Goal: Use online tool/utility: Use online tool/utility

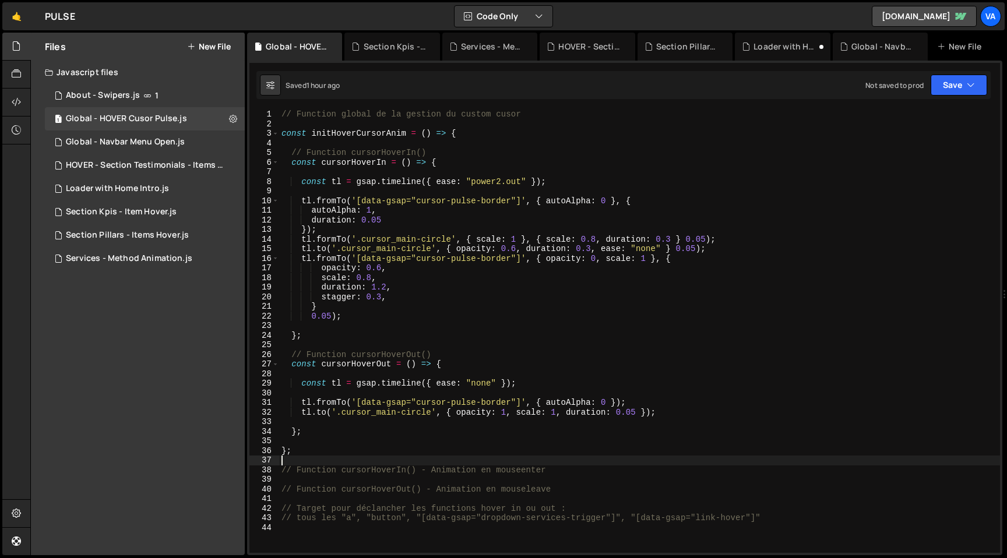
click at [661, 412] on div "// Function global de la gestion du custom cusor const initHoverCursorAnim = ( …" at bounding box center [639, 341] width 721 height 463
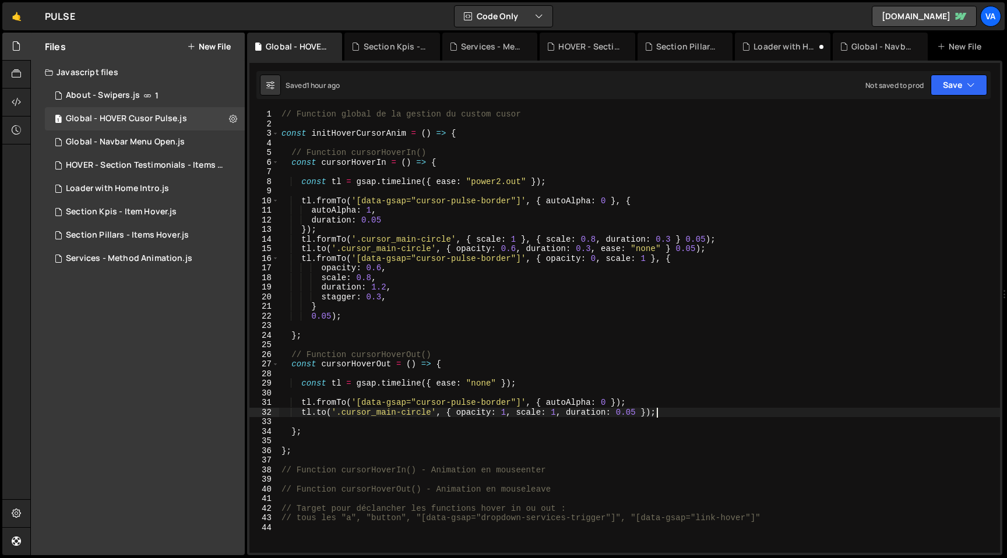
click at [635, 404] on div "// Function global de la gestion du custom cusor const initHoverCursorAnim = ( …" at bounding box center [639, 341] width 721 height 463
click at [669, 413] on div "// Function global de la gestion du custom cusor const initHoverCursorAnim = ( …" at bounding box center [639, 341] width 721 height 463
click at [441, 352] on div "// Function global de la gestion du custom cusor const initHoverCursorAnim = ( …" at bounding box center [639, 341] width 721 height 463
click at [439, 149] on div "// Function global de la gestion du custom cusor const initHoverCursorAnim = ( …" at bounding box center [639, 341] width 721 height 463
type textarea "// Function cursorHoverIn()"
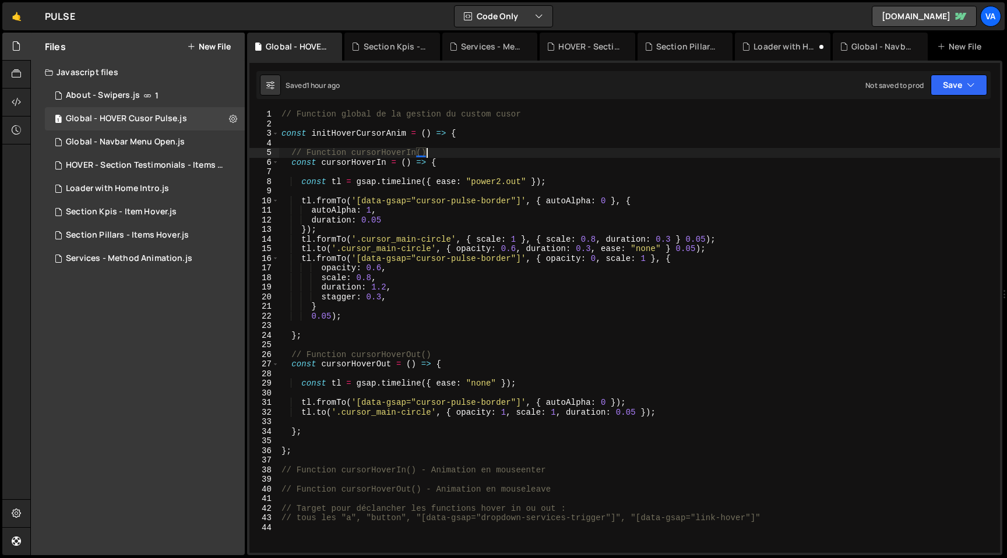
click at [320, 439] on div "// Function global de la gestion du custom cusor const initHoverCursorAnim = ( …" at bounding box center [639, 341] width 721 height 463
click at [324, 431] on div "// Function global de la gestion du custom cusor const initHoverCursorAnim = ( …" at bounding box center [639, 341] width 721 height 463
type textarea "};"
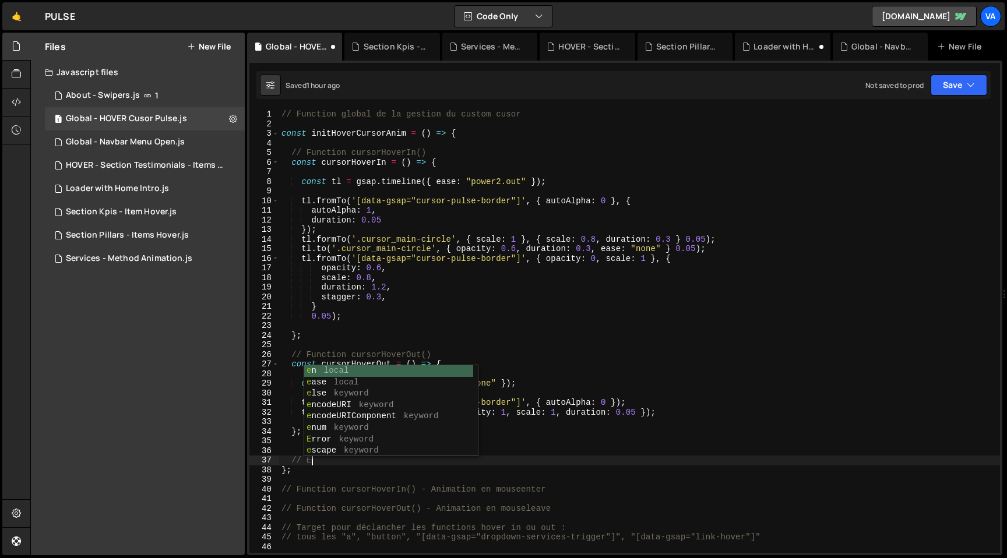
scroll to position [0, 1]
type textarea "// End"
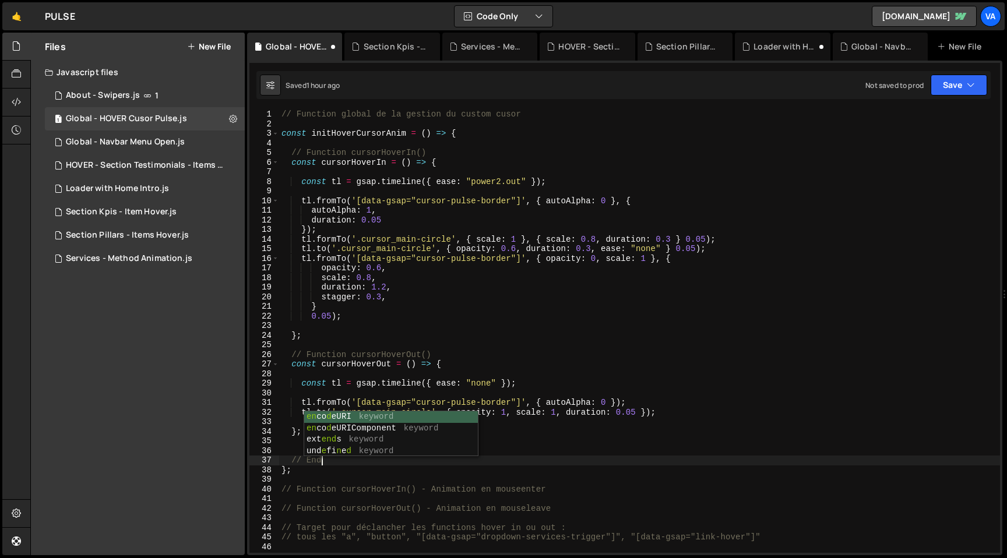
click at [537, 454] on div "// Function global de la gestion du custom cusor const initHoverCursorAnim = ( …" at bounding box center [639, 341] width 721 height 463
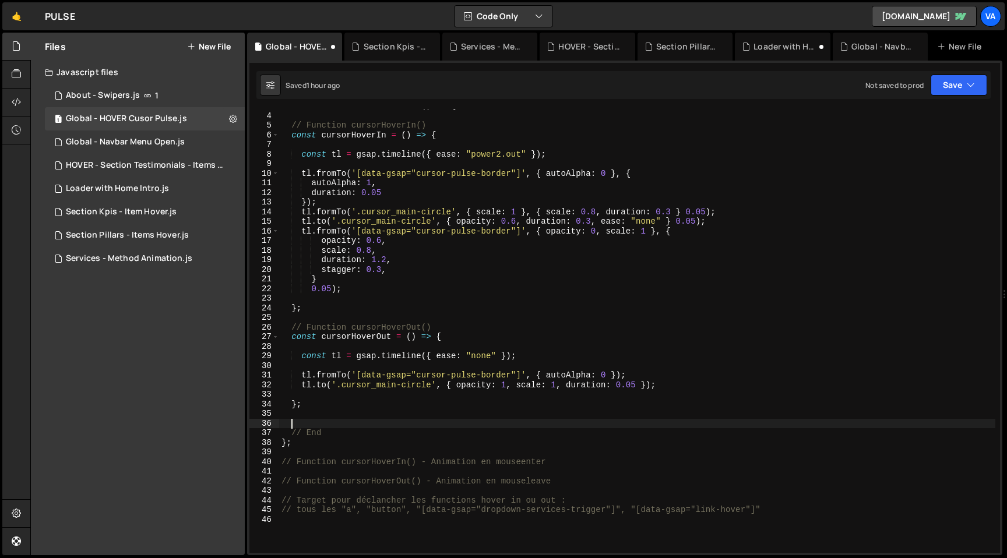
scroll to position [27, 0]
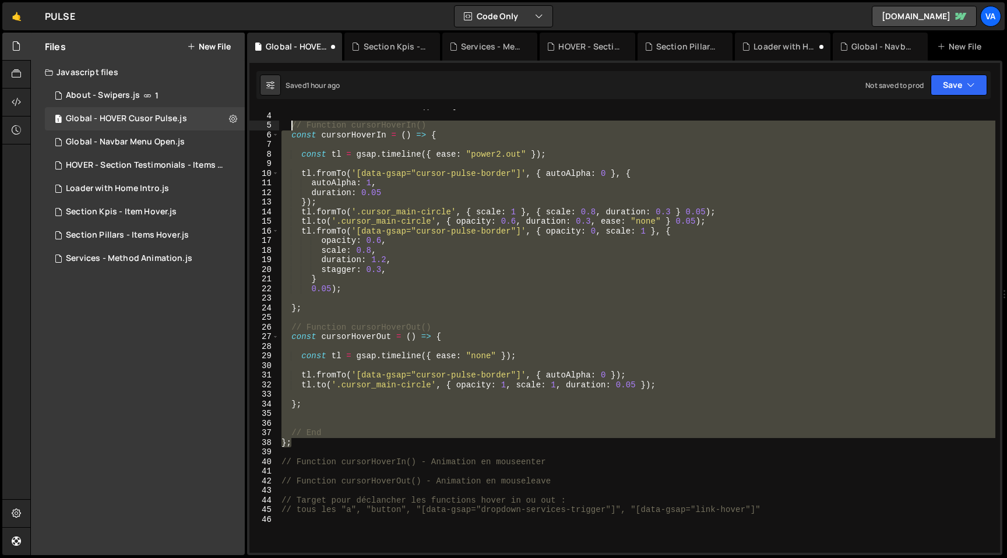
drag, startPoint x: 303, startPoint y: 444, endPoint x: 290, endPoint y: 126, distance: 317.3
click at [290, 126] on div "const initHoverCursorAnim = ( ) => { // Function cursorHoverIn() const cursorHo…" at bounding box center [637, 332] width 716 height 463
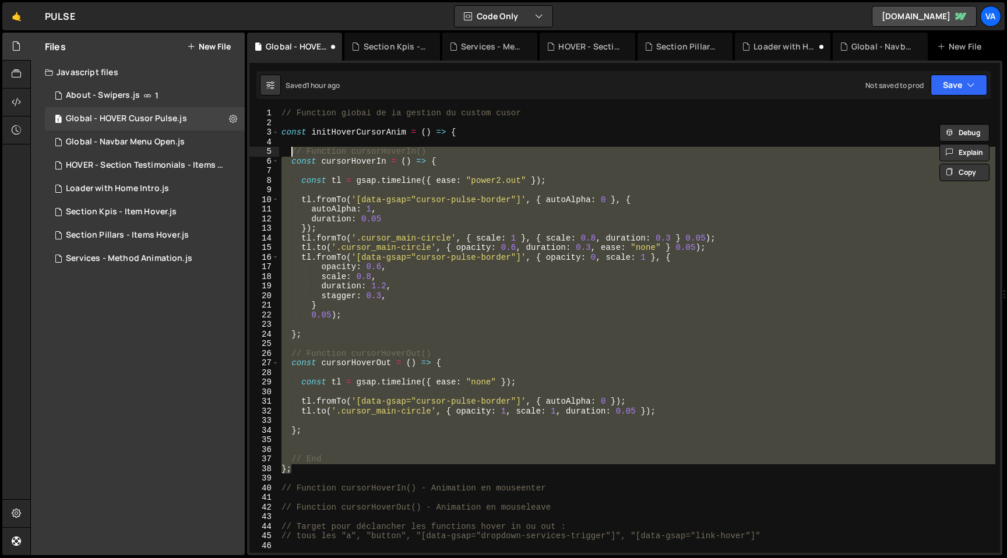
scroll to position [21, 0]
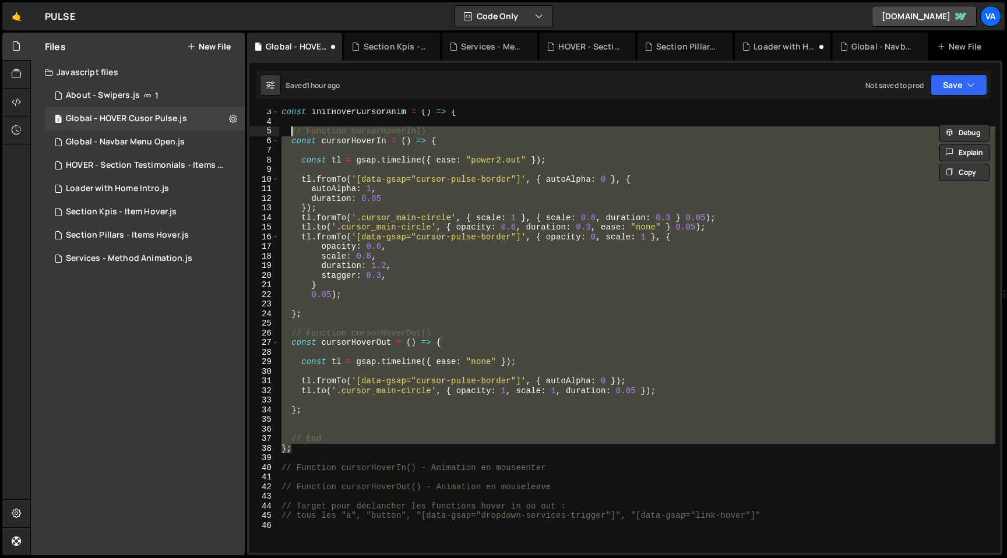
click at [770, 515] on div "const initHoverCursorAnim = ( ) => { // Function cursorHoverIn() const cursorHo…" at bounding box center [637, 338] width 716 height 463
type textarea "// tous les "a", "button", "[data-gsap="dropdown-services-trigger"]", "[data-gs…"
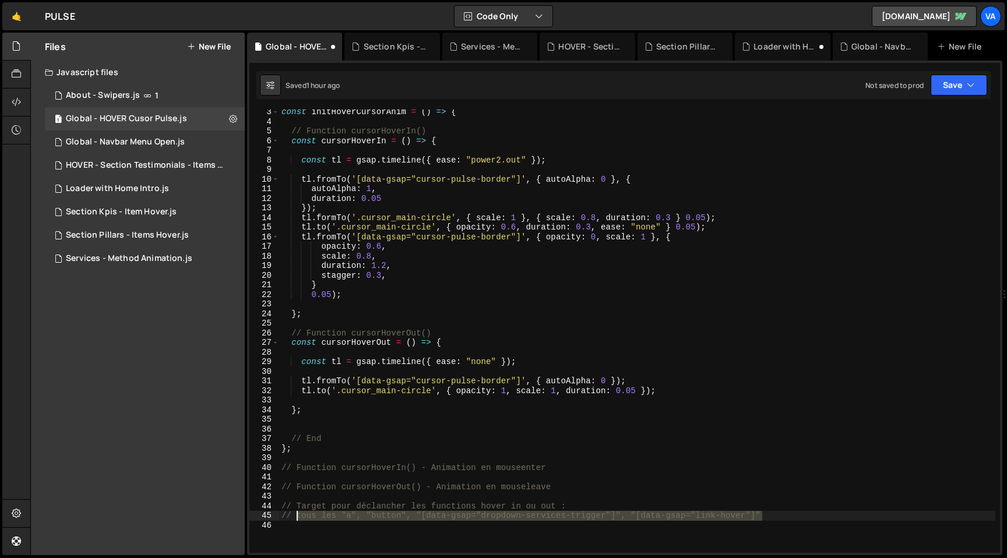
drag, startPoint x: 769, startPoint y: 514, endPoint x: 297, endPoint y: 514, distance: 472.7
click at [297, 514] on div "const initHoverCursorAnim = ( ) => { // Function cursorHoverIn() const cursorHo…" at bounding box center [637, 338] width 716 height 463
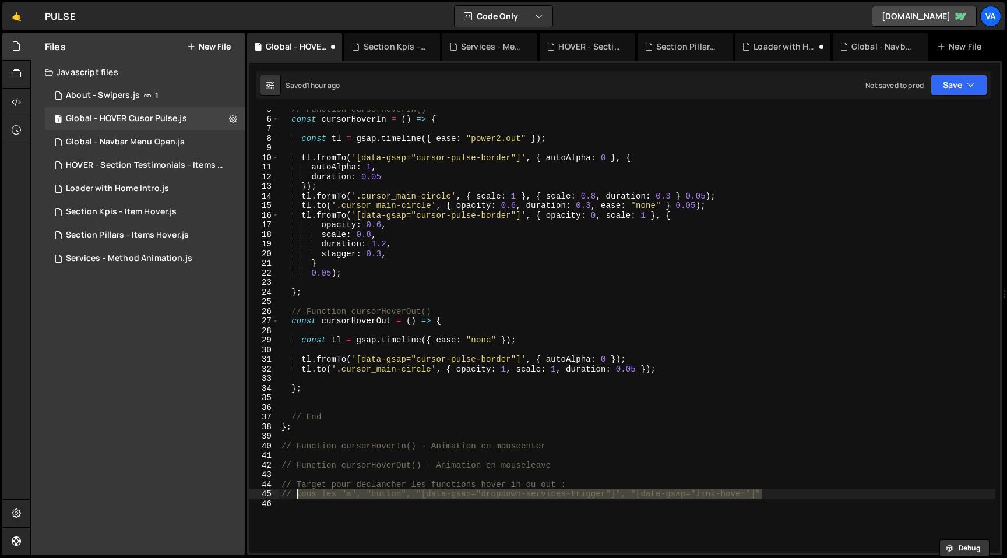
scroll to position [47, 0]
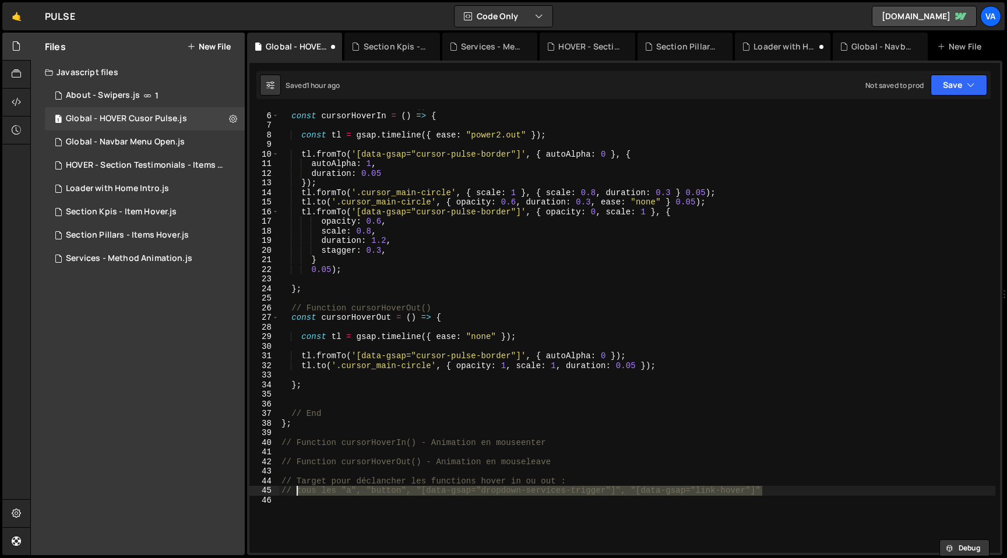
click at [345, 397] on div "// Function cursorHoverIn() const cursorHoverIn = ( ) => { const tl = gsap . ti…" at bounding box center [637, 332] width 716 height 463
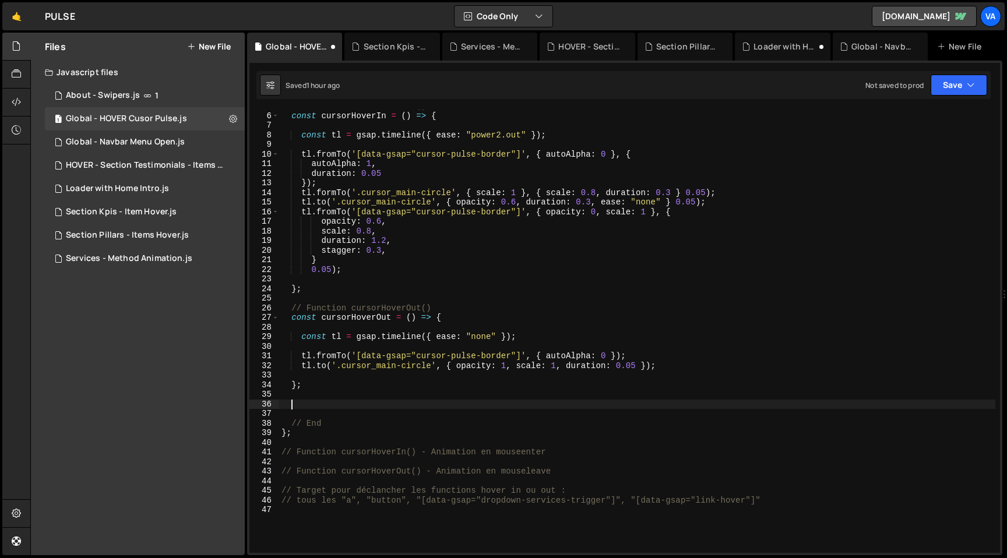
paste textarea ");"
type textarea ");"
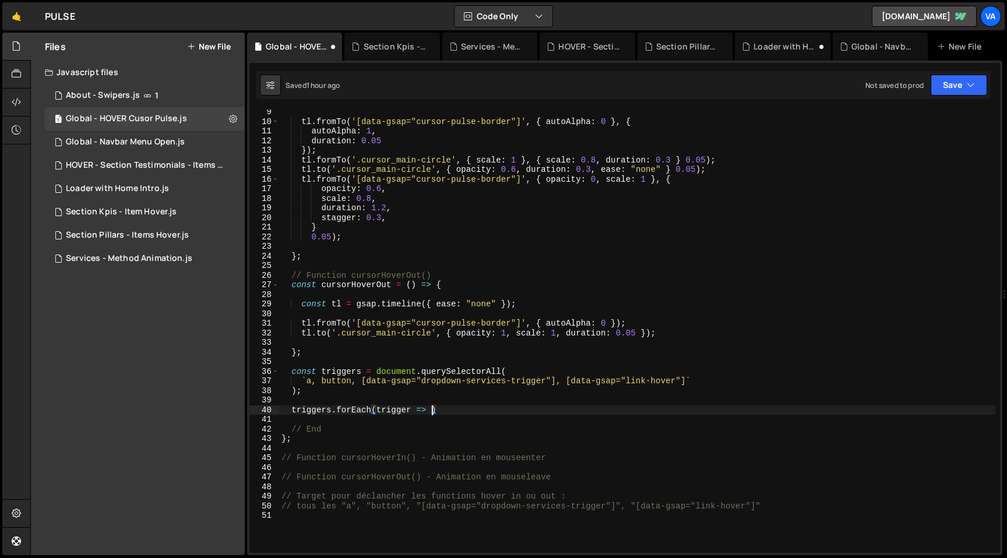
scroll to position [0, 10]
type textarea "triggers.forEach(trigger => {})"
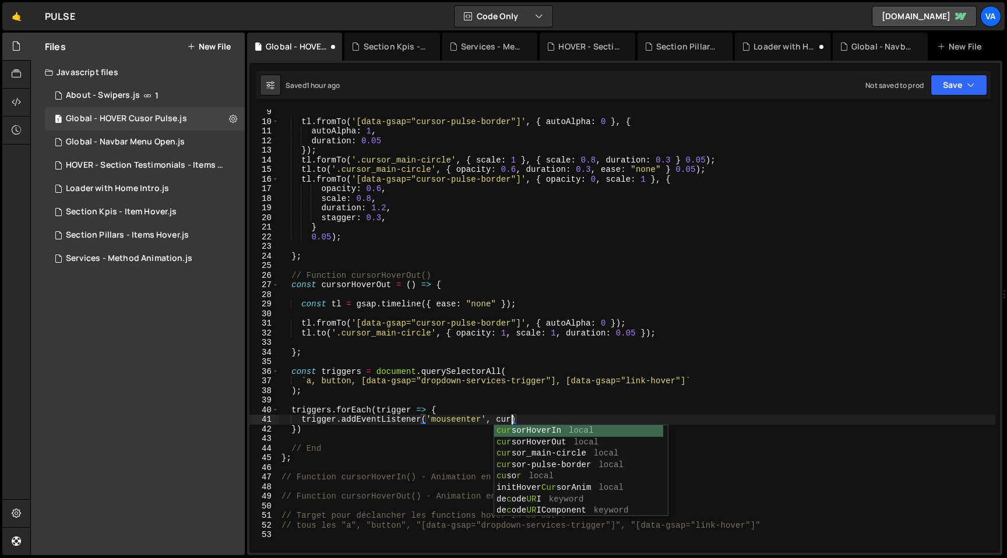
scroll to position [0, 16]
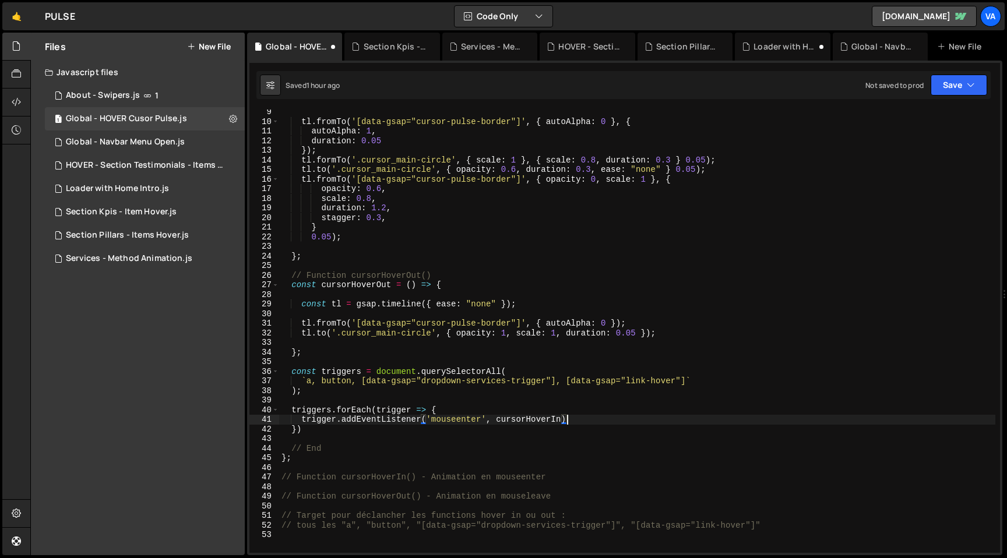
type textarea "trigger.addEventListener('mouseenter', cursorHoverIn);"
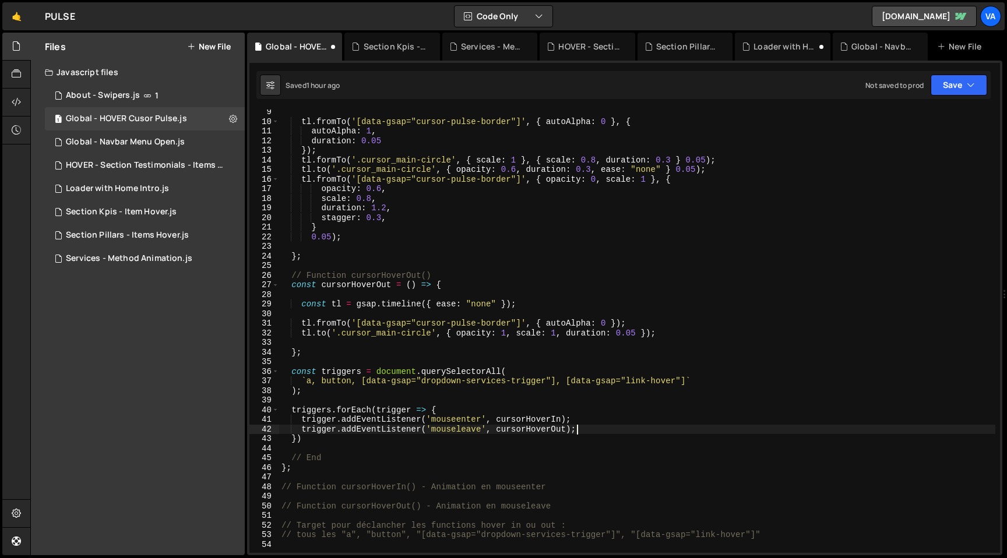
scroll to position [0, 20]
click at [315, 439] on div "tl . fromTo ( '[data-gsap="cursor-pulse-border"]' , { autoAlpha : 0 } , { autoA…" at bounding box center [637, 338] width 716 height 463
type textarea "});"
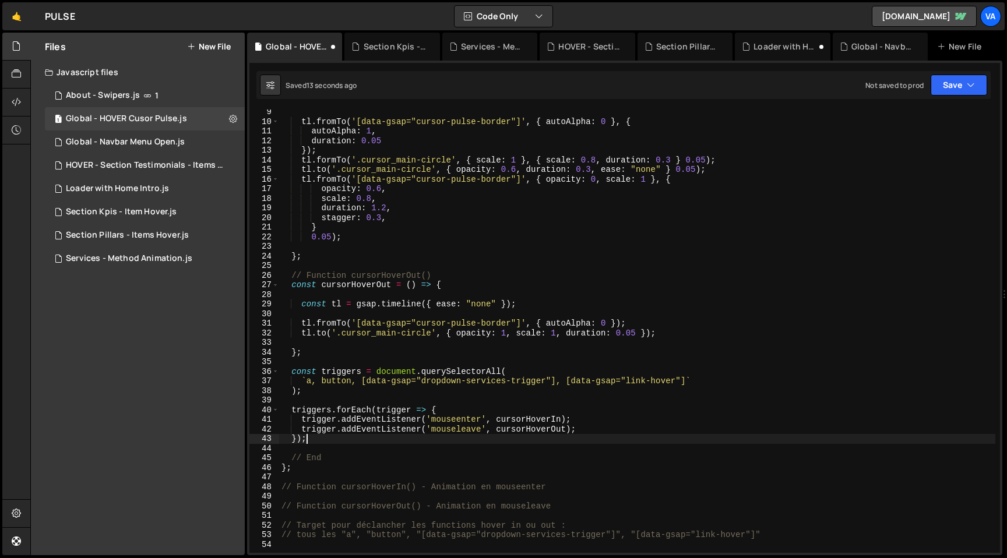
click at [325, 399] on div "tl . fromTo ( '[data-gsap="cursor-pulse-border"]' , { autoAlpha : 0 } , { autoA…" at bounding box center [637, 338] width 716 height 463
click at [330, 360] on div "tl . fromTo ( '[data-gsap="cursor-pulse-border"]' , { autoAlpha : 0 } , { autoA…" at bounding box center [637, 338] width 716 height 463
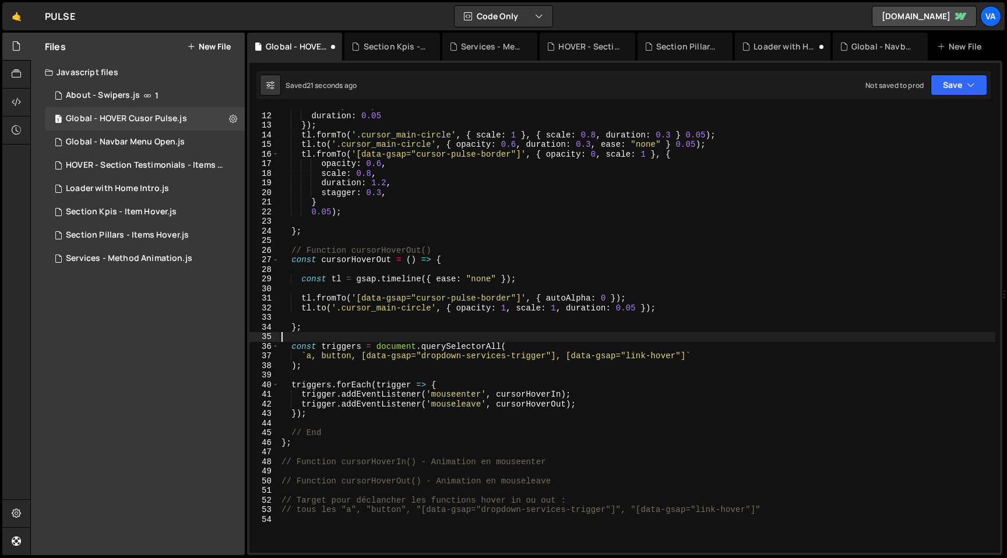
scroll to position [115, 0]
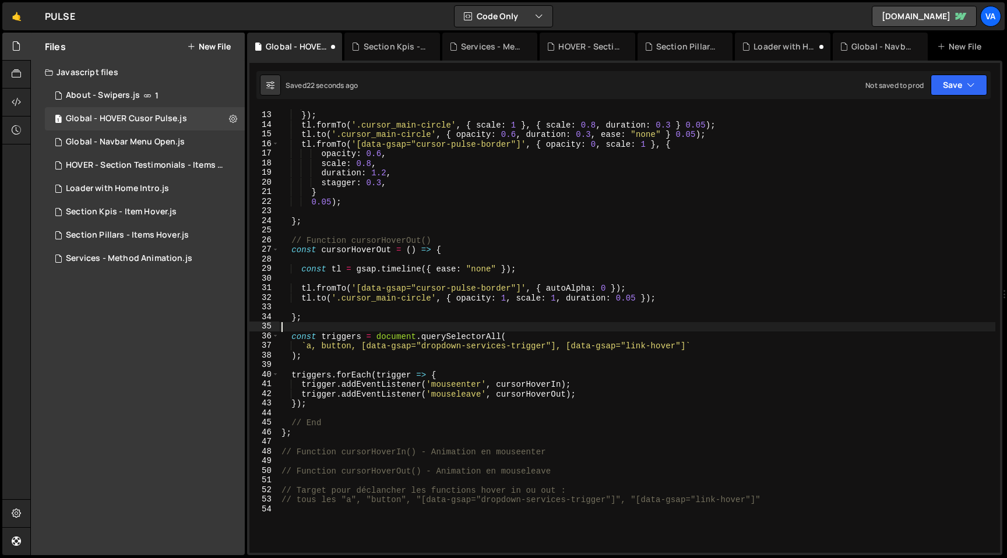
click at [340, 365] on div "duration : 0.05 }) ; tl . formTo ( '.cursor_main-circle' , { scale : 1 } , { sc…" at bounding box center [637, 332] width 716 height 463
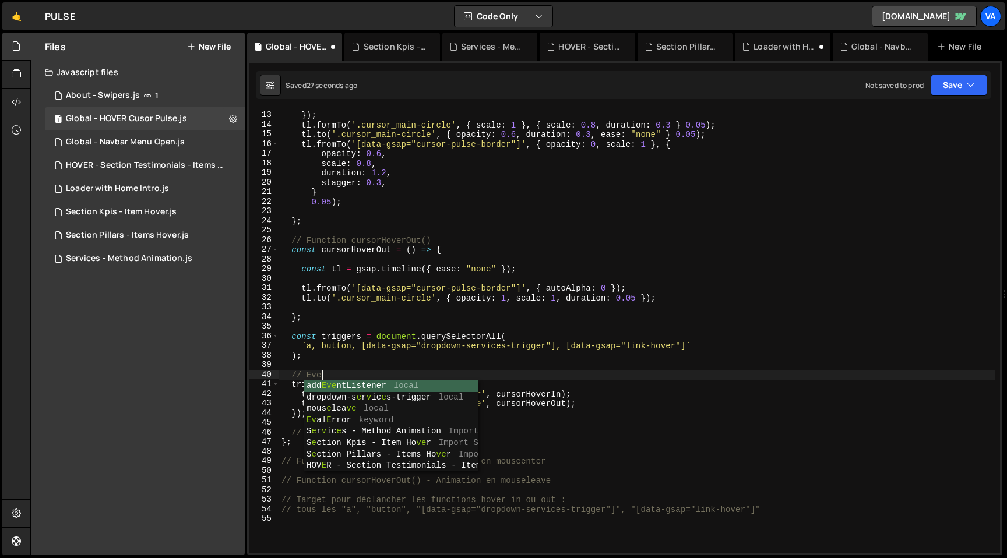
scroll to position [0, 3]
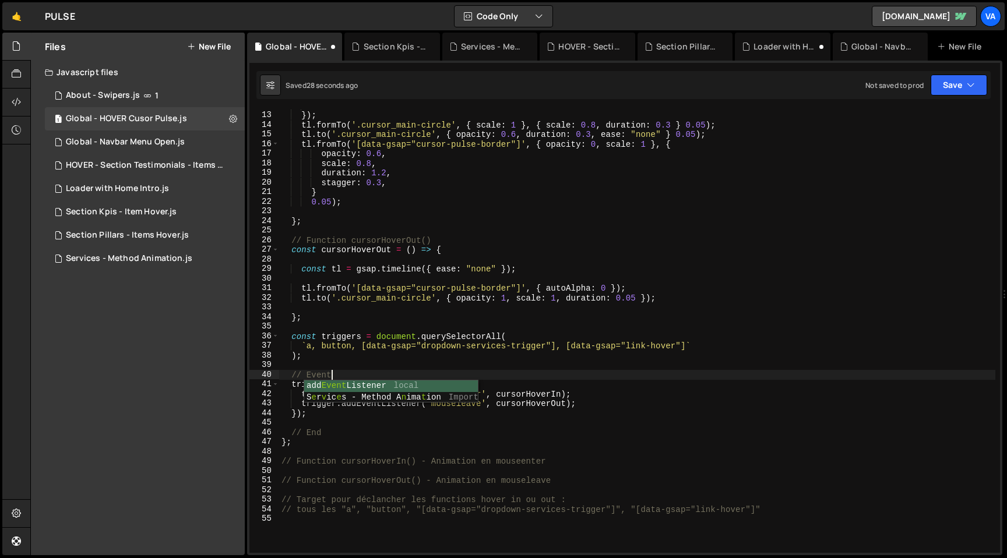
type textarea "// Events"
click at [354, 364] on div "duration : 0.05 }) ; tl . formTo ( '.cursor_main-circle' , { scale : 1 } , { sc…" at bounding box center [637, 332] width 716 height 463
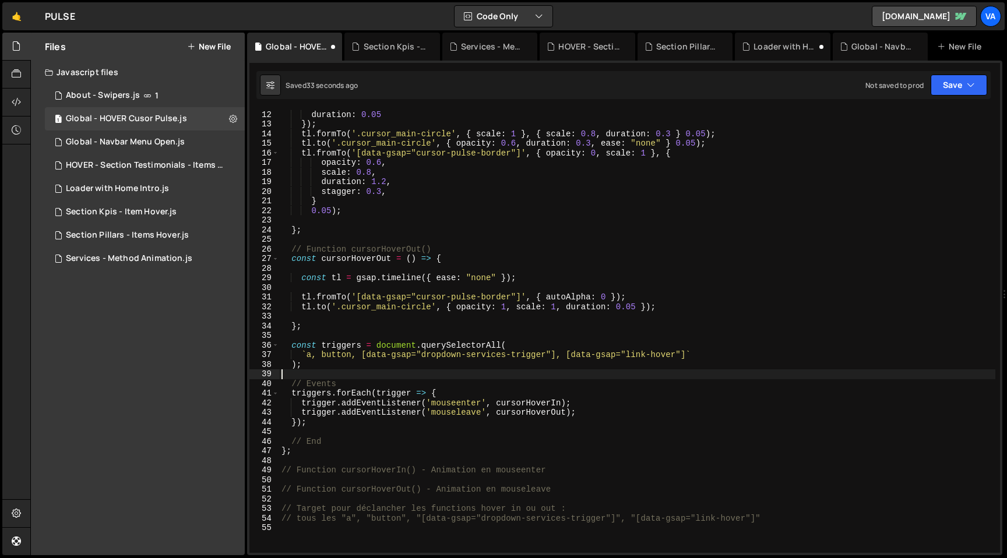
scroll to position [143, 0]
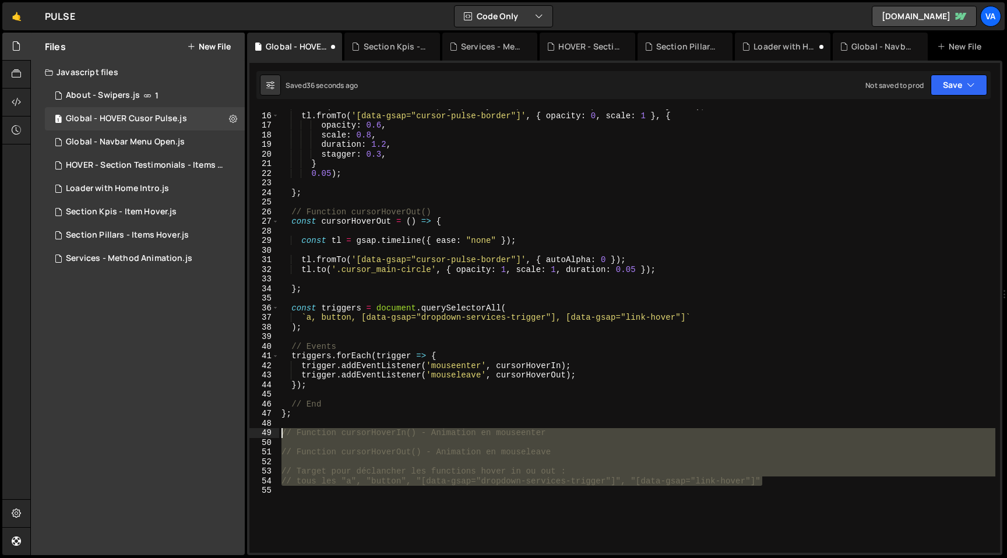
drag, startPoint x: 780, startPoint y: 484, endPoint x: 266, endPoint y: 426, distance: 517.3
click at [266, 426] on div "15 16 17 18 19 20 21 22 23 24 25 26 27 28 29 30 31 32 33 34 35 36 37 38 39 40 4…" at bounding box center [624, 332] width 751 height 444
type textarea "// Function cursorHoverIn() - Animation en mouseenter"
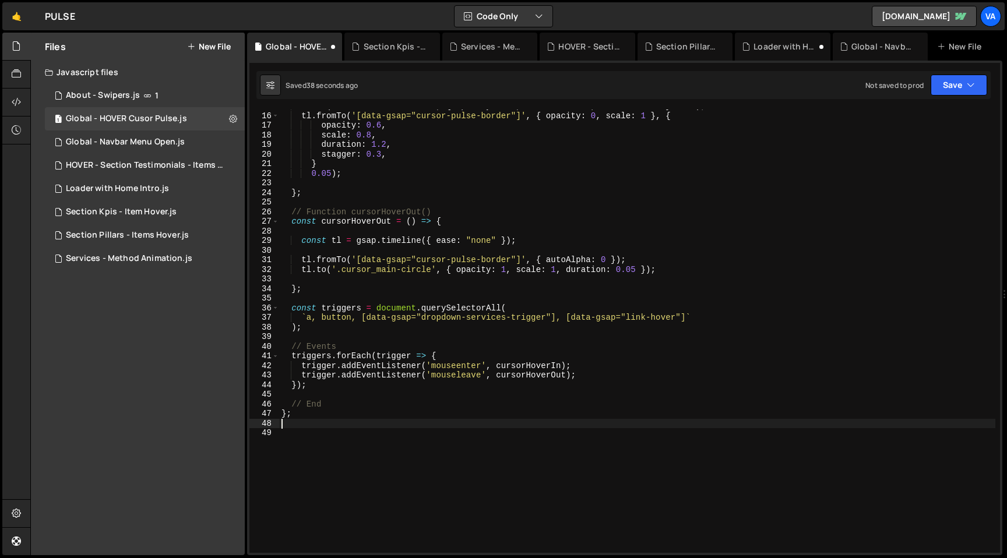
scroll to position [0, 0]
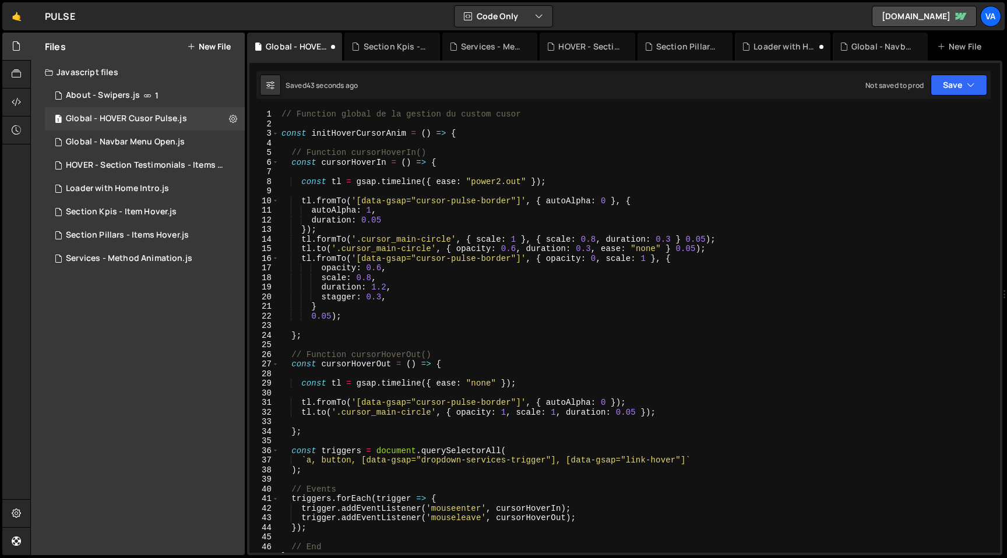
click at [291, 124] on div "// Function global de la gestion du custom cusor const initHoverCursorAnim = ( …" at bounding box center [637, 341] width 716 height 463
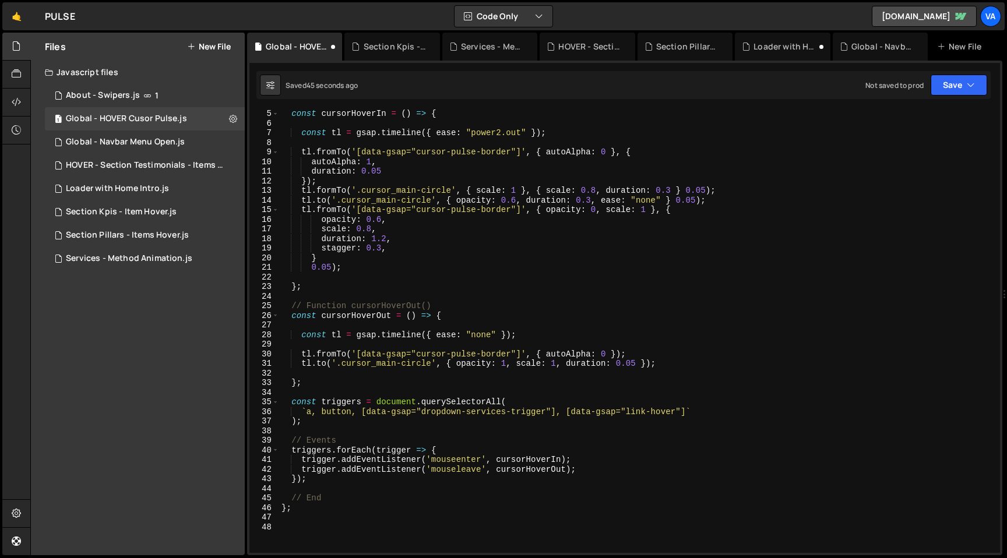
scroll to position [48, 0]
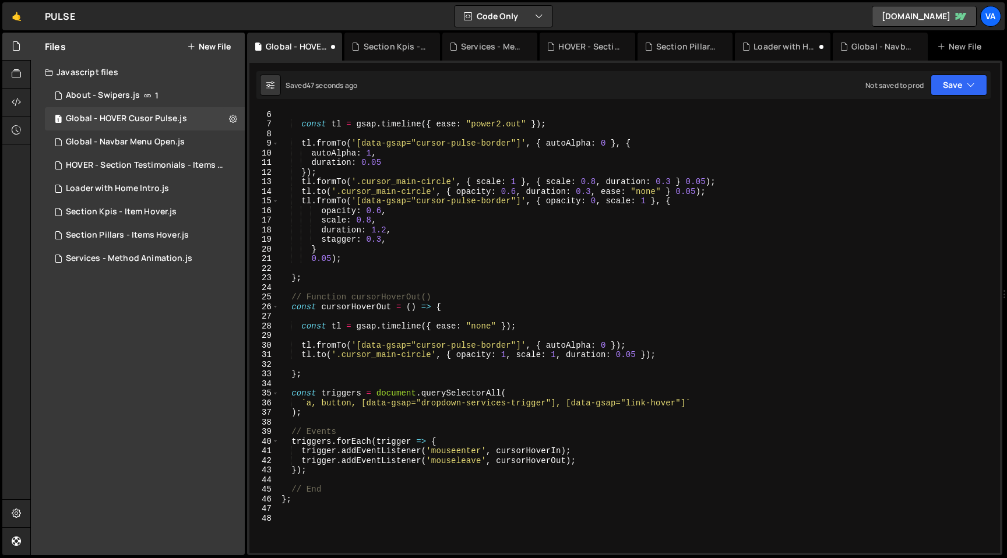
click at [365, 431] on div "const cursorHoverIn = ( ) => { const tl = gsap . timeline ({ ease : "power2.out…" at bounding box center [637, 331] width 716 height 463
type textarea "// Events"
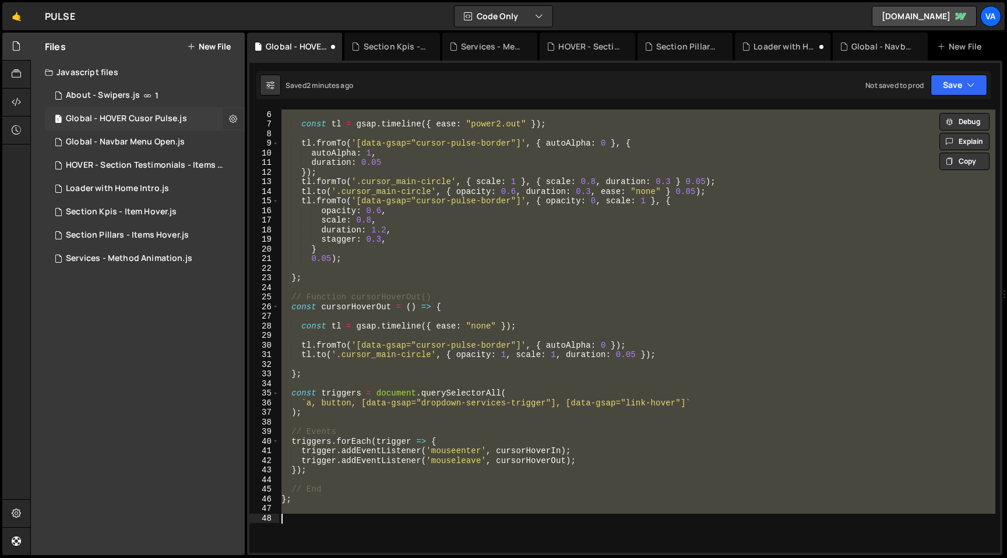
click at [234, 118] on icon at bounding box center [233, 118] width 8 height 11
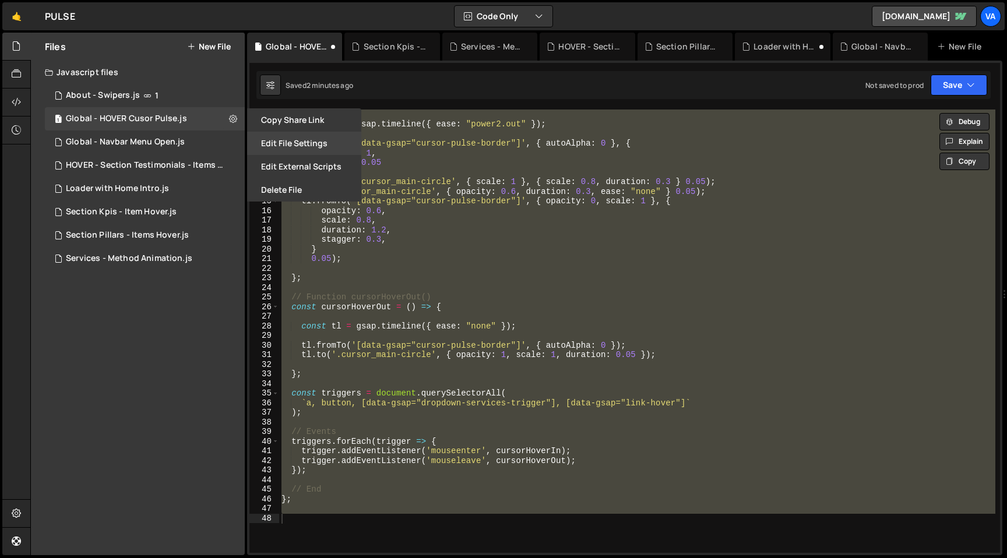
click at [294, 138] on button "Edit File Settings" at bounding box center [304, 143] width 114 height 23
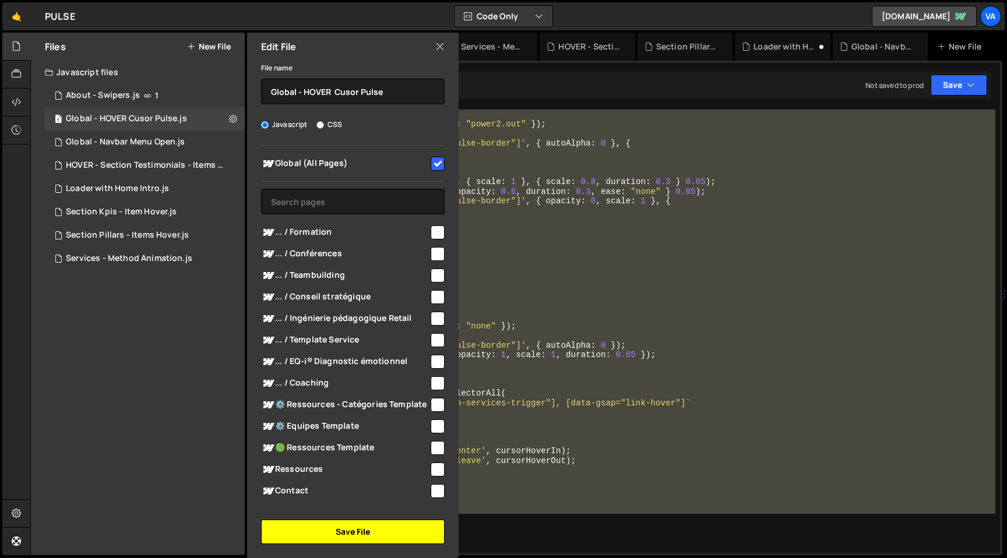
click at [346, 532] on button "Save File" at bounding box center [353, 532] width 184 height 24
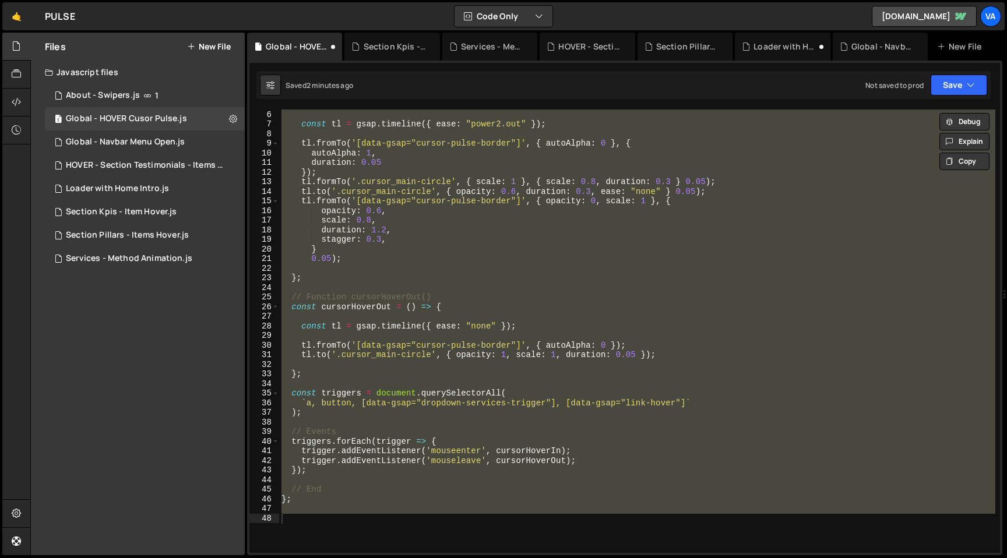
click at [437, 275] on div "const cursorHoverIn = ( ) => { const tl = gsap . timeline ({ ease : "power2.out…" at bounding box center [637, 331] width 716 height 463
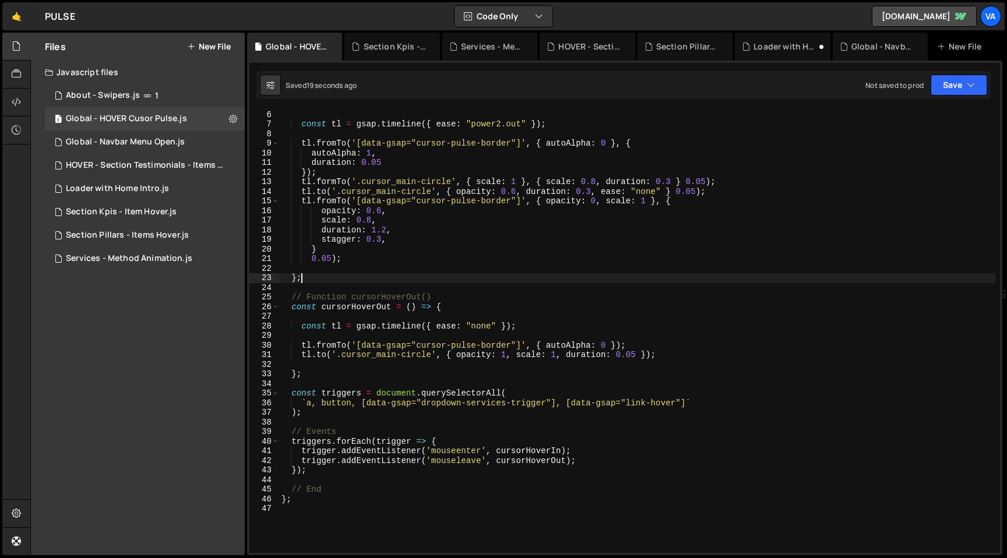
click at [325, 182] on div "const cursorHoverIn = ( ) => { const tl = gsap . timeline ({ ease : "power2.out…" at bounding box center [637, 331] width 716 height 463
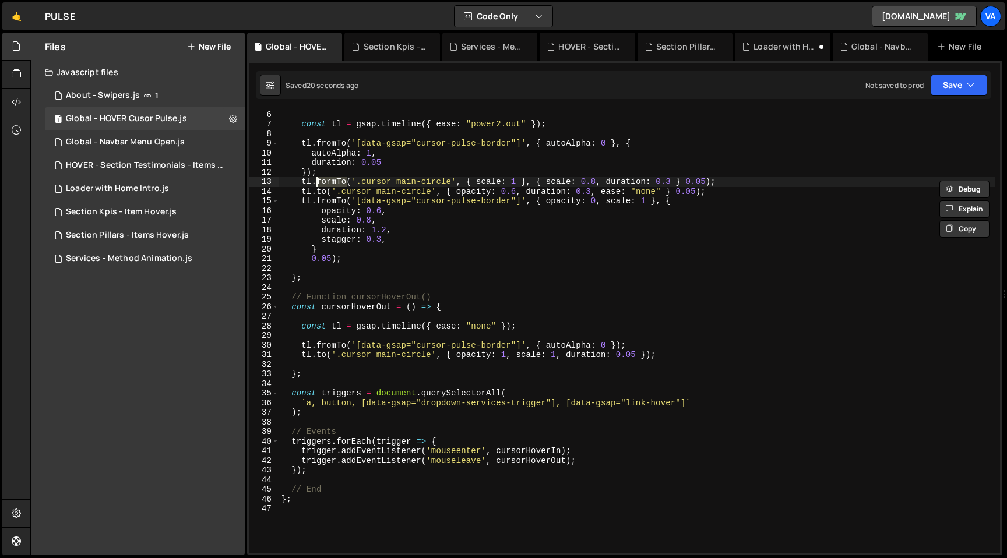
click at [331, 182] on div "const cursorHoverIn = ( ) => { const tl = gsap . timeline ({ ease : "power2.out…" at bounding box center [637, 331] width 716 height 463
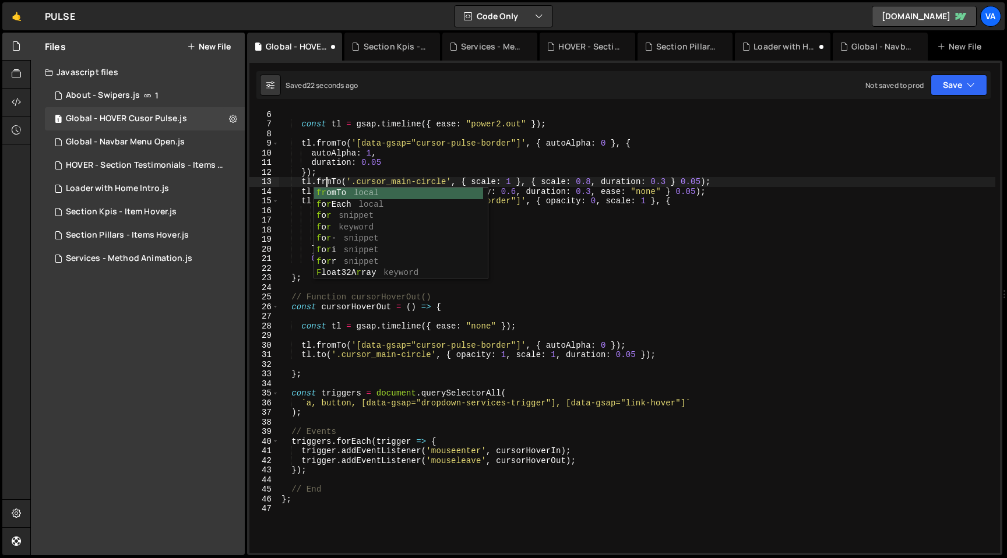
scroll to position [0, 3]
click at [401, 185] on div "const cursorHoverIn = ( ) => { const tl = gsap . timeline ({ ease : "power2.out…" at bounding box center [637, 331] width 716 height 463
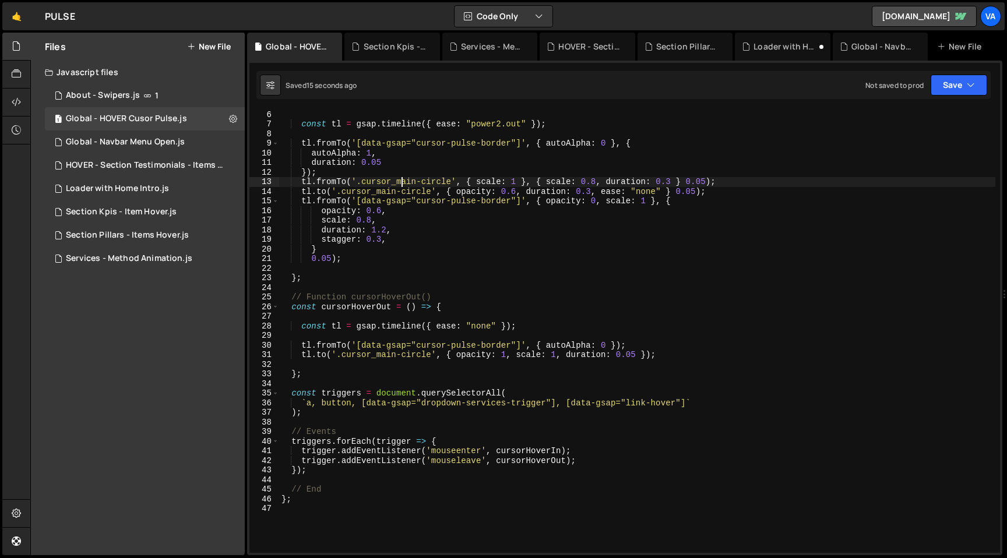
click at [312, 193] on div "const cursorHoverIn = ( ) => { const tl = gsap . timeline ({ ease : "power2.out…" at bounding box center [637, 331] width 716 height 463
click at [717, 182] on div "const cursorHoverIn = ( ) => { const tl = gsap . timeline ({ ease : "power2.out…" at bounding box center [637, 331] width 716 height 463
click at [312, 200] on div "const cursorHoverIn = ( ) => { const tl = gsap . timeline ({ ease : "power2.out…" at bounding box center [637, 331] width 716 height 463
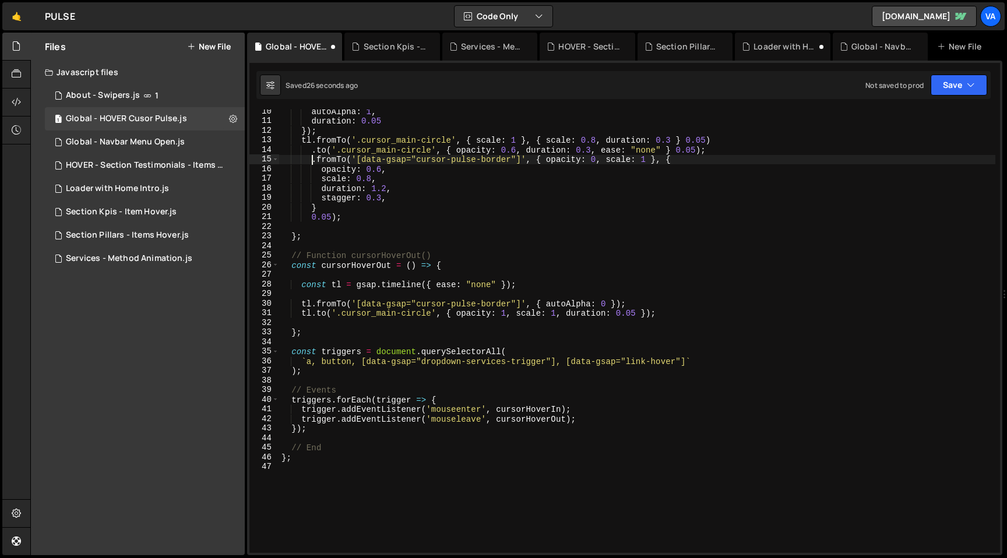
scroll to position [91, 0]
click at [312, 312] on div "autoAlpha : 1 , duration : 0.05 }) ; tl . fromTo ( '.cursor_main-circle' , { sc…" at bounding box center [637, 336] width 716 height 463
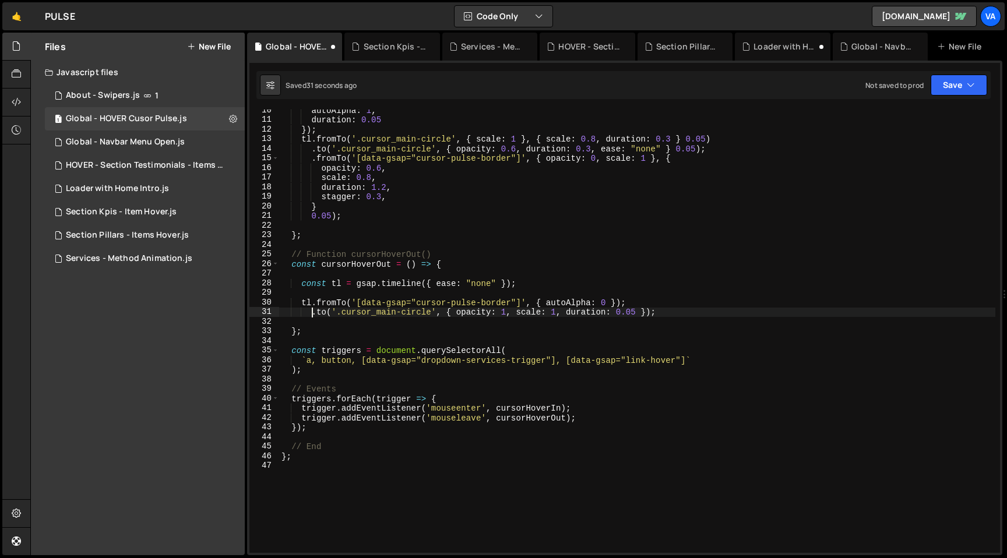
click at [630, 298] on div "autoAlpha : 1 , duration : 0.05 }) ; tl . fromTo ( '.cursor_main-circle' , { sc…" at bounding box center [637, 336] width 716 height 463
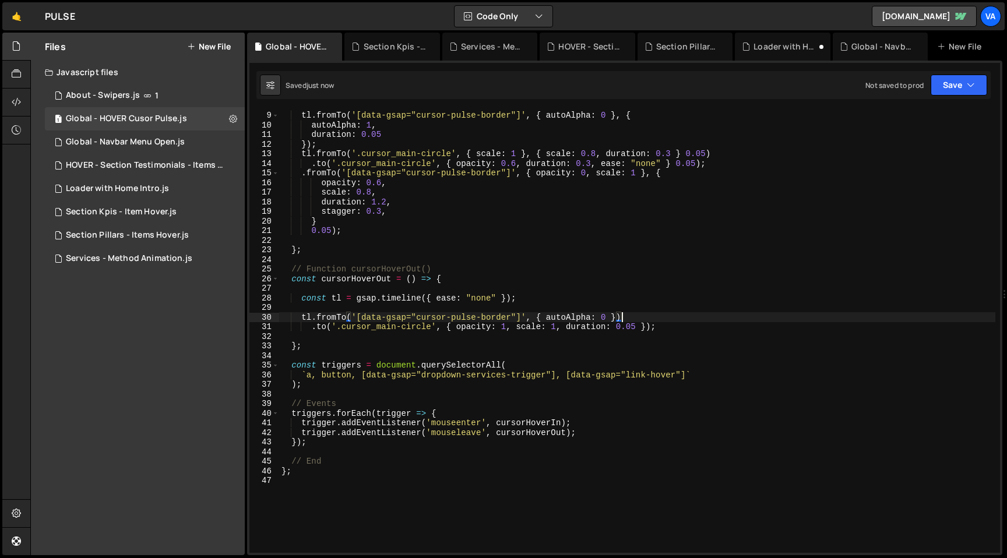
scroll to position [71, 0]
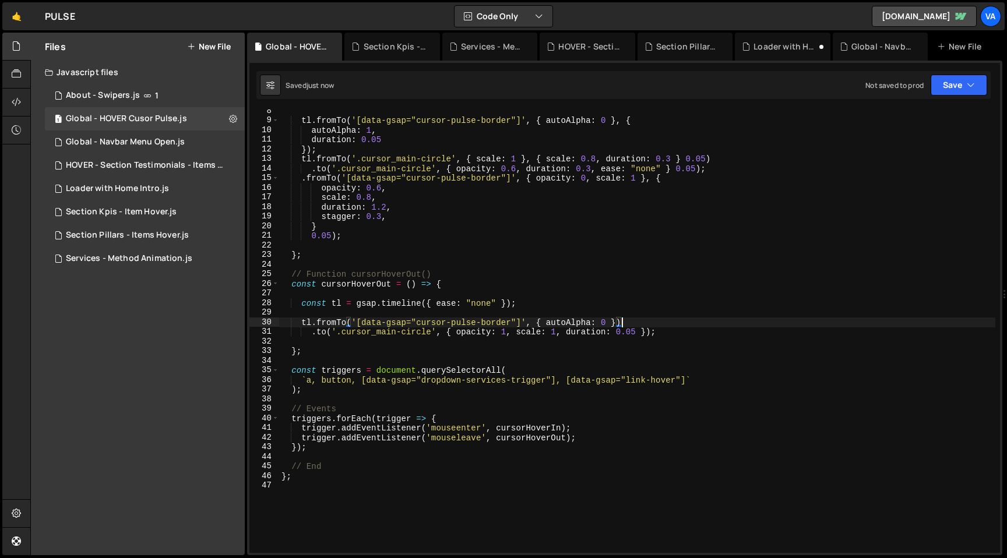
click at [301, 179] on div "tl . fromTo ( '[data-gsap="cursor-pulse-border"]' , { autoAlpha : 0 } , { autoA…" at bounding box center [637, 337] width 716 height 463
click at [713, 168] on div "tl . fromTo ( '[data-gsap="cursor-pulse-border"]' , { autoAlpha : 0 } , { autoA…" at bounding box center [637, 337] width 716 height 463
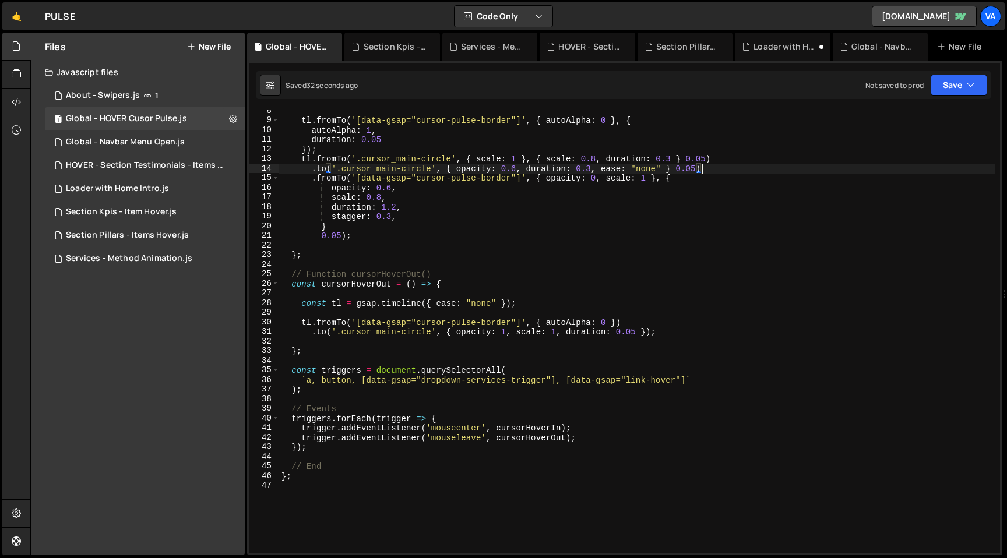
click at [708, 160] on div "tl . fromTo ( '[data-gsap="cursor-pulse-border"]' , { autoAlpha : 0 } , { autoA…" at bounding box center [637, 337] width 716 height 463
click at [677, 168] on div "tl . fromTo ( '[data-gsap="cursor-pulse-border"]' , { autoAlpha : 0 } , { autoA…" at bounding box center [637, 337] width 716 height 463
click at [701, 168] on div "tl . fromTo ( '[data-gsap="cursor-pulse-border"]' , { autoAlpha : 0 } , { autoA…" at bounding box center [637, 337] width 716 height 463
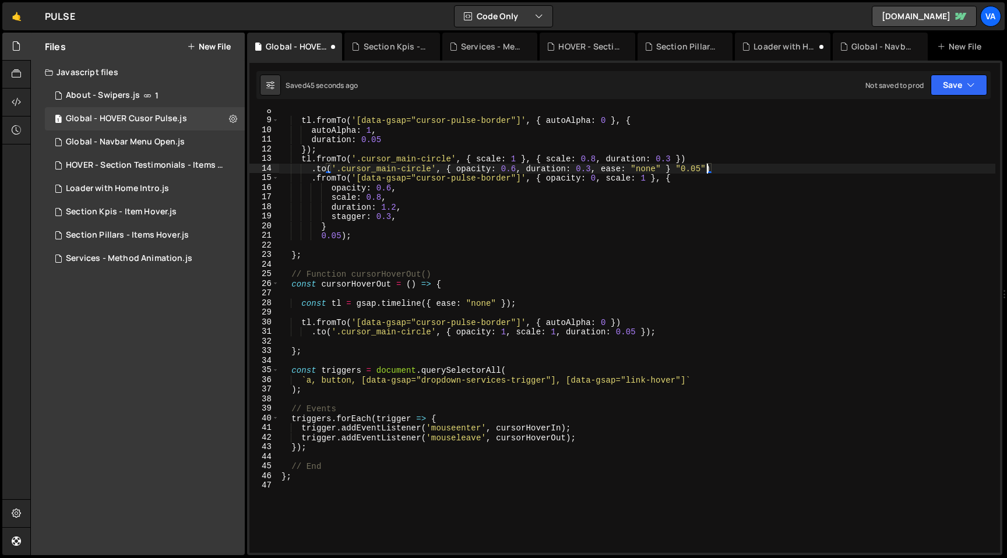
click at [682, 168] on div "tl . fromTo ( '[data-gsap="cursor-pulse-border"]' , { autoAlpha : 0 } , { autoA…" at bounding box center [637, 337] width 716 height 463
click at [321, 237] on div "tl . fromTo ( '[data-gsap="cursor-pulse-border"]' , { autoAlpha : 0 } , { autoA…" at bounding box center [637, 337] width 716 height 463
click at [345, 235] on div "tl . fromTo ( '[data-gsap="cursor-pulse-border"]' , { autoAlpha : 0 } , { autoA…" at bounding box center [637, 337] width 716 height 463
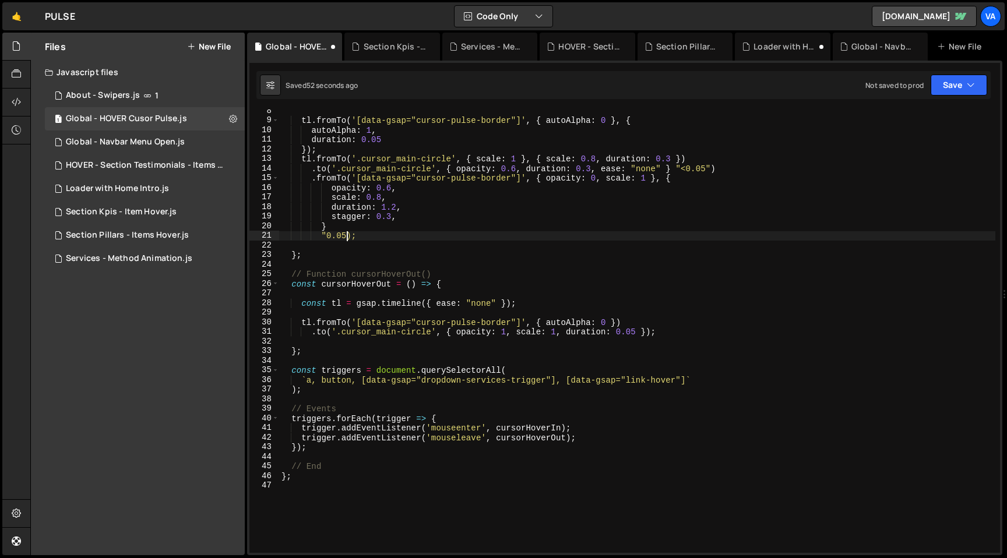
scroll to position [0, 5]
click at [326, 238] on div "tl . fromTo ( '[data-gsap="cursor-pulse-border"]' , { autoAlpha : 0 } , { autoA…" at bounding box center [637, 337] width 716 height 463
click at [615, 332] on div "tl . fromTo ( '[data-gsap="cursor-pulse-border"]' , { autoAlpha : 0 } , { autoA…" at bounding box center [637, 337] width 716 height 463
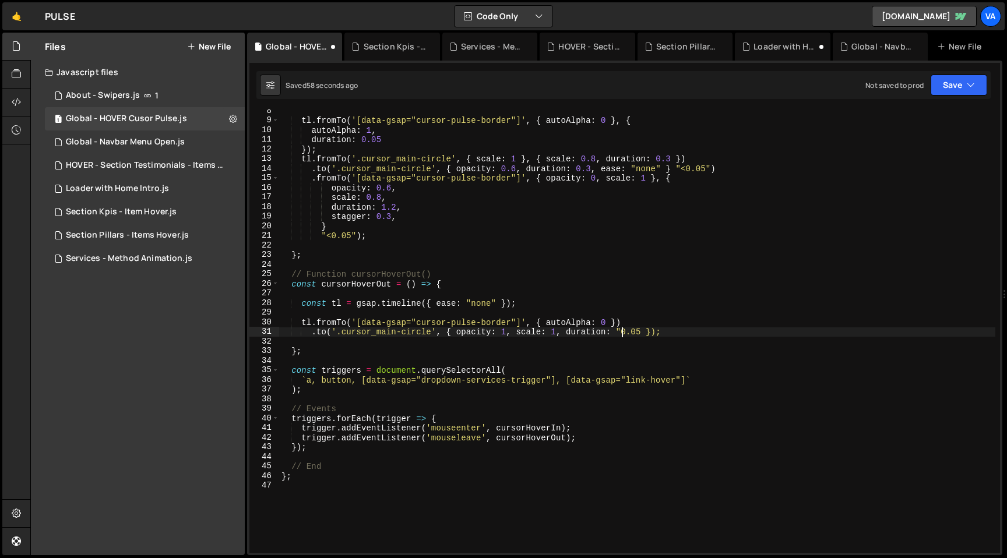
scroll to position [0, 23]
click at [642, 332] on div "tl . fromTo ( '[data-gsap="cursor-pulse-border"]' , { autoAlpha : 0 } , { autoA…" at bounding box center [637, 337] width 716 height 463
click at [621, 332] on div "tl . fromTo ( '[data-gsap="cursor-pulse-border"]' , { autoAlpha : 0 } , { autoA…" at bounding box center [637, 337] width 716 height 463
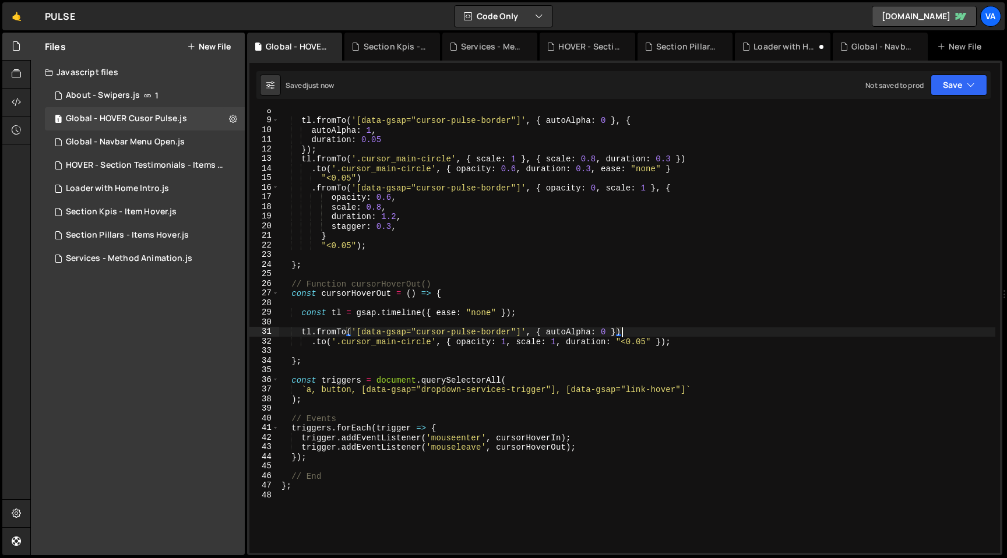
type textarea "tl.fromTo('[data-gsap="cursor-pulse-border"]', { autoAlpha: 0 })"
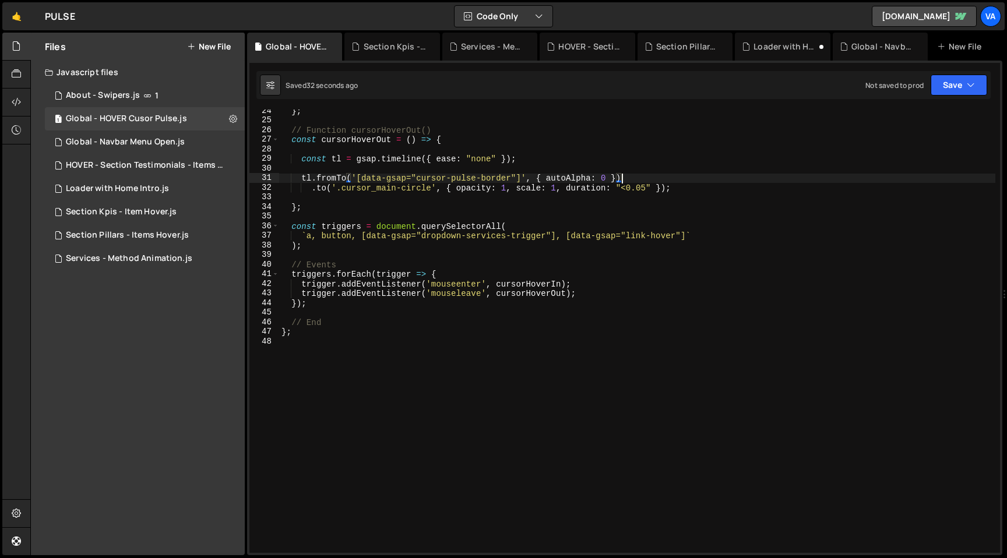
scroll to position [235, 0]
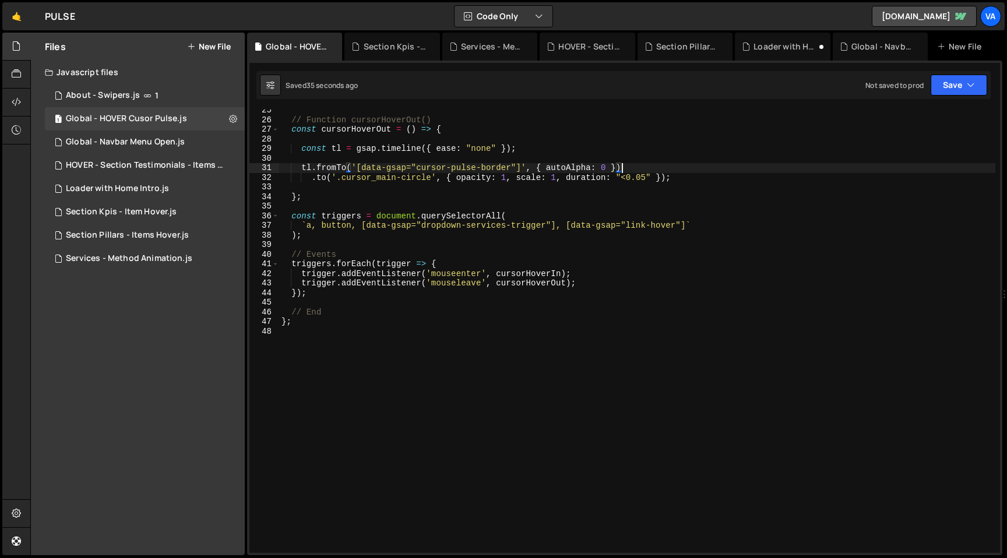
click at [339, 339] on div "// Function cursorHoverOut() const cursorHoverOut = ( ) => { const tl = gsap . …" at bounding box center [637, 336] width 716 height 463
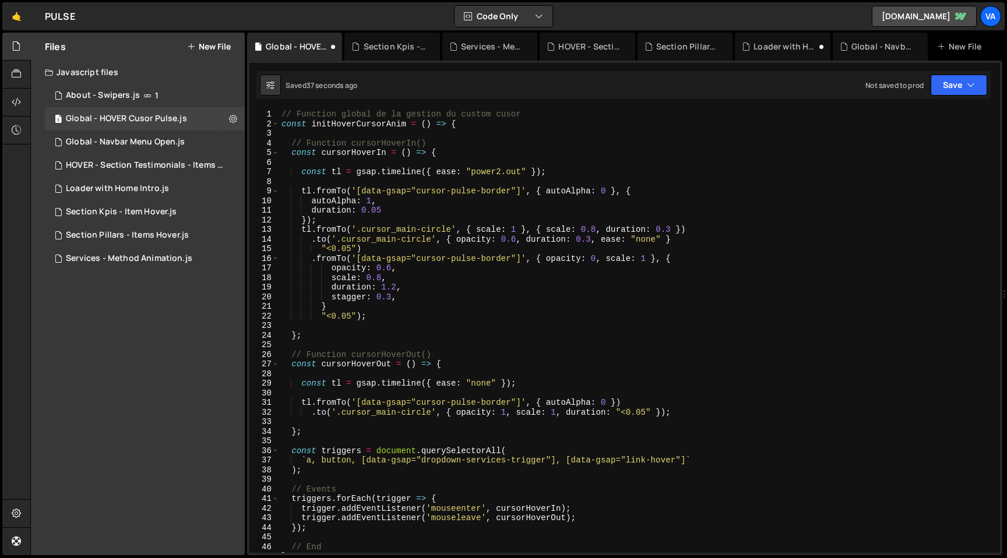
scroll to position [0, 0]
click at [343, 126] on div "// Function global de la gestion du custom cusor const initHoverCursorAnim = ( …" at bounding box center [637, 341] width 716 height 463
type textarea "const initHoverCursorAnim = () => {"
click at [343, 126] on div "// Function global de la gestion du custom cusor const initHoverCursorAnim = ( …" at bounding box center [637, 341] width 716 height 463
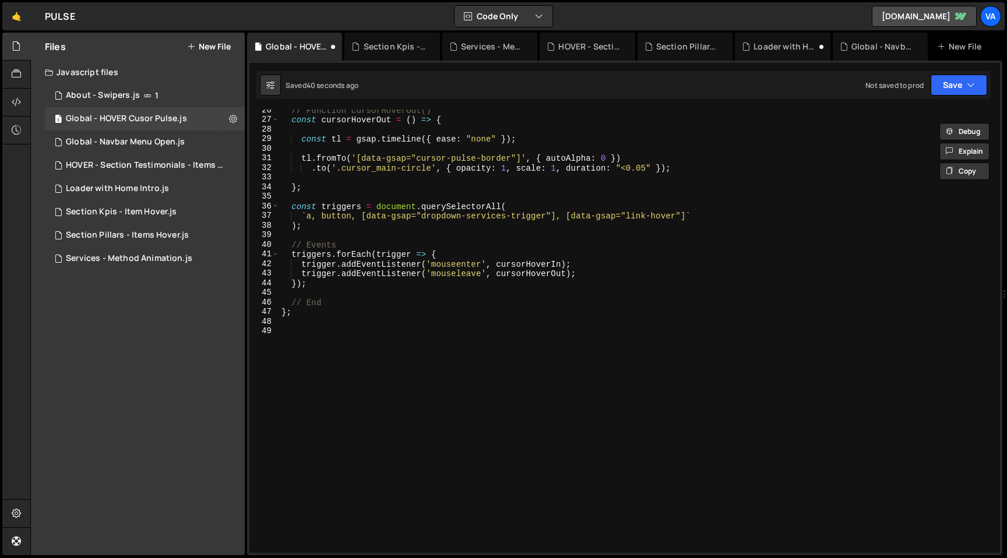
click at [376, 364] on div "// Function cursorHoverOut() const cursorHoverOut = ( ) => { const tl = gsap . …" at bounding box center [637, 336] width 716 height 463
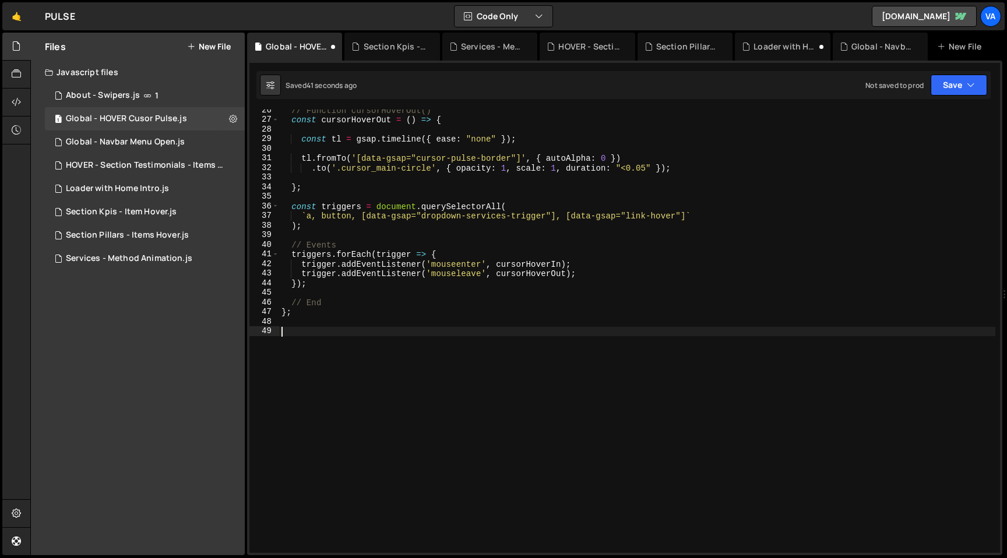
paste textarea "initHoverCursorAnim"
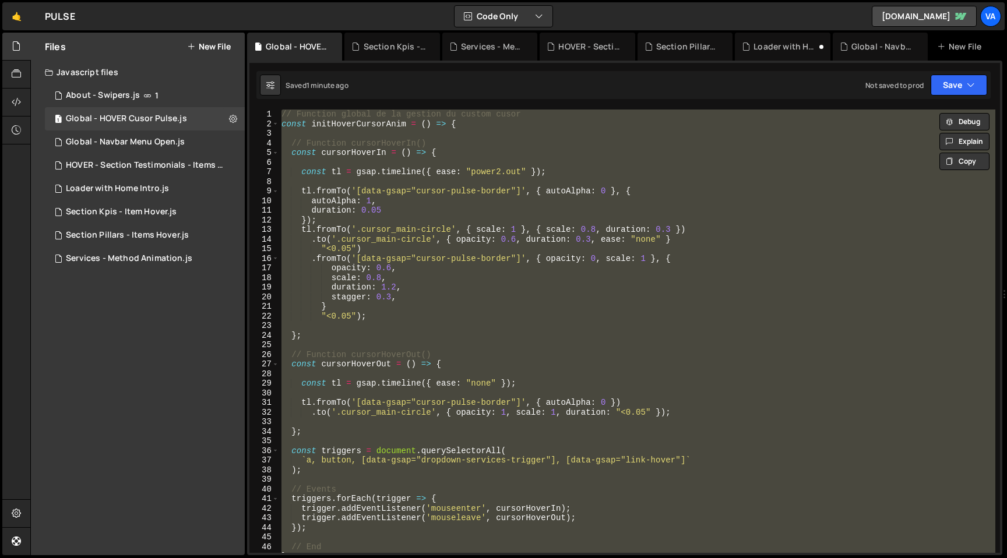
paste textarea "document.addEventListener("DOMContentLoaded", initHoverCursorAnim);"
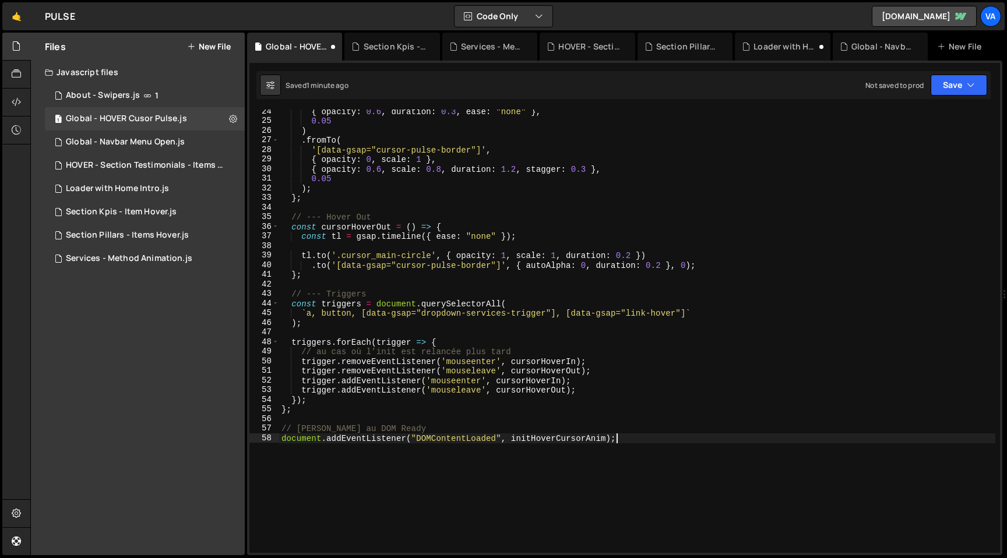
scroll to position [226, 0]
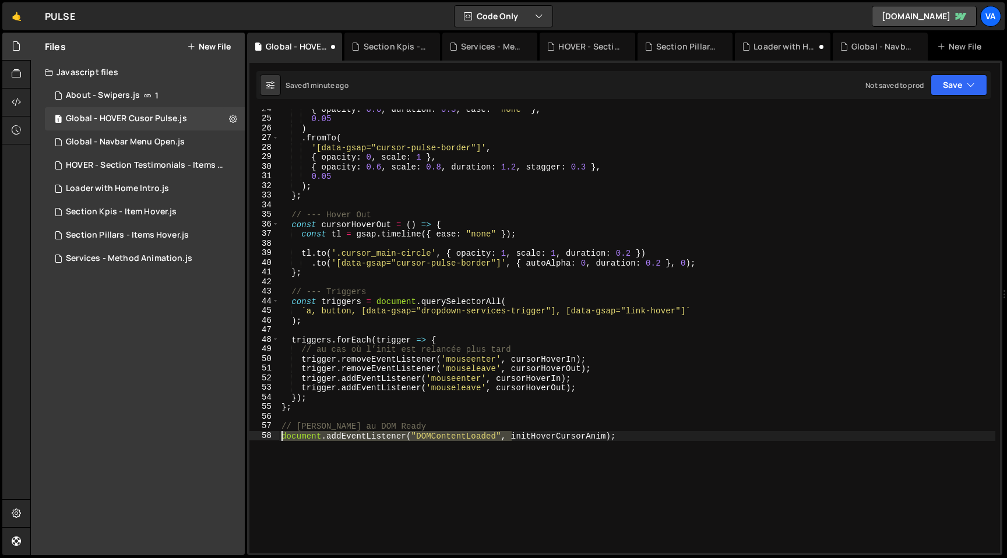
drag, startPoint x: 511, startPoint y: 437, endPoint x: 266, endPoint y: 437, distance: 244.8
click at [266, 437] on div "document.addEventListener("DOMContentLoaded", initHoverCursorAnim); 24 25 26 27…" at bounding box center [624, 332] width 751 height 444
click at [378, 436] on div "{ opacity : 0.6 , duration : 0.3 , ease : "none" } , 0.05 ) . fromTo ( '[data-g…" at bounding box center [637, 335] width 716 height 463
click at [393, 428] on div "{ opacity : 0.6 , duration : 0.3 , ease : "none" } , 0.05 ) . fromTo ( '[data-g…" at bounding box center [637, 335] width 716 height 463
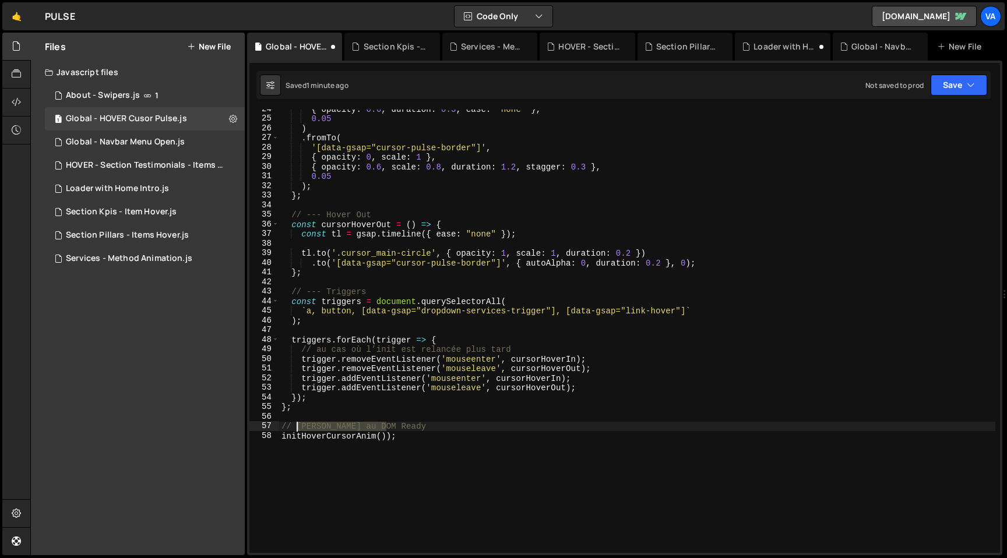
drag, startPoint x: 390, startPoint y: 427, endPoint x: 297, endPoint y: 428, distance: 93.3
click at [297, 428] on div "{ opacity : 0.6 , duration : 0.3 , ease : "none" } , 0.05 ) . fromTo ( '[data-g…" at bounding box center [637, 335] width 716 height 463
type textarea "// Initialize the function"
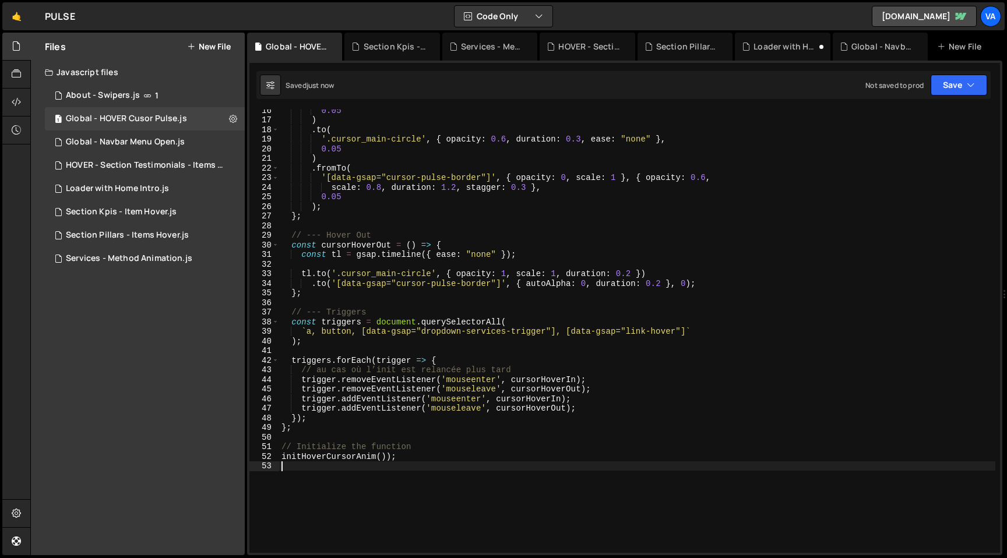
scroll to position [0, 0]
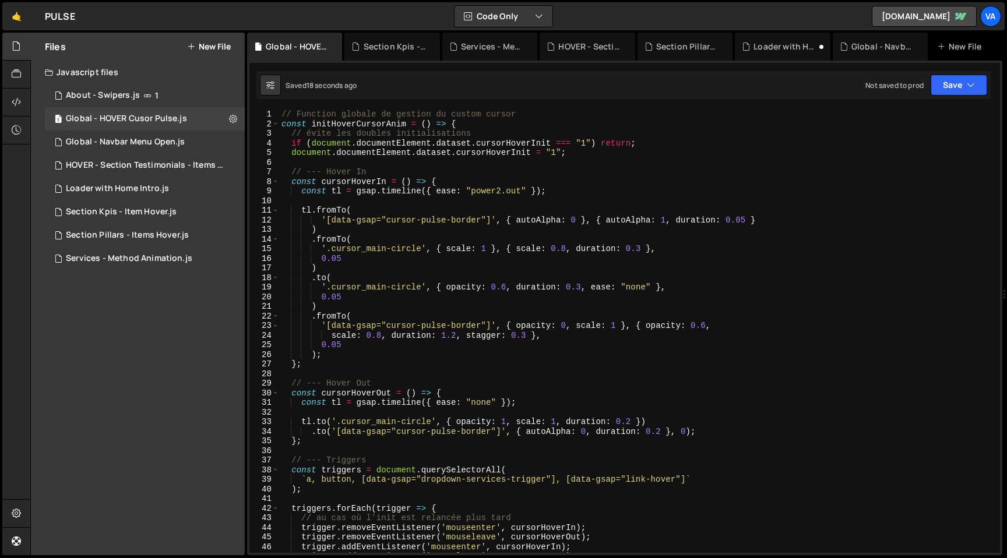
click at [550, 191] on div "// Function globale de gestion du custom cursor const initHoverCursorAnim = ( )…" at bounding box center [637, 341] width 716 height 463
type textarea "const tl = gsap.timeline({ ease: "power2.out" });"
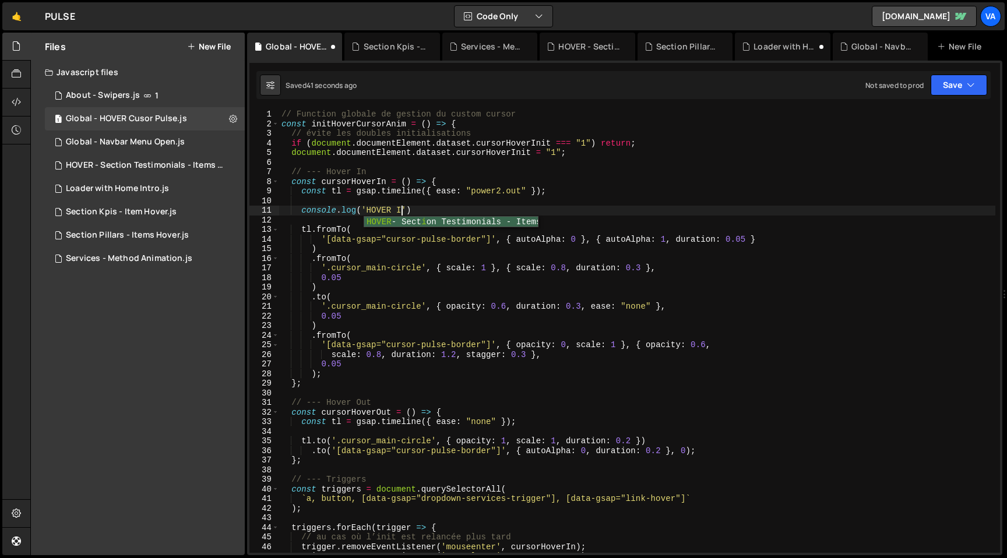
scroll to position [0, 8]
click at [484, 211] on div "// Function globale de gestion du custom cursor const initHoverCursorAnim = ( )…" at bounding box center [637, 341] width 716 height 463
drag, startPoint x: 430, startPoint y: 210, endPoint x: 301, endPoint y: 212, distance: 128.2
click at [301, 212] on div "// Function globale de gestion du custom cursor const initHoverCursorAnim = ( )…" at bounding box center [637, 341] width 716 height 463
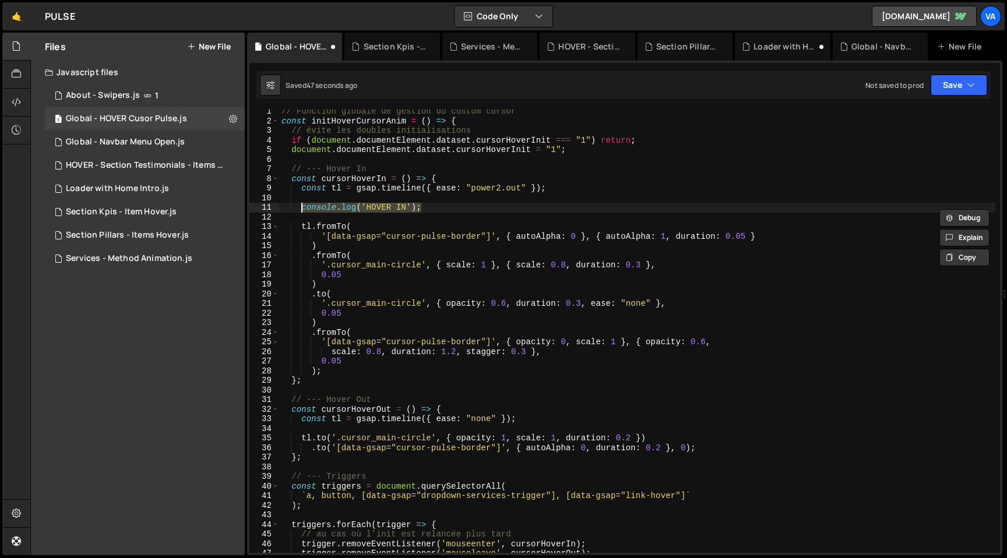
scroll to position [36, 0]
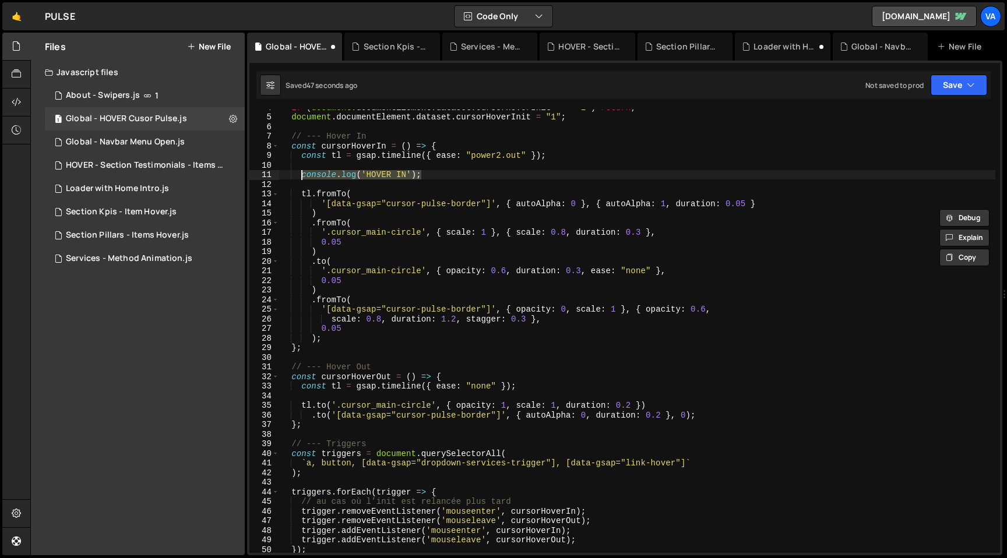
click at [523, 386] on div "if ( document . documentElement . dataset . cursorHoverInit === "1" ) return ; …" at bounding box center [637, 334] width 716 height 463
type textarea "const tl = gsap.timeline({ ease: "none" });"
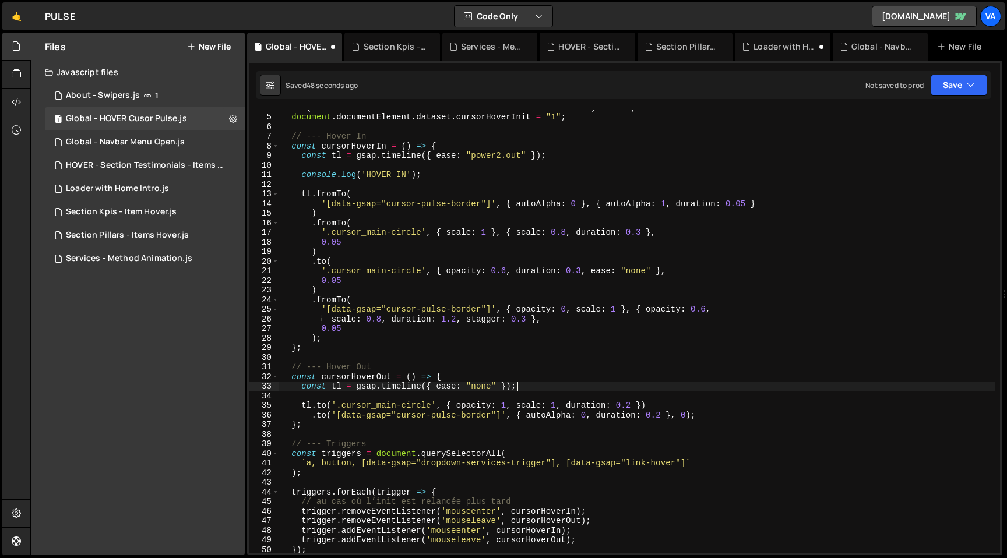
scroll to position [0, 1]
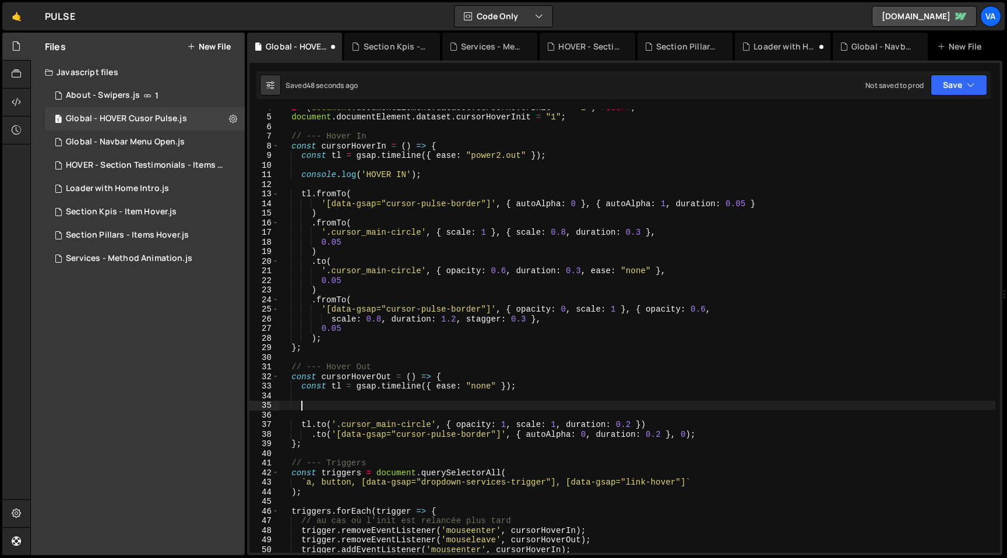
paste textarea "console.log('HOVER IN');"
click at [408, 407] on div "if ( document . documentElement . dataset . cursorHoverInit === "1" ) return ; …" at bounding box center [637, 334] width 716 height 463
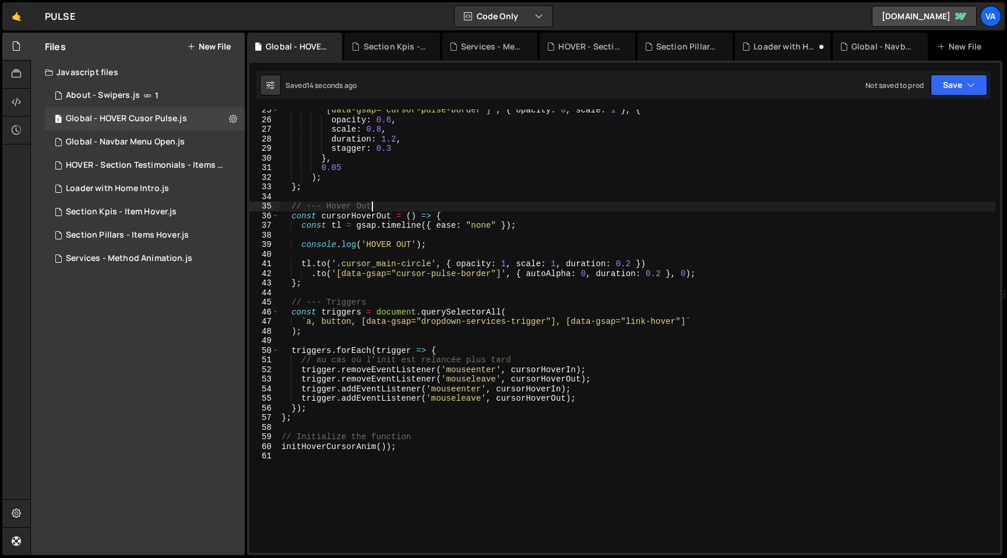
scroll to position [239, 0]
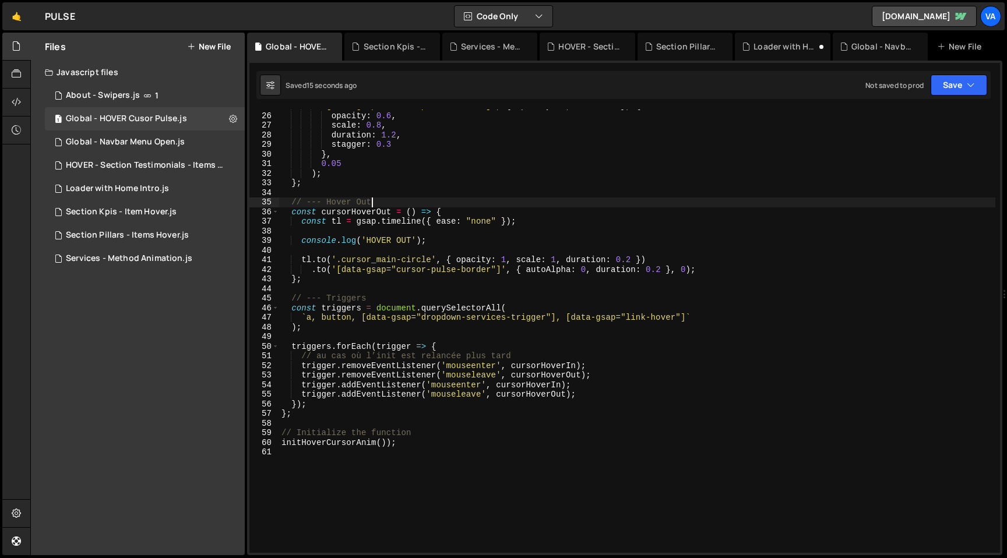
click at [388, 443] on div "'[data-gsap="cursor-pulse-border"]' , { opacity : 0 , scale : 1 } , { opacity :…" at bounding box center [637, 332] width 716 height 463
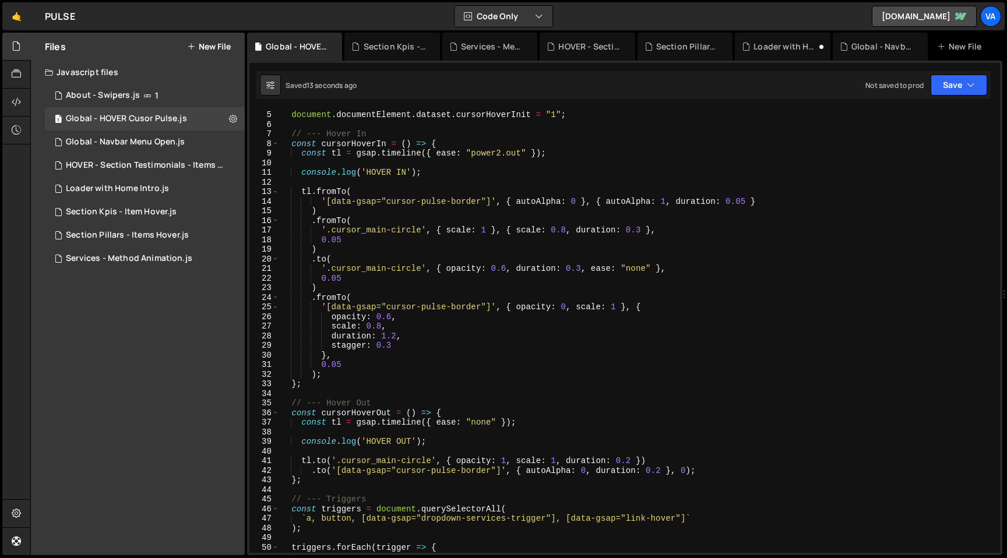
scroll to position [0, 0]
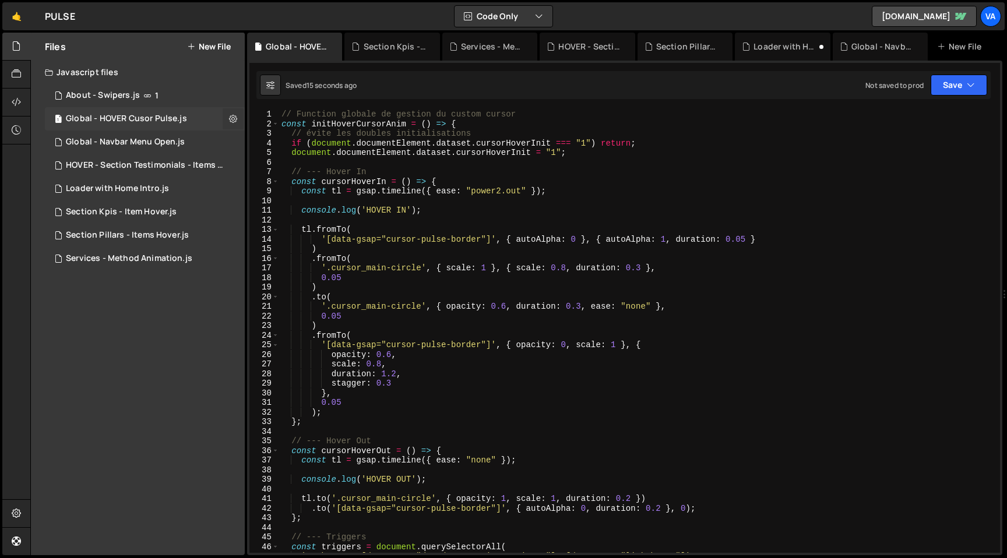
click at [234, 117] on icon at bounding box center [233, 118] width 8 height 11
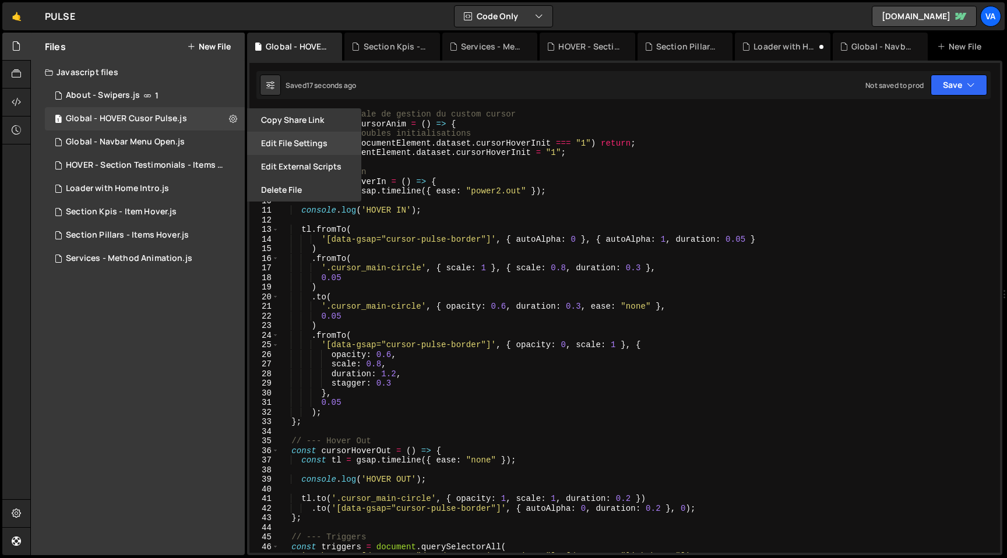
click at [286, 145] on button "Edit File Settings" at bounding box center [304, 143] width 114 height 23
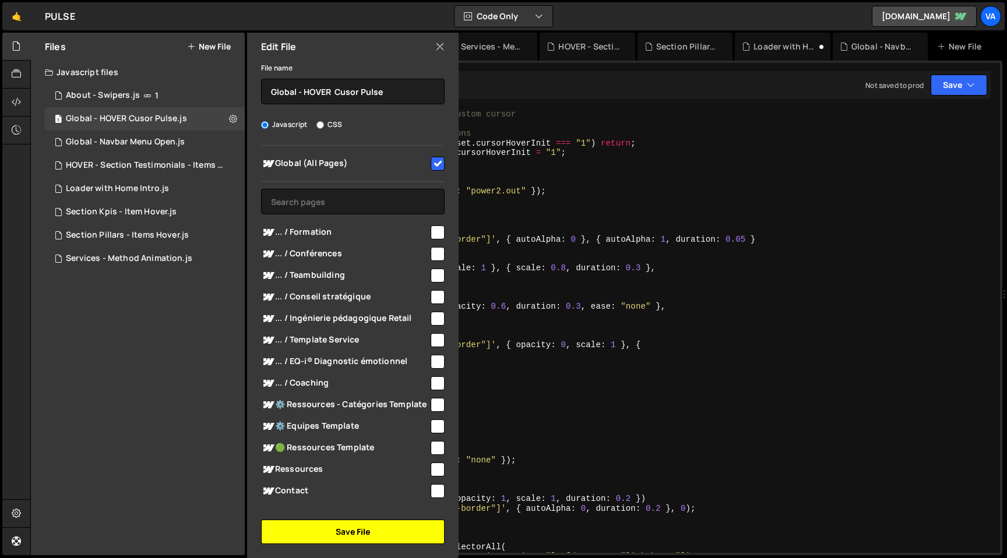
click at [352, 533] on button "Save File" at bounding box center [353, 532] width 184 height 24
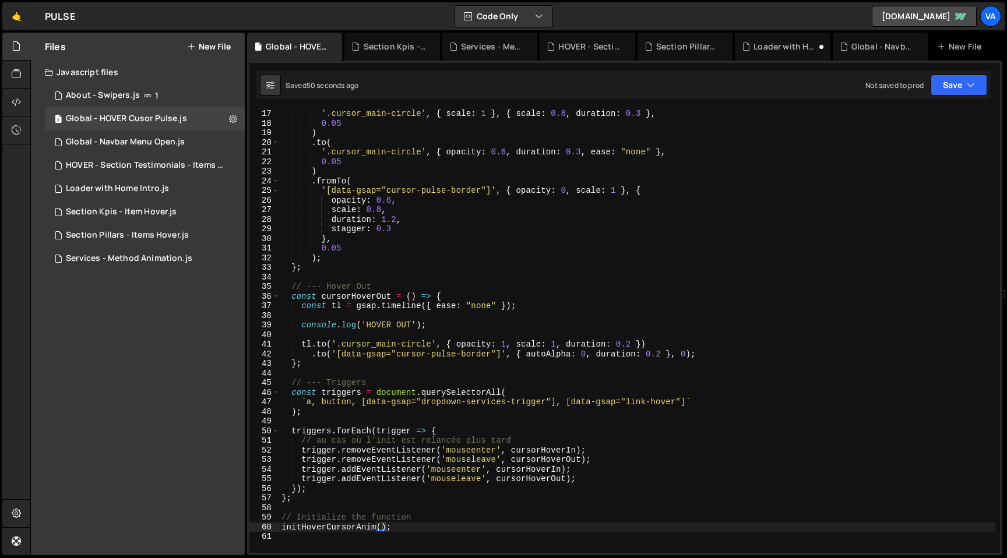
scroll to position [156, 0]
click at [490, 246] on div "'.cursor_main-circle' , { scale : 1 } , { scale : 0.8 , duration : 0.3 } , 0.05…" at bounding box center [637, 338] width 716 height 463
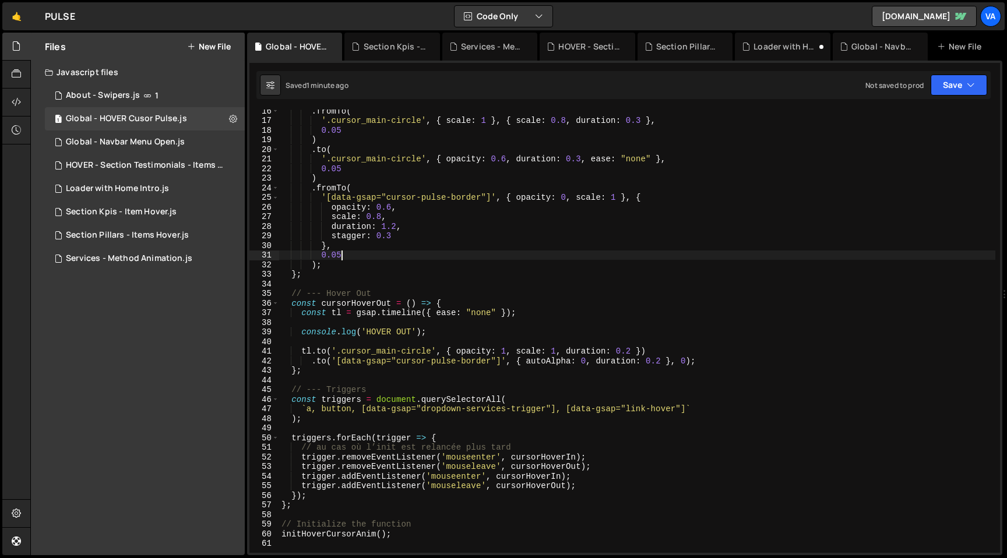
scroll to position [135, 0]
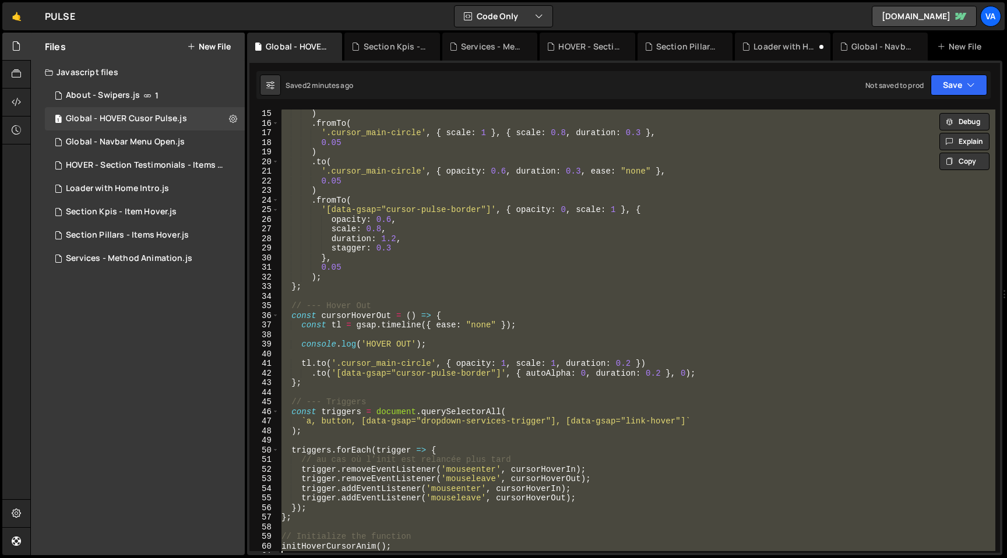
click at [527, 262] on div ") . fromTo ( '.cursor_main-circle' , { scale : 1 } , { scale : 0.8 , duration :…" at bounding box center [637, 340] width 716 height 463
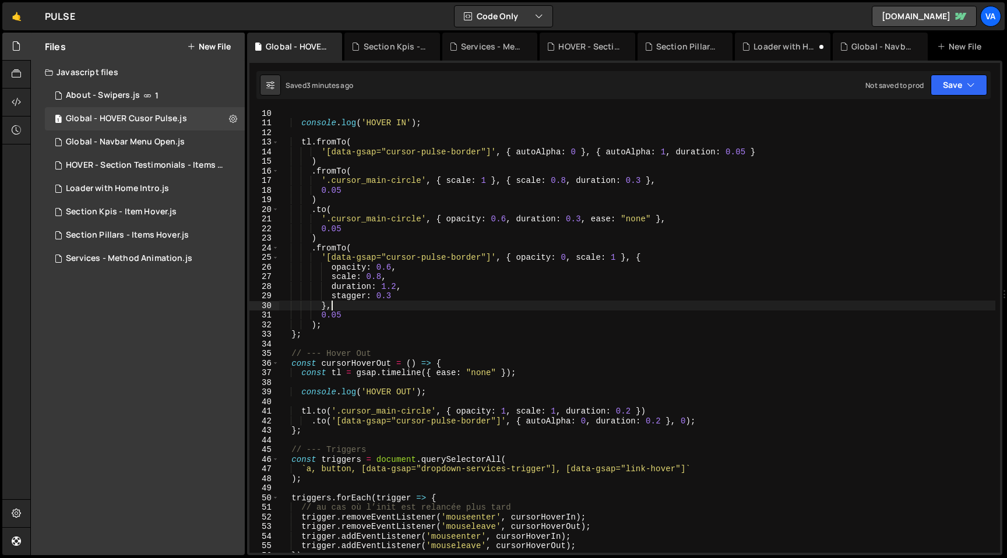
scroll to position [0, 0]
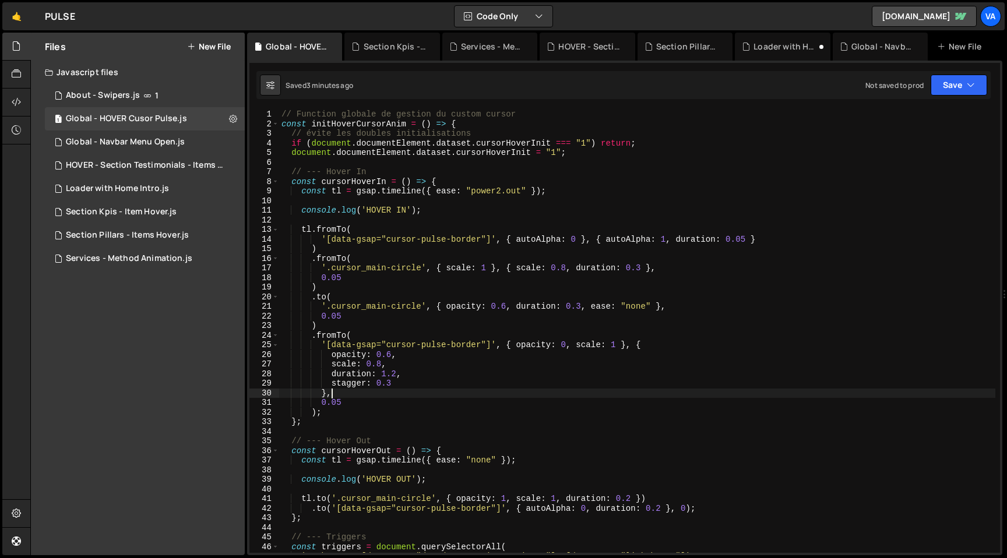
click at [305, 213] on div "// Function globale de gestion du custom cursor const initHoverCursorAnim = ( )…" at bounding box center [637, 341] width 716 height 463
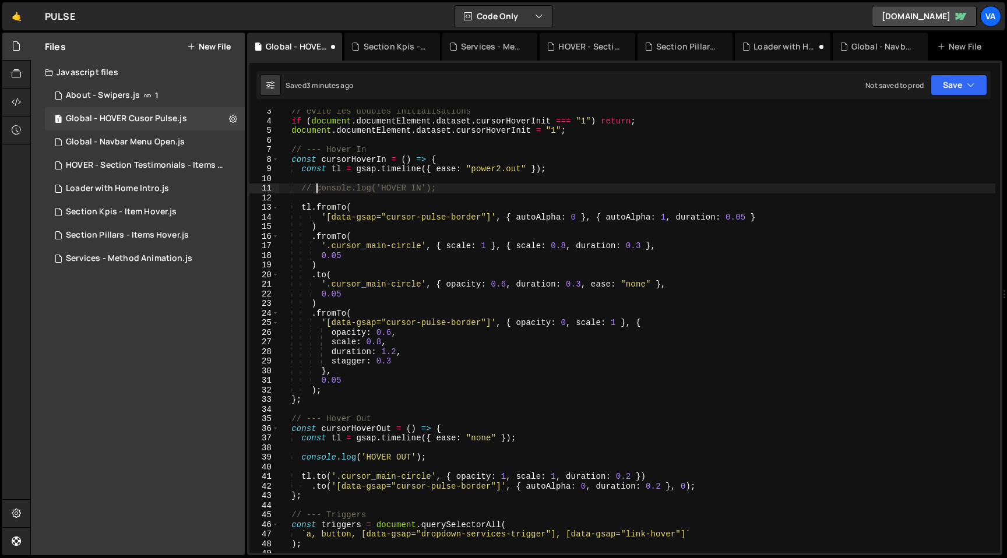
scroll to position [76, 0]
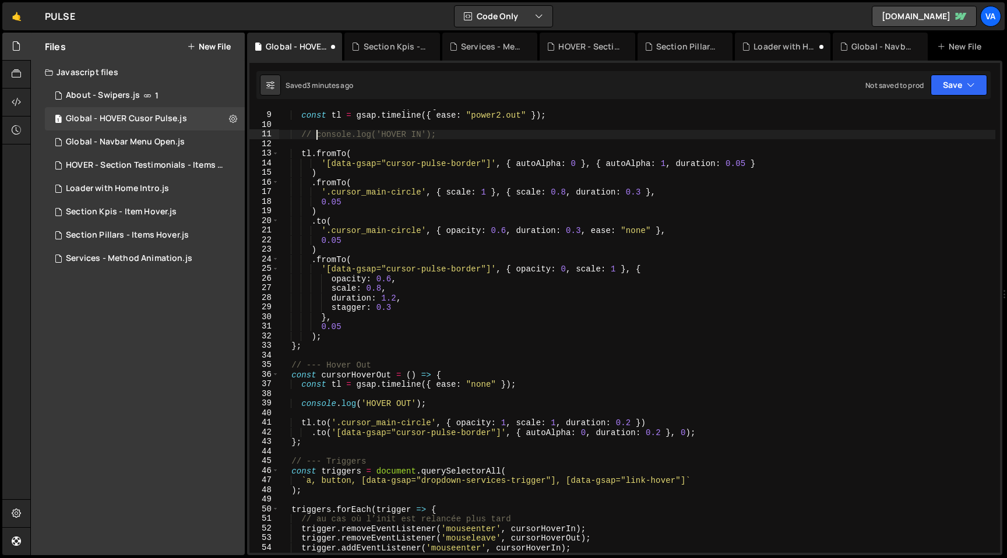
click at [301, 407] on div "const cursorHoverIn = ( ) => { const tl = gsap . timeline ({ ease : "power2.out…" at bounding box center [637, 332] width 716 height 463
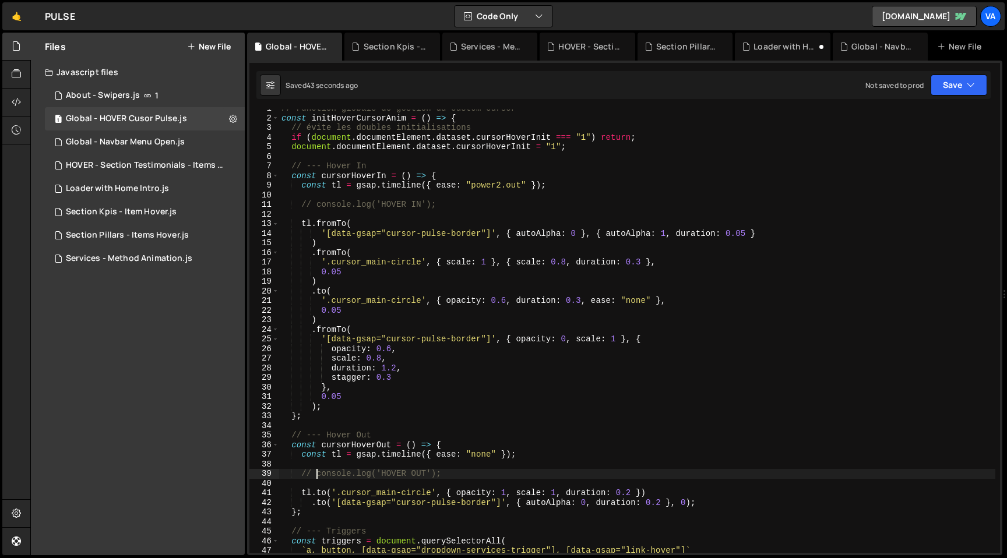
scroll to position [5, 0]
click at [480, 234] on div "// Function globale de gestion du custom cursor const initHoverCursorAnim = ( )…" at bounding box center [637, 335] width 716 height 463
click at [328, 234] on div "// Function globale de gestion du custom cursor const initHoverCursorAnim = ( )…" at bounding box center [637, 335] width 716 height 463
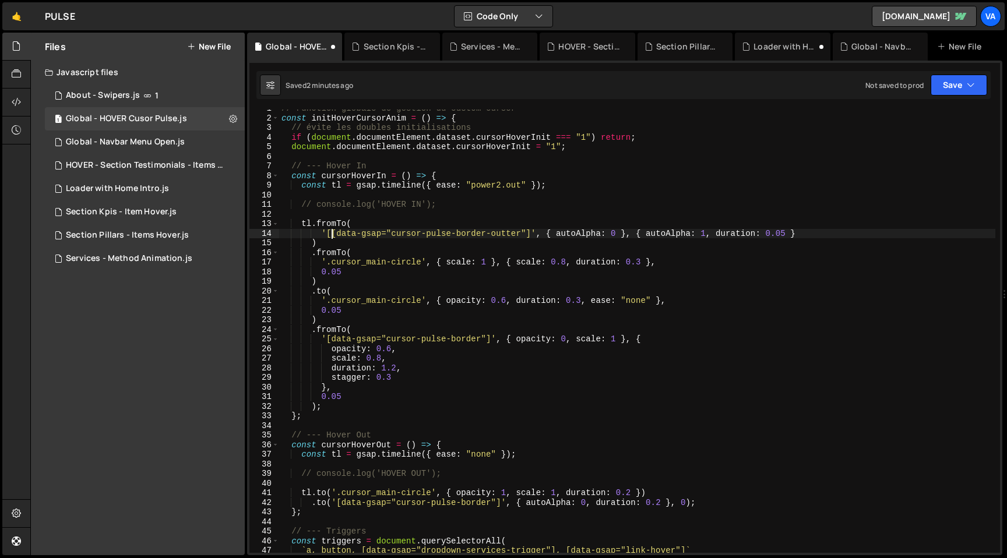
click at [533, 234] on div "// Function globale de gestion du custom cursor const initHoverCursorAnim = ( )…" at bounding box center [637, 335] width 716 height 463
drag, startPoint x: 530, startPoint y: 233, endPoint x: 333, endPoint y: 234, distance: 196.4
click at [333, 234] on div "// Function globale de gestion du custom cursor const initHoverCursorAnim = ( )…" at bounding box center [637, 335] width 716 height 463
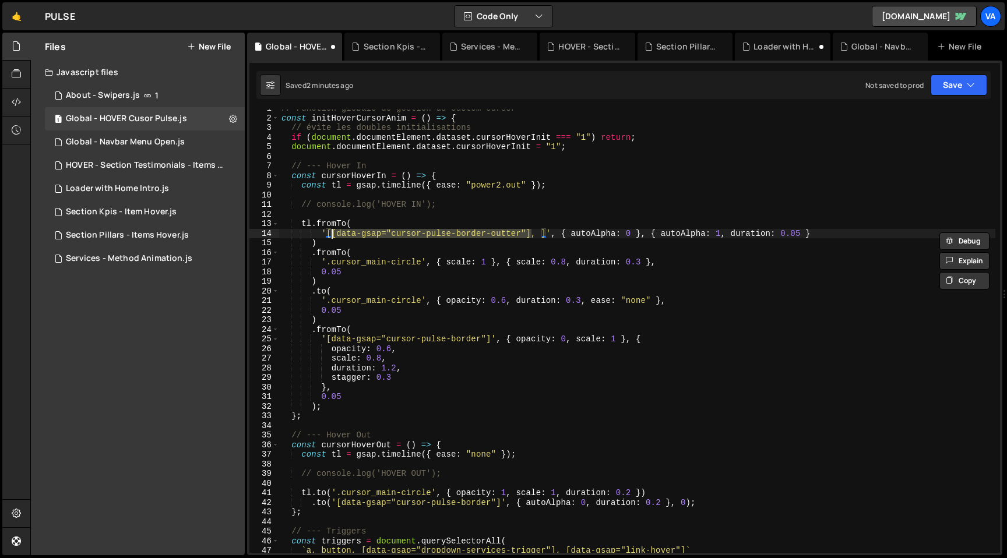
click at [541, 232] on div "// Function globale de gestion du custom cursor const initHoverCursorAnim = ( )…" at bounding box center [637, 335] width 716 height 463
paste textarea "[data-gsap="cursor-pulse-border-outter"]"
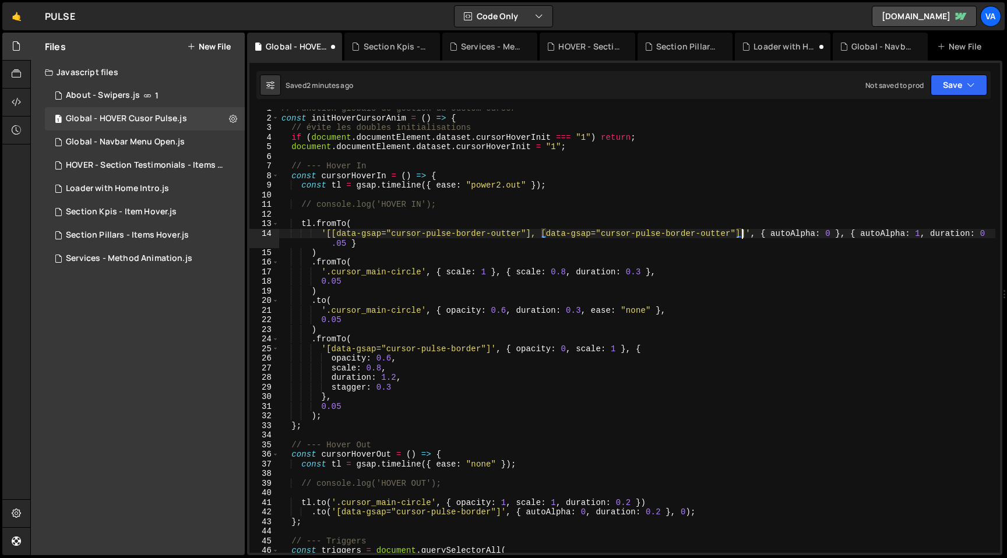
click at [715, 233] on div "// Function globale de gestion du custom cursor const initHoverCursorAnim = ( )…" at bounding box center [637, 335] width 716 height 463
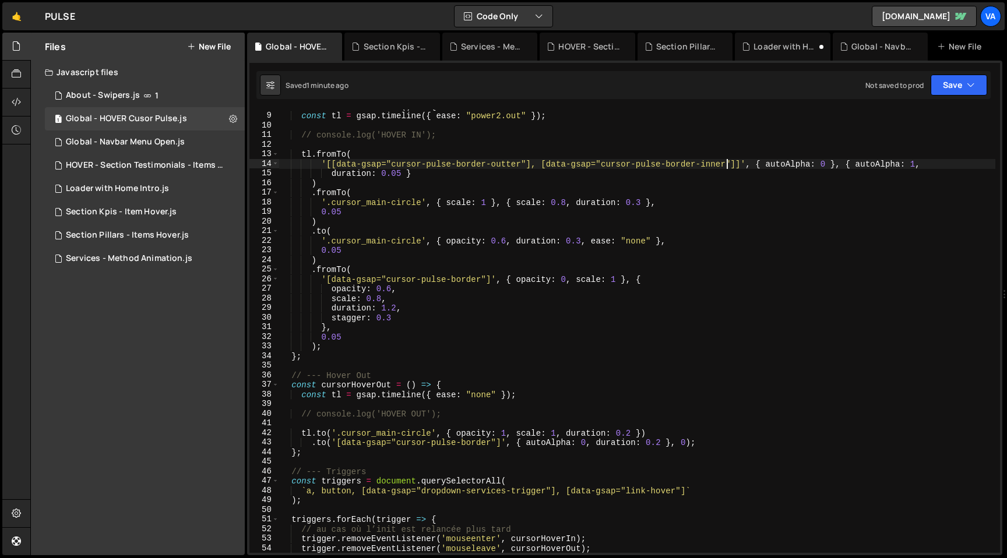
scroll to position [82, 0]
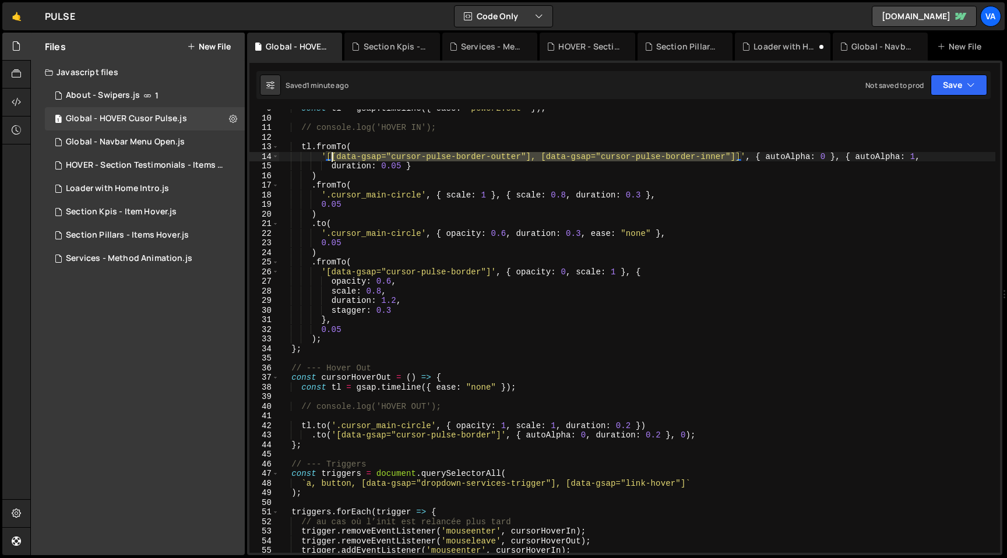
drag, startPoint x: 738, startPoint y: 154, endPoint x: 333, endPoint y: 156, distance: 405.1
click at [333, 156] on div "const tl = gsap . timeline ({ ease : "power2.out" }) ; // console.log('HOVER IN…" at bounding box center [637, 335] width 716 height 463
drag, startPoint x: 326, startPoint y: 156, endPoint x: 742, endPoint y: 156, distance: 416.1
click at [742, 156] on div "const tl = gsap . timeline ({ ease : "power2.out" }) ; // console.log('HOVER IN…" at bounding box center [637, 335] width 716 height 463
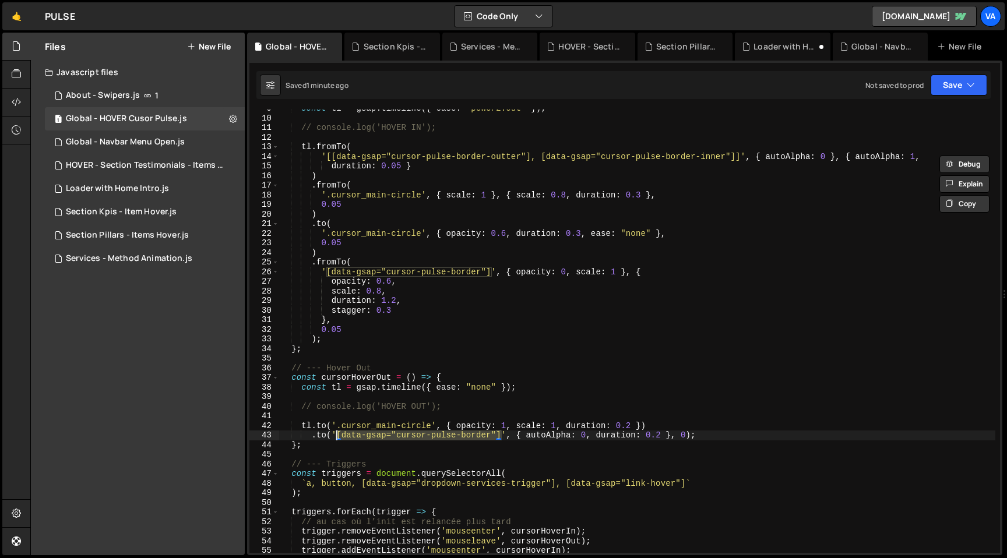
drag, startPoint x: 502, startPoint y: 434, endPoint x: 335, endPoint y: 434, distance: 166.7
click at [335, 434] on div "const tl = gsap . timeline ({ ease : "power2.out" }) ; // console.log('HOVER IN…" at bounding box center [637, 335] width 716 height 463
paste textarea "[data-gsap="cursor-pulse-border-outter"], [data-gsap="cursor-pulse-border-inner…"
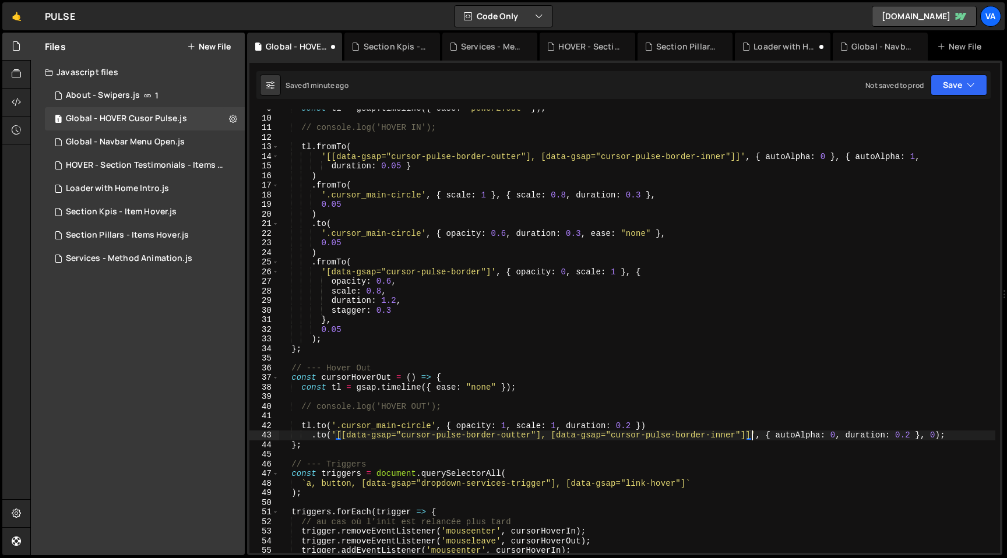
click at [491, 271] on div "const tl = gsap . timeline ({ ease : "power2.out" }) ; // console.log('HOVER IN…" at bounding box center [637, 335] width 716 height 463
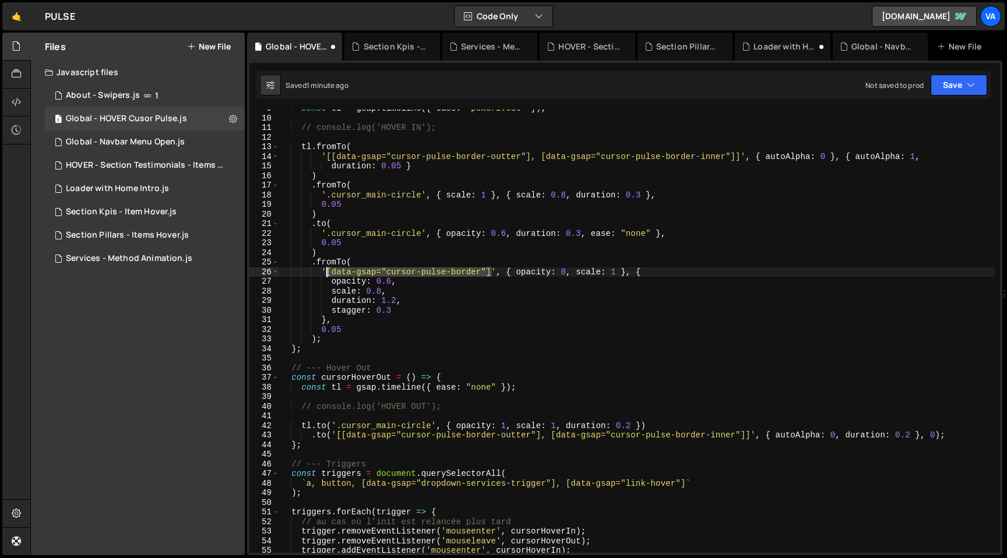
drag, startPoint x: 491, startPoint y: 271, endPoint x: 328, endPoint y: 273, distance: 163.2
click at [328, 273] on div "const tl = gsap . timeline ({ ease : "power2.out" }) ; // console.log('HOVER IN…" at bounding box center [637, 335] width 716 height 463
paste textarea "[data-gsap="cursor-pulse-border-outter"], [data-gsap="cursor-pulse-border-inner…"
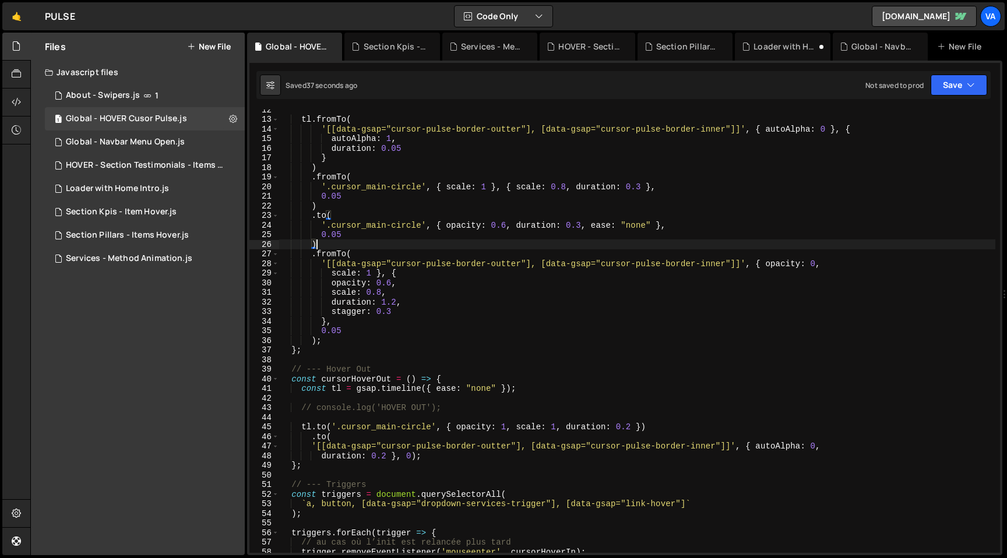
scroll to position [110, 0]
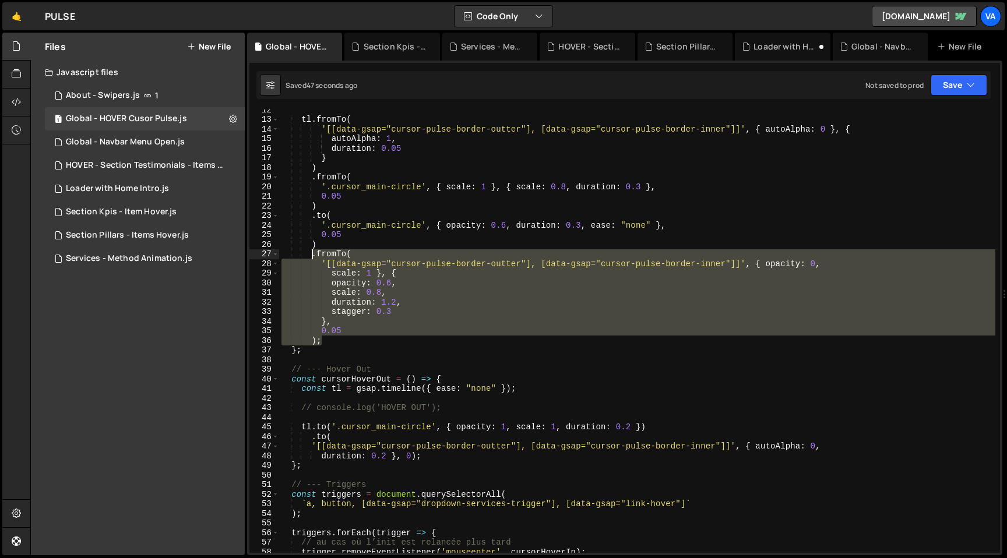
drag, startPoint x: 325, startPoint y: 341, endPoint x: 311, endPoint y: 256, distance: 86.3
click at [311, 256] on div "tl . fromTo ( '[[data-gsap="cursor-pulse-border-outter"], [data-gsap="cursor-pu…" at bounding box center [637, 336] width 716 height 463
click at [331, 264] on div "tl . fromTo ( '[[data-gsap="cursor-pulse-border-outter"], [data-gsap="cursor-pu…" at bounding box center [637, 336] width 716 height 463
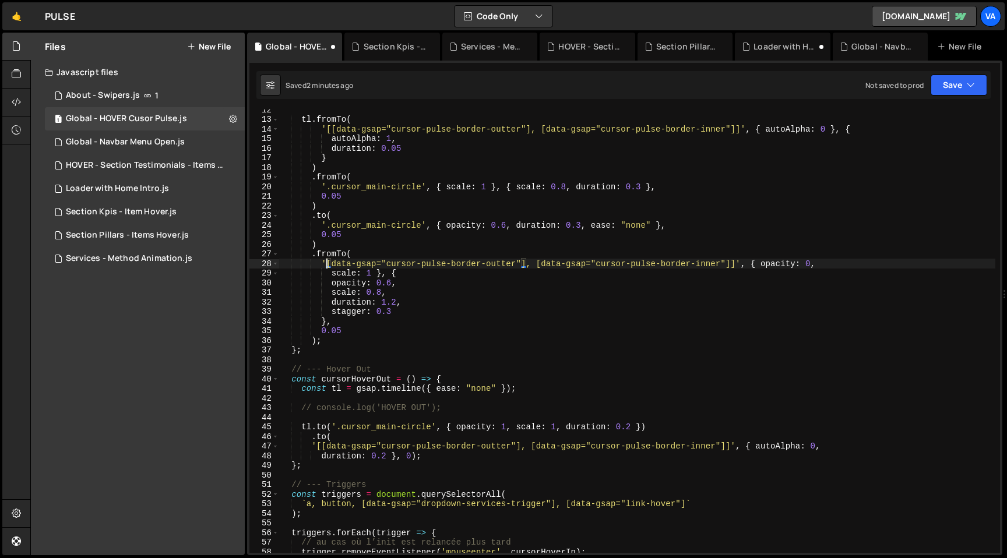
click at [734, 263] on div "tl . fromTo ( '[[data-gsap="cursor-pulse-border-outter"], [data-gsap="cursor-pu…" at bounding box center [637, 336] width 716 height 463
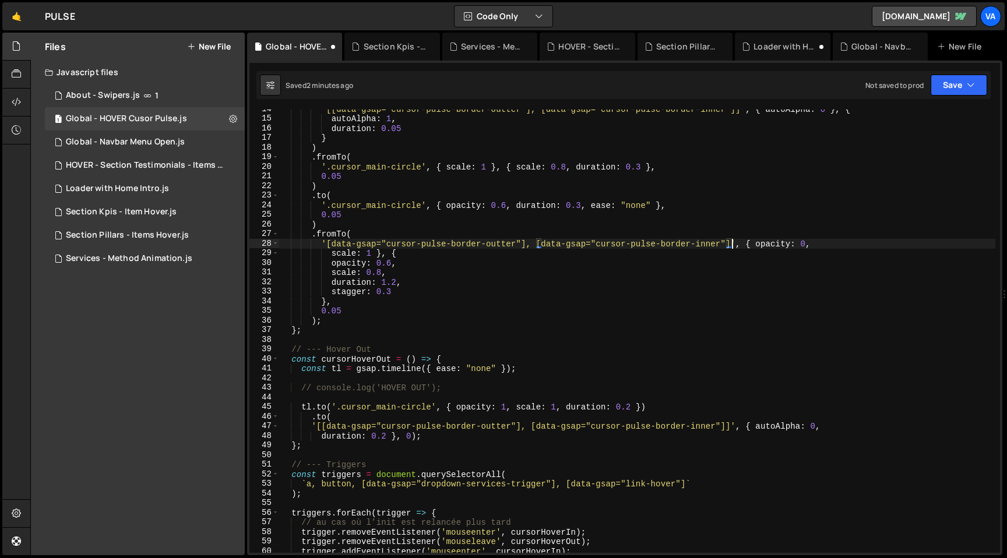
scroll to position [133, 0]
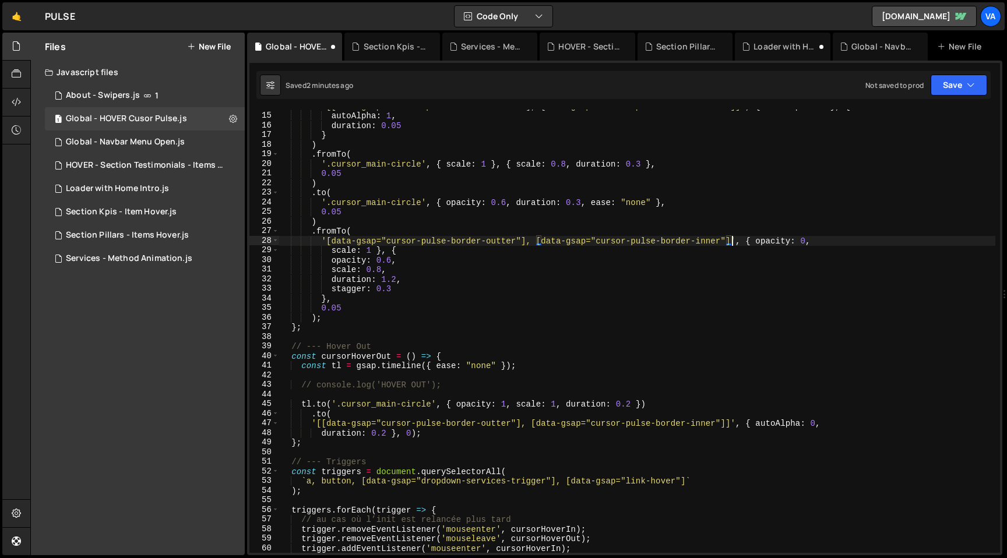
click at [320, 423] on div "'[[data-gsap="cursor-pulse-border-outter"], [data-gsap="cursor-pulse-border-inn…" at bounding box center [637, 332] width 716 height 463
click at [727, 424] on div "'[[data-gsap="cursor-pulse-border-outter"], [data-gsap="cursor-pulse-border-inn…" at bounding box center [637, 332] width 716 height 463
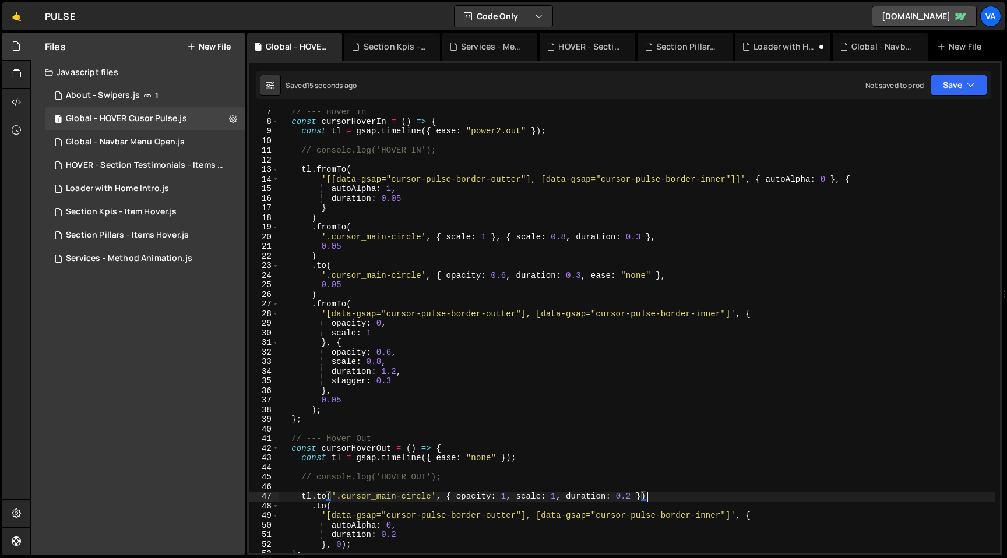
scroll to position [58, 0]
click at [333, 188] on div "// --- Hover In const cursorHoverIn = ( ) => { const tl = gsap . timeline ({ ea…" at bounding box center [637, 340] width 716 height 463
click at [331, 177] on div "// --- Hover In const cursorHoverIn = ( ) => { const tl = gsap . timeline ({ ea…" at bounding box center [637, 340] width 716 height 463
click at [736, 182] on div "// --- Hover In const cursorHoverIn = ( ) => { const tl = gsap . timeline ({ ea…" at bounding box center [637, 340] width 716 height 463
click at [373, 334] on div "// --- Hover In const cursorHoverIn = ( ) => { const tl = gsap . timeline ({ ea…" at bounding box center [637, 340] width 716 height 463
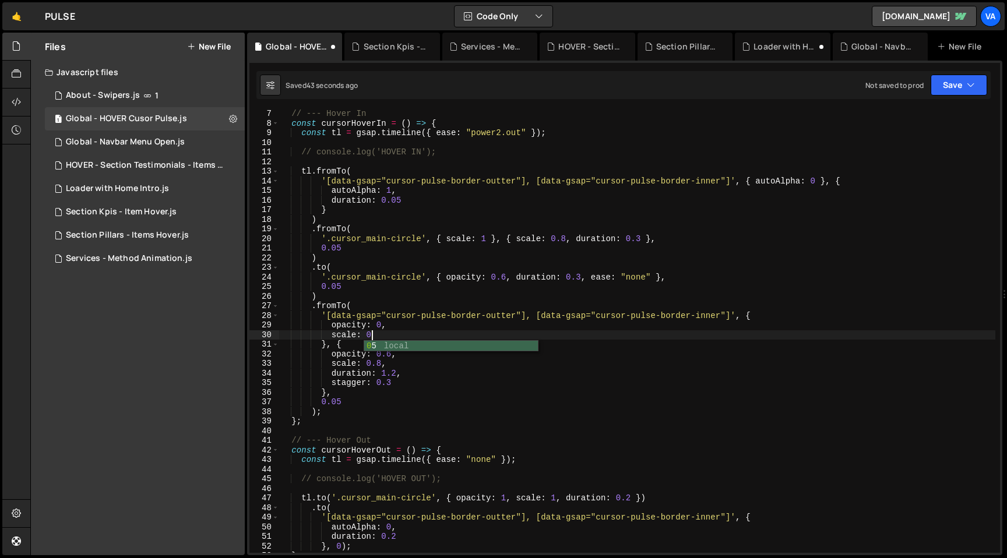
scroll to position [0, 5]
click at [397, 385] on div "// --- Hover In const cursorHoverIn = ( ) => { const tl = gsap . timeline ({ ea…" at bounding box center [637, 340] width 716 height 463
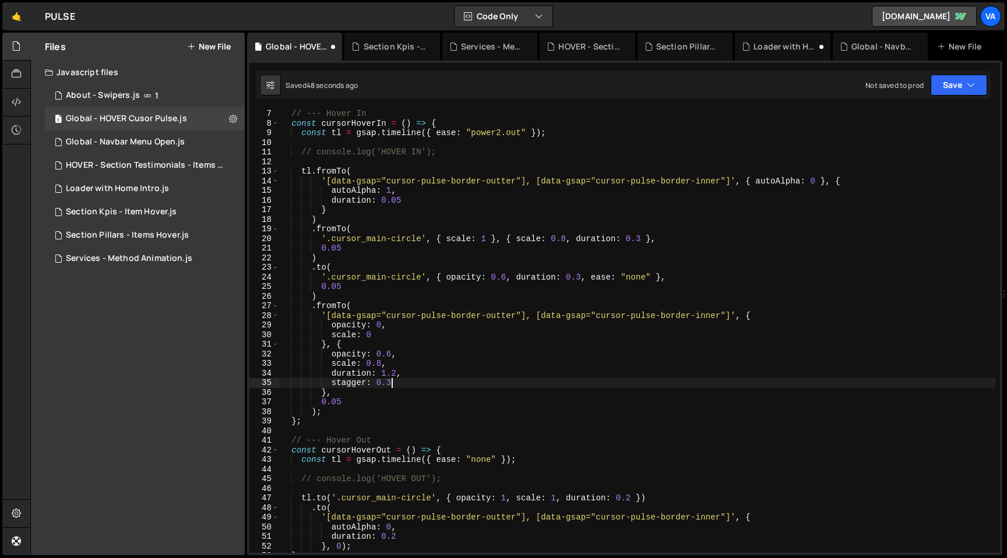
click at [382, 365] on div "// --- Hover In const cursorHoverIn = ( ) => { const tl = gsap . timeline ({ ea…" at bounding box center [637, 340] width 716 height 463
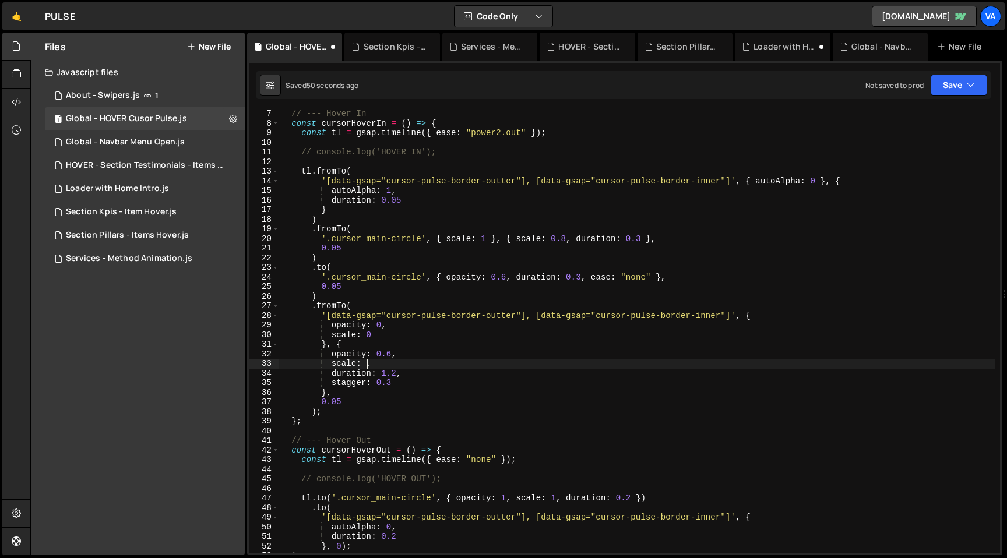
scroll to position [0, 6]
click at [434, 346] on div "// --- Hover In const cursorHoverIn = ( ) => { const tl = gsap . timeline ({ ea…" at bounding box center [637, 340] width 716 height 463
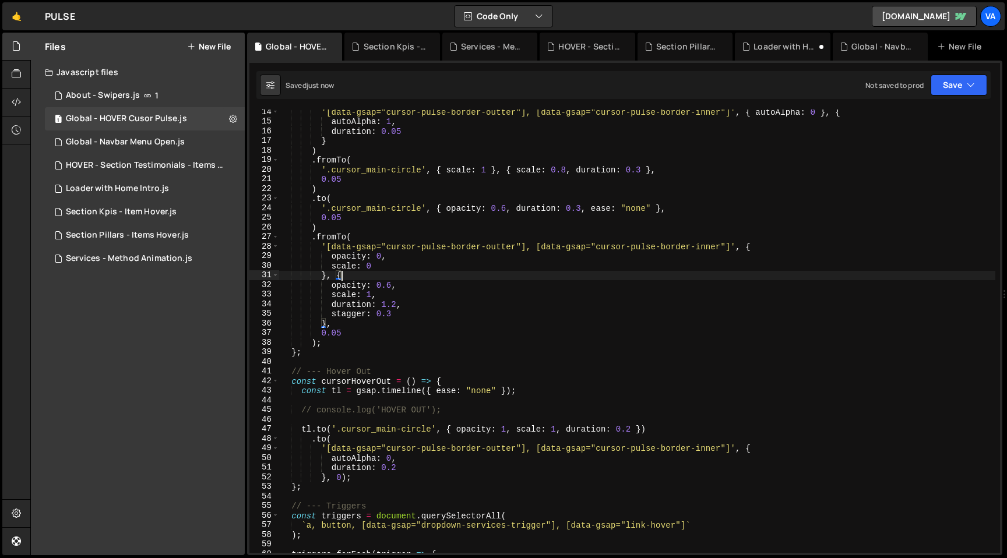
scroll to position [128, 0]
click at [373, 294] on div "'[data-gsap="cursor-pulse-border-outter"], [data-gsap="cursor-pulse-border-inne…" at bounding box center [637, 338] width 716 height 463
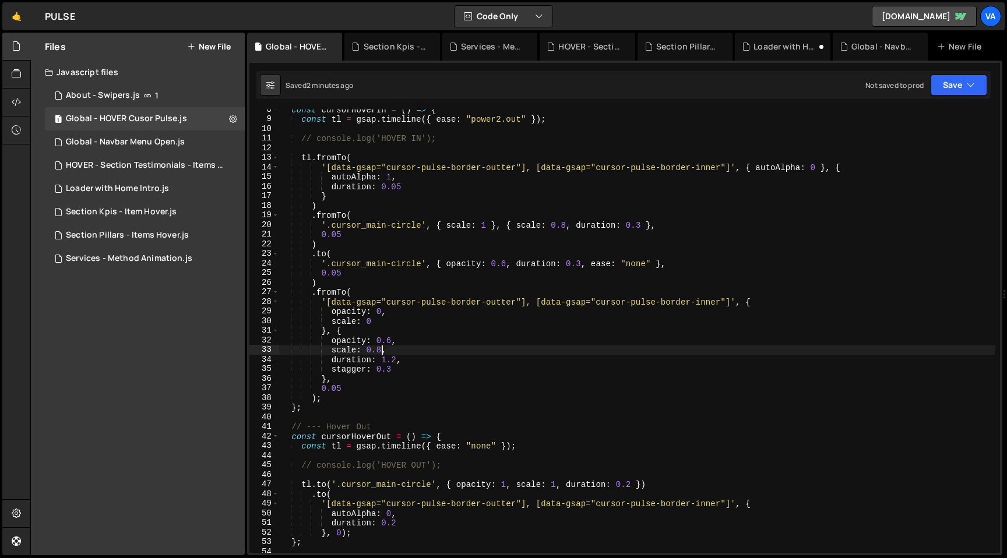
scroll to position [70, 0]
click at [397, 374] on div "const cursorHoverIn = ( ) => { const tl = gsap . timeline ({ ease : "power2.out…" at bounding box center [637, 338] width 716 height 463
click at [404, 364] on div "const cursorHoverIn = ( ) => { const tl = gsap . timeline ({ ease : "power2.out…" at bounding box center [637, 338] width 716 height 463
type textarea "duration: 1.2,"
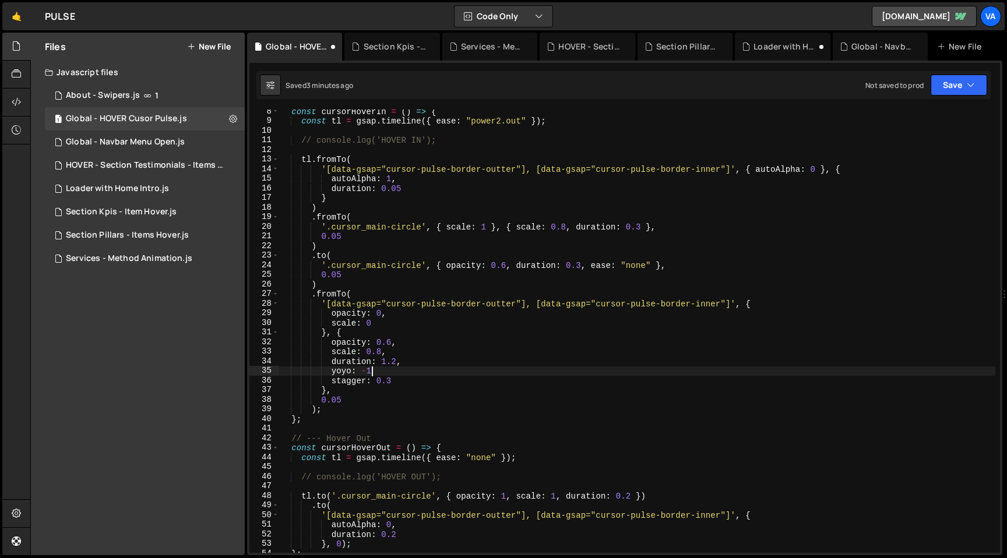
scroll to position [0, 6]
click at [367, 372] on div "const cursorHoverIn = ( ) => { const tl = gsap . timeline ({ ease : "power2.out…" at bounding box center [637, 338] width 716 height 463
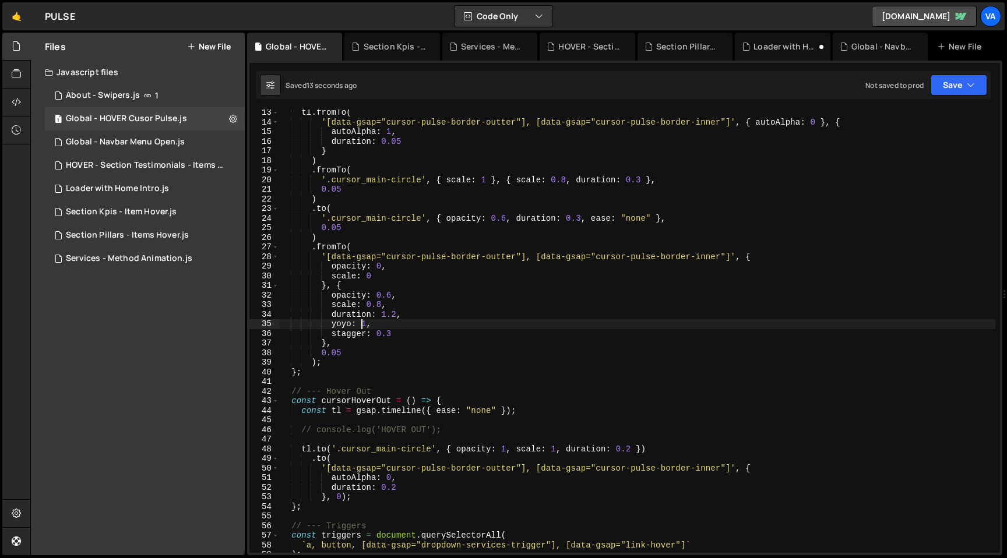
scroll to position [123, 0]
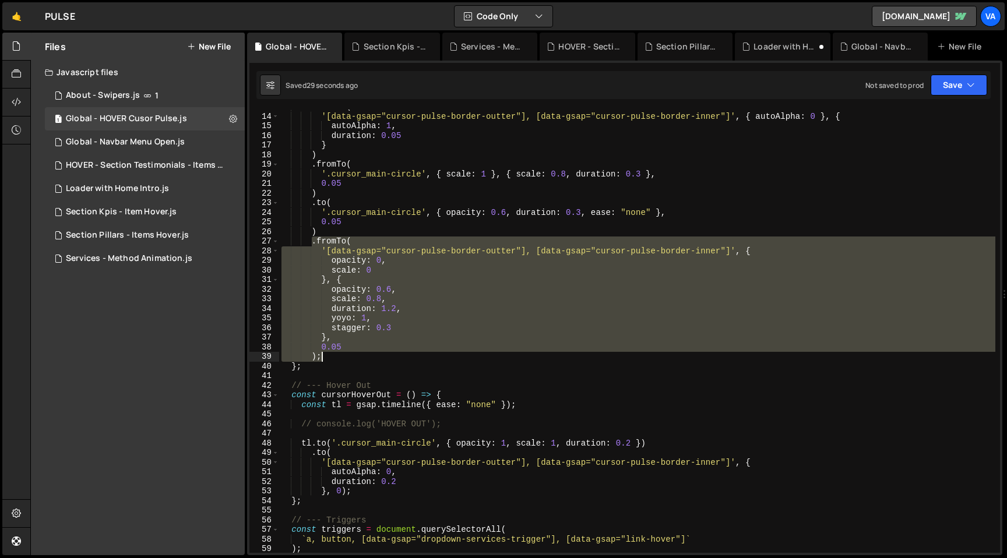
drag, startPoint x: 312, startPoint y: 242, endPoint x: 350, endPoint y: 356, distance: 120.0
click at [350, 356] on div "tl . fromTo ( '[data-gsap="cursor-pulse-border-outter"], [data-gsap="cursor-pul…" at bounding box center [637, 333] width 716 height 463
click at [335, 358] on div "tl . fromTo ( '[data-gsap="cursor-pulse-border-outter"], [data-gsap="cursor-pul…" at bounding box center [637, 333] width 716 height 463
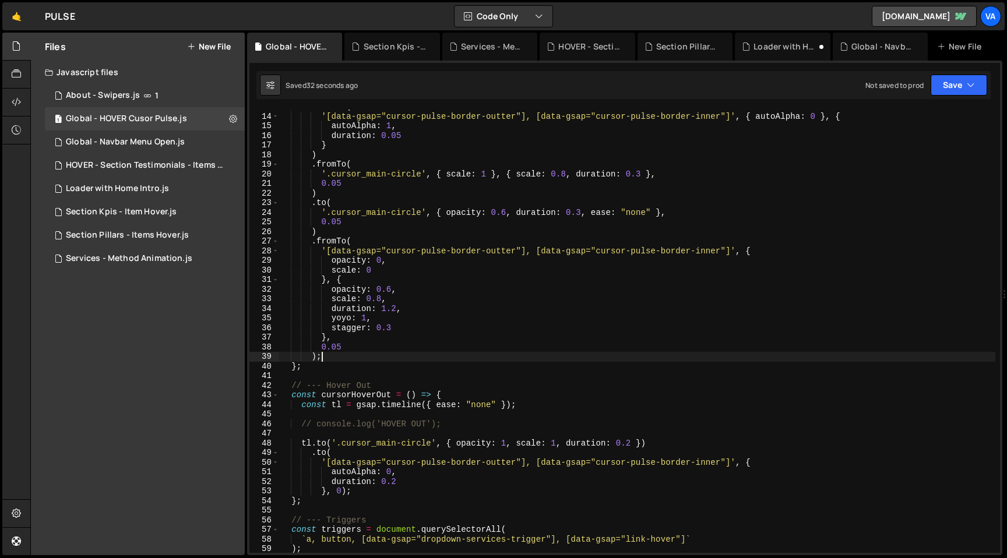
type textarea ")"
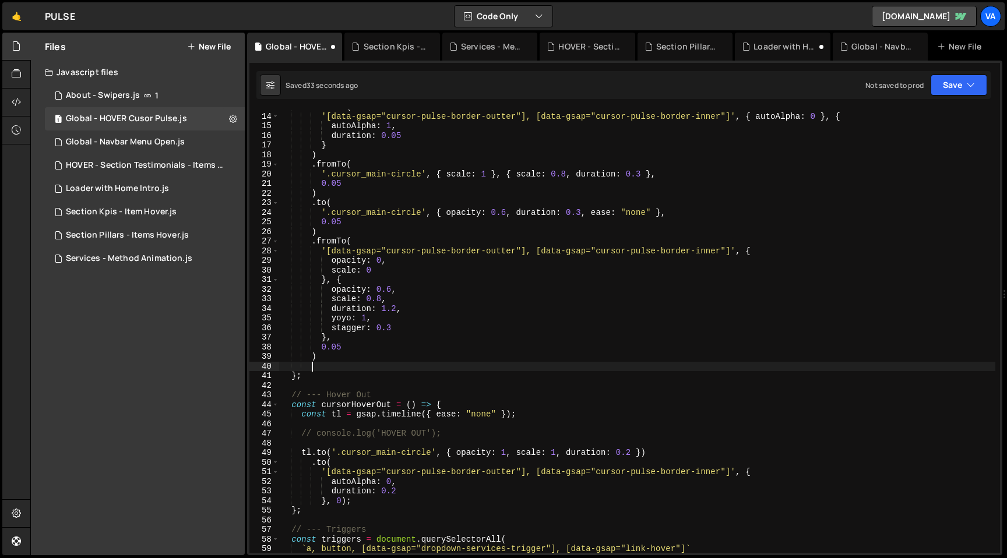
paste textarea ");"
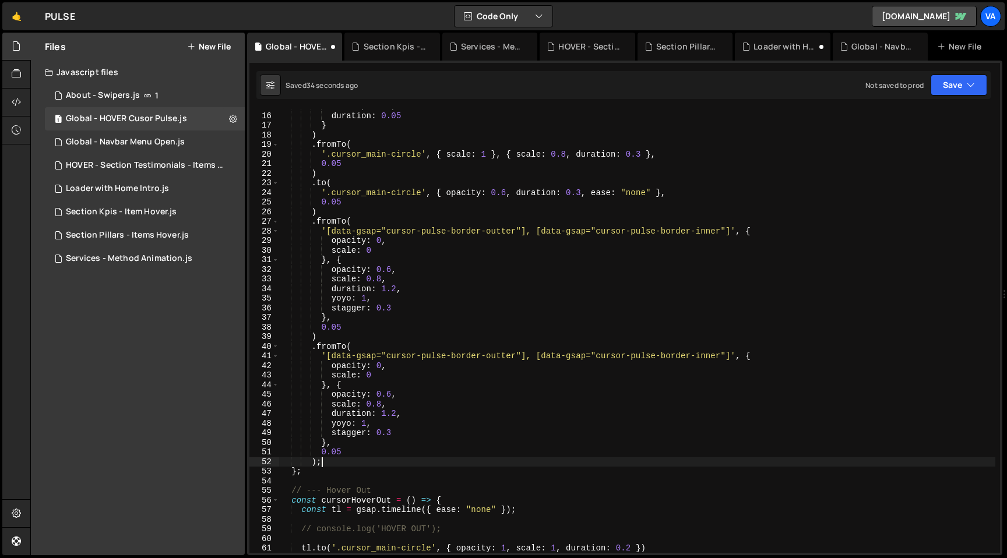
scroll to position [143, 0]
drag, startPoint x: 527, startPoint y: 231, endPoint x: 733, endPoint y: 232, distance: 205.2
click at [733, 232] on div "autoAlpha : 1 , duration : 0.05 } ) . fromTo ( '.cursor_main-circle' , { scale …" at bounding box center [637, 331] width 716 height 463
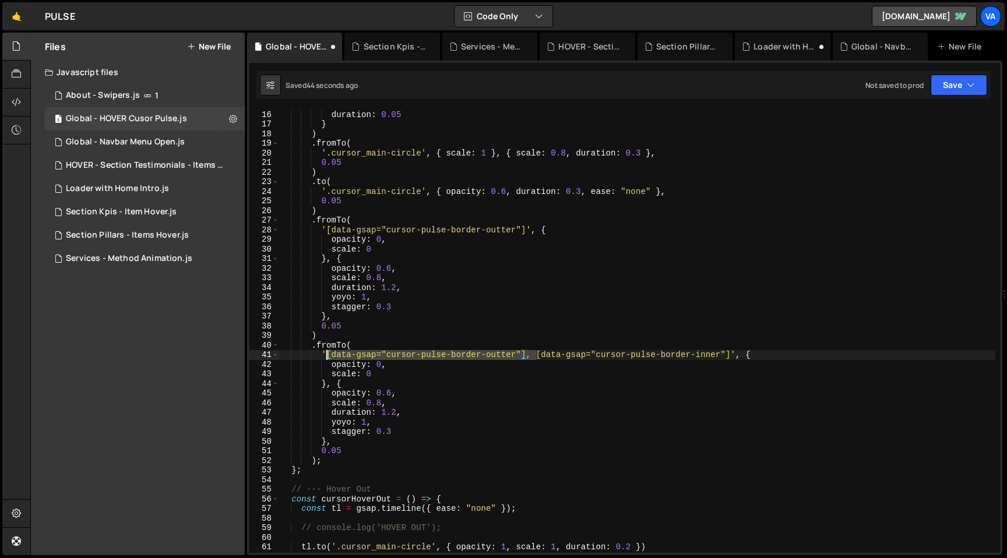
drag, startPoint x: 536, startPoint y: 356, endPoint x: 327, endPoint y: 354, distance: 209.2
click at [327, 354] on div "autoAlpha : 1 , duration : 0.05 } ) . fromTo ( '.cursor_main-circle' , { scale …" at bounding box center [637, 331] width 716 height 463
click at [372, 374] on div "autoAlpha : 1 , duration : 0.05 } ) . fromTo ( '.cursor_main-circle' , { scale …" at bounding box center [637, 331] width 716 height 463
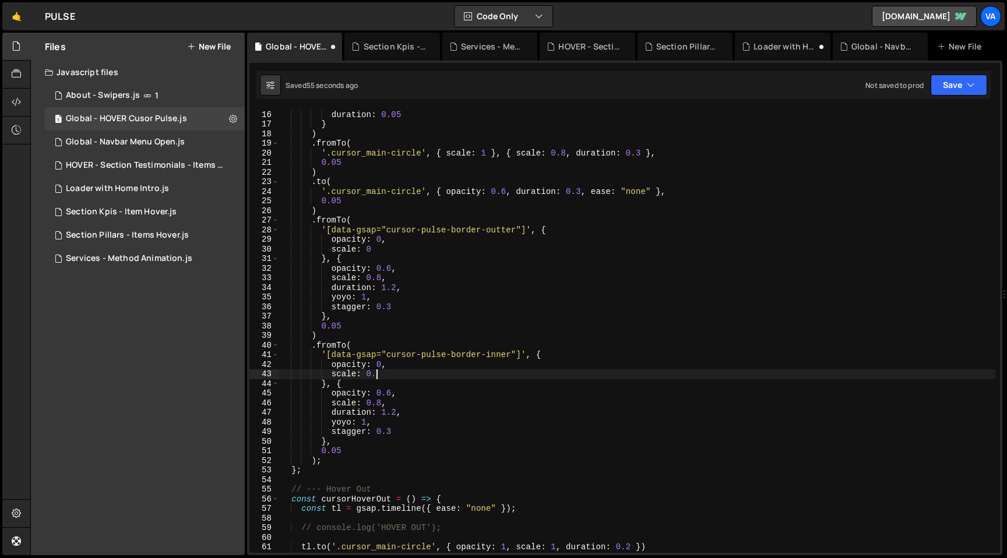
scroll to position [0, 6]
click at [395, 369] on div "autoAlpha : 1 , duration : 0.05 } ) . fromTo ( '.cursor_main-circle' , { scale …" at bounding box center [637, 331] width 716 height 463
click at [383, 375] on div "autoAlpha : 1 , duration : 0.05 } ) . fromTo ( '.cursor_main-circle' , { scale …" at bounding box center [637, 331] width 716 height 463
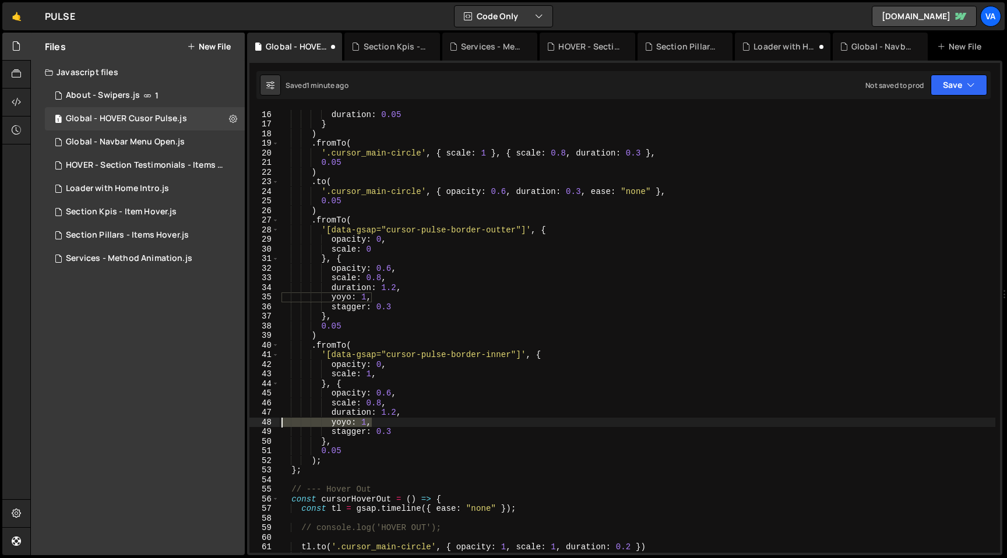
drag, startPoint x: 376, startPoint y: 423, endPoint x: 240, endPoint y: 426, distance: 136.4
click at [240, 426] on div "Files New File Javascript files 1 About - Swipers.js 1 1 Global - HOVER Cusor P…" at bounding box center [518, 294] width 977 height 523
type textarea "yoyo: 1,"
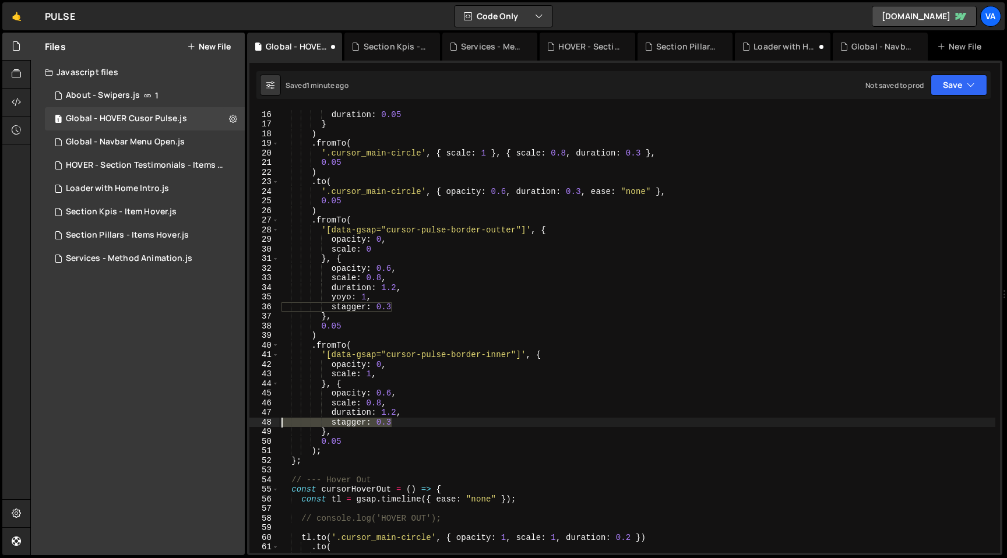
drag, startPoint x: 400, startPoint y: 421, endPoint x: 265, endPoint y: 423, distance: 135.2
click at [265, 423] on div "duration: 1.2, 15 16 17 18 19 20 21 22 23 24 25 26 27 28 29 30 31 32 33 34 35 3…" at bounding box center [624, 332] width 751 height 444
type textarea "stagger: 0.3"
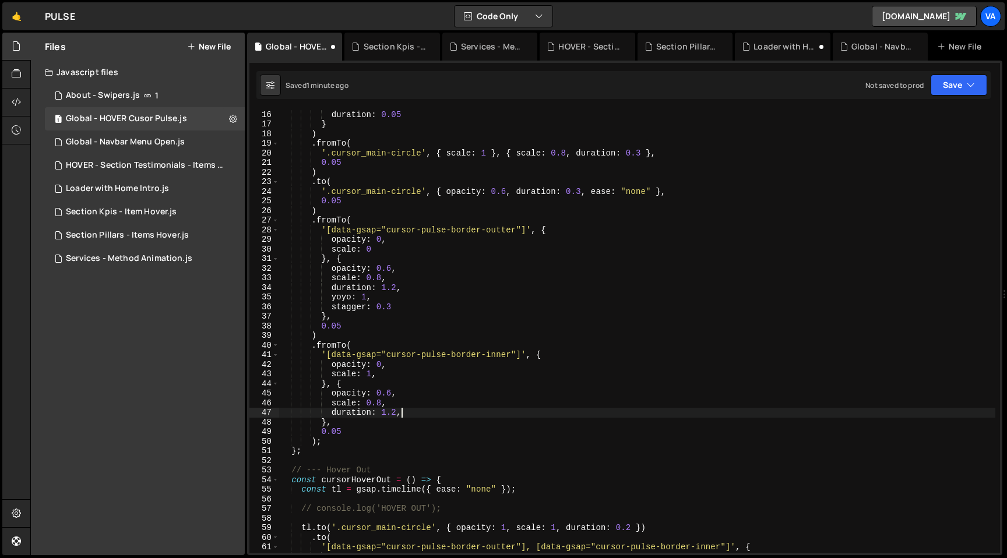
click at [340, 432] on div "autoAlpha : 1 , duration : 0.05 } ) . fromTo ( '.cursor_main-circle' , { scale …" at bounding box center [637, 331] width 716 height 463
drag, startPoint x: 398, startPoint y: 307, endPoint x: 272, endPoint y: 307, distance: 126.5
click at [272, 307] on div "0.25 15 16 17 18 19 20 21 22 23 24 25 26 27 28 29 30 31 32 33 34 35 36 37 38 39…" at bounding box center [624, 332] width 751 height 444
type textarea "stagger: 0.3"
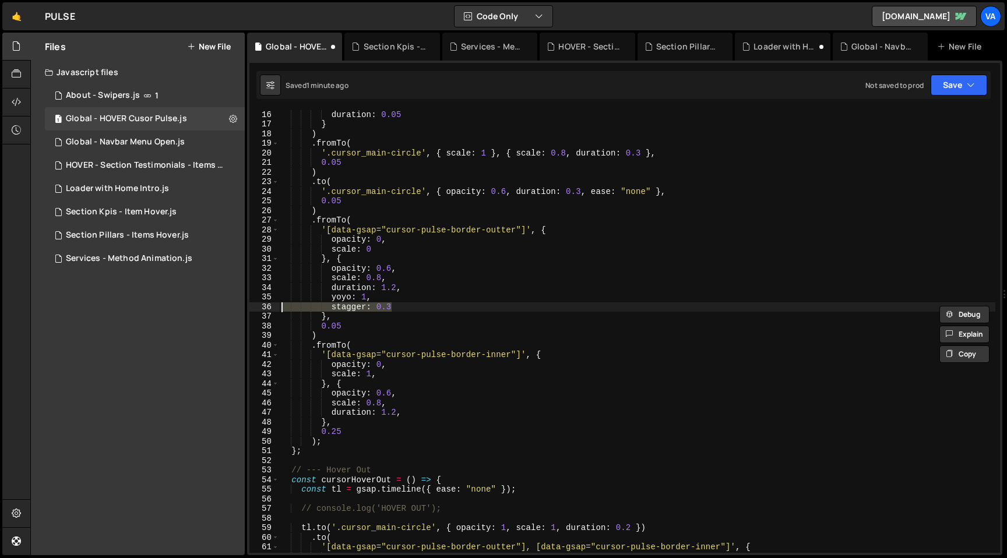
scroll to position [0, 0]
type textarea "yoyo: 1,"
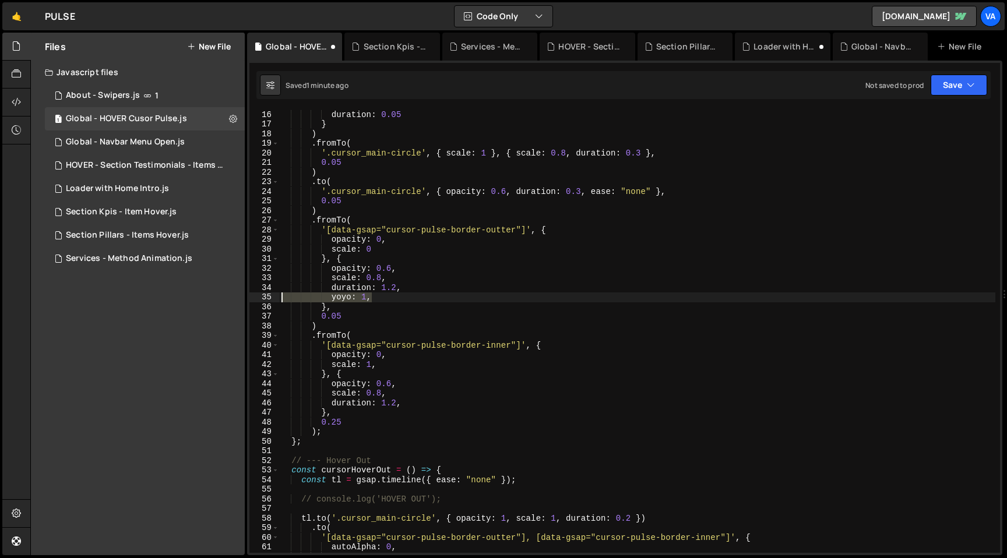
drag, startPoint x: 381, startPoint y: 297, endPoint x: 227, endPoint y: 297, distance: 154.4
click at [227, 297] on div "Files New File Javascript files 1 About - Swipers.js 1 1 Global - HOVER Cusor P…" at bounding box center [518, 294] width 977 height 523
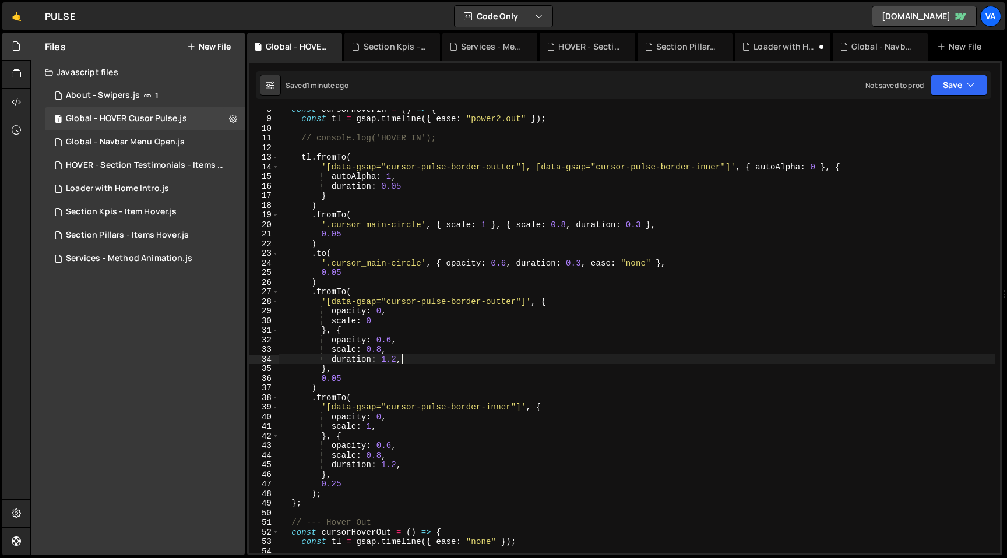
scroll to position [72, 0]
click at [392, 352] on div "const cursorHoverIn = ( ) => { const tl = gsap . timeline ({ ease : "power2.out…" at bounding box center [637, 336] width 716 height 463
type textarea "scale: 0.8,"
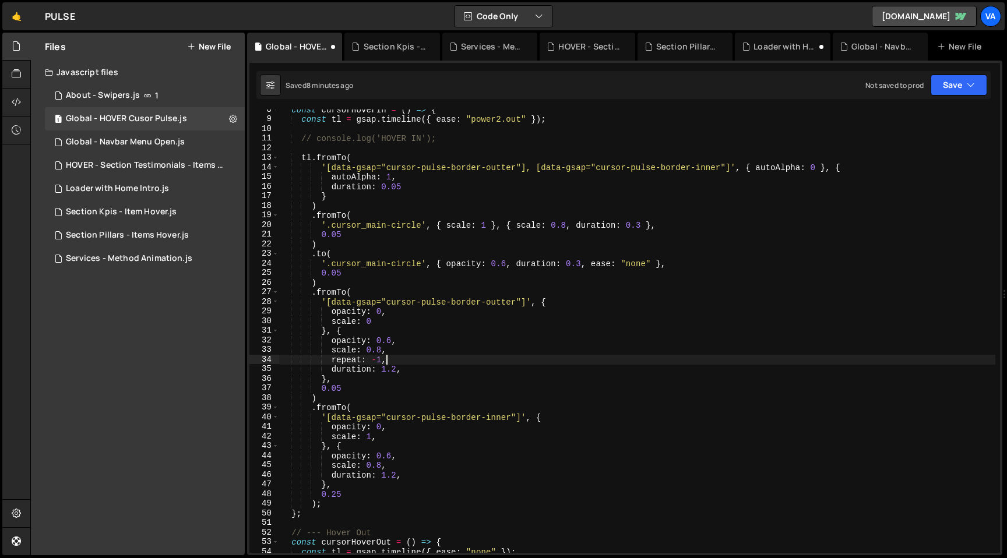
scroll to position [0, 6]
drag, startPoint x: 394, startPoint y: 358, endPoint x: 333, endPoint y: 361, distance: 61.2
click at [333, 361] on div "const cursorHoverIn = ( ) => { const tl = gsap . timeline ({ ease : "power2.out…" at bounding box center [637, 336] width 716 height 463
click at [396, 469] on div "const cursorHoverIn = ( ) => { const tl = gsap . timeline ({ ease : "power2.out…" at bounding box center [637, 336] width 716 height 463
type textarea "scale: 0.8,"
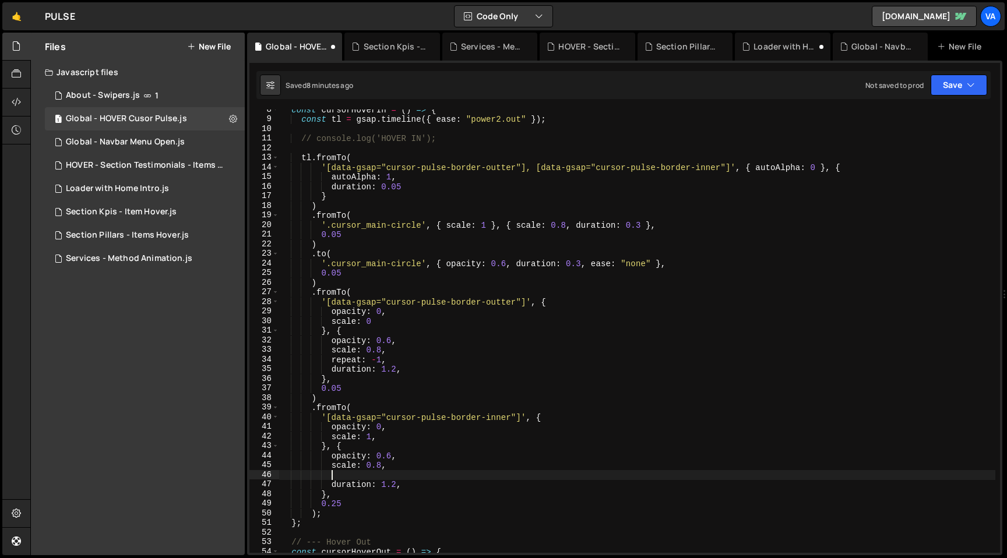
scroll to position [0, 3]
paste textarea "repeat: -1,"
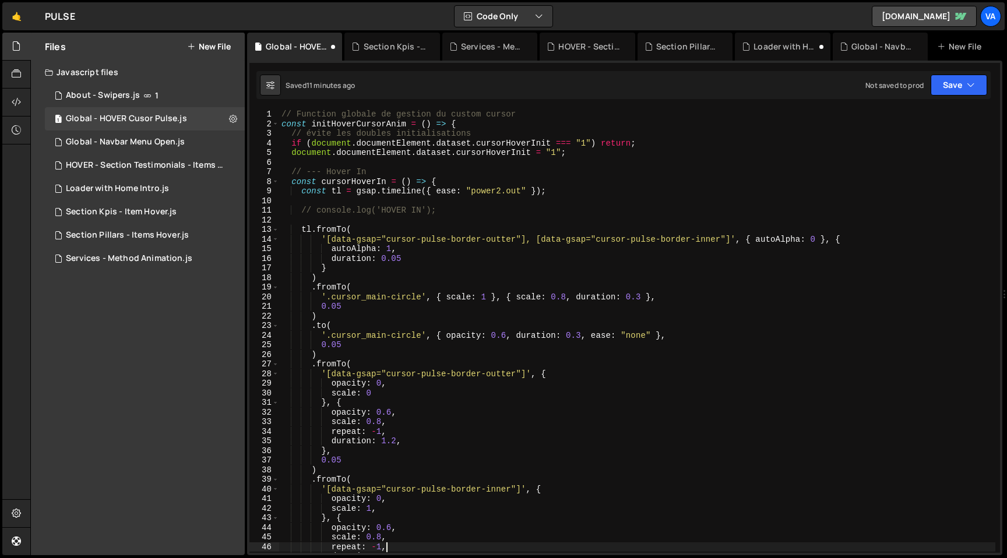
click at [598, 186] on div "// Function globale de gestion du custom cursor const initHoverCursorAnim = ( )…" at bounding box center [637, 341] width 716 height 463
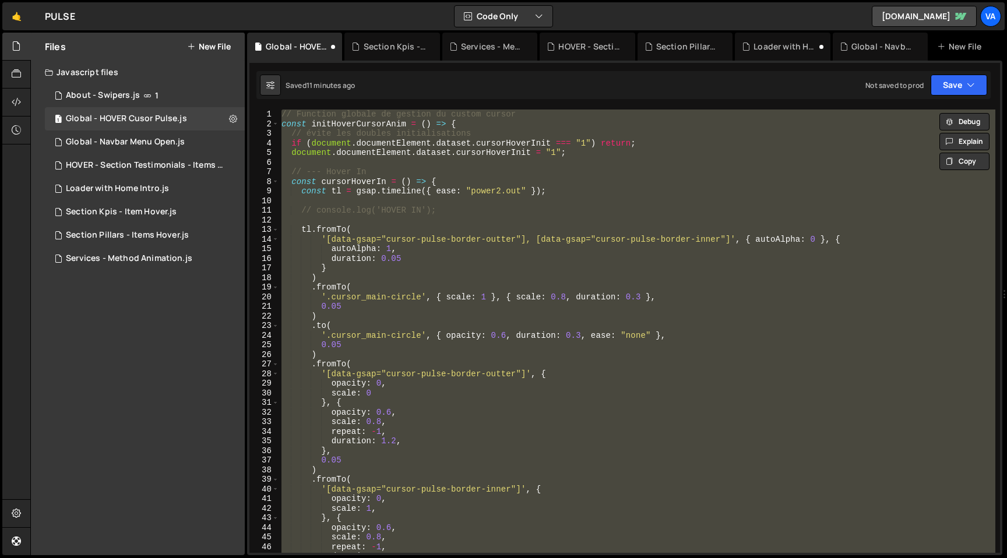
paste textarea "document.addEventListener("DOMContentLoaded", initHoverCursorAnim);"
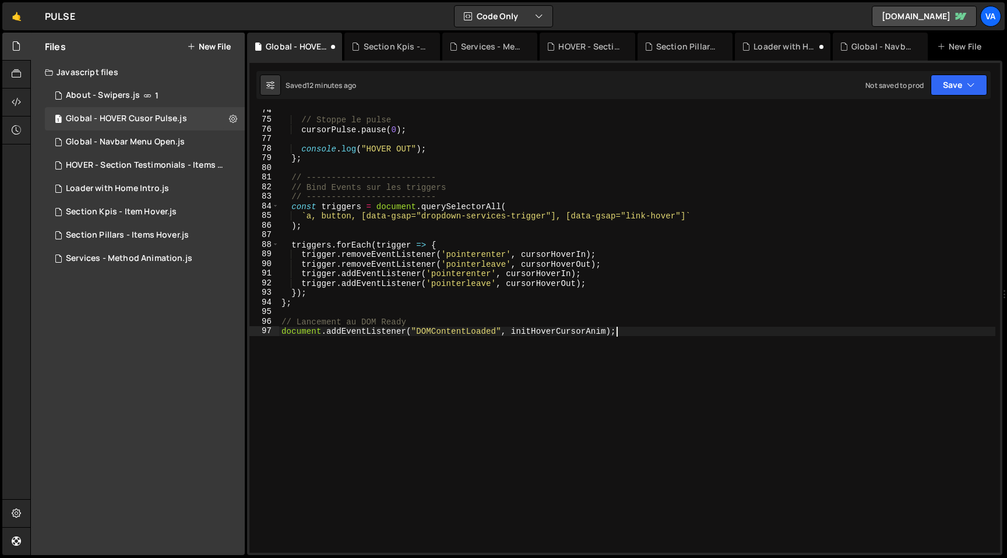
scroll to position [706, 0]
click at [511, 330] on div "// Stoppe le pulse cursorPulse . pause ( 0 ) ; console . log ( "HOVER OUT" ) ; …" at bounding box center [637, 336] width 716 height 463
drag, startPoint x: 512, startPoint y: 333, endPoint x: 240, endPoint y: 332, distance: 271.6
click at [240, 332] on div "Files New File Javascript files 1 About - Swipers.js 1 1 Global - HOVER Cusor P…" at bounding box center [518, 294] width 977 height 523
click at [377, 332] on div "// Stoppe le pulse cursorPulse . pause ( 0 ) ; console . log ( "HOVER OUT" ) ; …" at bounding box center [637, 336] width 716 height 463
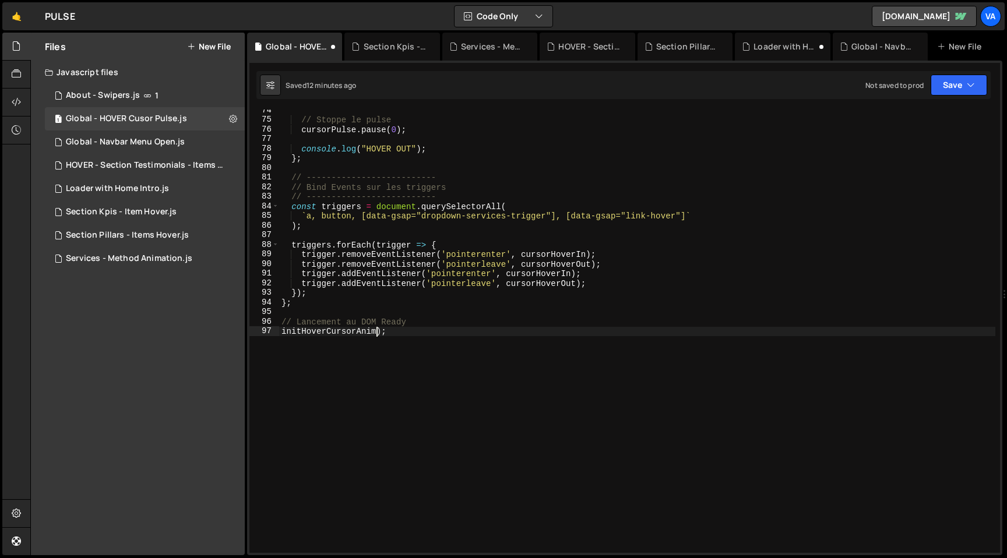
scroll to position [0, 6]
click at [521, 339] on div "// Stoppe le pulse cursorPulse . pause ( 0 ) ; console . log ( "HOVER OUT" ) ; …" at bounding box center [637, 336] width 716 height 463
click at [385, 330] on div "// Stoppe le pulse cursorPulse . pause ( 0 ) ; console . log ( "HOVER OUT" ) ; …" at bounding box center [637, 336] width 716 height 463
click at [478, 371] on div "// Stoppe le pulse cursorPulse . pause ( 0 ) ; console . log ( "HOVER OUT" ) ; …" at bounding box center [637, 336] width 716 height 463
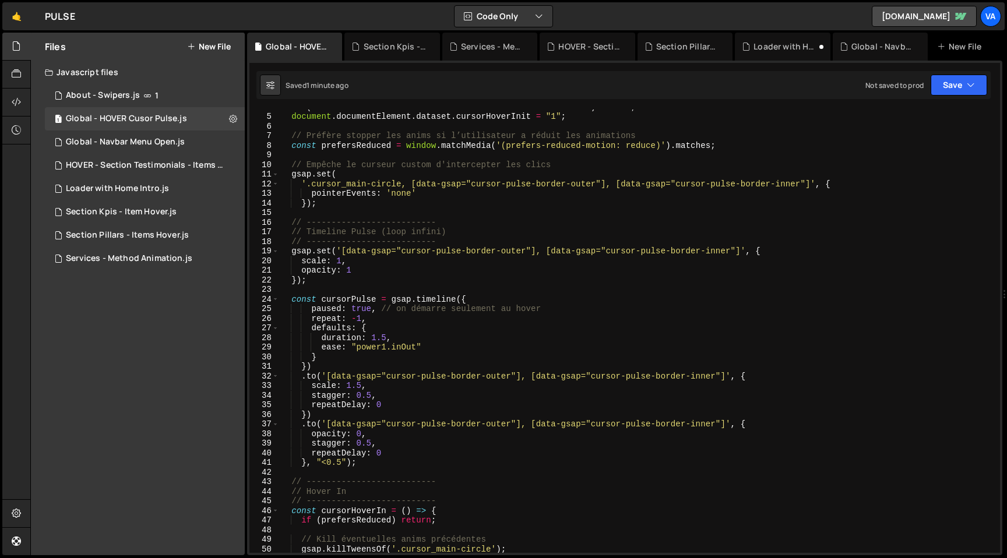
scroll to position [0, 0]
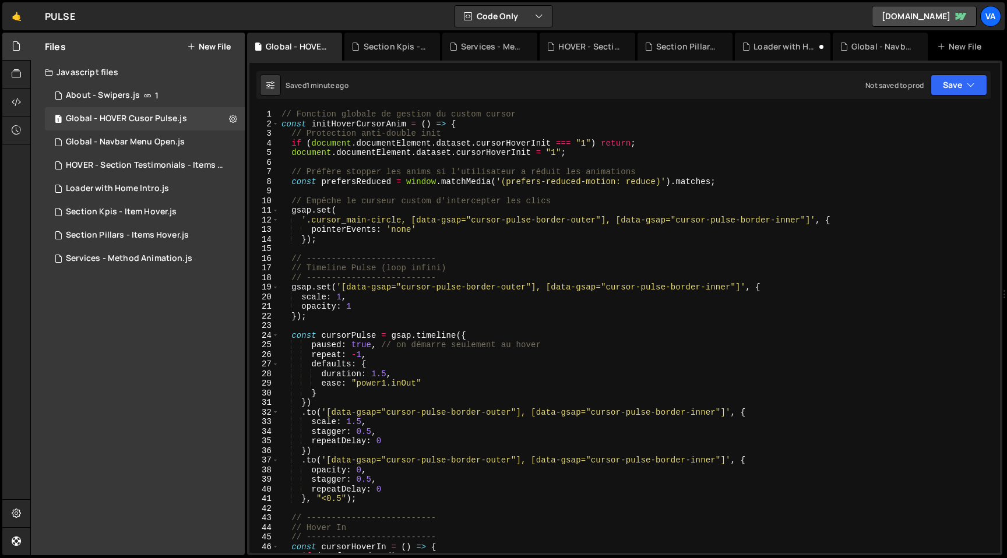
click at [596, 220] on div "// Fonction globale de gestion du custom cursor const initHoverCursorAnim = ( )…" at bounding box center [637, 341] width 716 height 463
drag, startPoint x: 578, startPoint y: 220, endPoint x: 781, endPoint y: 220, distance: 202.8
click at [781, 220] on div "// Fonction globale de gestion du custom cursor const initHoverCursorAnim = ( )…" at bounding box center [637, 341] width 716 height 463
click at [528, 286] on div "// Fonction globale de gestion du custom cursor const initHoverCursorAnim = ( )…" at bounding box center [637, 341] width 716 height 463
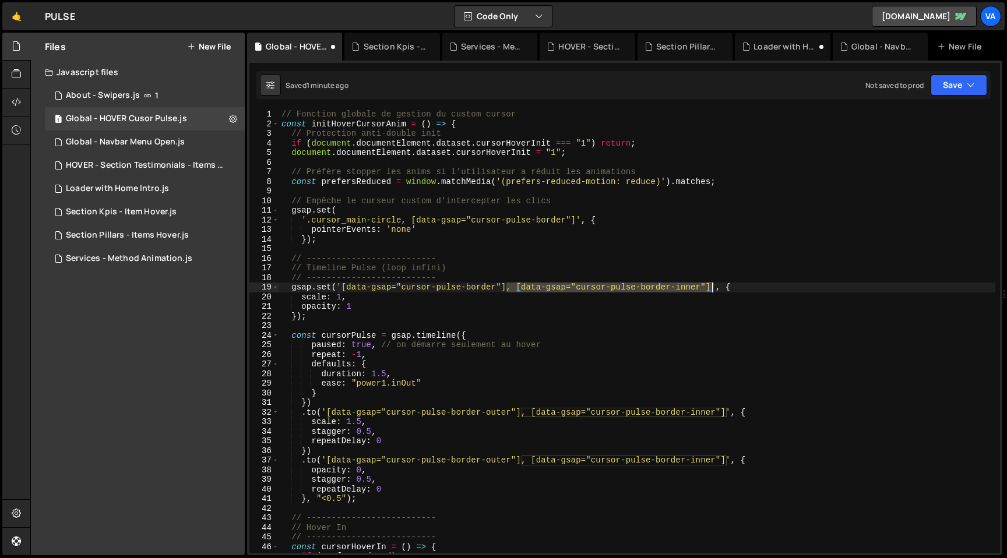
drag, startPoint x: 506, startPoint y: 287, endPoint x: 712, endPoint y: 286, distance: 205.2
click at [712, 286] on div "// Fonction globale de gestion du custom cursor const initHoverCursorAnim = ( )…" at bounding box center [637, 341] width 716 height 463
click at [511, 411] on div "// Fonction globale de gestion du custom cursor const initHoverCursorAnim = ( )…" at bounding box center [637, 341] width 716 height 463
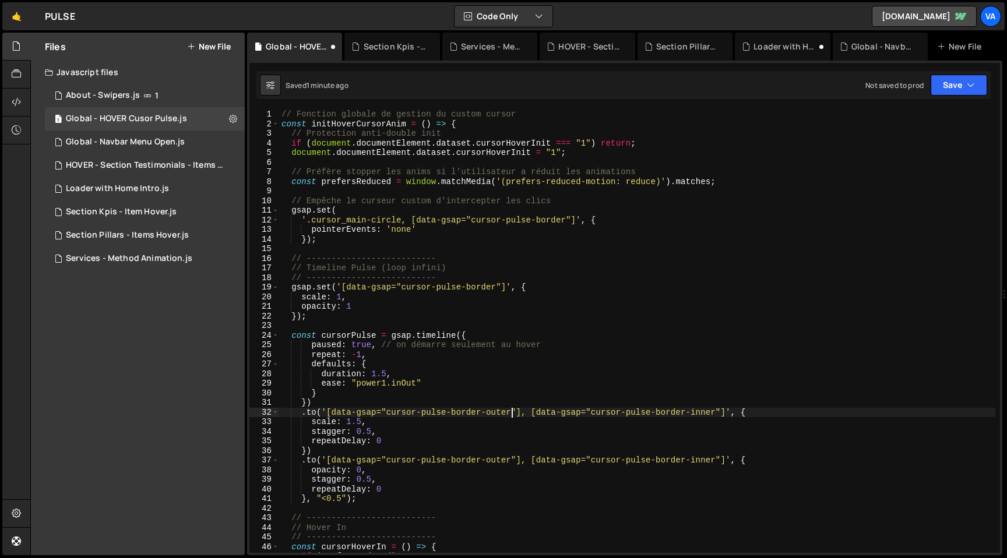
click at [511, 411] on div "// Fonction globale de gestion du custom cursor const initHoverCursorAnim = ( )…" at bounding box center [637, 341] width 716 height 463
click at [499, 460] on div "// Fonction globale de gestion du custom cursor const initHoverCursorAnim = ( )…" at bounding box center [637, 341] width 716 height 463
drag, startPoint x: 492, startPoint y: 412, endPoint x: 695, endPoint y: 413, distance: 203.4
click at [695, 413] on div "// Fonction globale de gestion du custom cursor const initHoverCursorAnim = ( )…" at bounding box center [637, 341] width 716 height 463
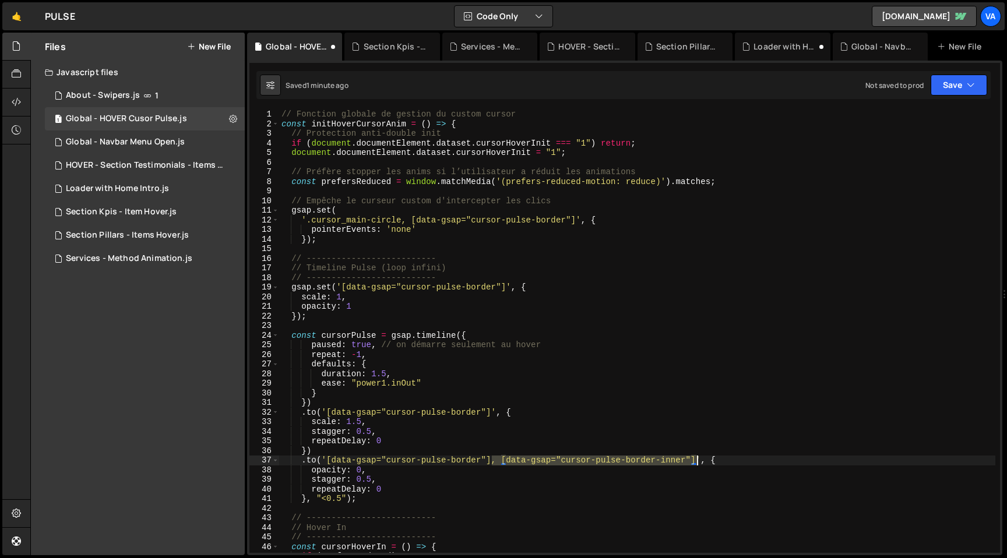
drag, startPoint x: 492, startPoint y: 460, endPoint x: 696, endPoint y: 460, distance: 204.0
click at [696, 460] on div "// Fonction globale de gestion du custom cursor const initHoverCursorAnim = ( )…" at bounding box center [637, 341] width 716 height 463
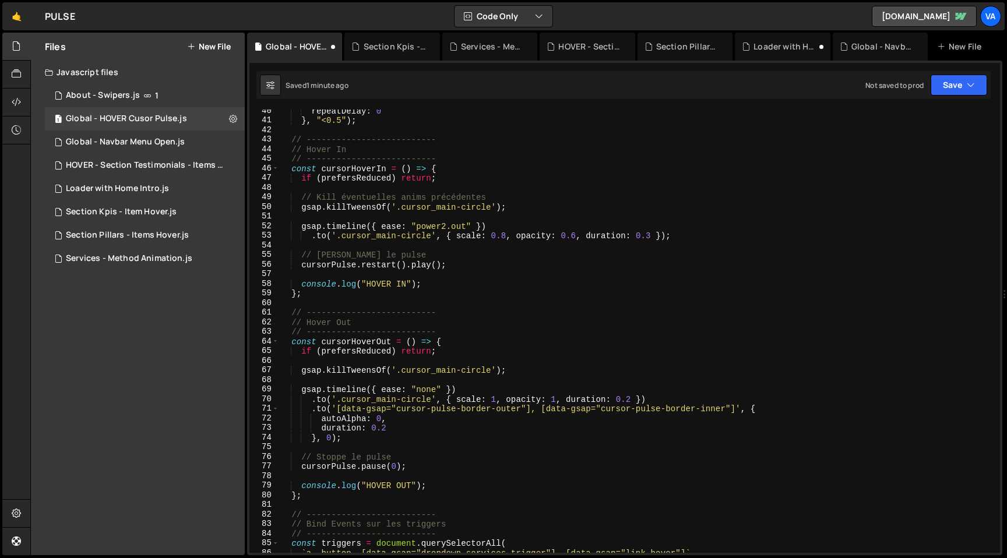
scroll to position [386, 0]
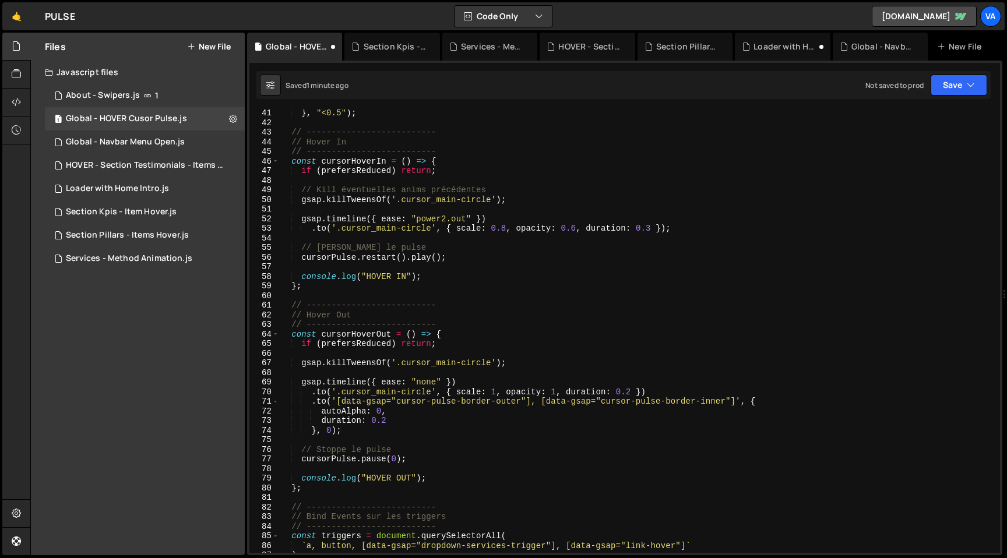
click at [513, 404] on div "} , "<0.5" ) ; // -------------------------- // Hover In // -------------------…" at bounding box center [637, 339] width 716 height 463
drag, startPoint x: 501, startPoint y: 403, endPoint x: 706, endPoint y: 404, distance: 205.7
click at [706, 404] on div "} , "<0.5" ) ; // -------------------------- // Hover In // -------------------…" at bounding box center [637, 339] width 716 height 463
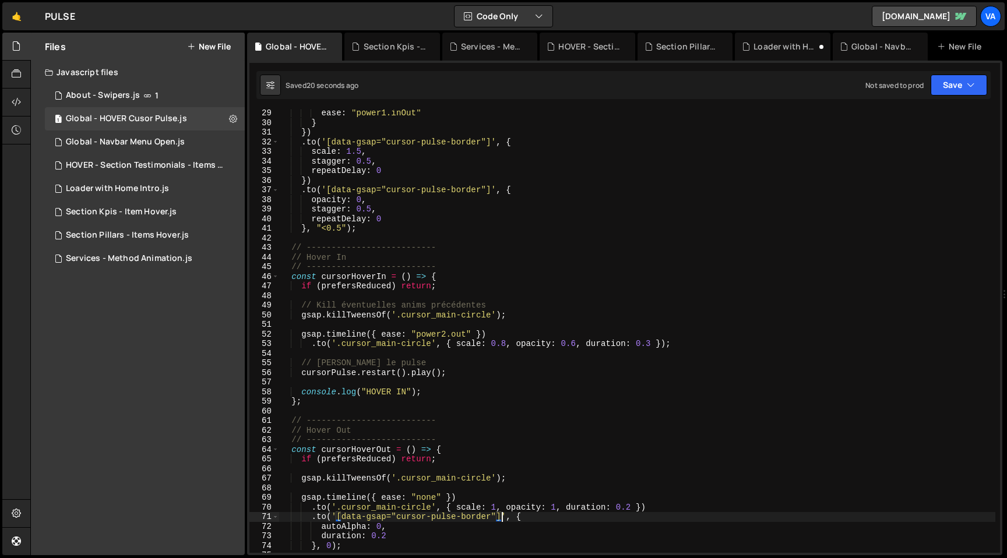
scroll to position [282, 0]
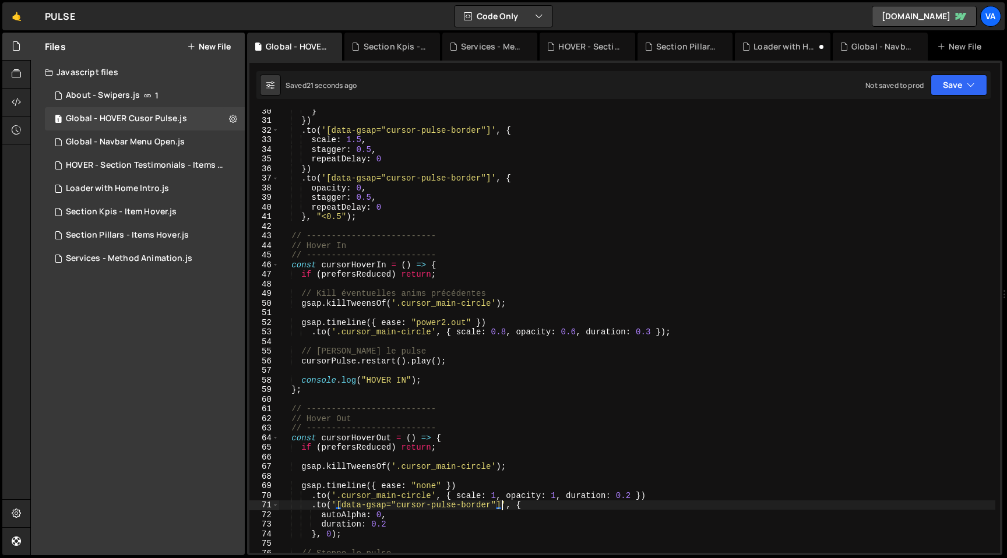
click at [301, 378] on div "} }) . to ( '[data-gsap="cursor-pulse-border"]' , { scale : 1.5 , stagger : 0.5…" at bounding box center [637, 337] width 716 height 463
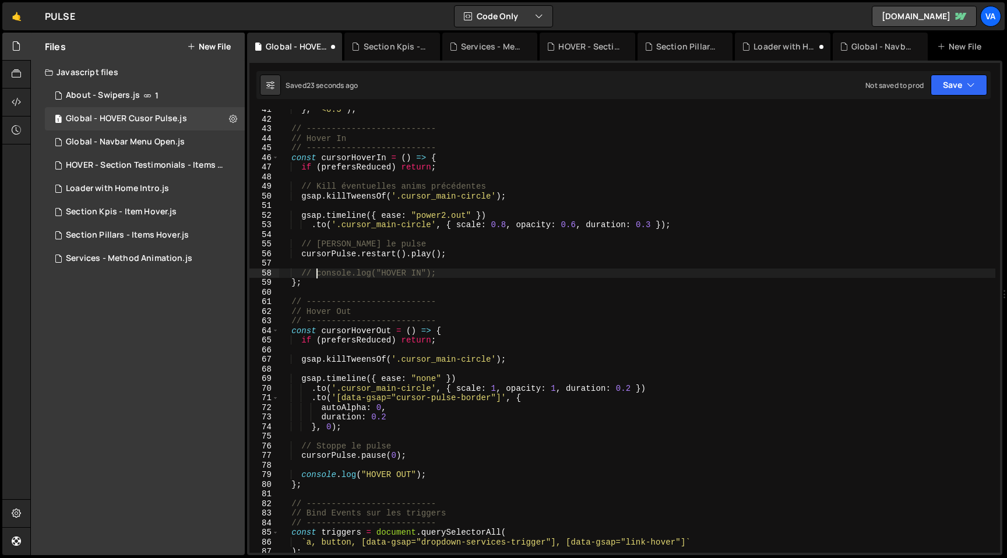
scroll to position [389, 0]
click at [301, 477] on div "} , "<0.5" ) ; // -------------------------- // Hover In // -------------------…" at bounding box center [637, 336] width 716 height 463
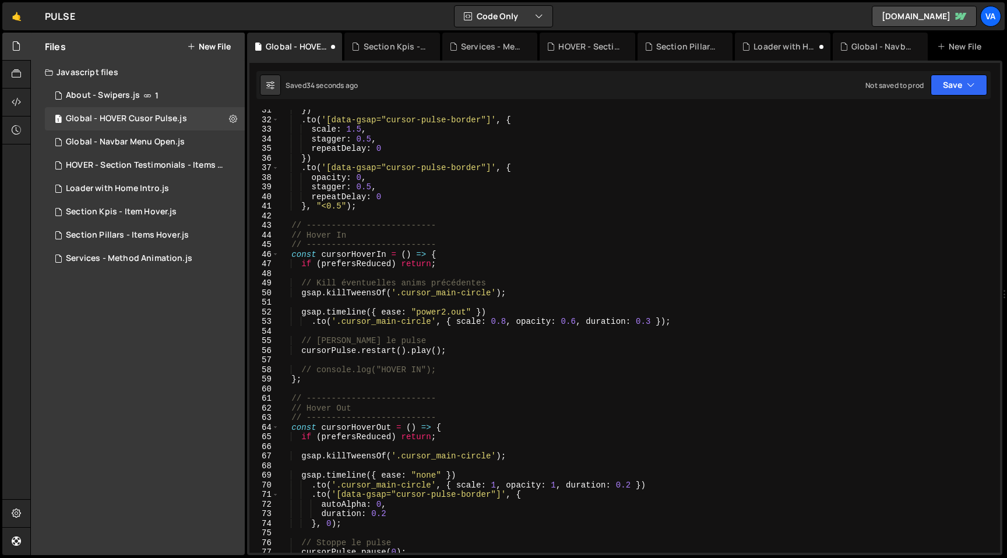
scroll to position [292, 0]
click at [430, 322] on div "}) . to ( '[data-gsap="cursor-pulse-border"]' , { scale : 1.5 , stagger : 0.5 ,…" at bounding box center [637, 336] width 716 height 463
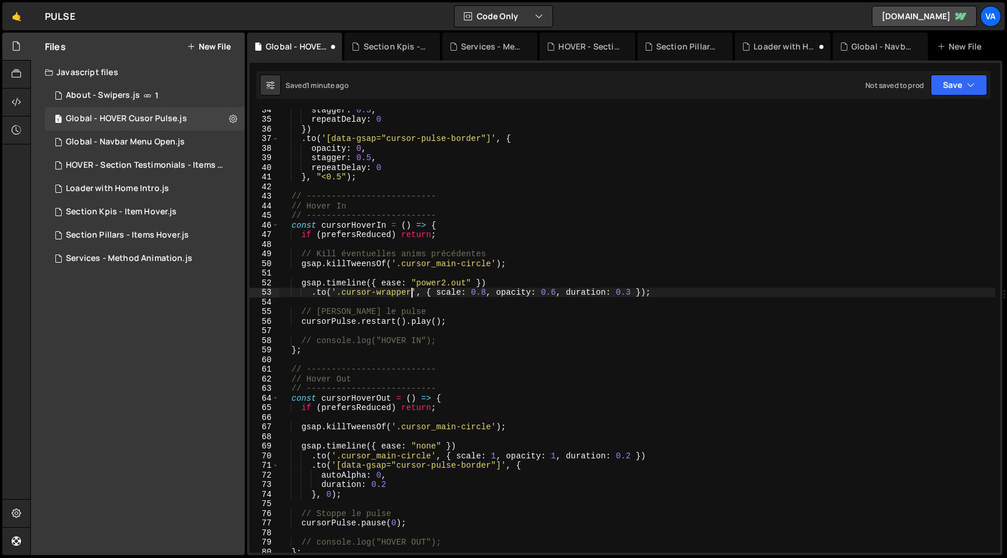
scroll to position [322, 0]
click at [431, 455] on div "stagger : 0.5 , repeatDelay : 0 }) . to ( '[data-gsap="cursor-pulse-border"]' ,…" at bounding box center [637, 336] width 716 height 463
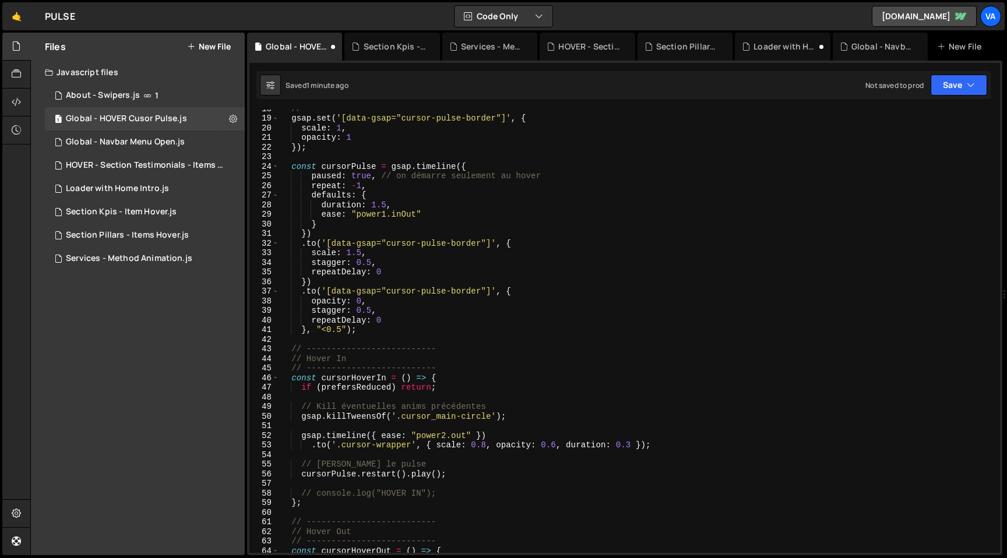
scroll to position [86, 0]
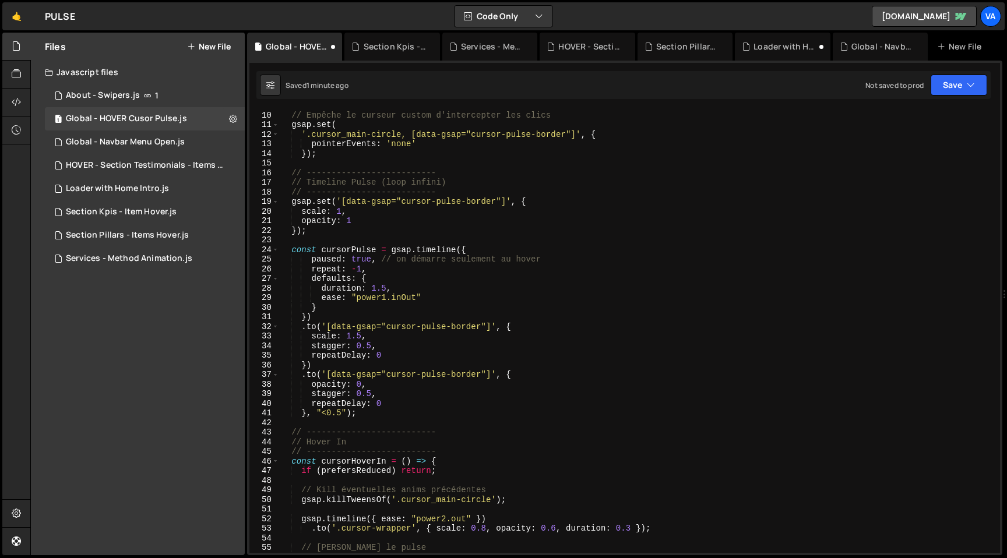
click at [385, 297] on div "// Empêche le curseur custom d'intercepter les clics gsap . set ( '.cursor_main…" at bounding box center [637, 332] width 716 height 463
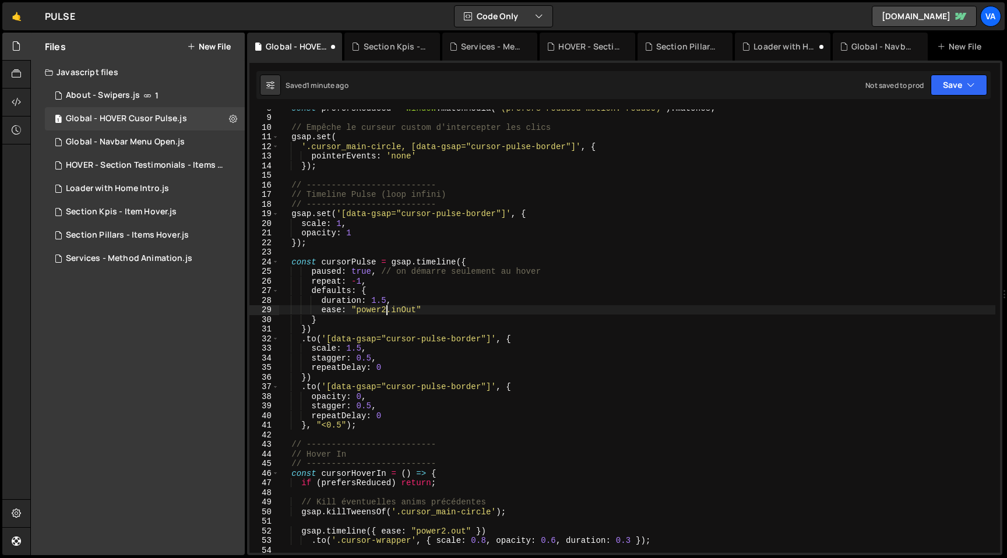
scroll to position [73, 0]
click at [588, 212] on div "const prefersReduced = window . matchMedia ( '(prefers-reduced-motion: reduce)'…" at bounding box center [637, 334] width 716 height 463
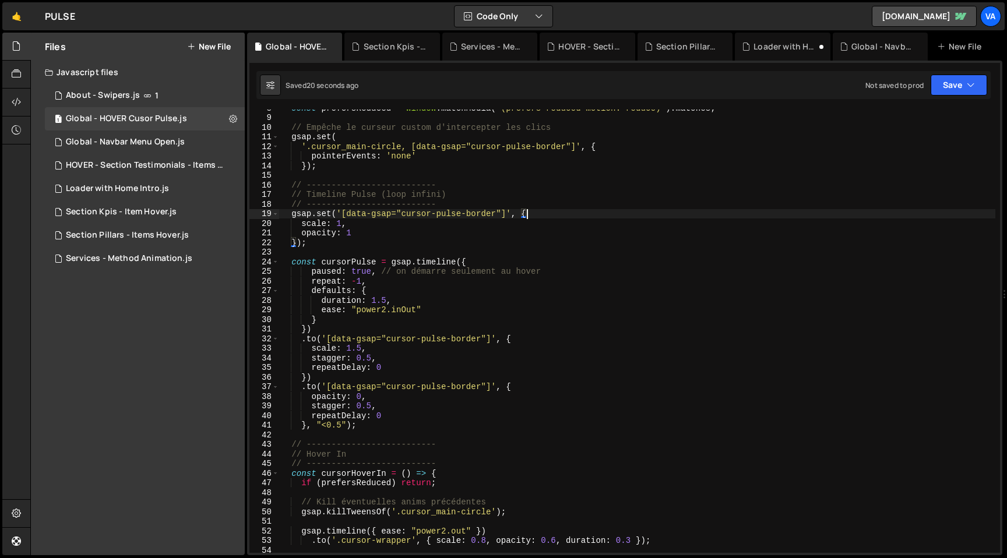
scroll to position [0, 7]
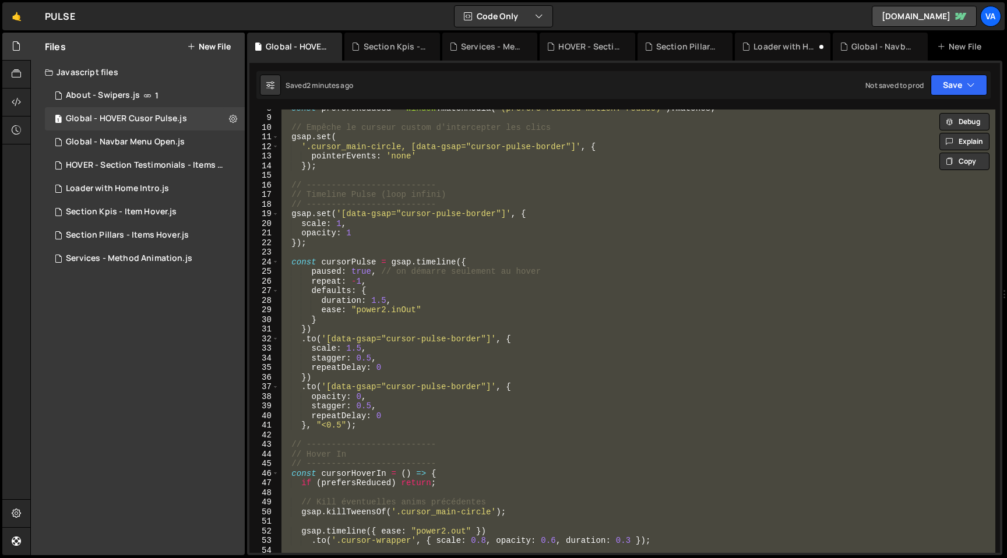
click at [529, 339] on div "const prefersReduced = window . matchMedia ( '(prefers-reduced-motion: reduce)'…" at bounding box center [637, 334] width 716 height 463
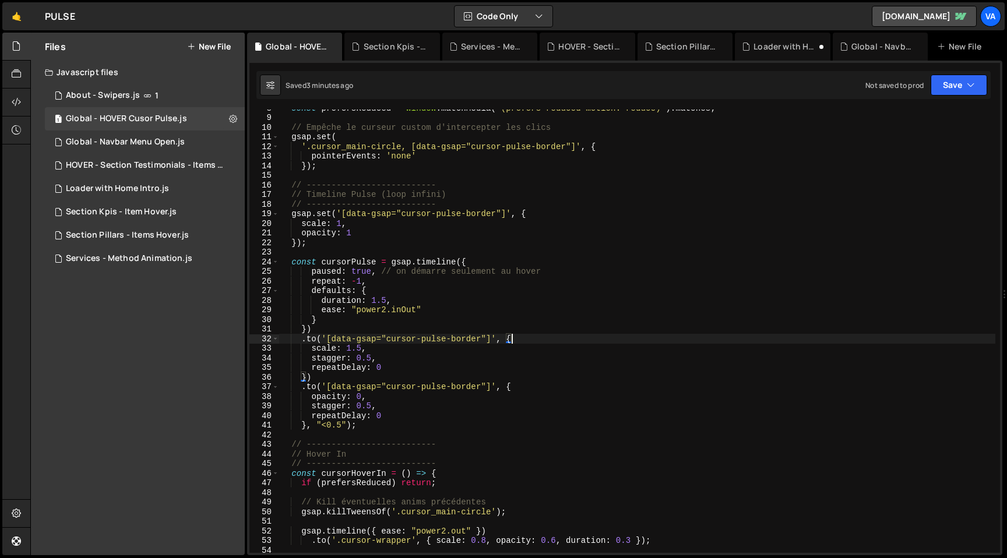
click at [582, 294] on div "const prefersReduced = window . matchMedia ( '(prefers-reduced-motion: reduce)'…" at bounding box center [637, 334] width 716 height 463
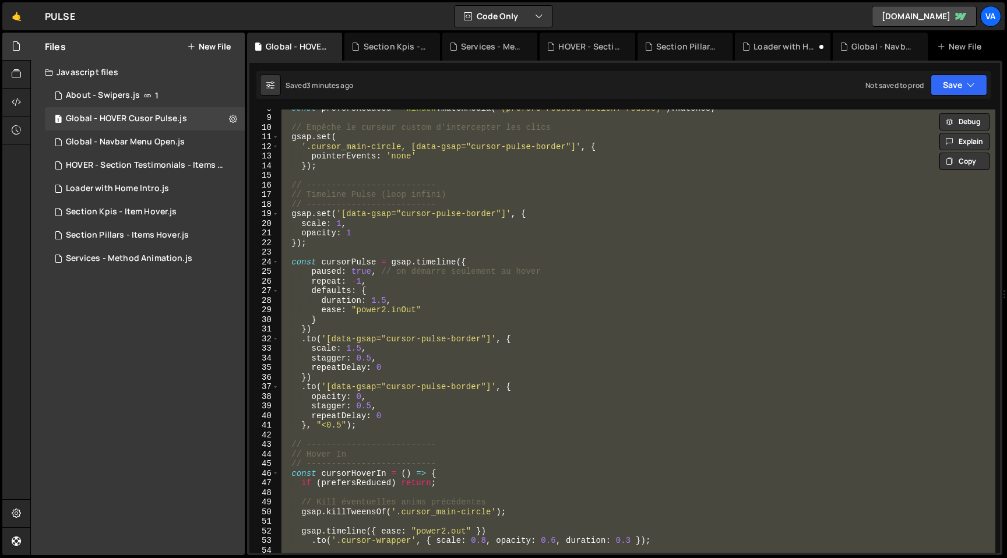
paste textarea "})();"
type textarea "})();"
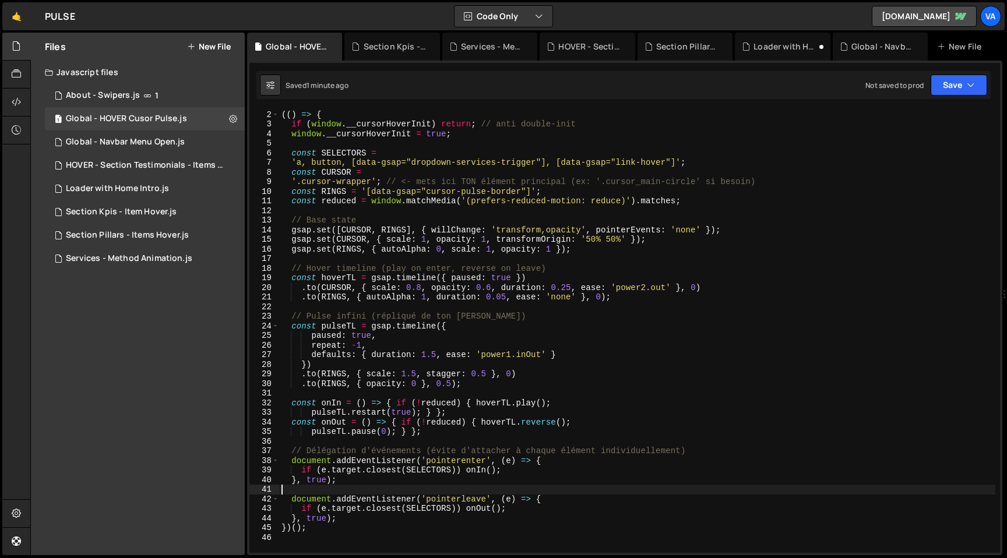
scroll to position [9, 0]
click at [492, 249] on div "// Cursor hover + pulse (version simple & robuste) (( ) => { if ( window . __cu…" at bounding box center [637, 332] width 716 height 463
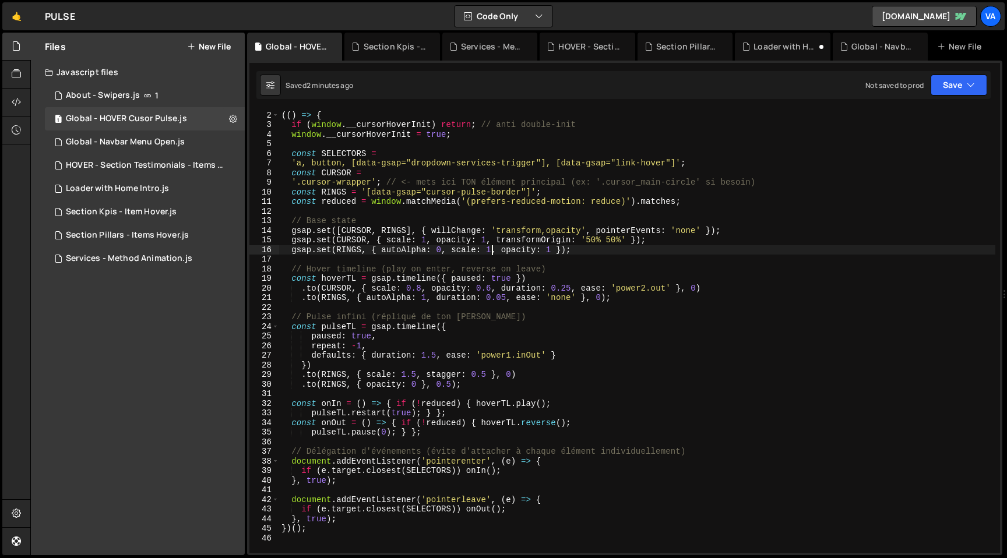
click at [422, 287] on div "// Cursor hover + pulse (version simple & robuste) (( ) => { if ( window . __cu…" at bounding box center [637, 332] width 716 height 463
click at [549, 249] on div "// Cursor hover + pulse (version simple & robuste) (( ) => { if ( window . __cu…" at bounding box center [637, 332] width 716 height 463
click at [462, 251] on div "// Cursor hover + pulse (version simple & robuste) (( ) => { if ( window . __cu…" at bounding box center [637, 332] width 716 height 463
click at [420, 287] on div "// Cursor hover + pulse (version simple & robuste) (( ) => { if ( window . __cu…" at bounding box center [637, 332] width 716 height 463
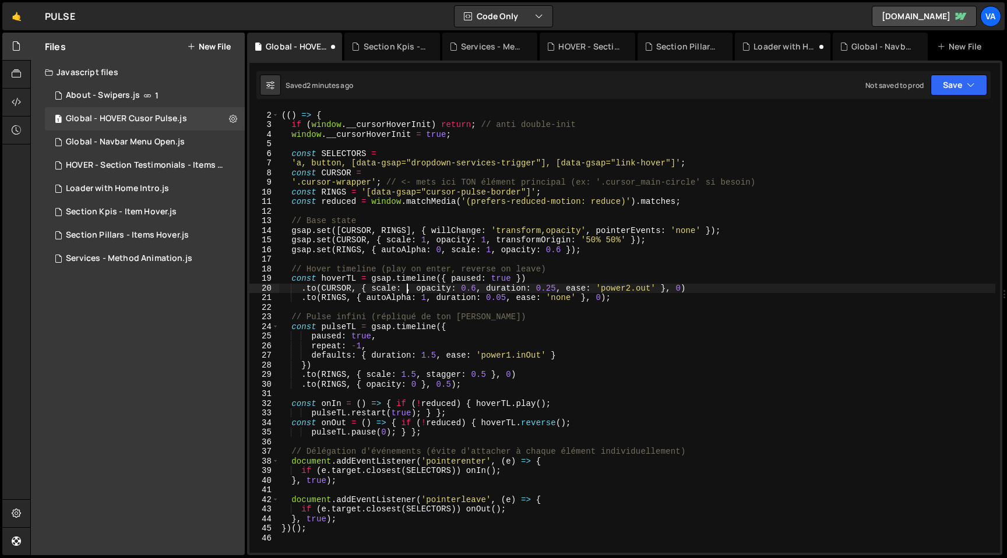
scroll to position [0, 9]
click at [417, 375] on div "// Cursor hover + pulse (version simple & robuste) (( ) => { if ( window . __cu…" at bounding box center [637, 332] width 716 height 463
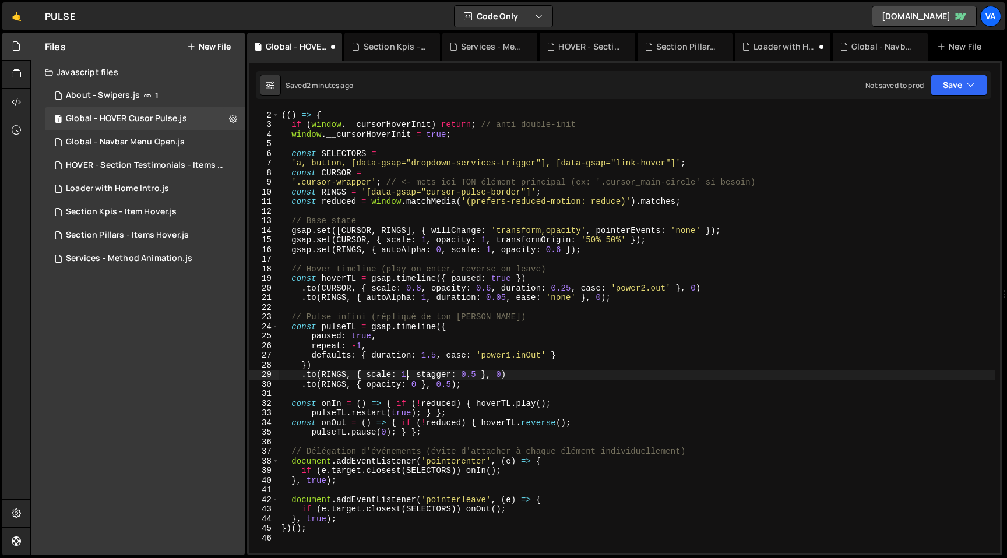
click at [492, 250] on div "// Cursor hover + pulse (version simple & robuste) (( ) => { if ( window . __cu…" at bounding box center [637, 332] width 716 height 463
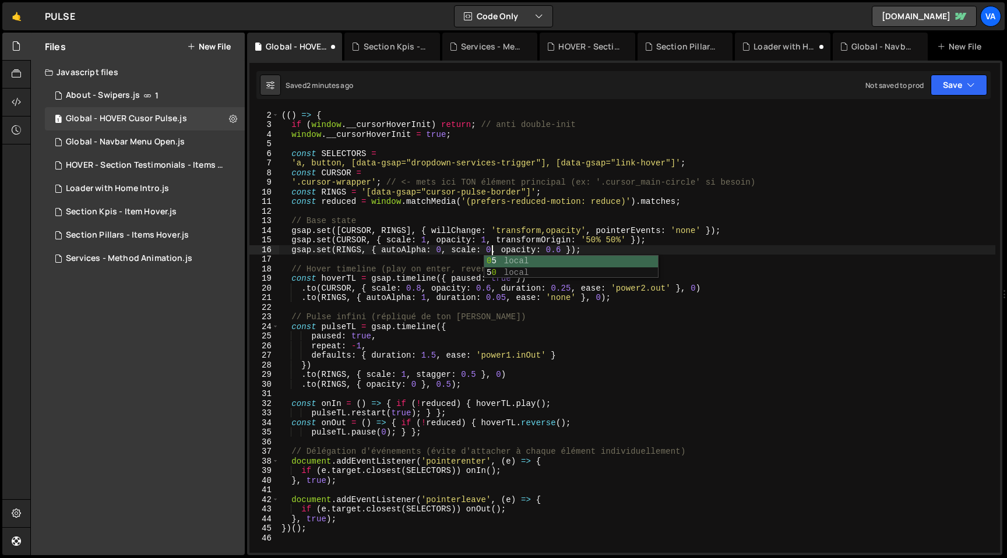
scroll to position [0, 15]
click at [577, 248] on div "// Cursor hover + pulse (version simple & robuste) (( ) => { if ( window . __cu…" at bounding box center [637, 332] width 716 height 463
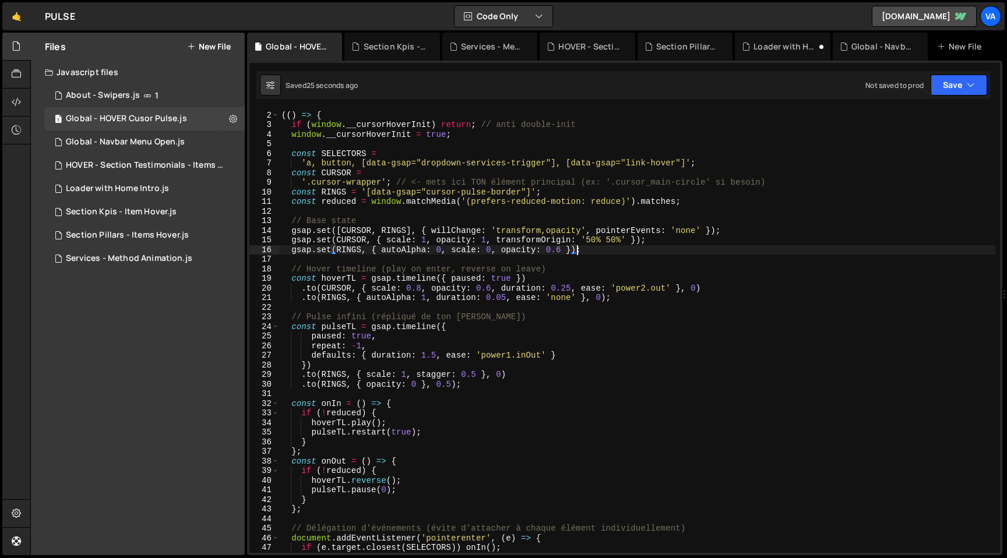
click at [510, 353] on div "// Cursor hover + pulse (version simple & robuste) (( ) => { if ( window . __cu…" at bounding box center [637, 332] width 716 height 463
click at [530, 356] on div "// Cursor hover + pulse (version simple & robuste) (( ) => { if ( window . __cu…" at bounding box center [637, 332] width 716 height 463
click at [558, 285] on div "// Cursor hover + pulse (version simple & robuste) (( ) => { if ( window . __cu…" at bounding box center [637, 332] width 716 height 463
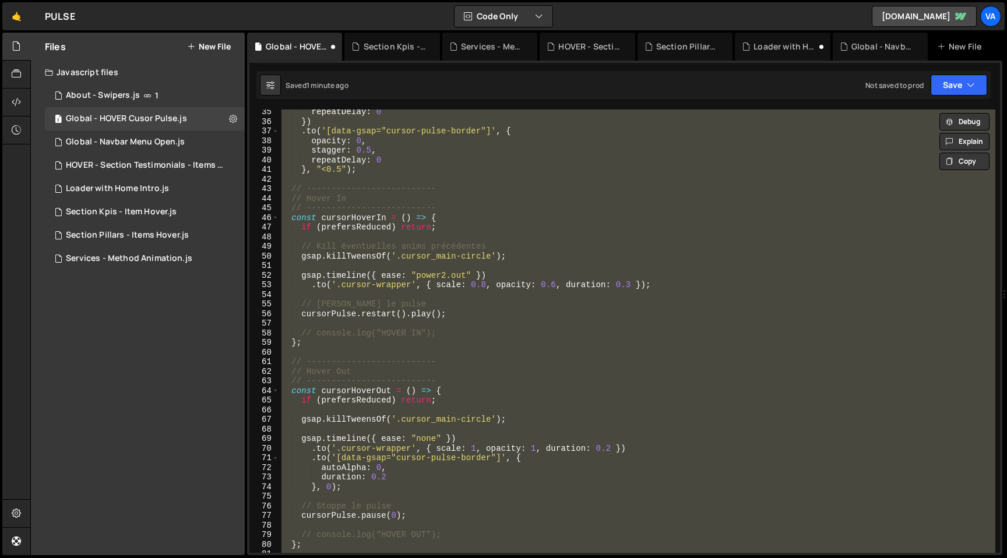
scroll to position [0, 0]
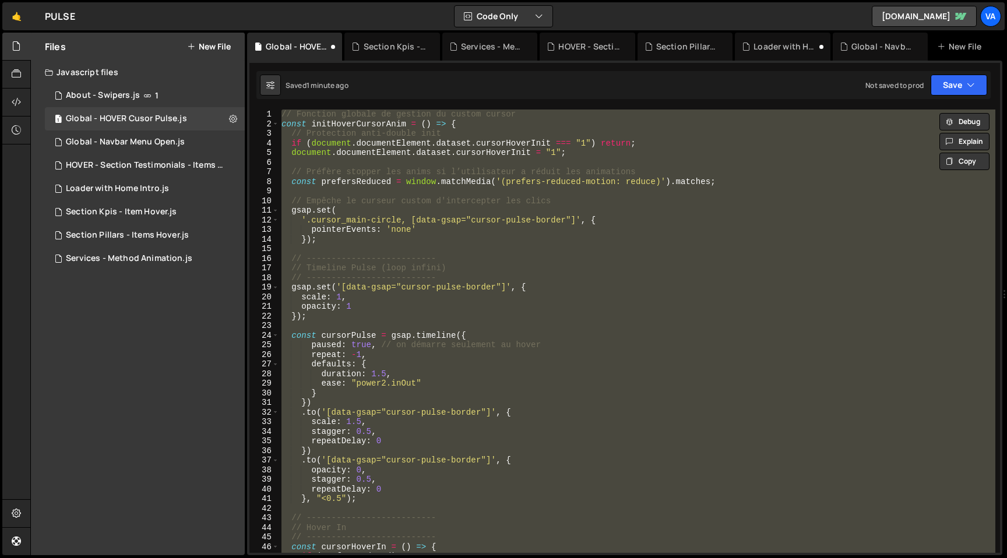
click at [596, 315] on div "// Fonction globale de gestion du custom cursor const initHoverCursorAnim = ( )…" at bounding box center [637, 341] width 716 height 463
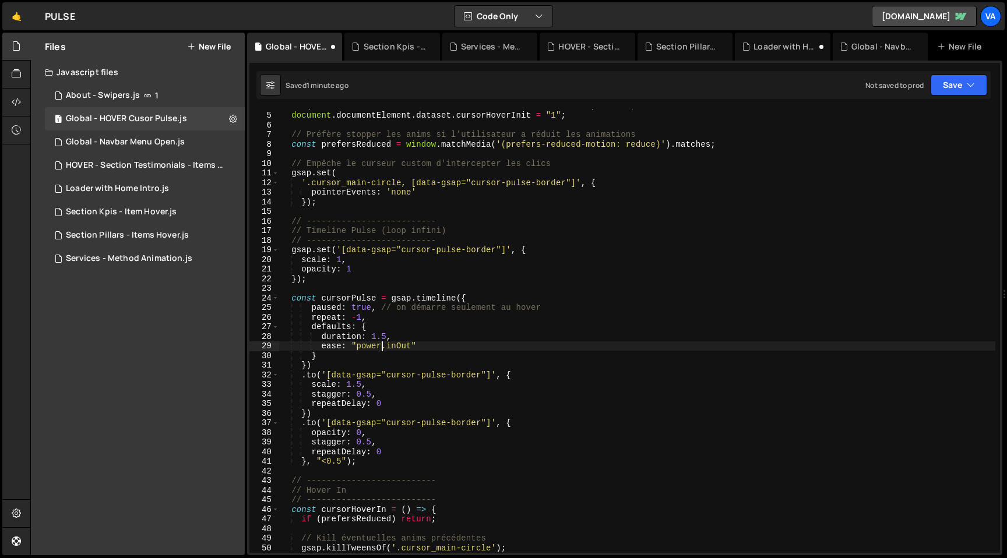
scroll to position [20, 0]
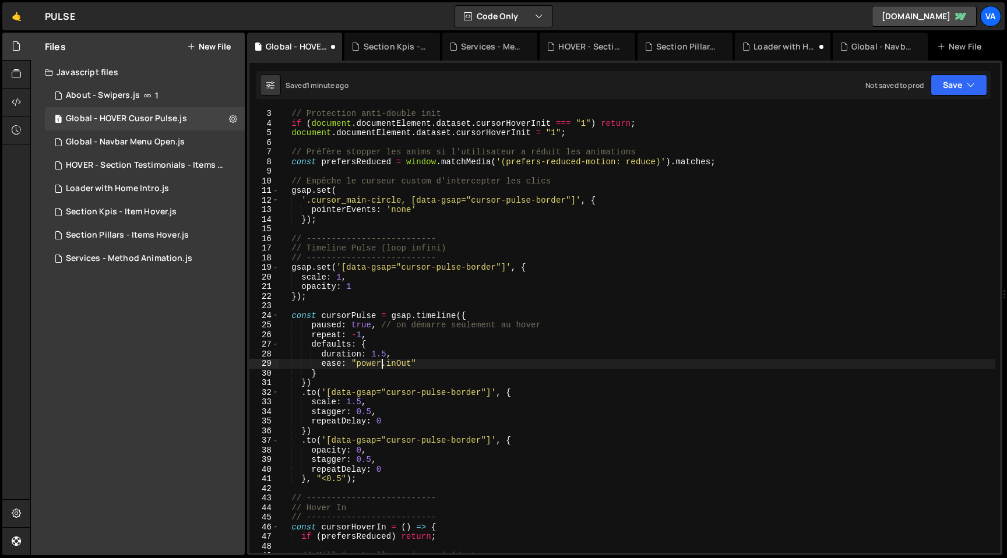
click at [311, 393] on div "// Protection anti-double init if ( document . documentElement . dataset . curs…" at bounding box center [637, 340] width 716 height 463
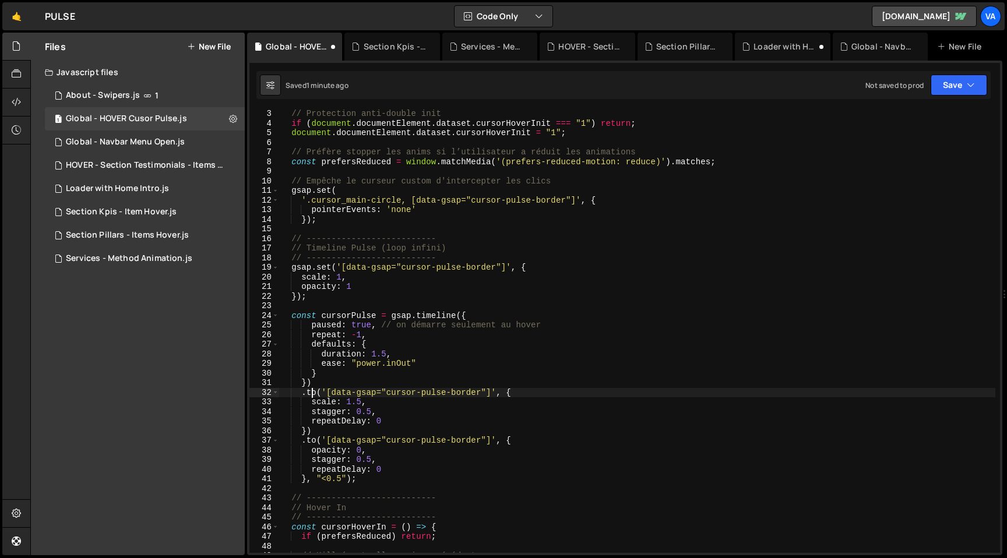
click at [311, 393] on div "// Protection anti-double init if ( document . documentElement . dataset . curs…" at bounding box center [637, 340] width 716 height 463
click at [361, 401] on div "// Protection anti-double init if ( document . documentElement . dataset . curs…" at bounding box center [637, 340] width 716 height 463
click at [311, 439] on div "// Protection anti-double init if ( document . documentElement . dataset . curs…" at bounding box center [637, 340] width 716 height 463
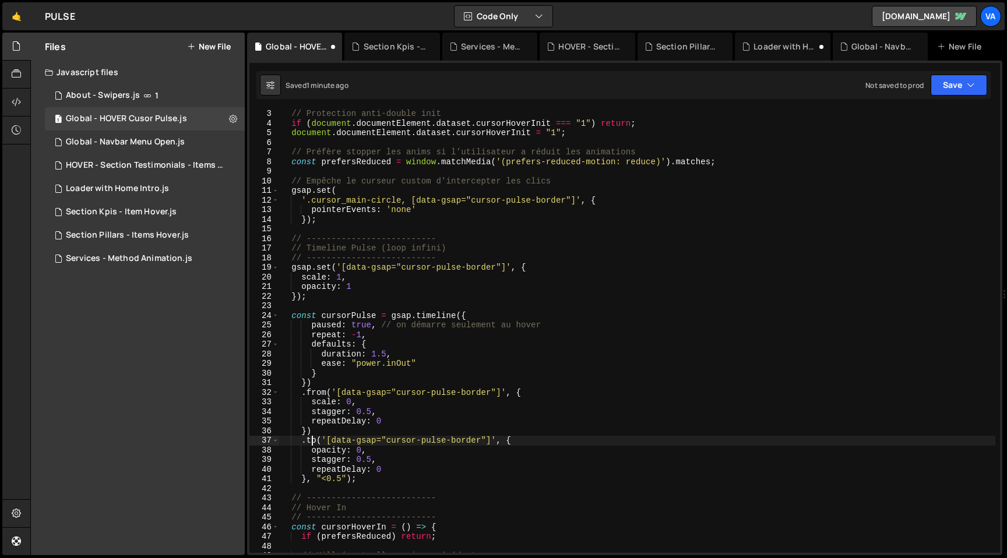
click at [311, 439] on div "// Protection anti-double init if ( document . documentElement . dataset . curs…" at bounding box center [637, 340] width 716 height 463
click at [369, 448] on div "// Protection anti-double init if ( document . documentElement . dataset . curs…" at bounding box center [637, 340] width 716 height 463
click at [312, 441] on div "// Protection anti-double init if ( document . documentElement . dataset . curs…" at bounding box center [637, 340] width 716 height 463
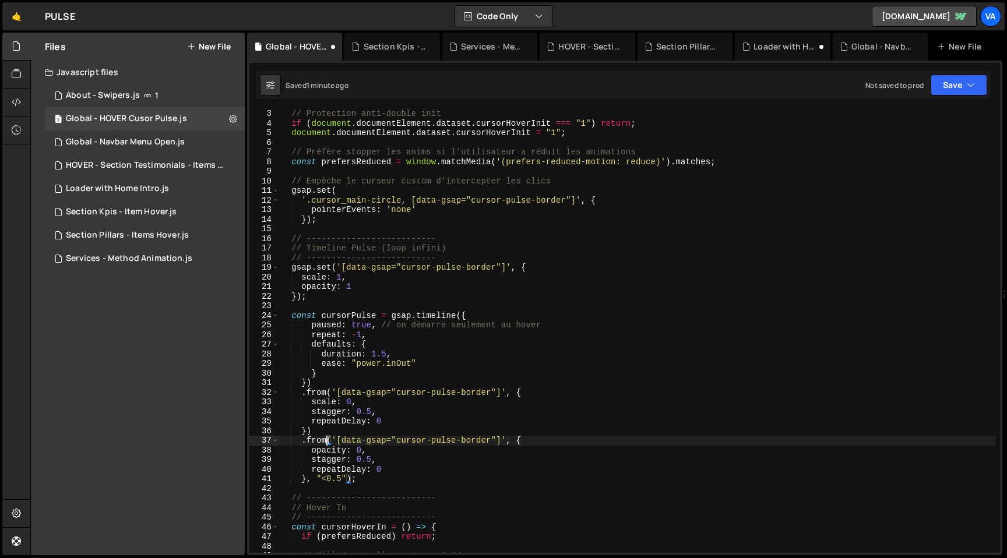
click at [361, 449] on div "// Protection anti-double init if ( document . documentElement . dataset . curs…" at bounding box center [637, 340] width 716 height 463
click at [425, 472] on div "// Protection anti-double init if ( document . documentElement . dataset . curs…" at bounding box center [637, 340] width 716 height 463
click at [390, 416] on div "// Protection anti-double init if ( document . documentElement . dataset . curs…" at bounding box center [637, 340] width 716 height 463
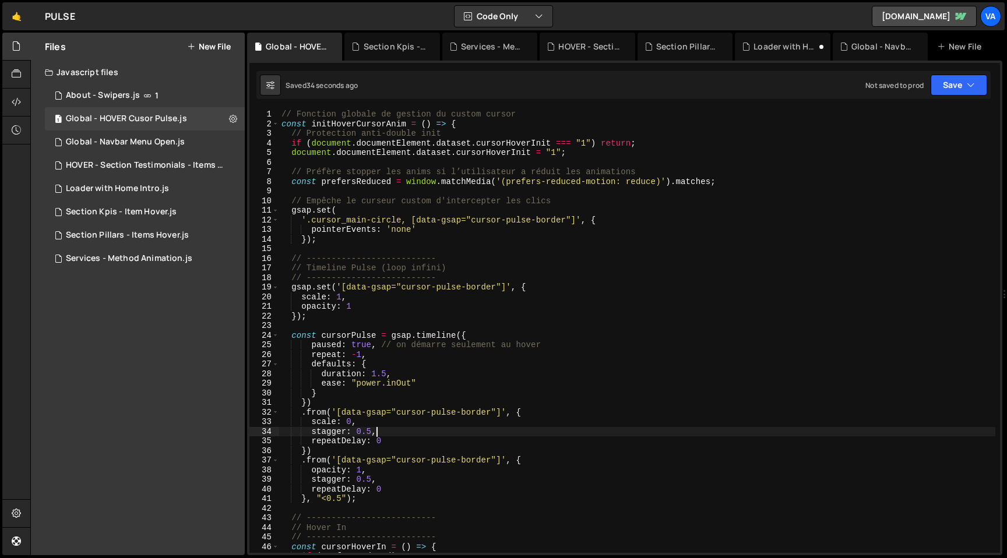
scroll to position [0, 0]
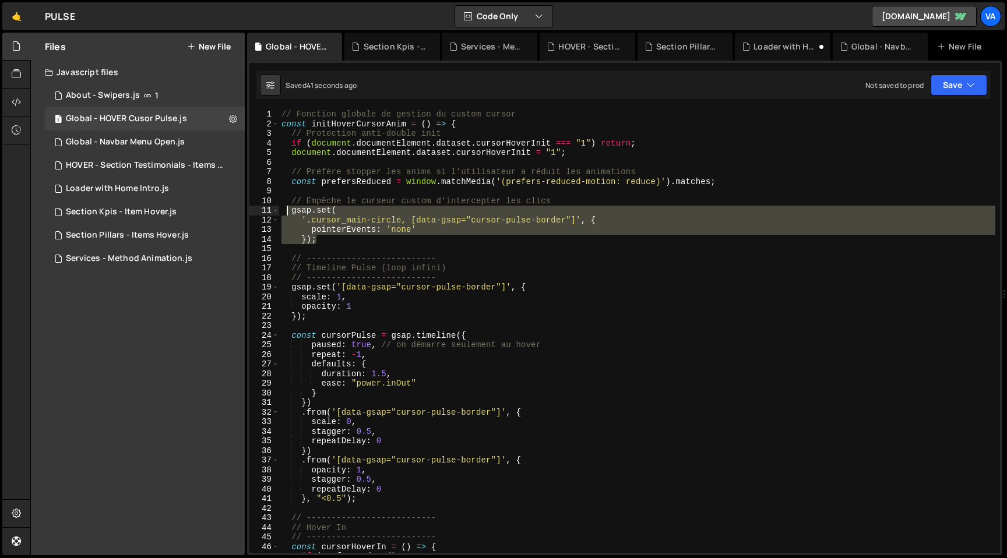
drag, startPoint x: 322, startPoint y: 241, endPoint x: 288, endPoint y: 214, distance: 43.5
click at [288, 214] on div "// Fonction globale de gestion du custom cursor const initHoverCursorAnim = ( )…" at bounding box center [637, 341] width 716 height 463
click at [357, 239] on div "// Fonction globale de gestion du custom cursor const initHoverCursorAnim = ( )…" at bounding box center [637, 341] width 716 height 463
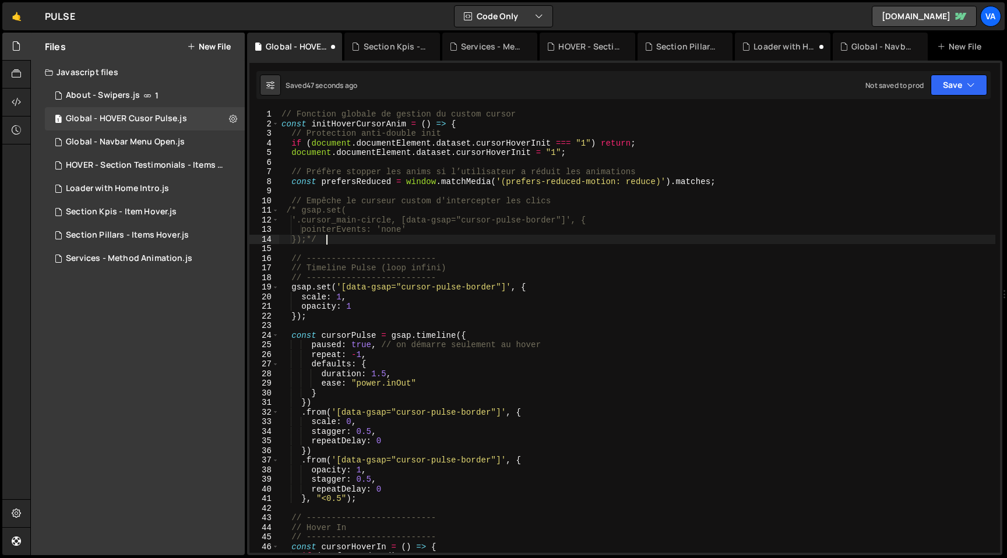
click at [293, 182] on div "// Fonction globale de gestion du custom cursor const initHoverCursorAnim = ( )…" at bounding box center [637, 341] width 716 height 463
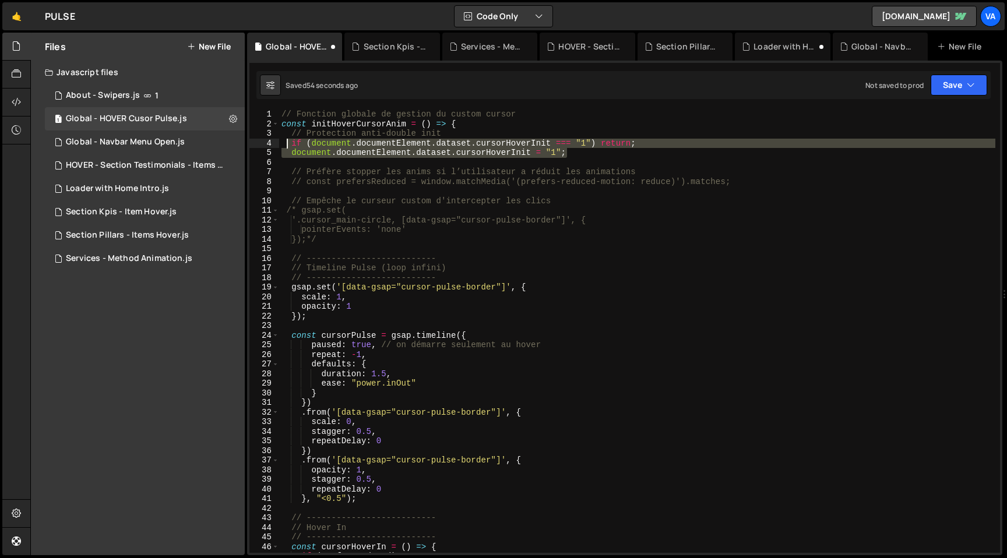
drag, startPoint x: 570, startPoint y: 154, endPoint x: 288, endPoint y: 142, distance: 281.8
click at [288, 142] on div "// Fonction globale de gestion du custom cursor const initHoverCursorAnim = ( )…" at bounding box center [637, 341] width 716 height 463
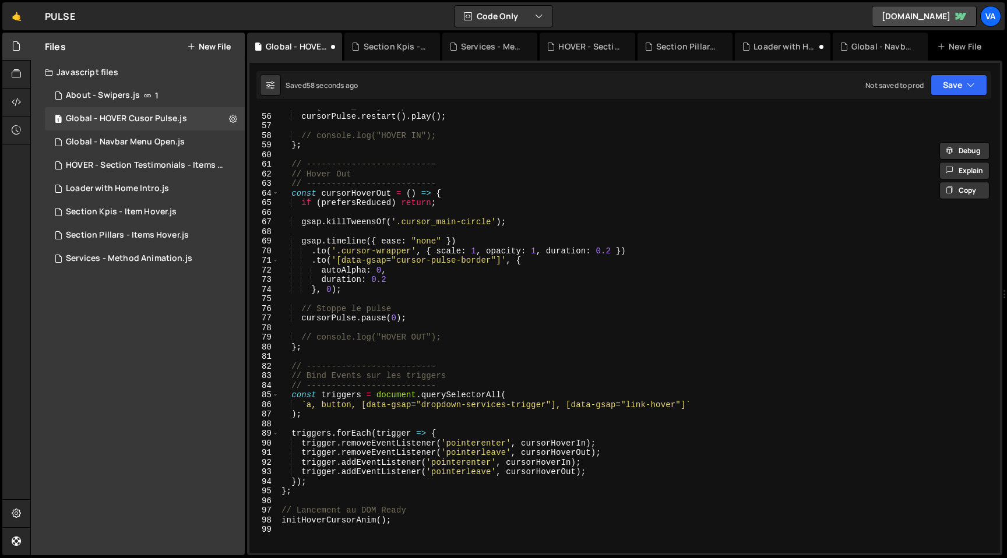
scroll to position [527, 0]
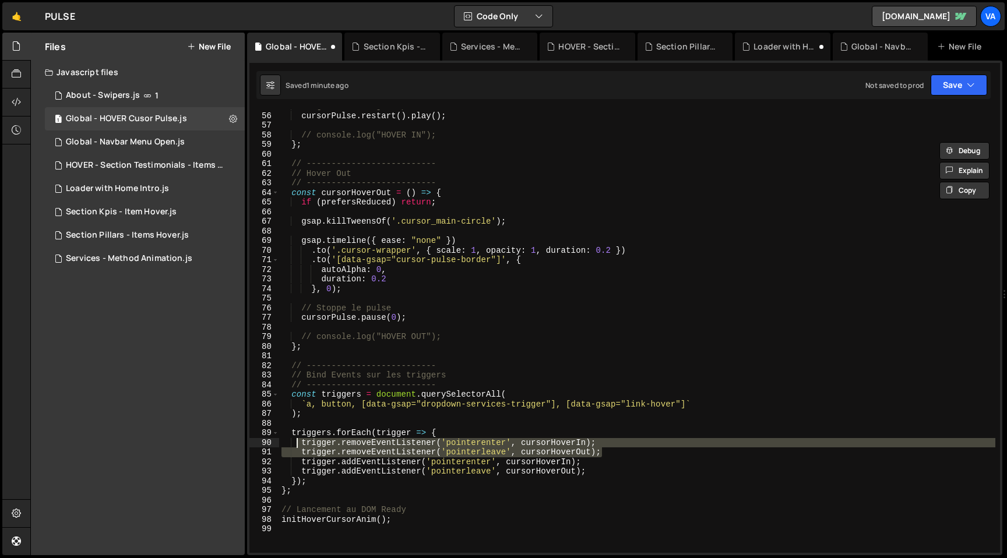
drag, startPoint x: 606, startPoint y: 453, endPoint x: 299, endPoint y: 442, distance: 307.3
click at [299, 442] on div "// [PERSON_NAME] le pulse cursorPulse . restart ( ) . play ( ) ; // console.log…" at bounding box center [637, 332] width 716 height 463
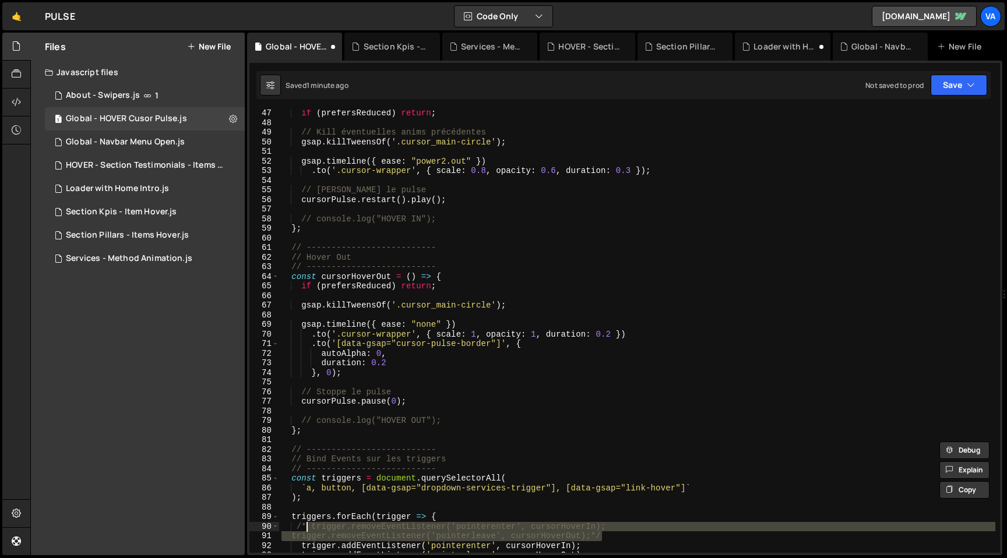
scroll to position [434, 0]
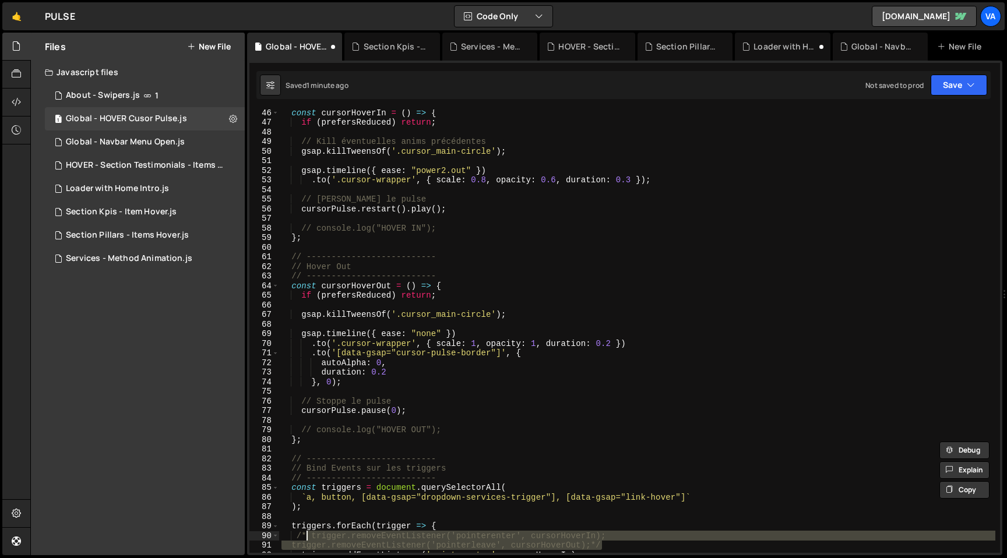
click at [299, 295] on div "const cursorHoverIn = ( ) => { if ( prefersReduced ) return ; // Kill éventuell…" at bounding box center [637, 339] width 716 height 463
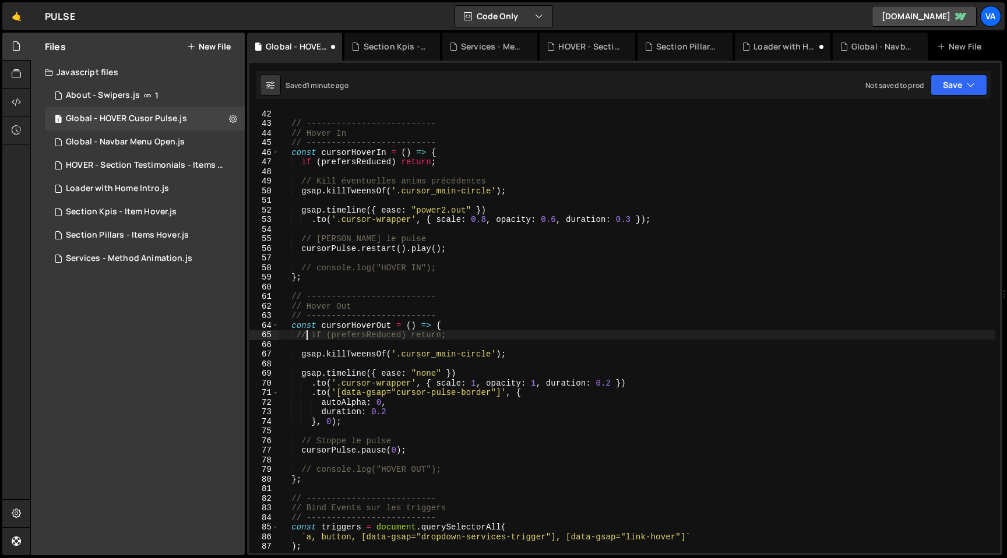
scroll to position [395, 0]
click at [298, 163] on div "// -------------------------- // Hover In // -------------------------- const c…" at bounding box center [637, 340] width 716 height 463
click at [301, 191] on div "// -------------------------- // Hover In // -------------------------- const c…" at bounding box center [637, 340] width 716 height 463
click at [301, 355] on div "// -------------------------- // Hover In // -------------------------- const c…" at bounding box center [637, 340] width 716 height 463
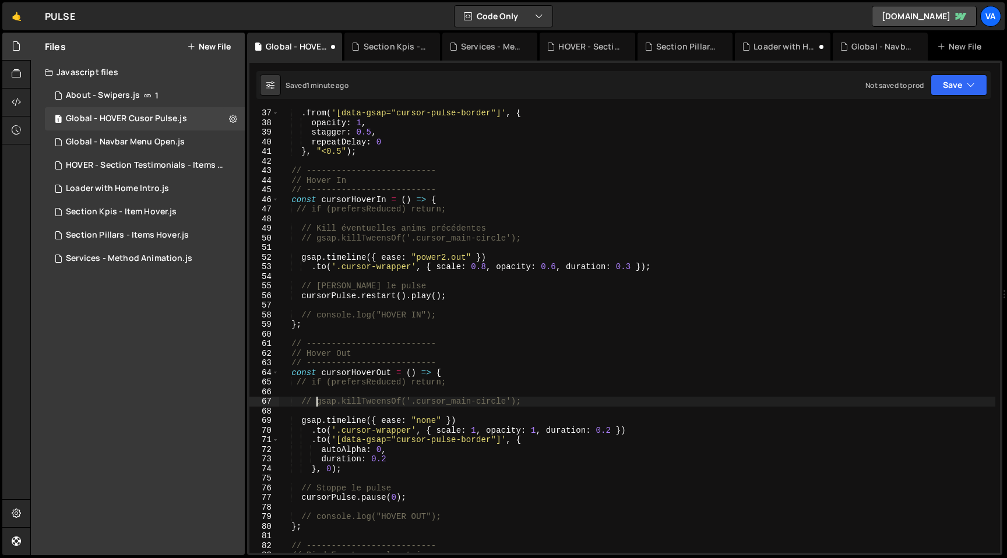
scroll to position [353, 0]
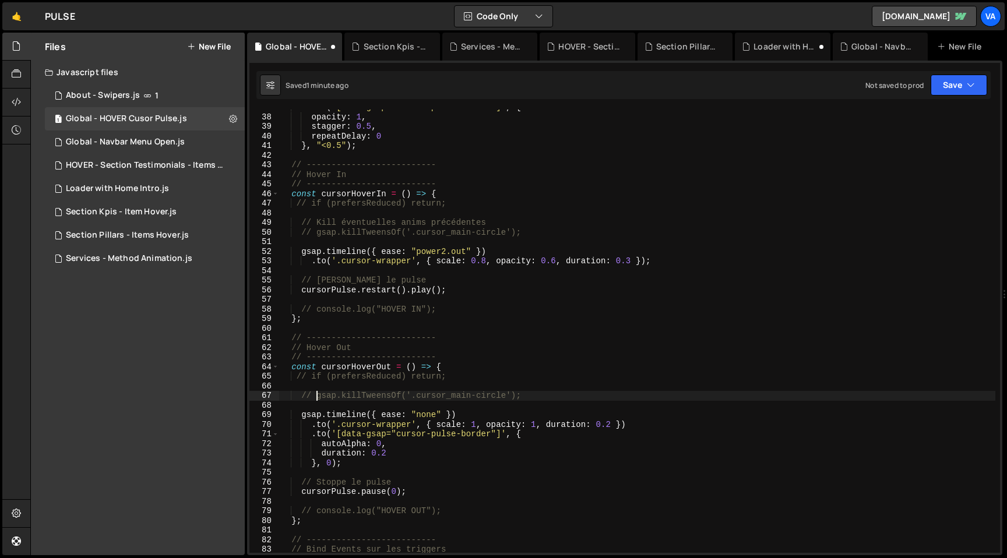
click at [405, 290] on div ". from ( '[data-gsap="cursor-pulse-border"]' , { opacity : 1 , stagger : 0.5 , …" at bounding box center [637, 334] width 716 height 463
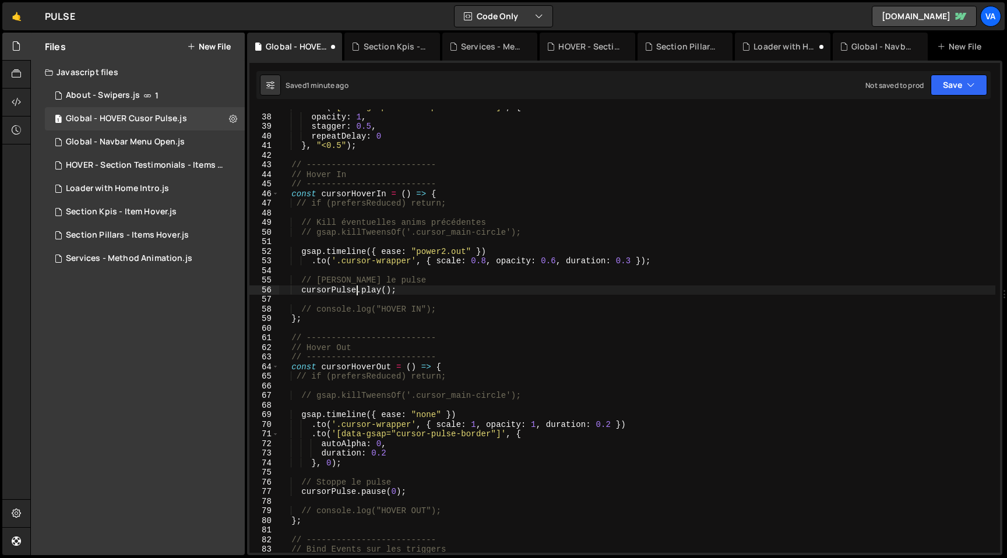
click at [445, 293] on div ". from ( '[data-gsap="cursor-pulse-border"]' , { opacity : 1 , stagger : 0.5 , …" at bounding box center [637, 334] width 716 height 463
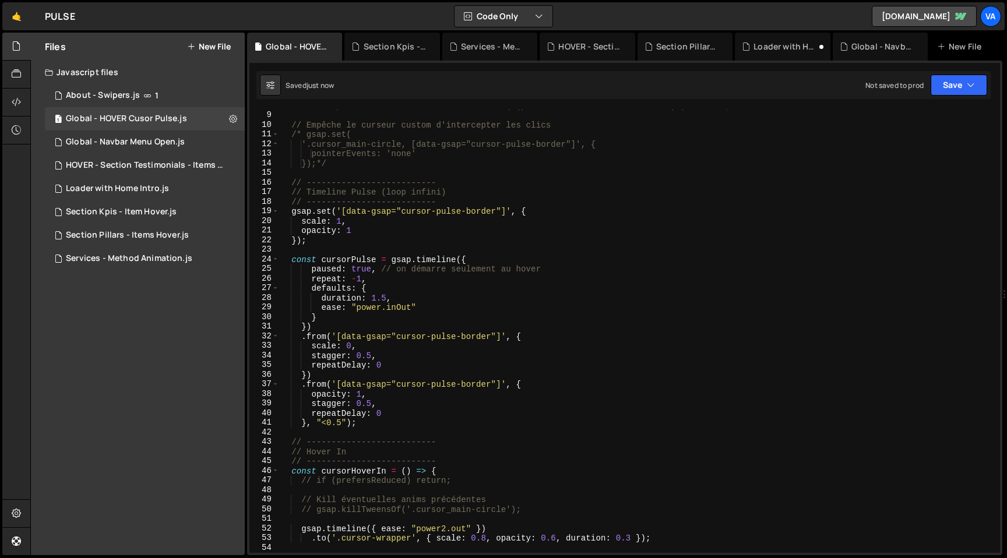
scroll to position [76, 0]
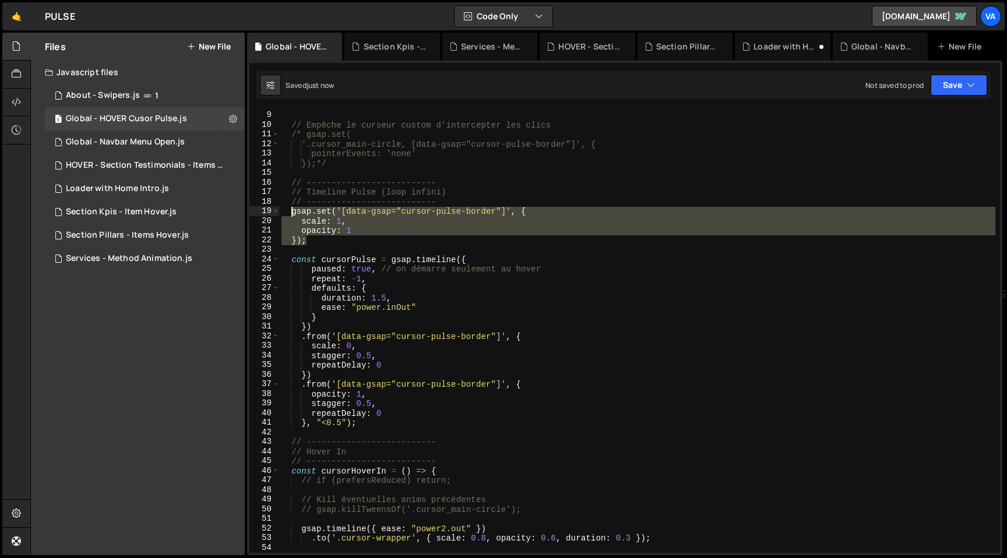
drag, startPoint x: 312, startPoint y: 241, endPoint x: 290, endPoint y: 211, distance: 37.4
click at [290, 211] on div "// const prefersReduced = window.matchMedia('(prefers-reduced-motion: reduce)')…" at bounding box center [637, 332] width 716 height 463
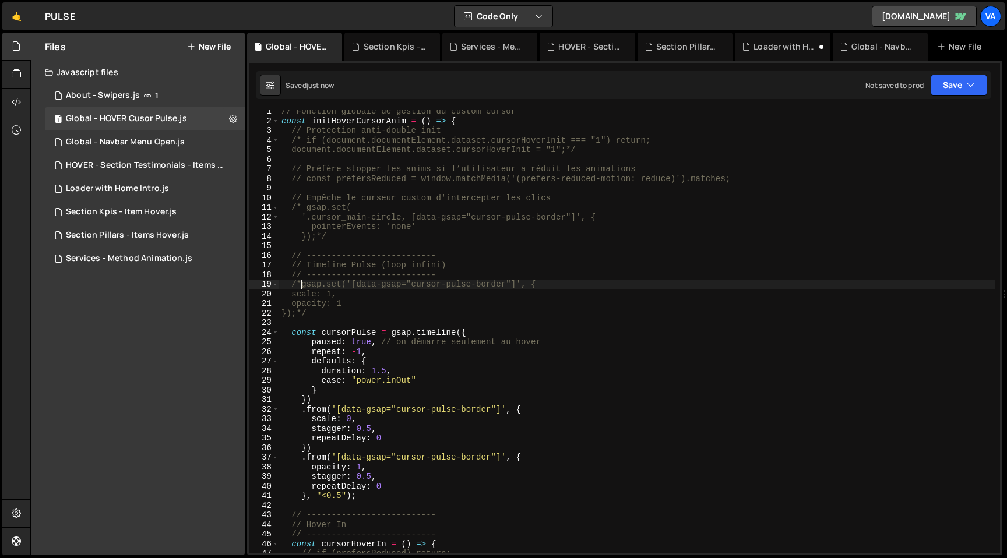
scroll to position [13, 0]
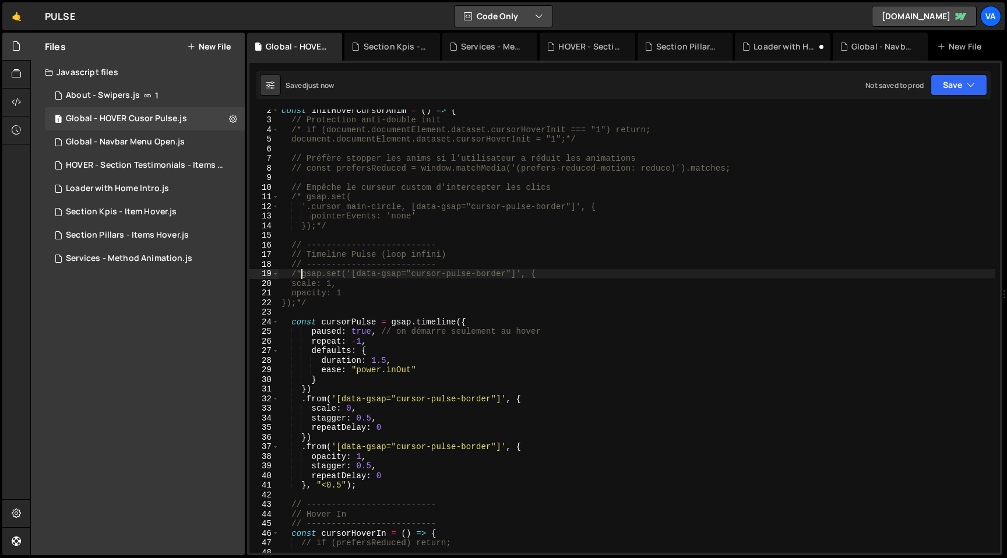
type textarea "/*gsap.set('[data-gsap="cursor-pulse-border"]', {"
click at [235, 117] on icon at bounding box center [233, 118] width 8 height 11
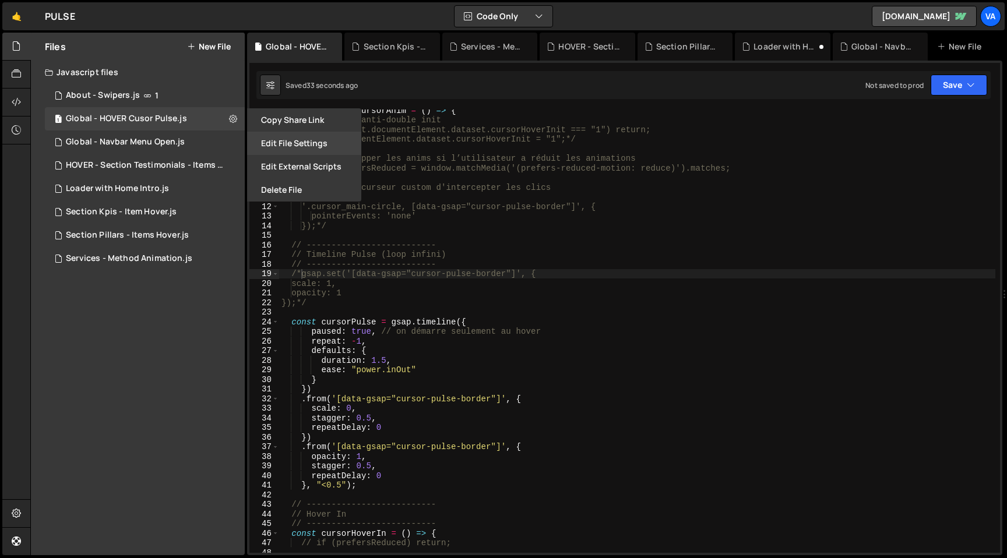
click at [319, 141] on button "Edit File Settings" at bounding box center [304, 143] width 114 height 23
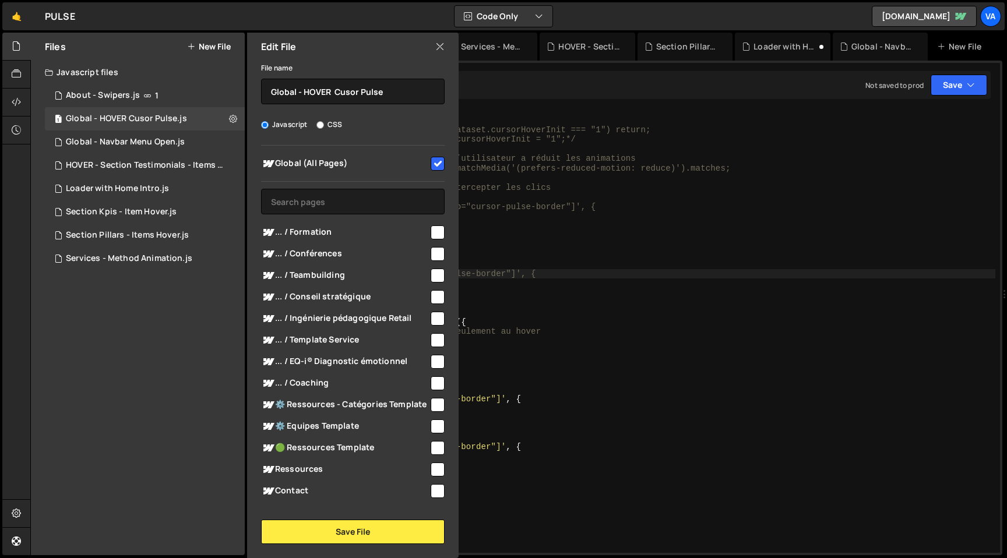
click at [431, 163] on input "checkbox" at bounding box center [438, 164] width 14 height 14
checkbox input "false"
click at [347, 524] on button "Save File" at bounding box center [353, 532] width 184 height 24
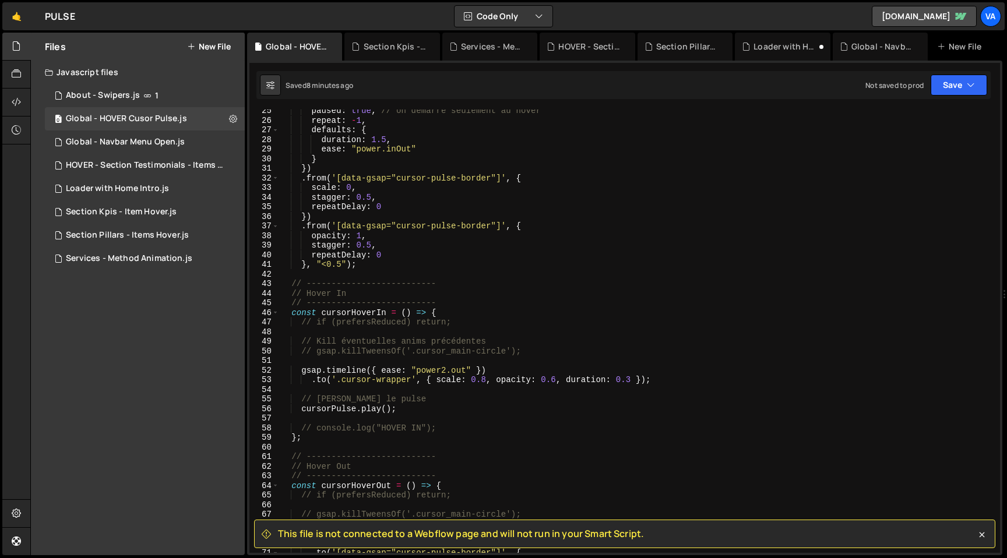
scroll to position [347, 0]
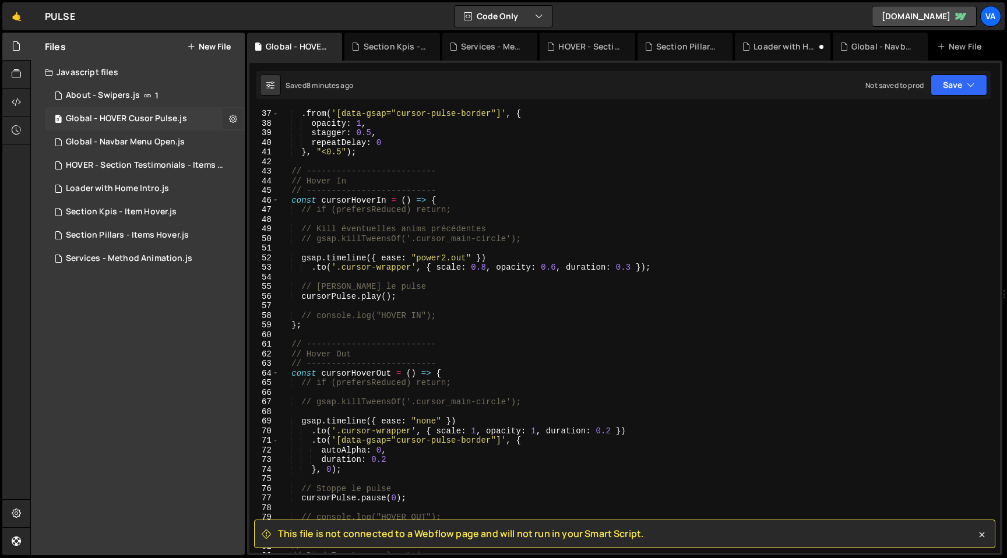
click at [231, 116] on icon at bounding box center [233, 118] width 8 height 11
type input "Global - HOVER Cusor Pulse"
radio input "true"
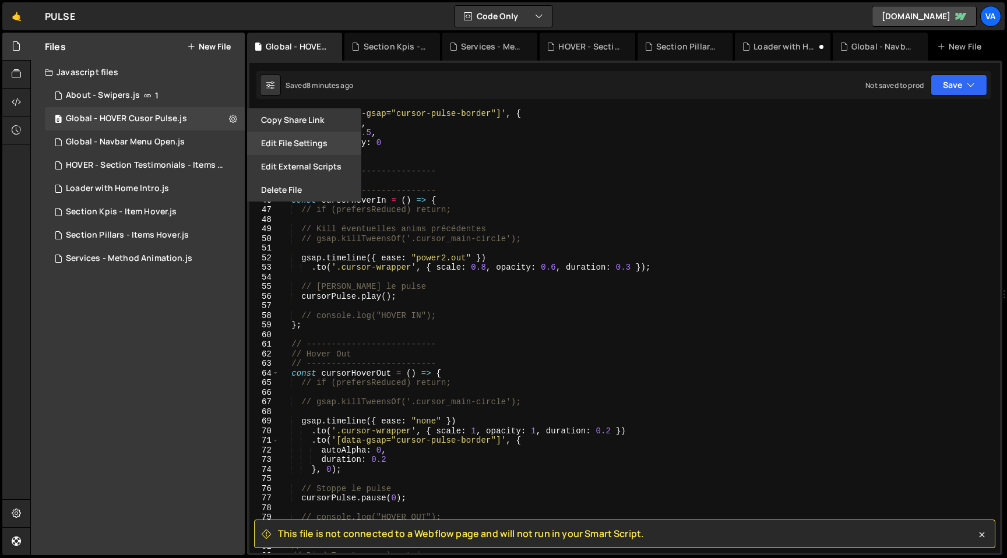
click at [281, 141] on button "Edit File Settings" at bounding box center [304, 143] width 114 height 23
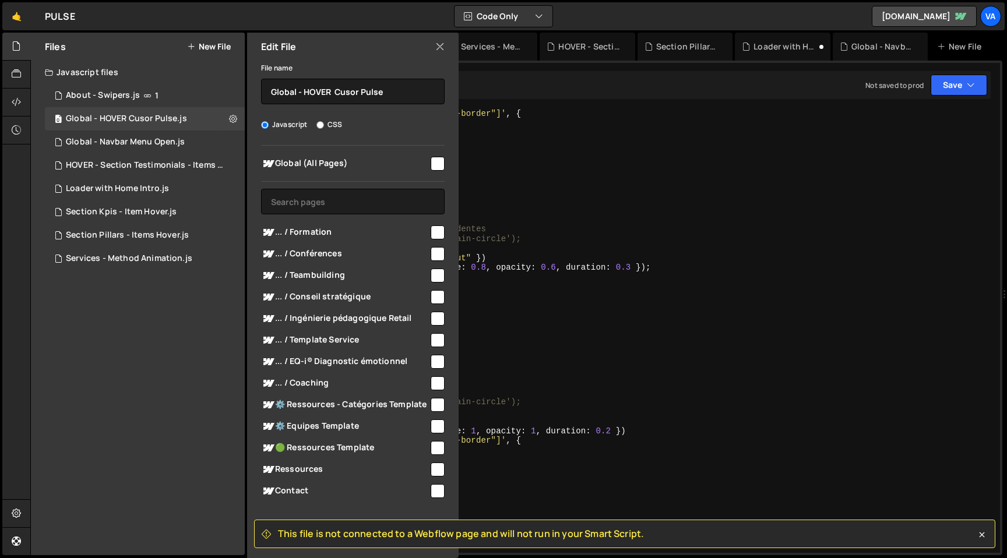
click at [432, 166] on input "checkbox" at bounding box center [438, 164] width 14 height 14
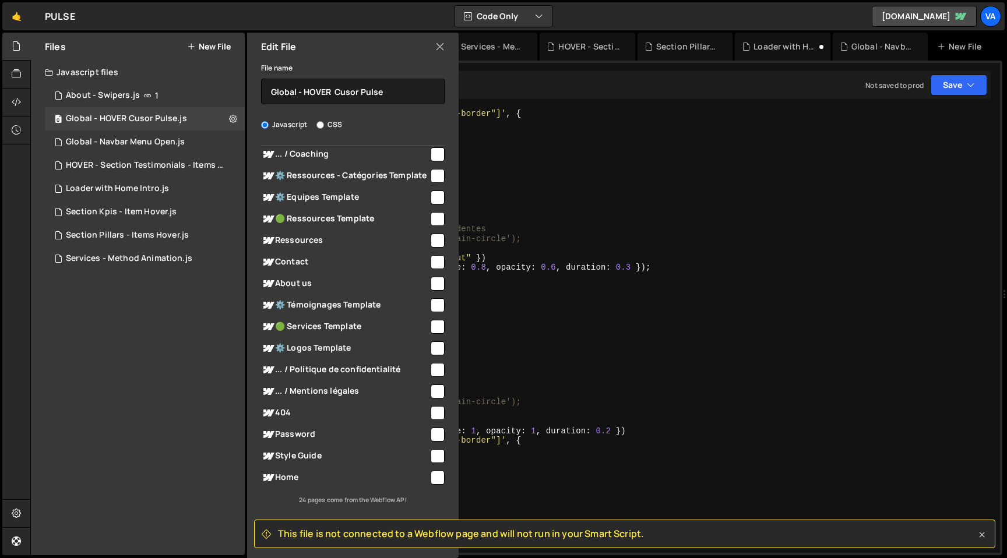
click at [984, 539] on icon at bounding box center [982, 535] width 12 height 12
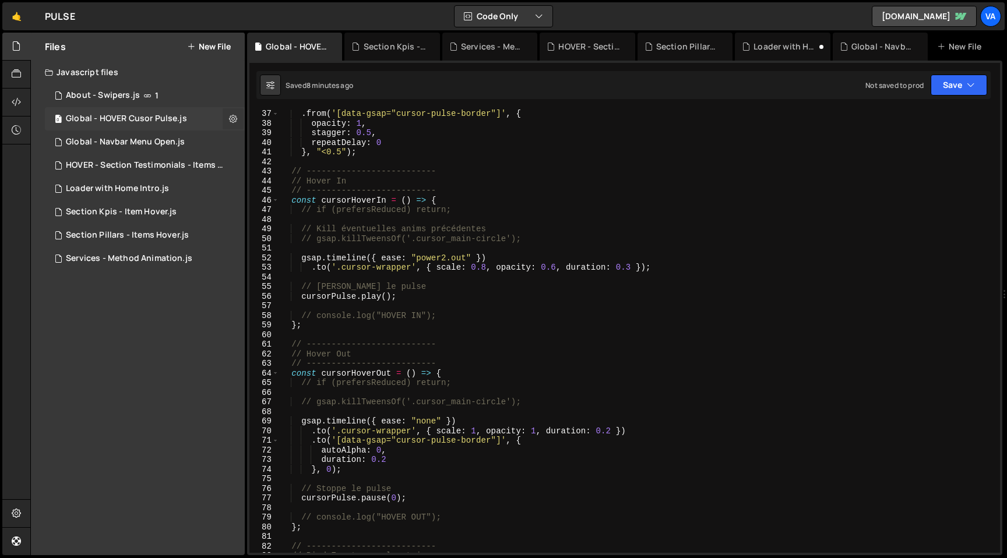
click at [233, 117] on icon at bounding box center [233, 118] width 8 height 11
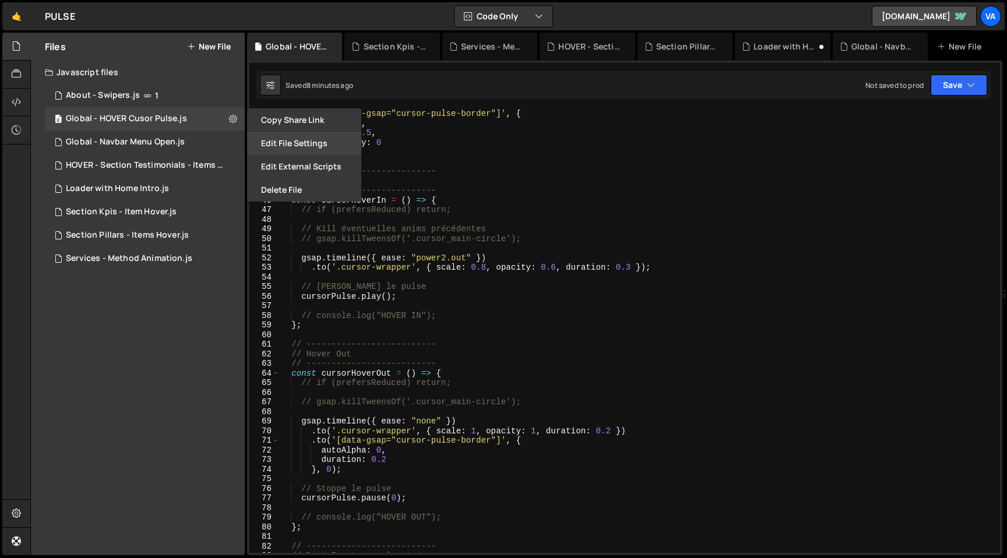
click at [309, 149] on button "Edit File Settings" at bounding box center [304, 143] width 114 height 23
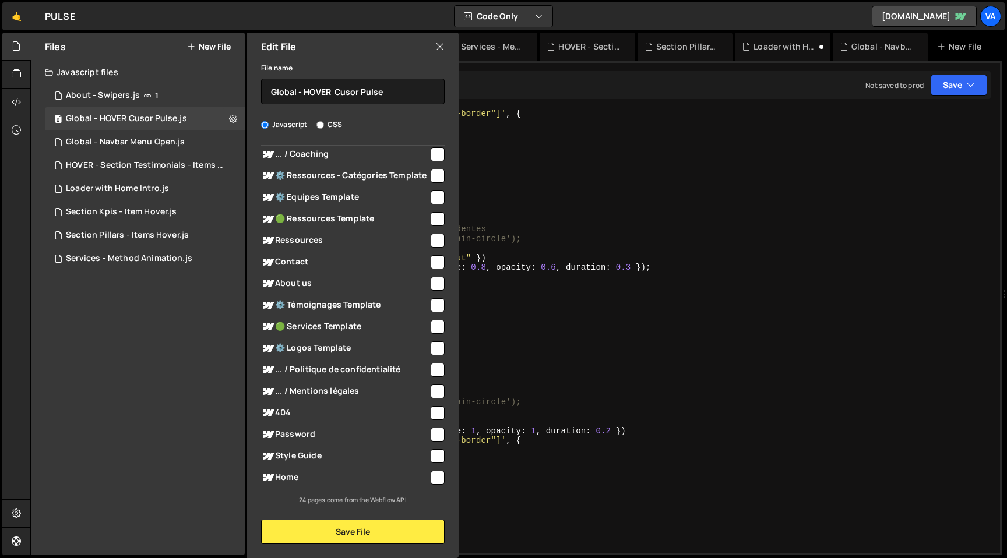
scroll to position [0, 0]
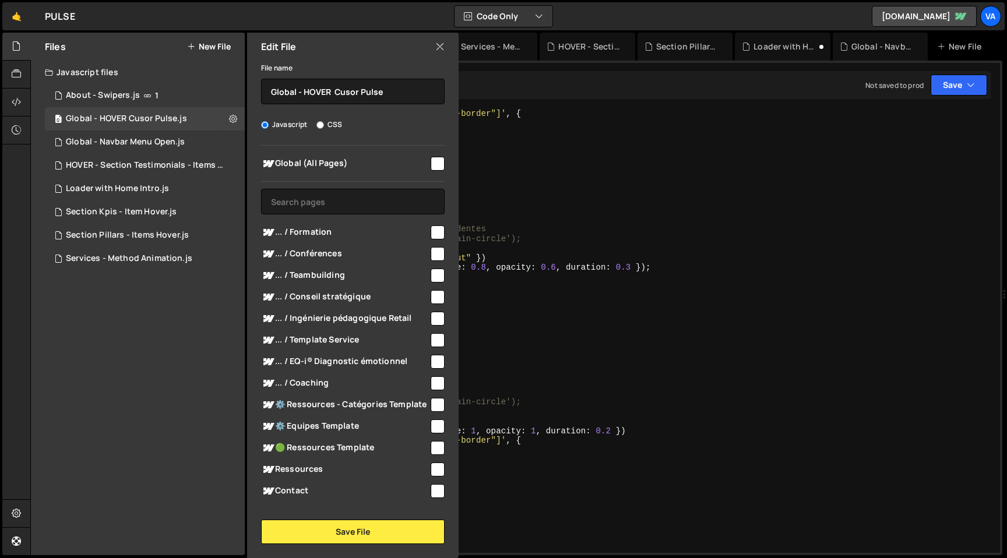
click at [432, 163] on input "checkbox" at bounding box center [438, 164] width 14 height 14
checkbox input "true"
click at [372, 541] on button "Save File" at bounding box center [353, 532] width 184 height 24
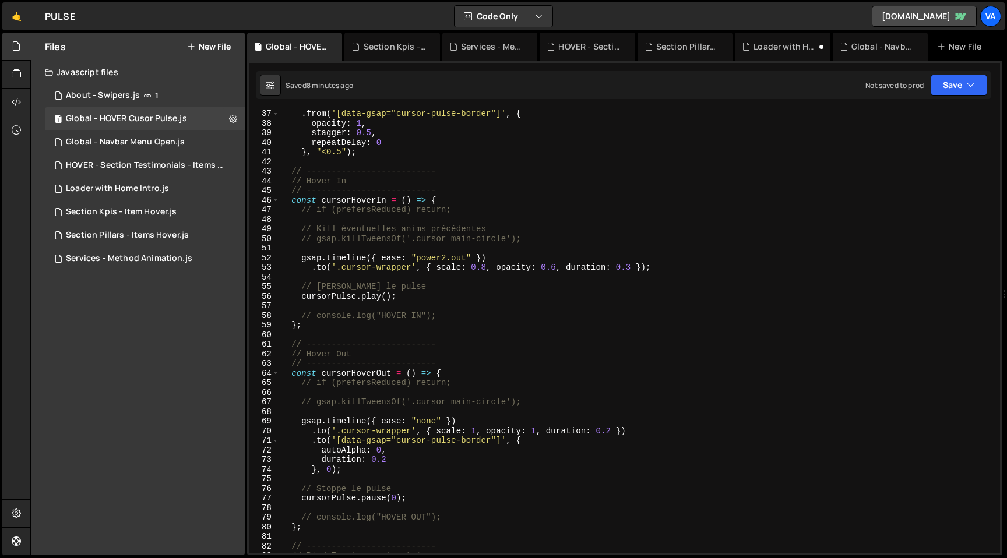
click at [520, 378] on div ". from ( '[data-gsap="cursor-pulse-border"]' , { opacity : 1 , stagger : 0.5 , …" at bounding box center [637, 340] width 716 height 463
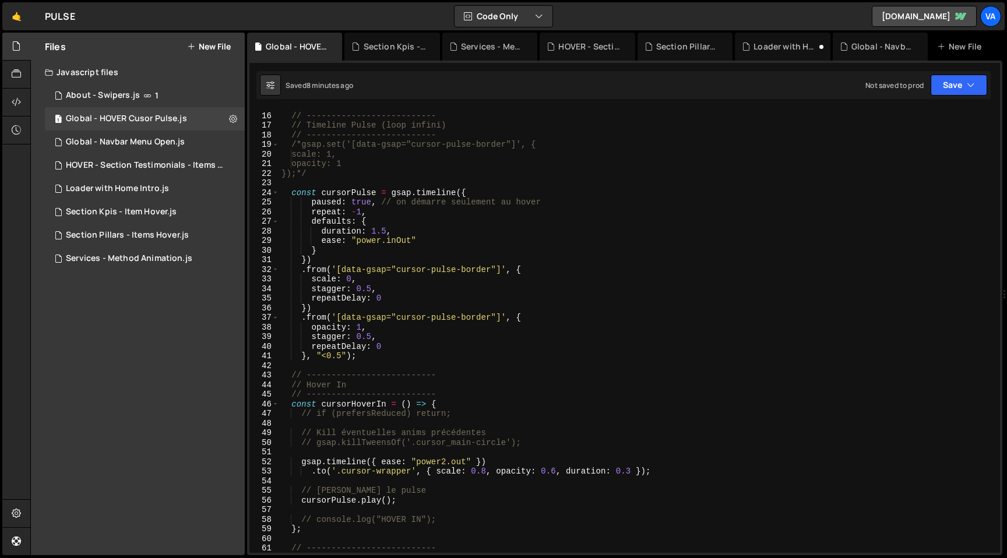
scroll to position [180, 0]
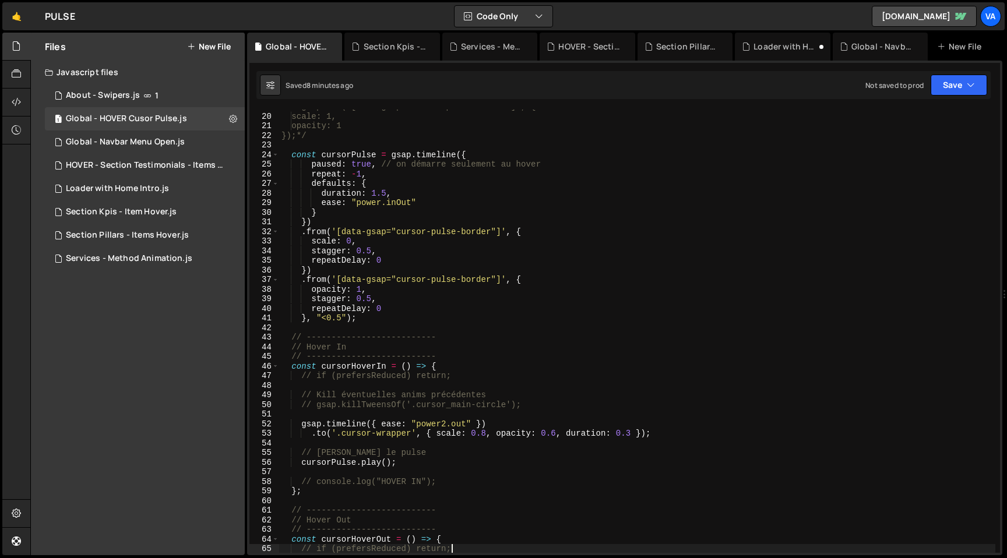
click at [410, 435] on div "/*gsap.set('[data-gsap="cursor-pulse-border"]', { scale: 1, opacity: 1 });*/ co…" at bounding box center [637, 333] width 716 height 463
paste textarea "cursor_main-circle"
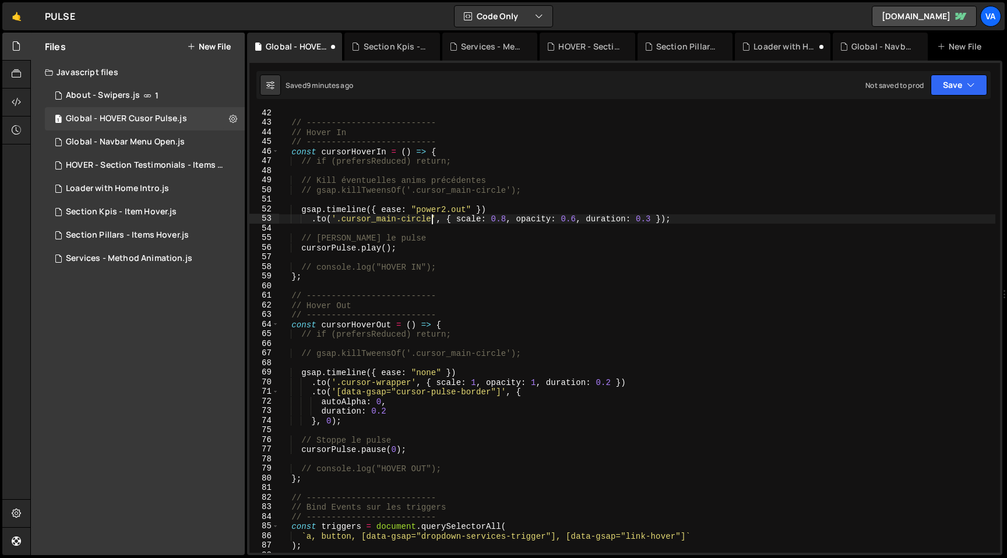
scroll to position [403, 0]
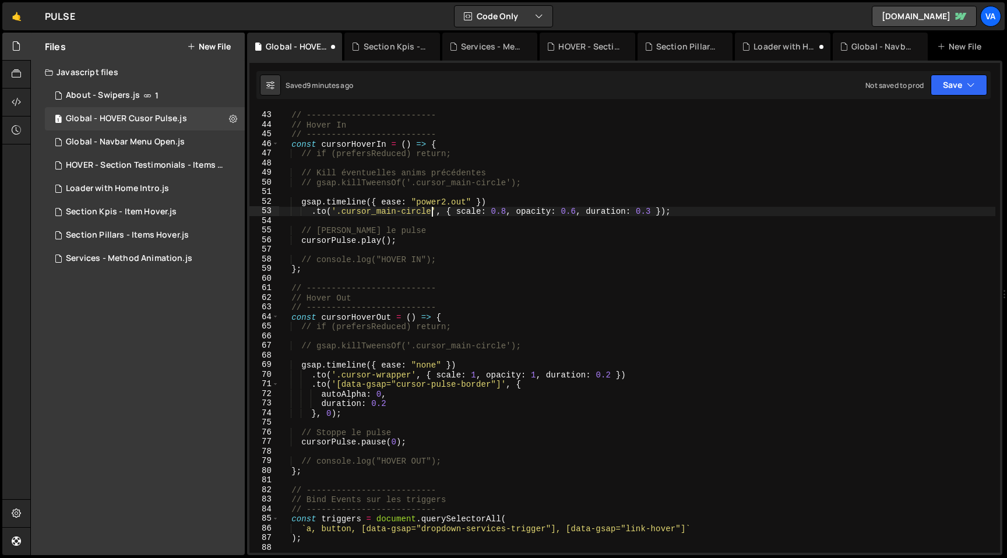
click at [412, 375] on div "// -------------------------- // Hover In // -------------------------- const c…" at bounding box center [637, 332] width 716 height 463
paste textarea "cursor_main-circle"
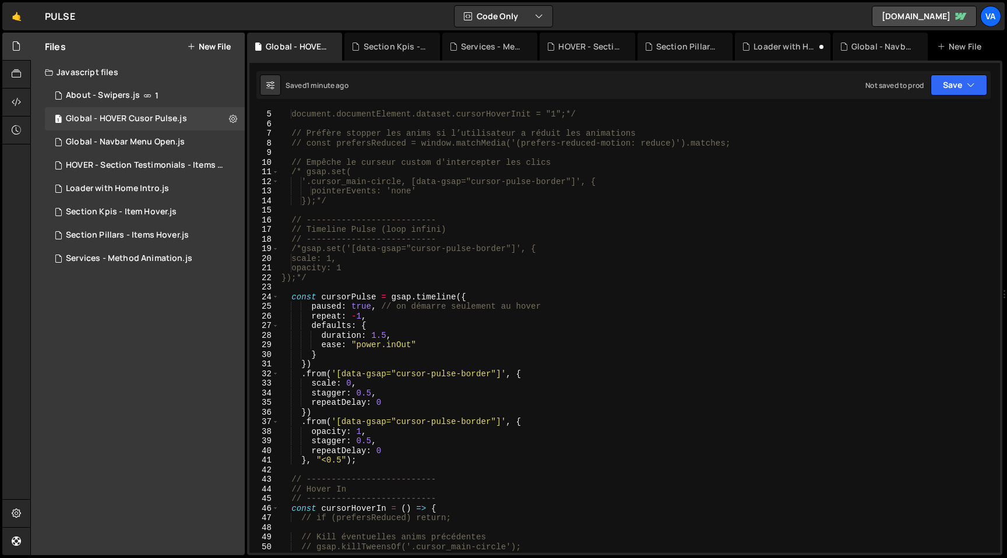
scroll to position [0, 0]
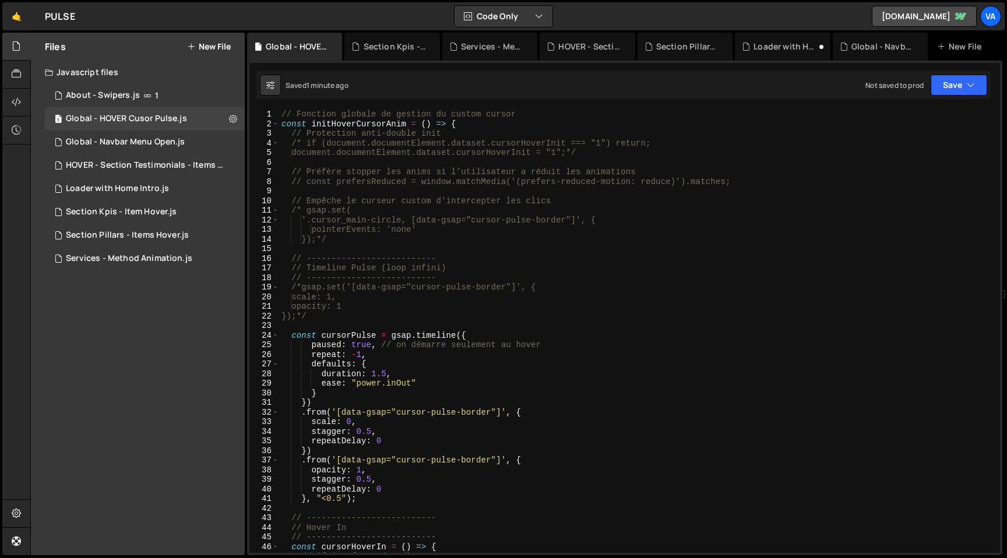
click at [320, 315] on div "// Fonction globale de gestion du custom cursor const initHoverCursorAnim = ( )…" at bounding box center [637, 341] width 716 height 463
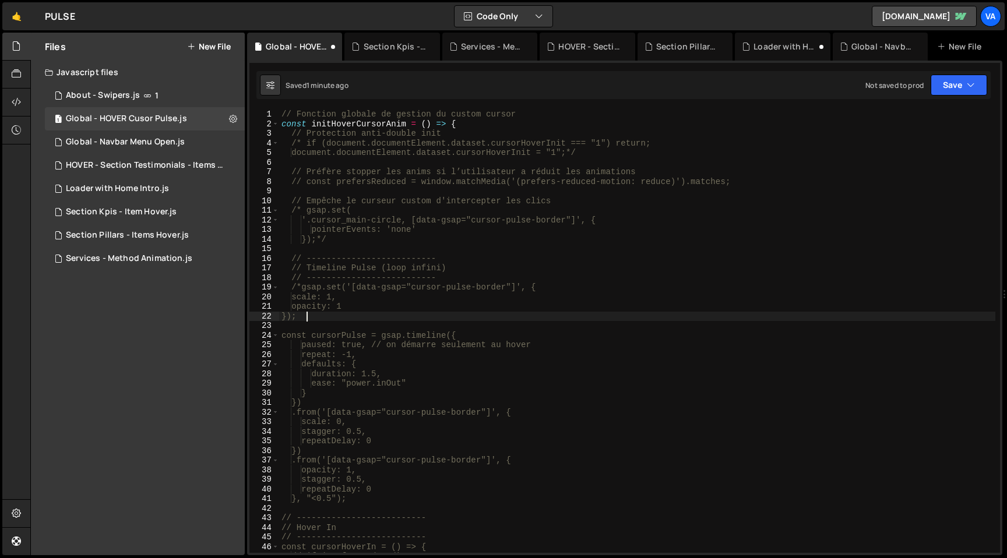
click at [302, 287] on div "// Fonction globale de gestion du custom cursor const initHoverCursorAnim = ( )…" at bounding box center [637, 341] width 716 height 463
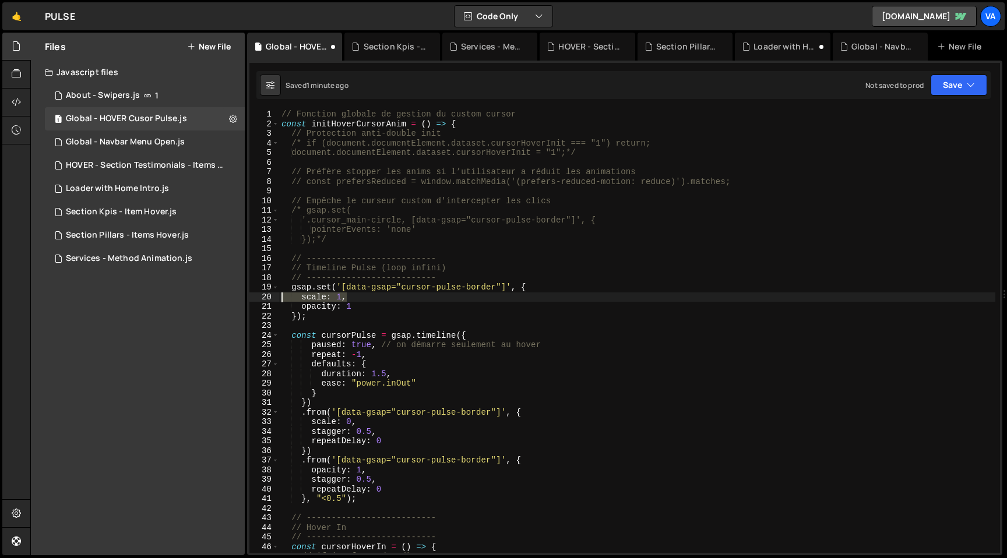
drag, startPoint x: 347, startPoint y: 297, endPoint x: 235, endPoint y: 301, distance: 112.0
click at [235, 301] on div "Files New File Javascript files 1 About - Swipers.js 1 1 Global - HOVER Cusor P…" at bounding box center [518, 294] width 977 height 523
click at [301, 297] on div "// Fonction globale de gestion du custom cursor const initHoverCursorAnim = ( )…" at bounding box center [637, 341] width 716 height 463
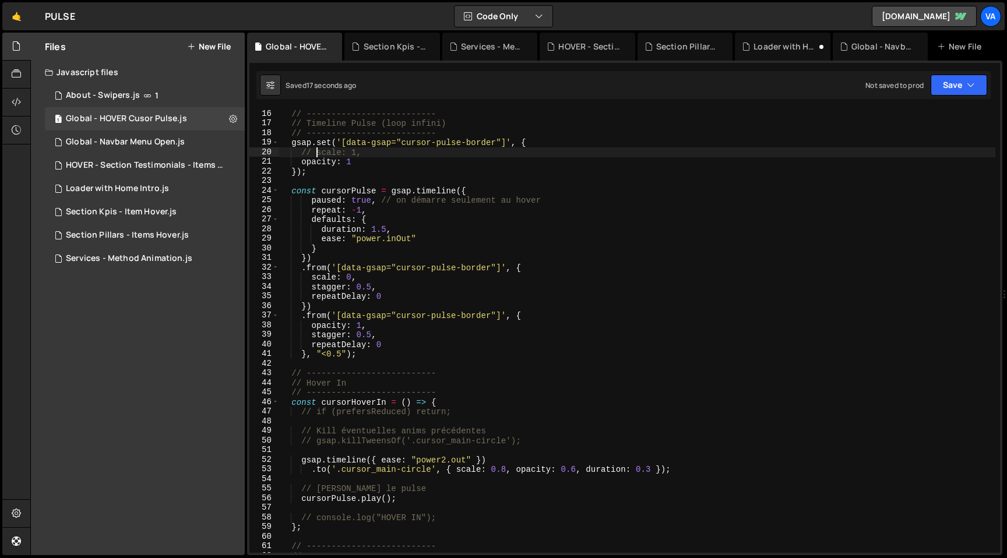
scroll to position [175, 0]
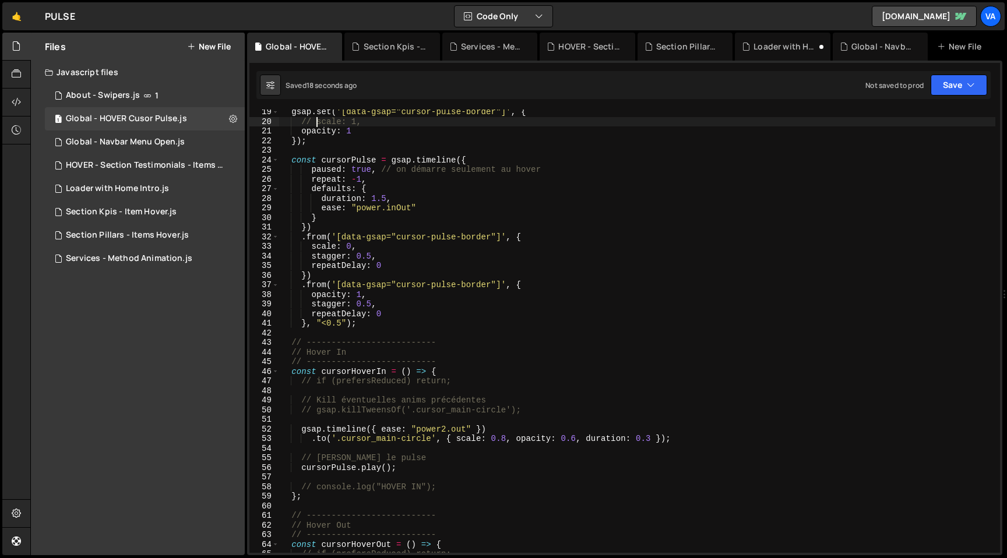
click at [361, 470] on div "gsap . set ( '[data-gsap="cursor-pulse-border"]' , { // scale: 1, opacity : 1 }…" at bounding box center [637, 338] width 716 height 463
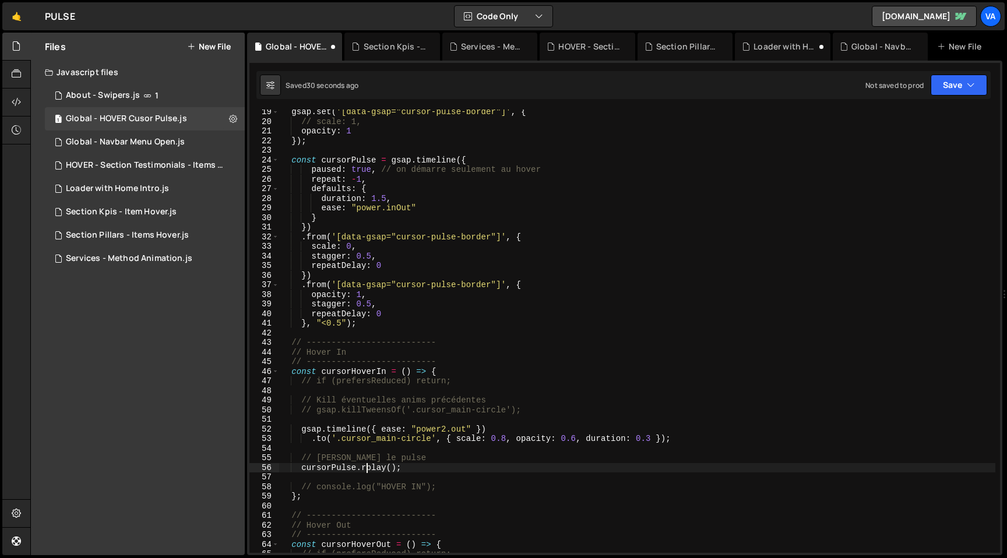
scroll to position [0, 8]
click at [455, 471] on div "gsap . set ( '[data-gsap="cursor-pulse-border"]' , { // scale: 1, opacity : 1 }…" at bounding box center [637, 338] width 716 height 463
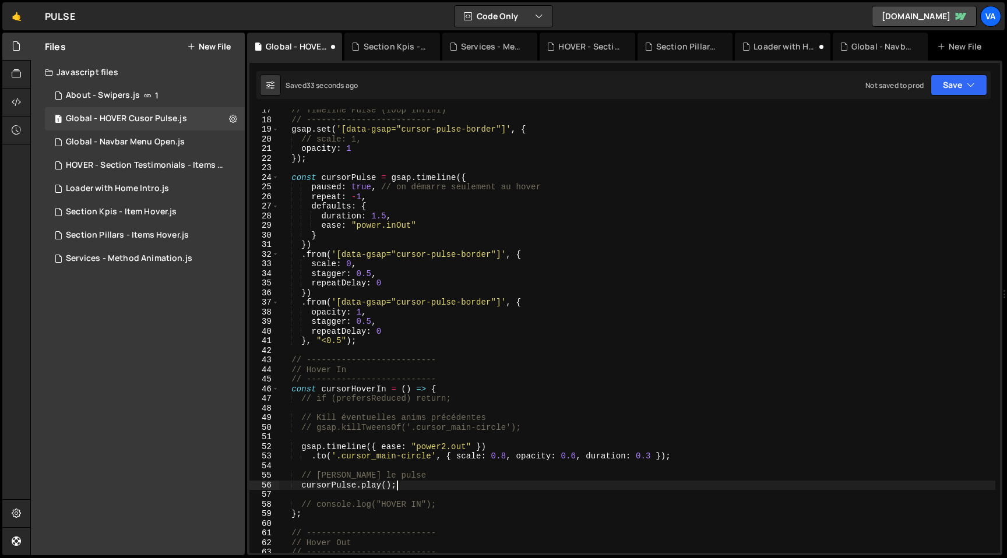
scroll to position [0, 0]
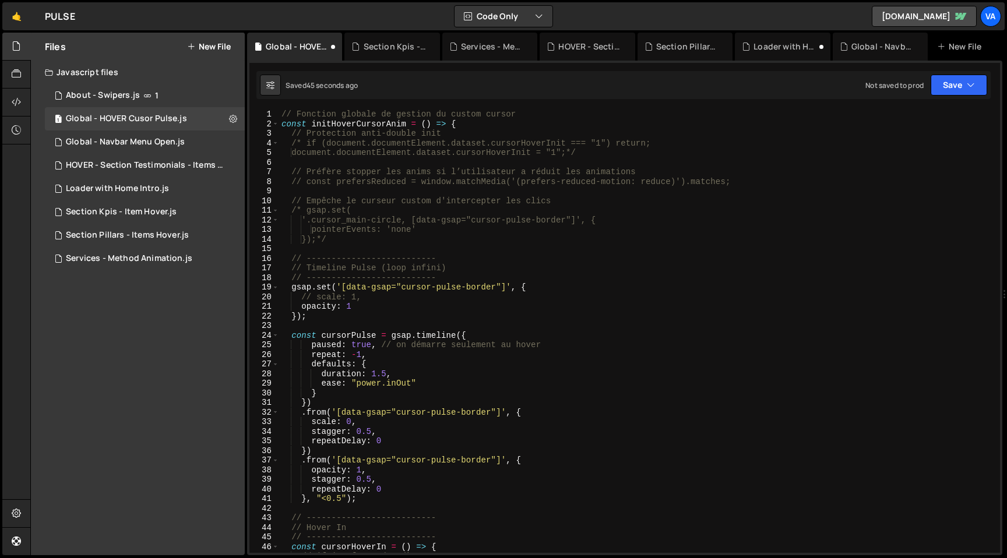
click at [585, 154] on div "// Fonction globale de gestion du custom cursor const initHoverCursorAnim = ( )…" at bounding box center [637, 341] width 716 height 463
click at [307, 145] on div "// Fonction globale de gestion du custom cursor const initHoverCursorAnim = ( )…" at bounding box center [637, 341] width 716 height 463
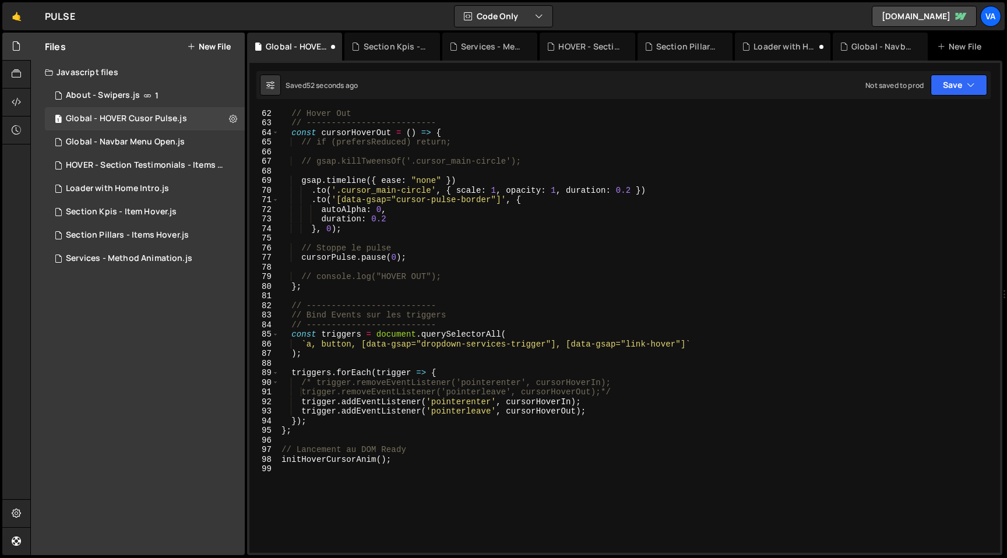
scroll to position [597, 0]
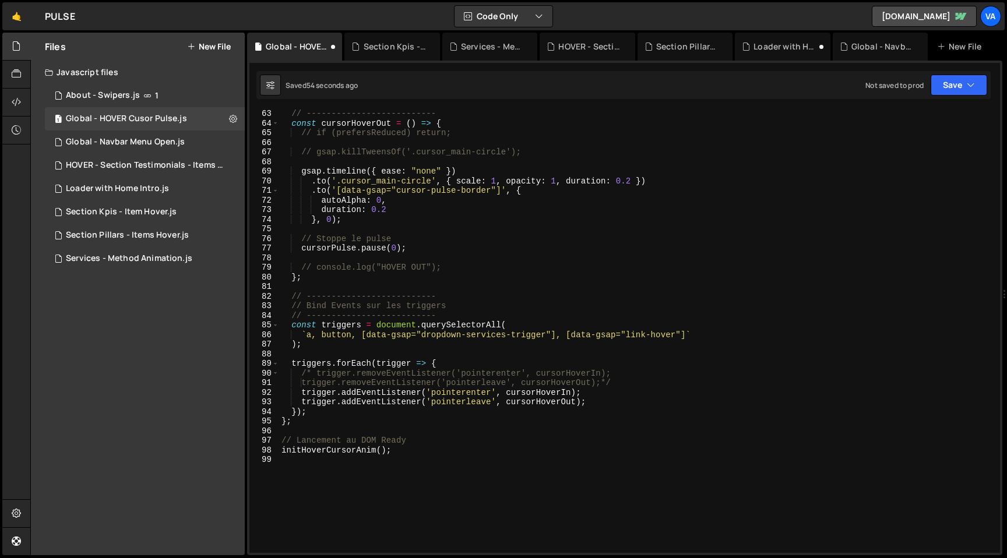
click at [616, 382] on div "// -------------------------- const cursorHoverOut = ( ) => { // if (prefersRed…" at bounding box center [637, 340] width 716 height 463
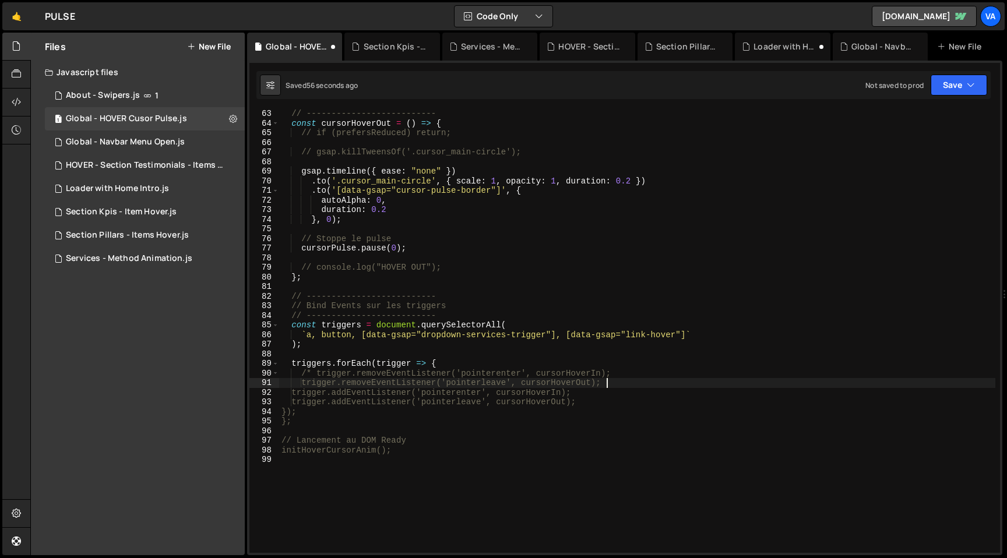
click at [316, 372] on div "// -------------------------- const cursorHoverOut = ( ) => { // if (prefersRed…" at bounding box center [637, 340] width 716 height 463
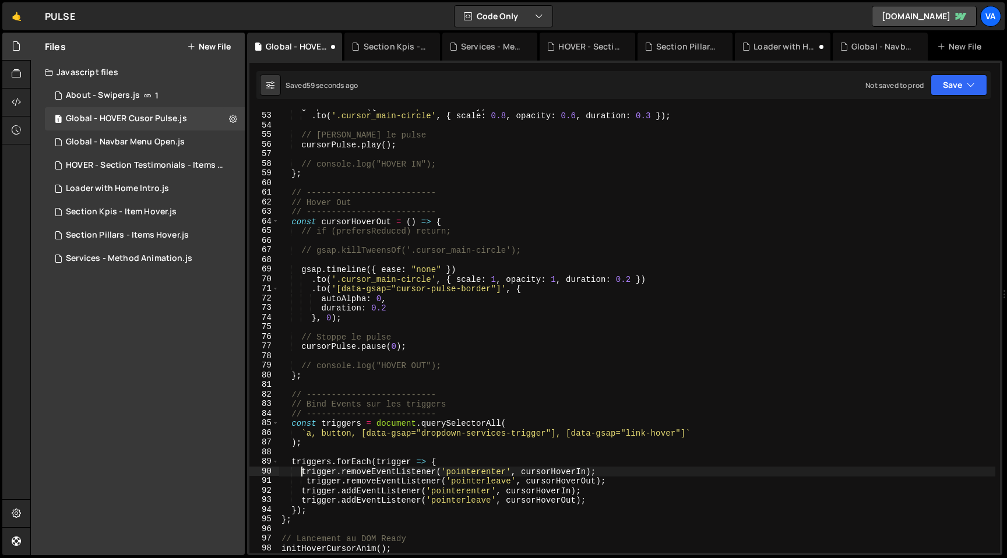
scroll to position [498, 0]
click at [316, 232] on div "gsap . timeline ({ ease : "power2.out" }) . to ( '.cursor_main-circle' , { scal…" at bounding box center [637, 332] width 716 height 463
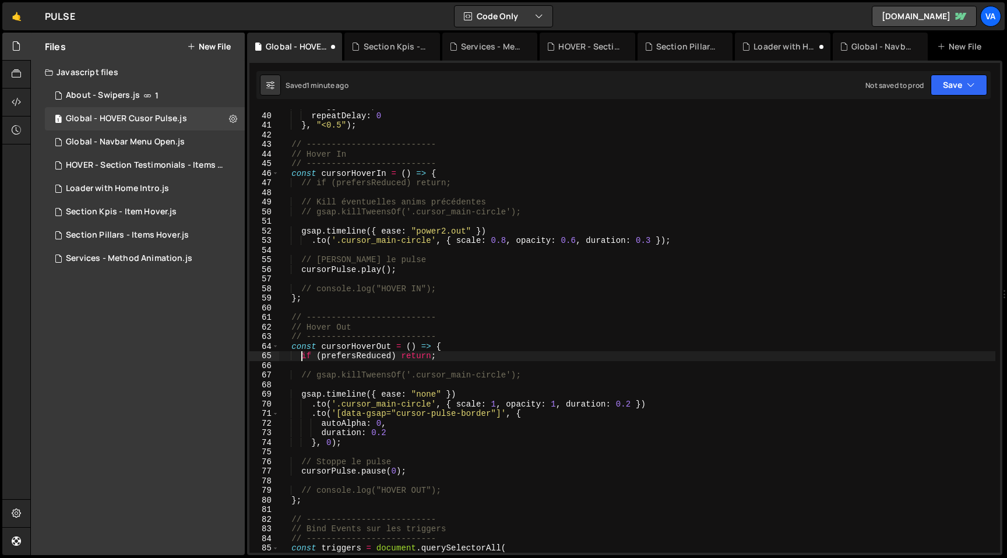
scroll to position [351, 0]
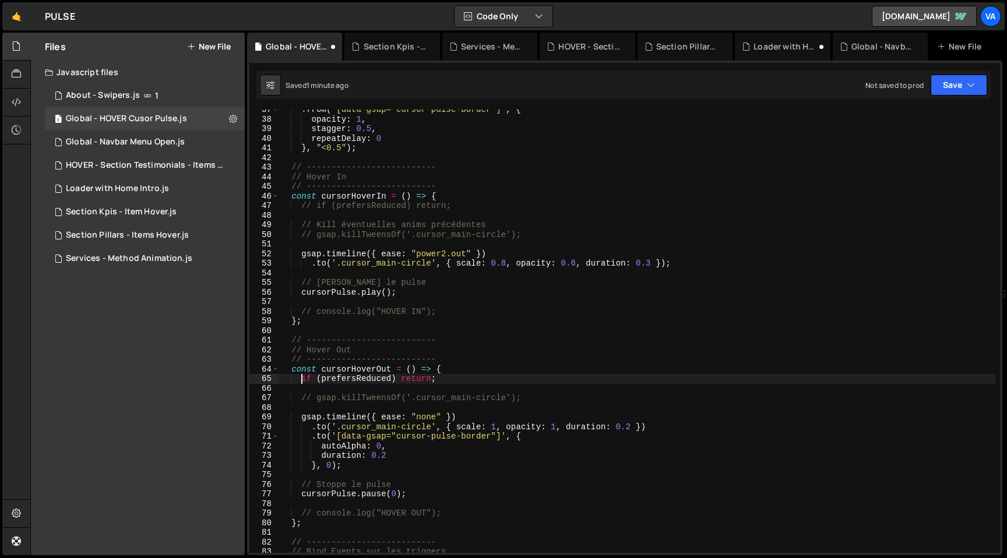
click at [316, 206] on div ". from ( '[data-gsap="cursor-pulse-border"]' , { opacity : 1 , stagger : 0.5 , …" at bounding box center [637, 336] width 716 height 463
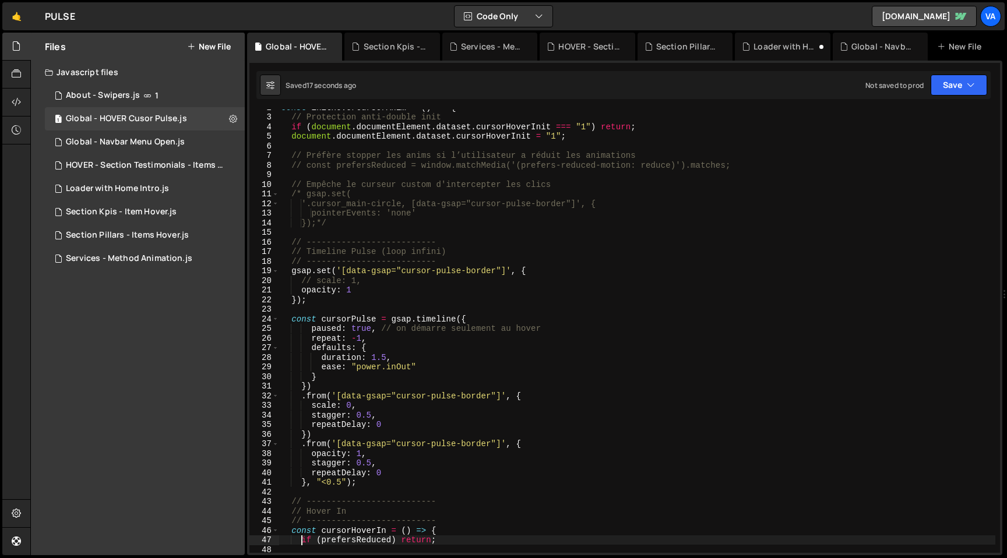
scroll to position [8, 0]
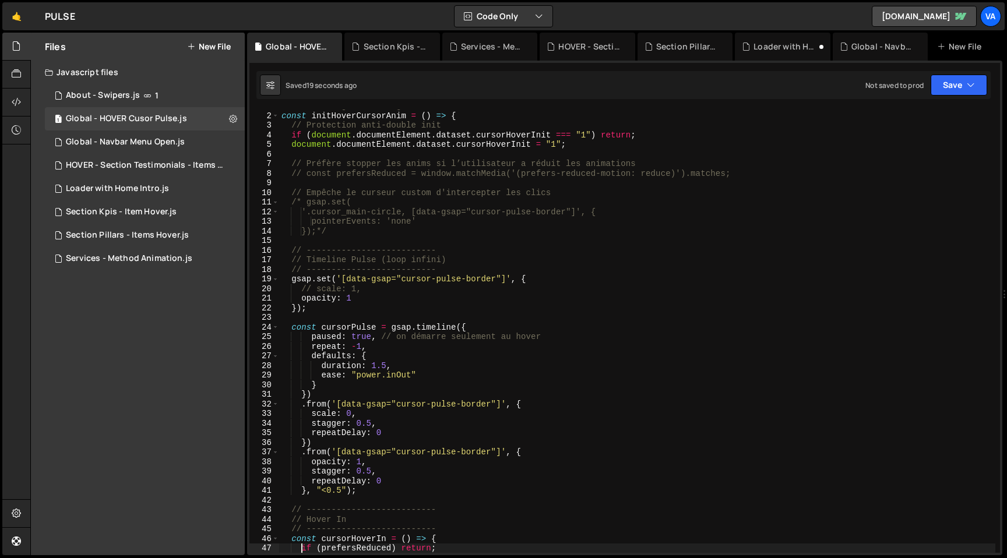
click at [307, 174] on div "// Fonction globale de gestion du custom cursor const initHoverCursorAnim = ( )…" at bounding box center [637, 332] width 716 height 463
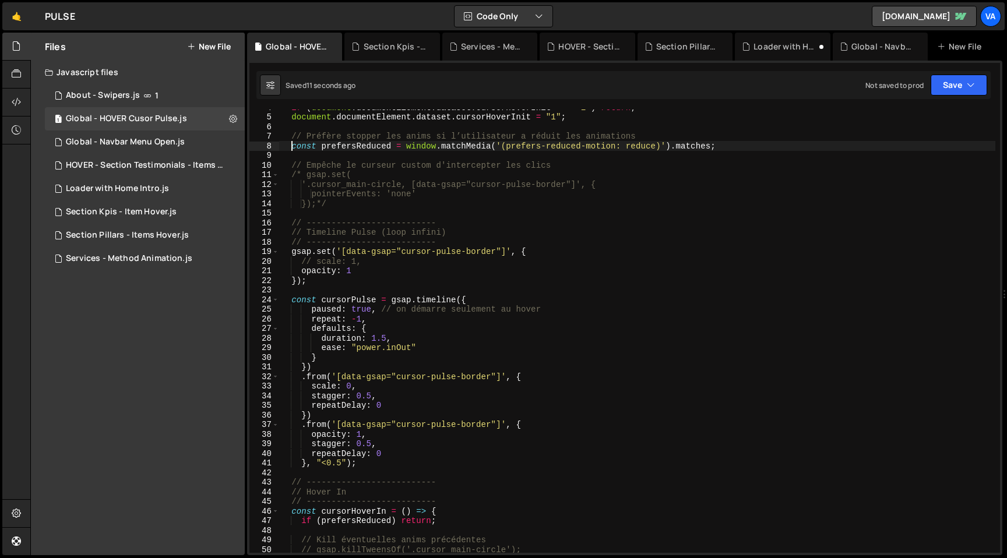
scroll to position [36, 0]
click at [319, 378] on div "if ( document . documentElement . dataset . cursorHoverInit === "1" ) return ; …" at bounding box center [637, 333] width 716 height 463
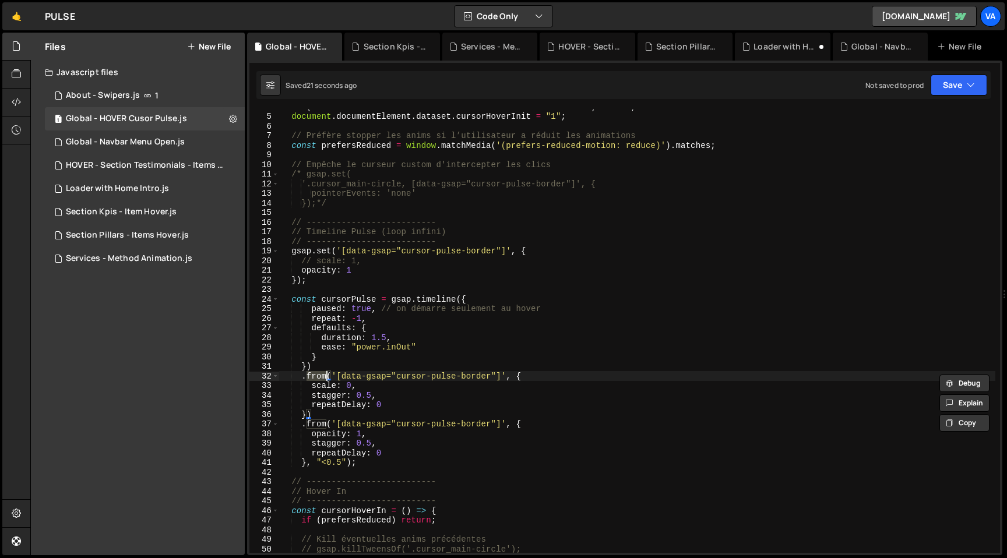
scroll to position [0, 2]
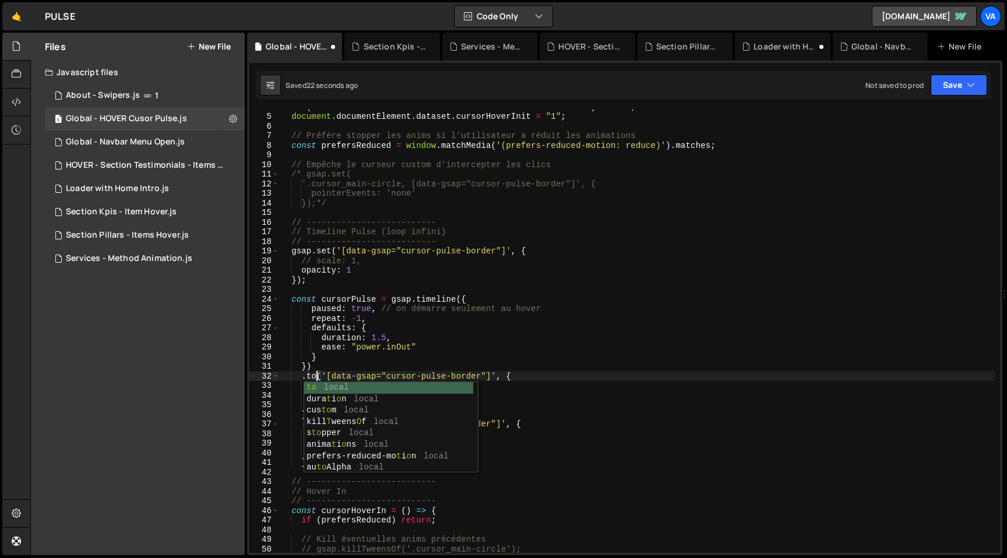
click at [362, 364] on div "if ( document . documentElement . dataset . cursorHoverInit === "1" ) return ; …" at bounding box center [637, 333] width 716 height 463
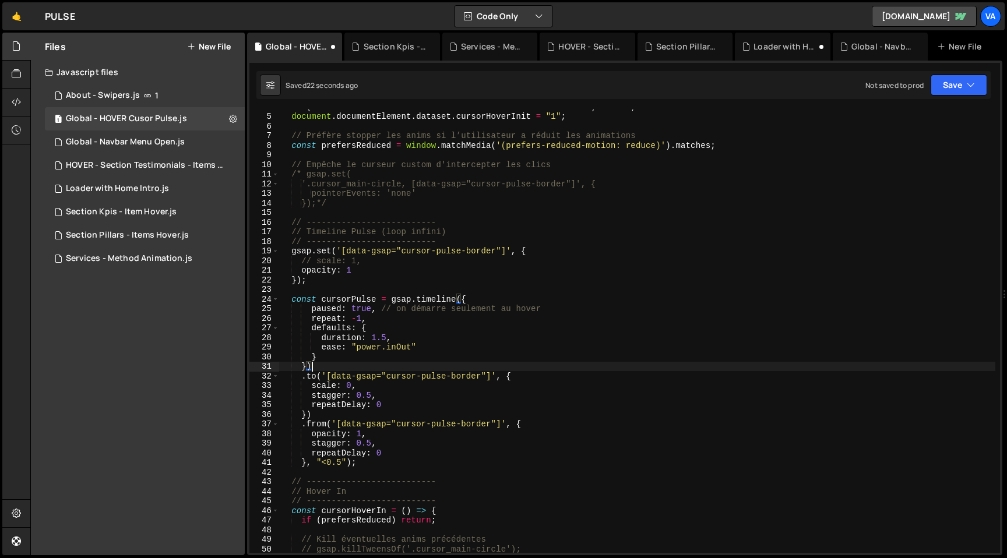
scroll to position [0, 1]
click at [317, 424] on div "if ( document . documentElement . dataset . cursorHoverInit === "1" ) return ; …" at bounding box center [637, 333] width 716 height 463
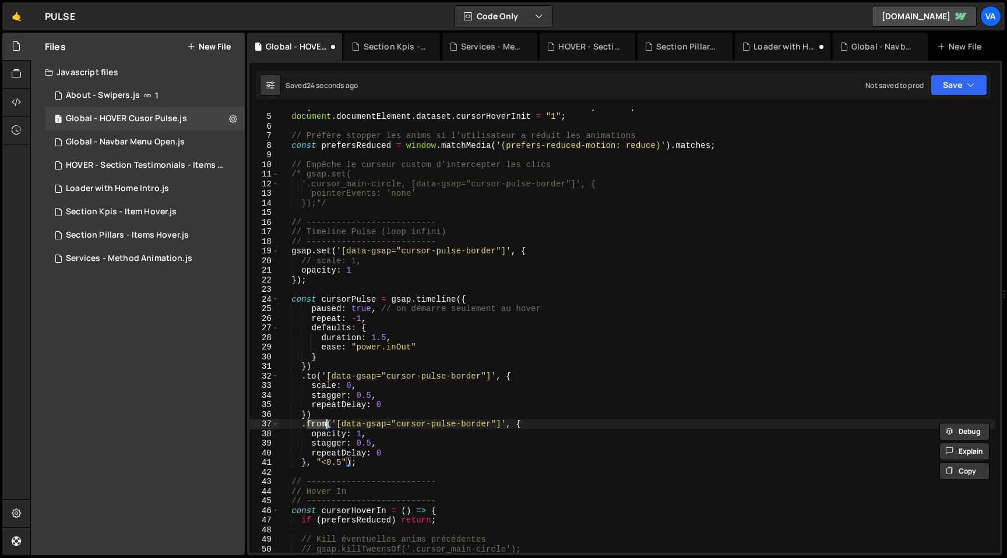
scroll to position [0, 2]
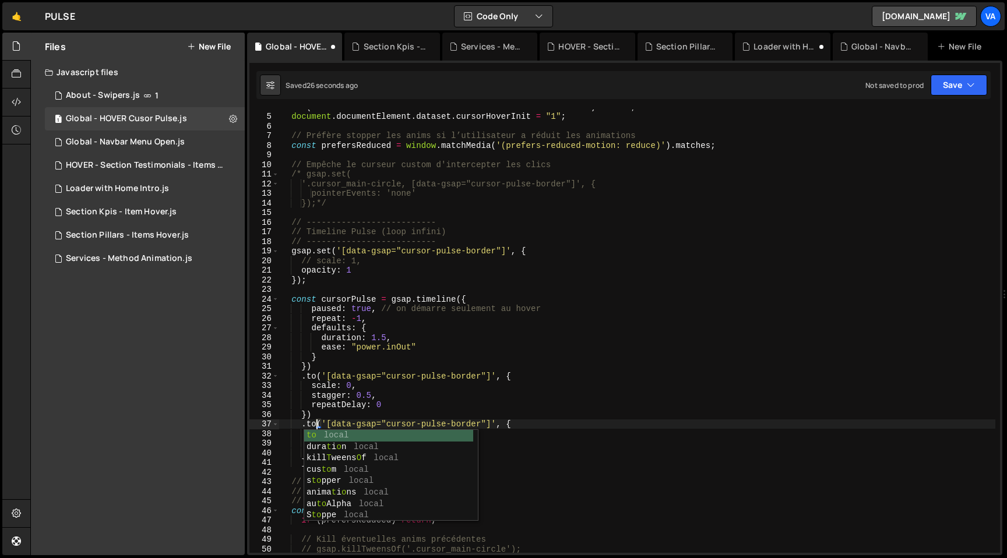
click at [351, 389] on div "if ( document . documentElement . dataset . cursorHoverInit === "1" ) return ; …" at bounding box center [637, 333] width 716 height 463
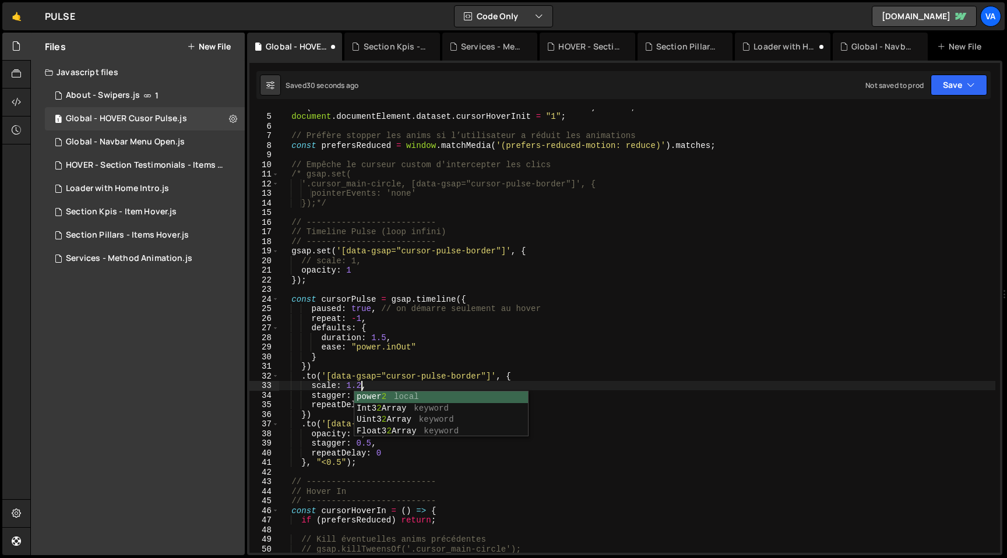
scroll to position [0, 5]
click at [430, 374] on div "if ( document . documentElement . dataset . cursorHoverInit === "1" ) return ; …" at bounding box center [637, 333] width 716 height 463
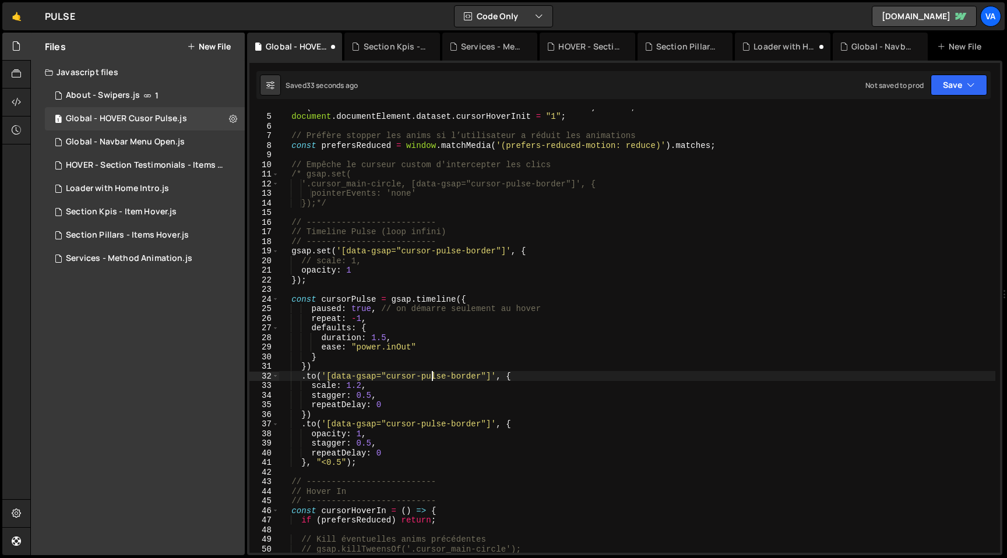
click at [361, 432] on div "if ( document . documentElement . dataset . cursorHoverInit === "1" ) return ; …" at bounding box center [637, 333] width 716 height 463
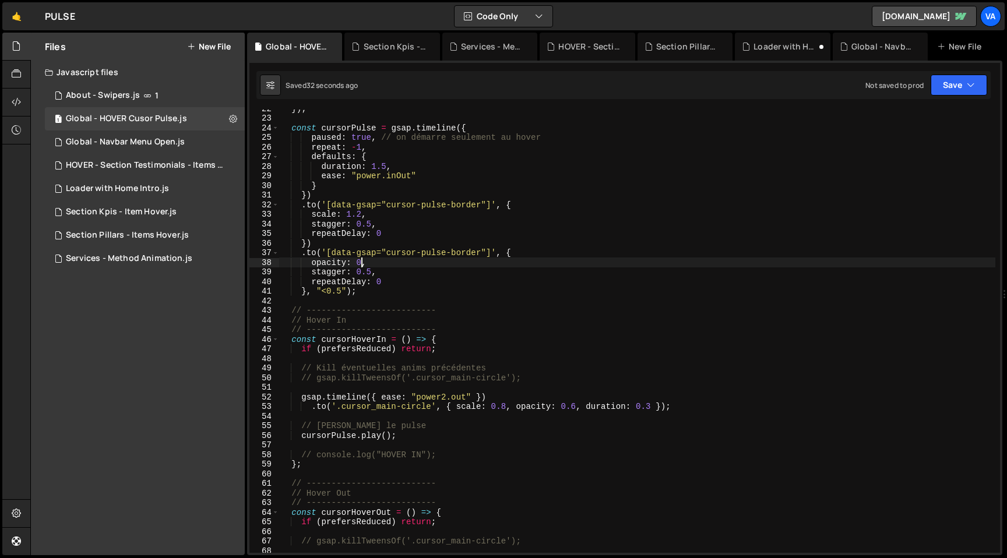
scroll to position [207, 0]
click at [536, 283] on div "}) ; const cursorPulse = gsap . timeline ({ paused : true , // on démarre seule…" at bounding box center [637, 335] width 716 height 463
type textarea "initHoverCursorAnim();"
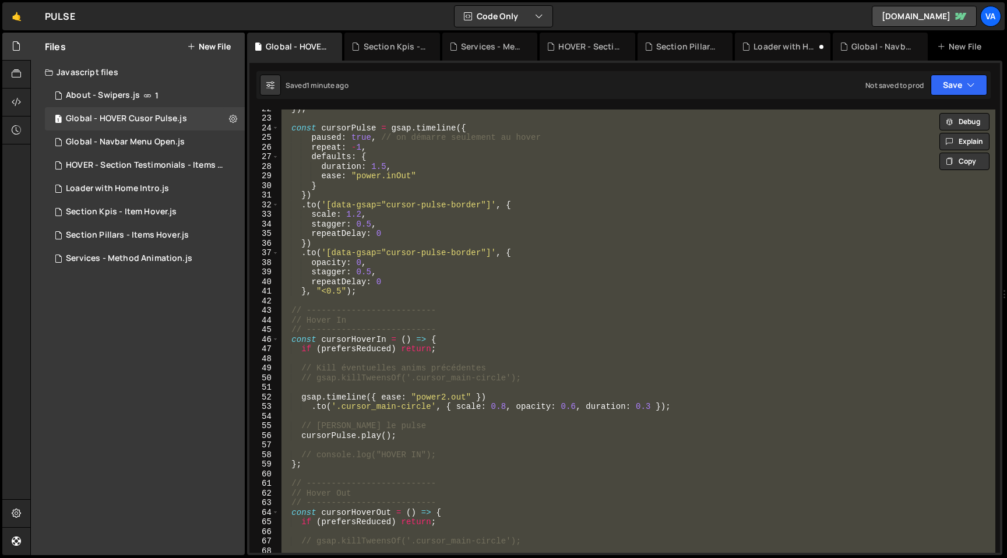
click at [387, 442] on div "}) ; const cursorPulse = gsap . timeline ({ paused : true , // on démarre seule…" at bounding box center [637, 335] width 716 height 463
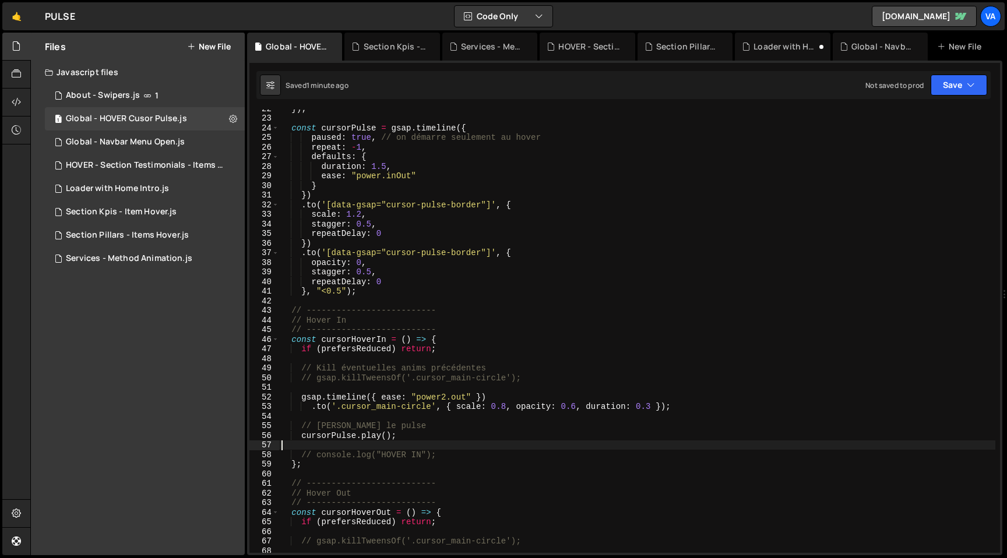
click at [359, 437] on div "}) ; const cursorPulse = gsap . timeline ({ paused : true , // on démarre seule…" at bounding box center [637, 335] width 716 height 463
paste textarea "restart(true)"
click at [411, 437] on div "}) ; const cursorPulse = gsap . timeline ({ paused : true , // on démarre seule…" at bounding box center [637, 335] width 716 height 463
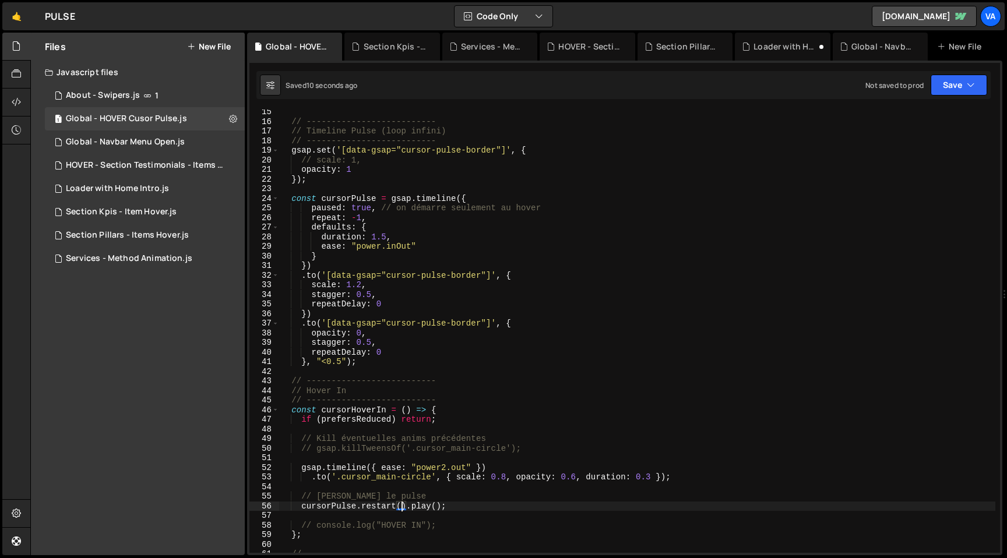
scroll to position [136, 0]
click at [385, 248] on div "// -------------------------- // Timeline Pulse (loop infini) // --------------…" at bounding box center [637, 338] width 716 height 463
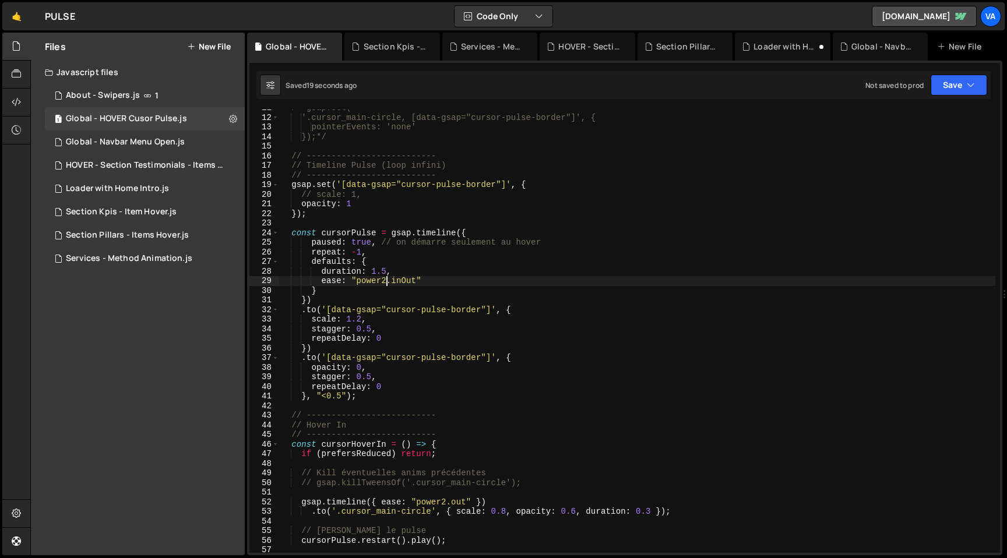
scroll to position [84, 0]
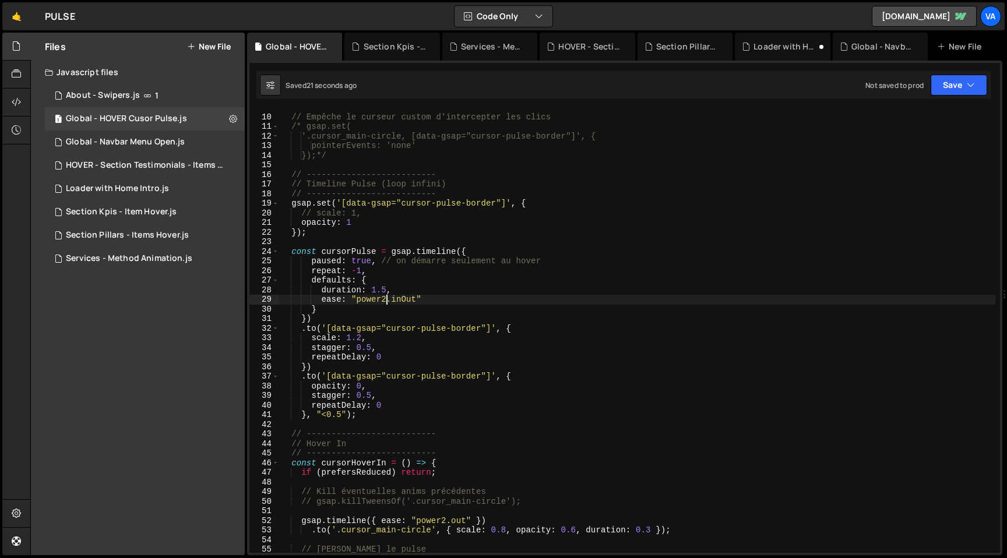
click at [317, 213] on div "// Empêche le curseur custom d'intercepter les clics /* gsap.set( '.cursor_main…" at bounding box center [637, 334] width 716 height 463
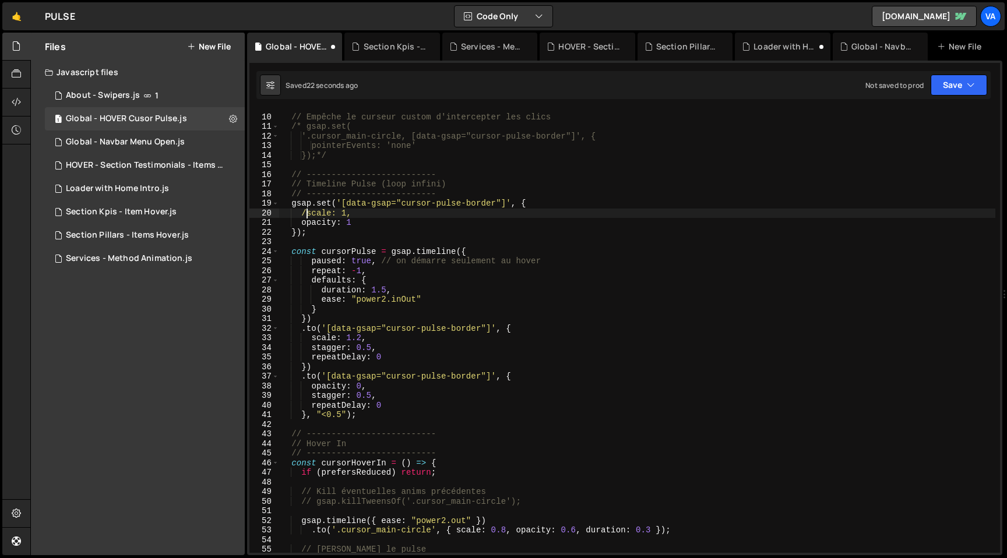
scroll to position [0, 4]
click at [342, 214] on div "// Empêche le curseur custom d'intercepter les clics /* gsap.set( '.cursor_main…" at bounding box center [637, 334] width 716 height 463
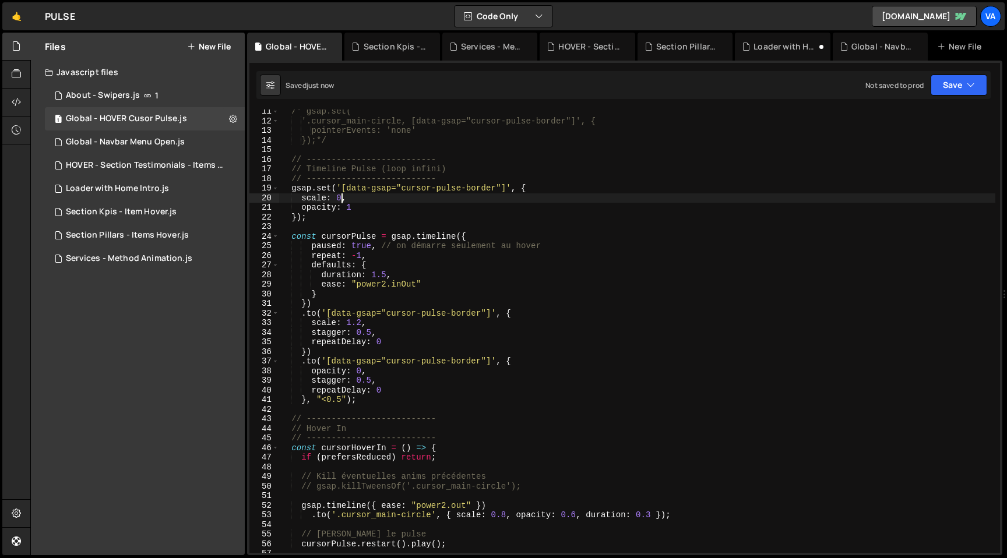
scroll to position [99, 0]
click at [302, 199] on div "/* gsap.set( '.cursor_main-circle, [data-gsap="cursor-pulse-border"]', { pointe…" at bounding box center [637, 338] width 716 height 463
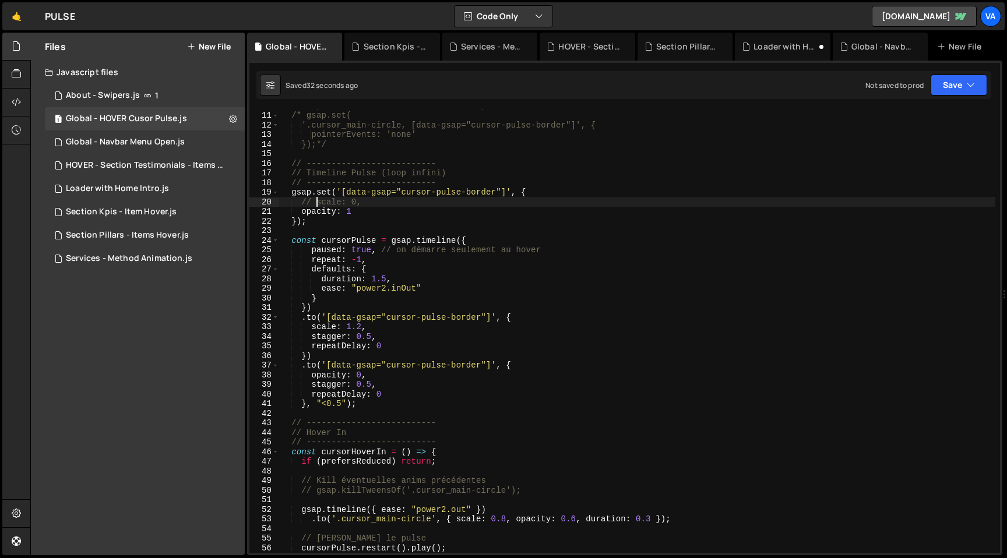
scroll to position [0, 0]
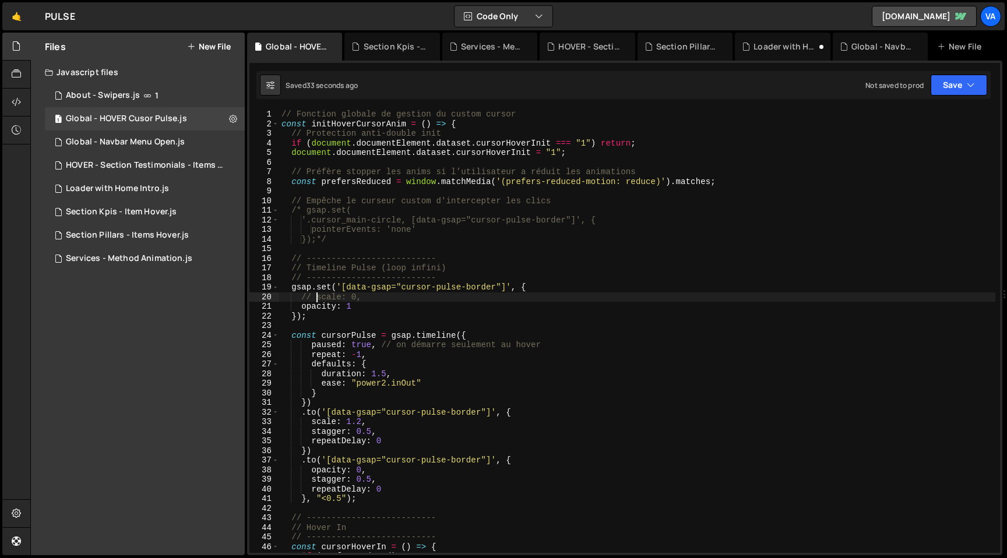
click at [281, 111] on div "// Fonction globale de gestion du custom cursor const initHoverCursorAnim = ( )…" at bounding box center [637, 341] width 716 height 463
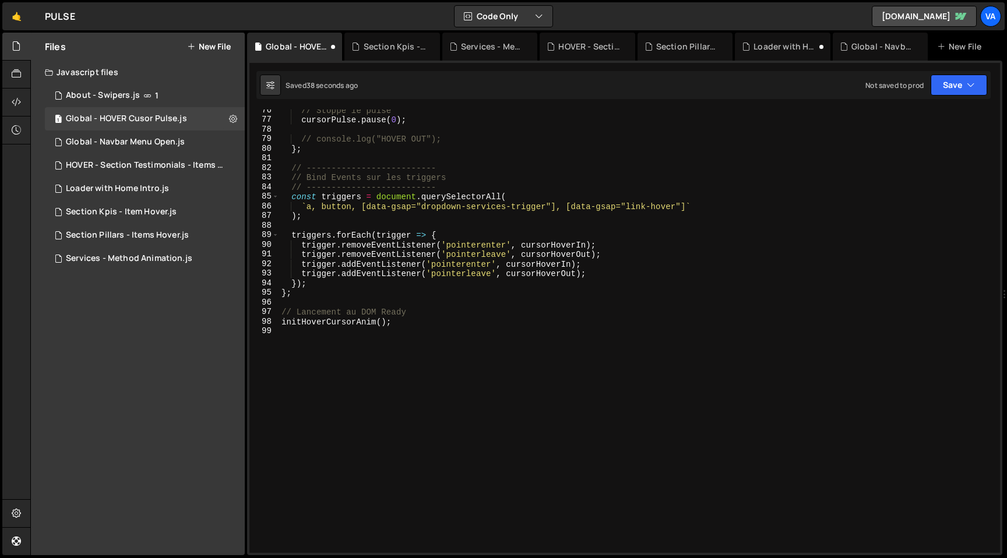
scroll to position [9, 0]
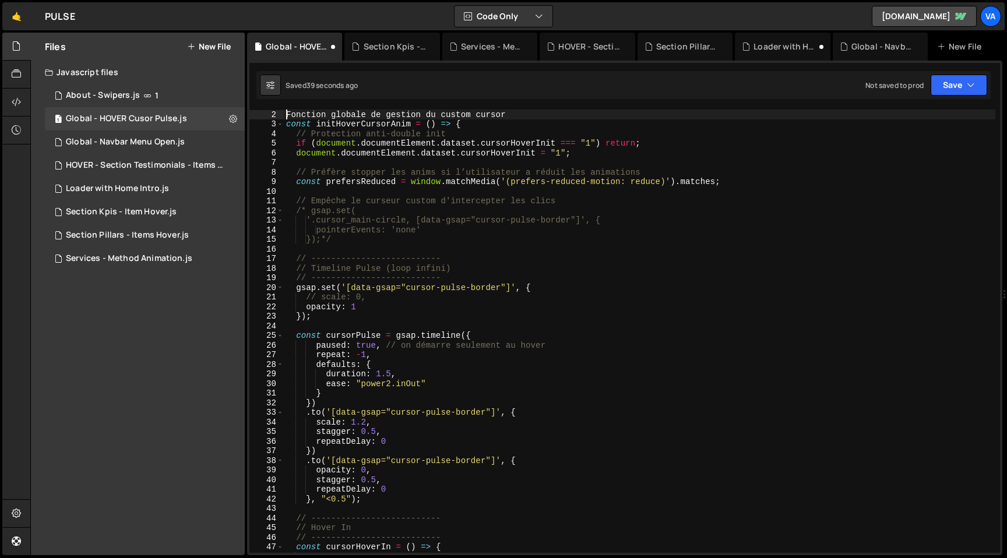
type textarea "// V1 - Fonction globale de gestion du custom cursor"
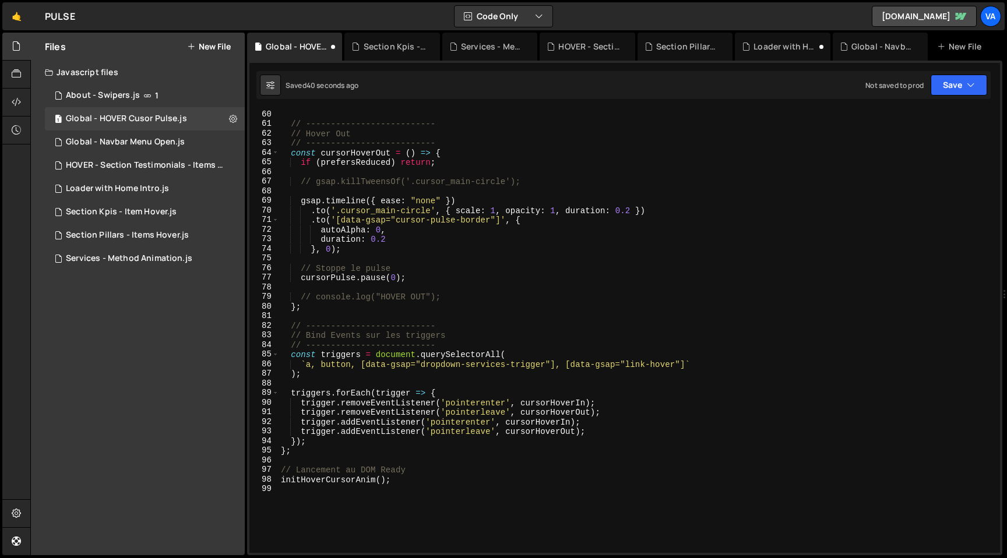
scroll to position [726, 0]
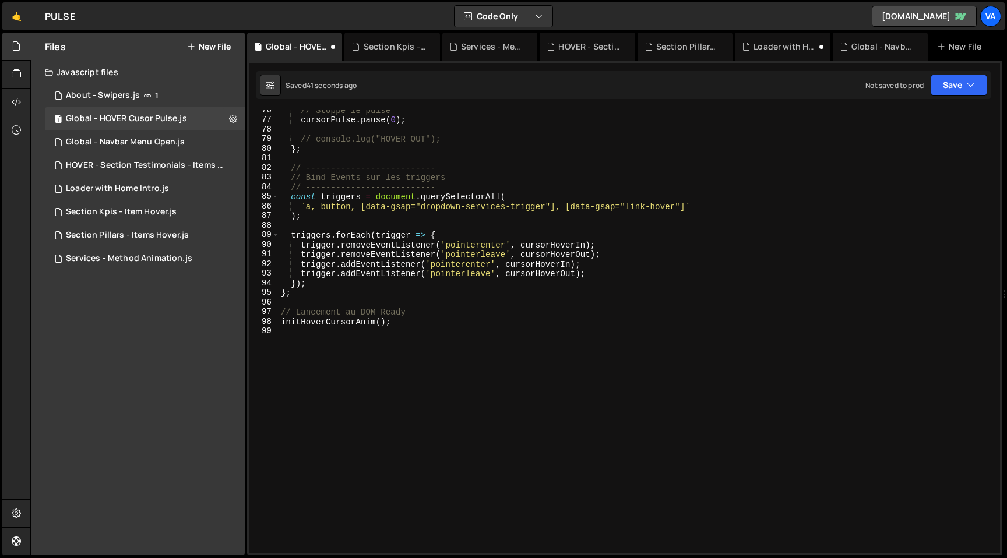
click at [514, 474] on div "// Stoppe le pulse cursorPulse . pause ( 0 ) ; // console.log("HOVER OUT"); } ;…" at bounding box center [637, 336] width 717 height 463
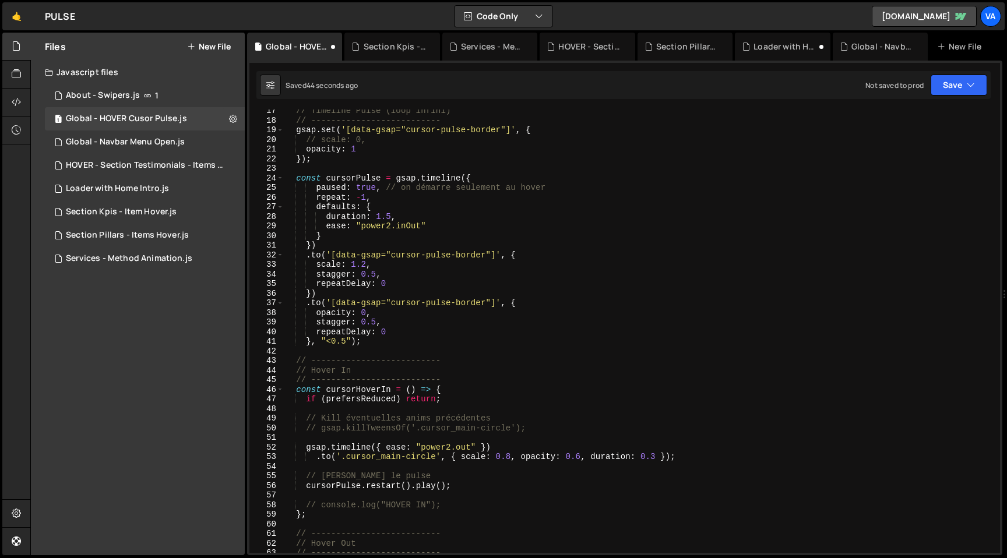
scroll to position [0, 0]
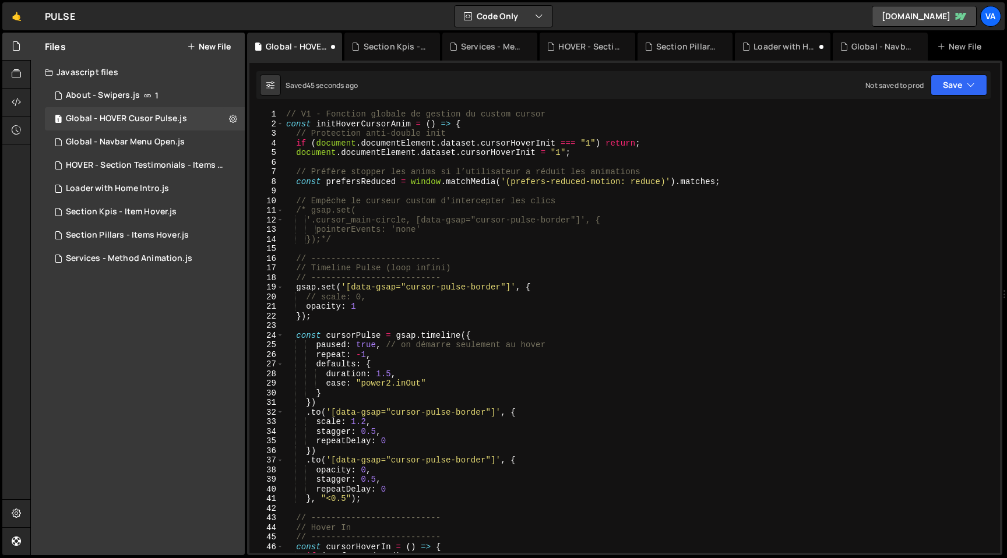
click at [288, 118] on div "// V1 - Fonction globale de gestion du custom cursor const initHoverCursorAnim …" at bounding box center [640, 341] width 712 height 463
type textarea "// V1 - Fonction globale de gestion du custom cursor"
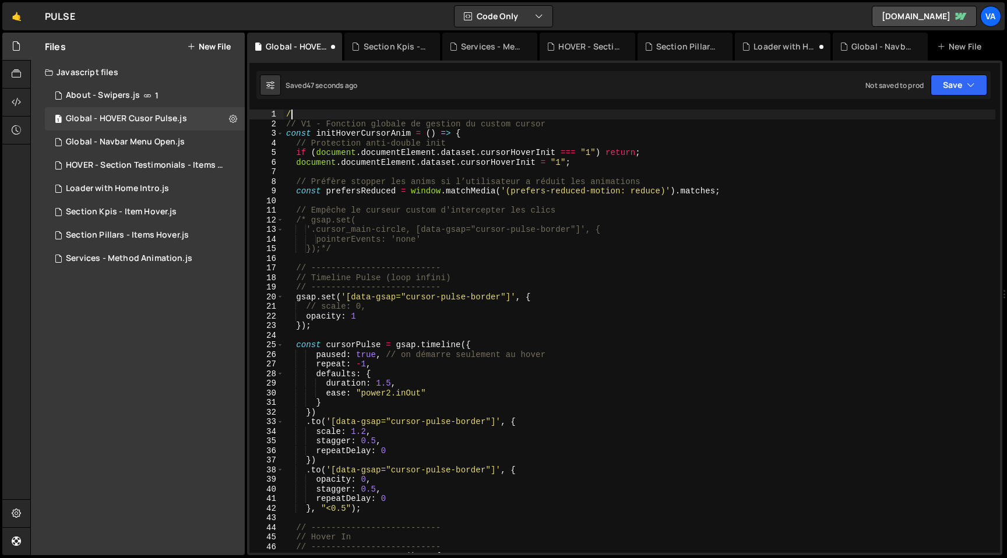
type textarea "/*"
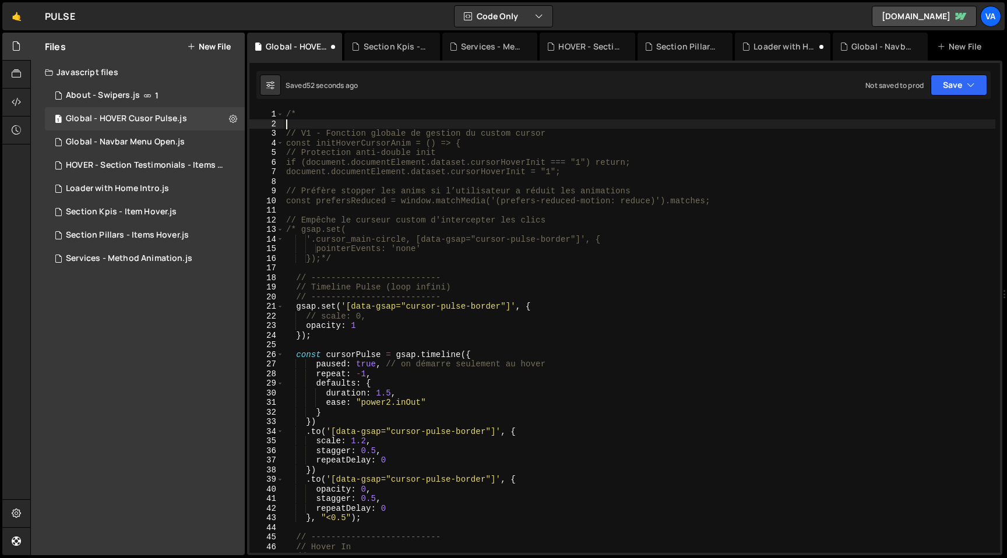
click at [337, 259] on div "/* // V1 - Fonction globale de gestion du custom cursor const initHoverCursorAn…" at bounding box center [640, 341] width 712 height 463
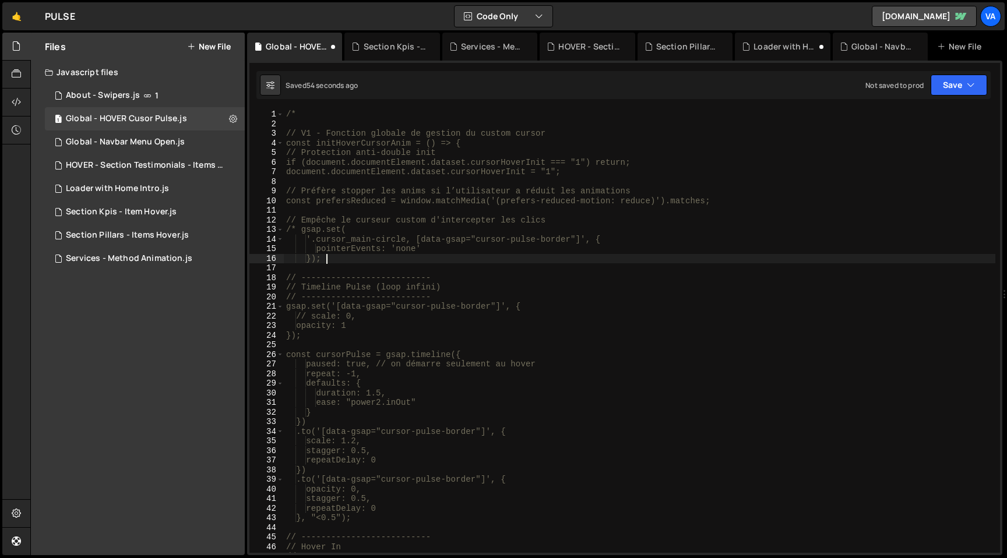
click at [308, 231] on div "/* // V1 - Fonction globale de gestion du custom cursor const initHoverCursorAn…" at bounding box center [640, 341] width 712 height 463
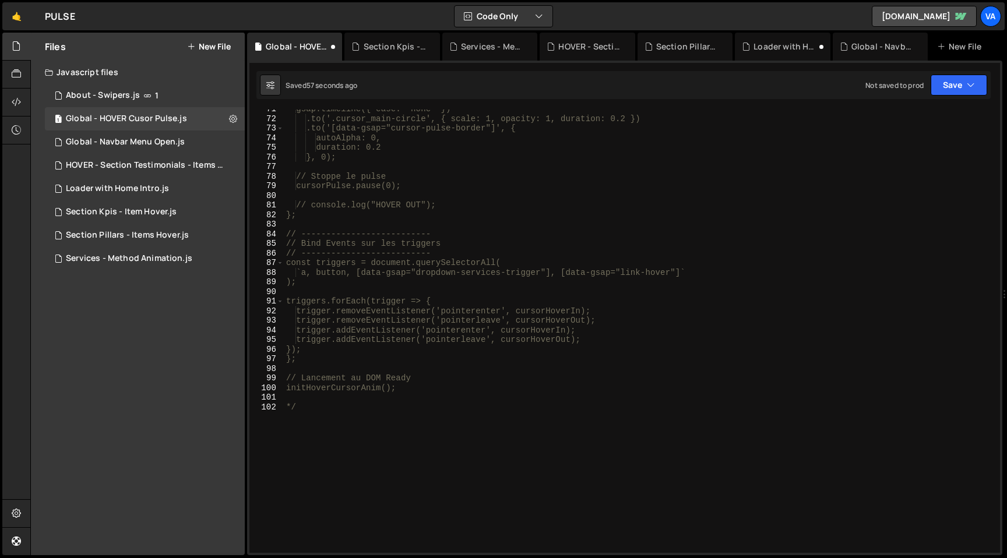
scroll to position [689, 0]
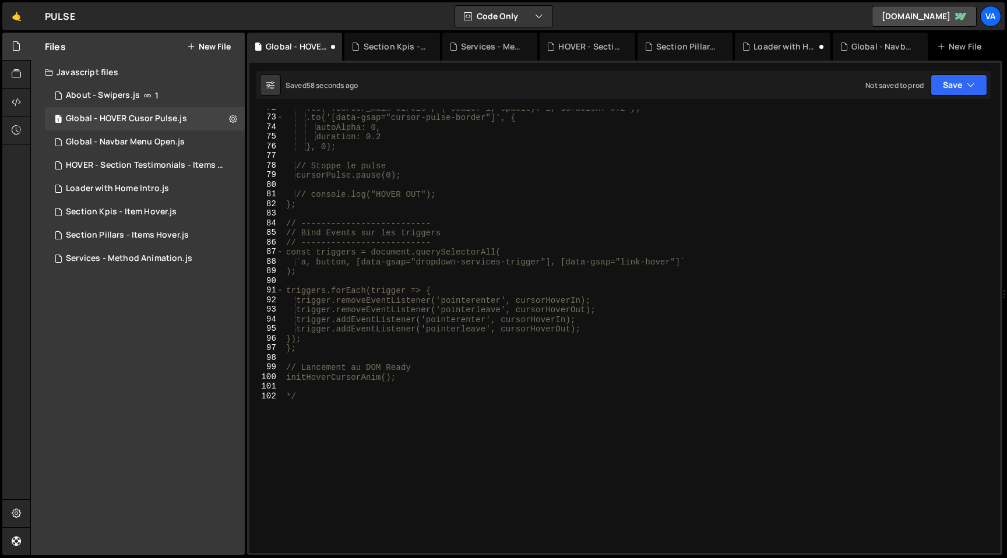
click at [371, 395] on div ".to('.cursor_main-circle', { scale: 1, opacity: 1, duration: 0.2 }) .to('[data-…" at bounding box center [640, 334] width 712 height 463
type textarea "*/"
type textarea "/*-----*/"
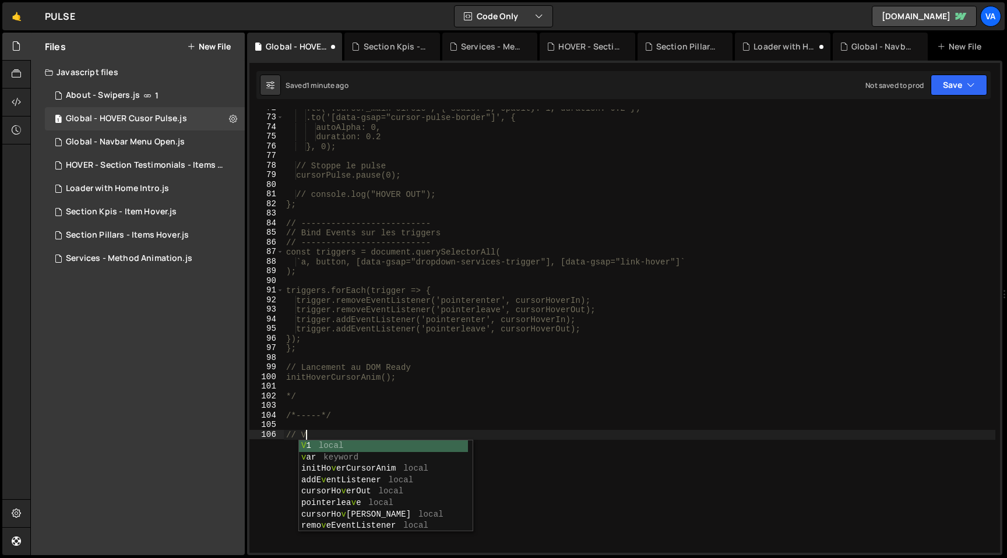
type textarea "// V2"
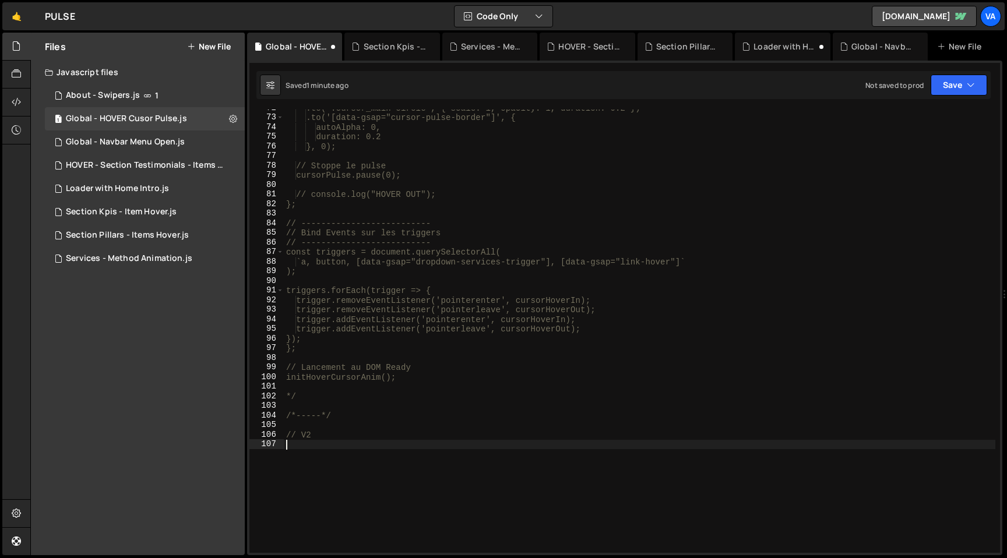
paste textarea "initHoverCursorAnim();"
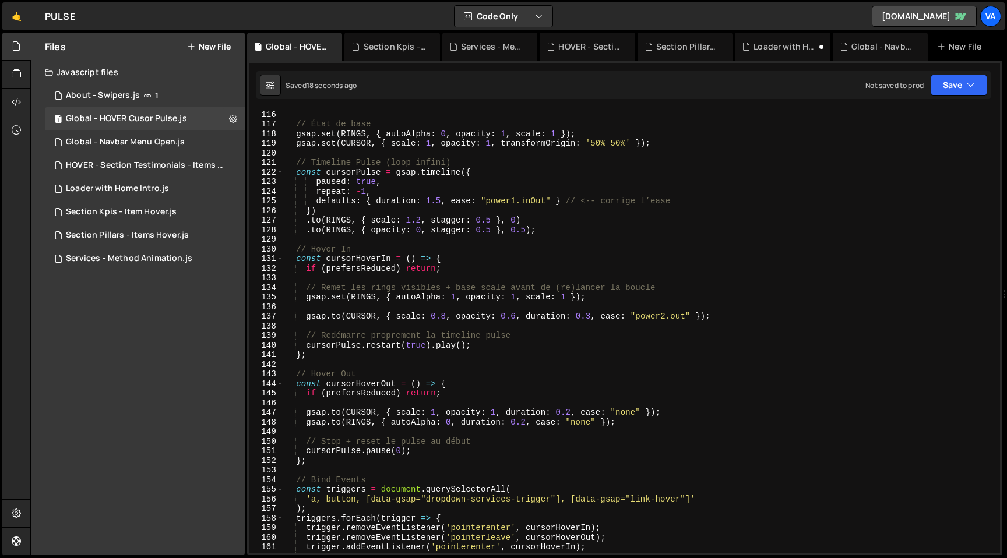
scroll to position [1089, 0]
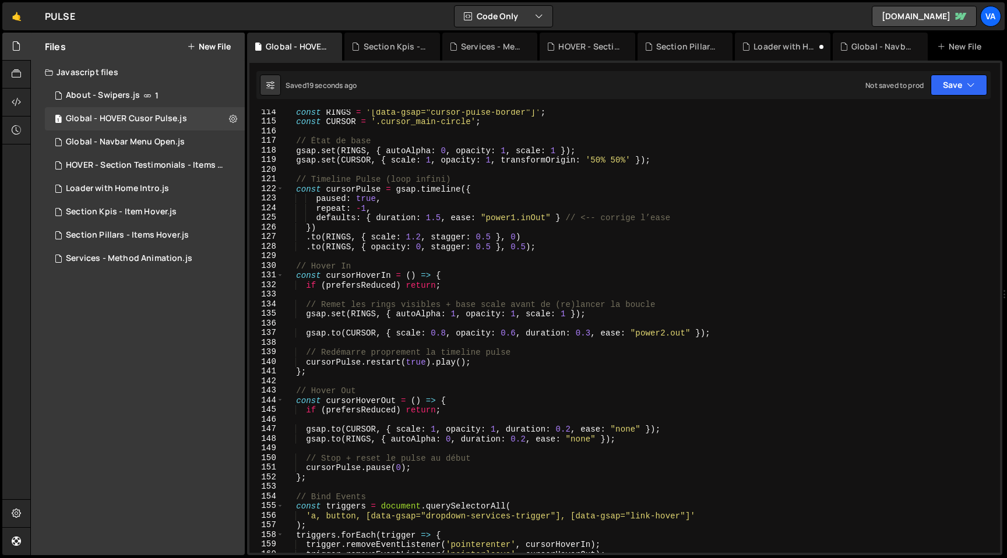
click at [421, 238] on div "const RINGS = '[data-gsap="cursor-pulse-border"]' ; const CURSOR = '.cursor_mai…" at bounding box center [640, 338] width 712 height 463
click at [318, 237] on div "const RINGS = '[data-gsap="cursor-pulse-border"]' ; const CURSOR = '.cursor_mai…" at bounding box center [640, 338] width 712 height 463
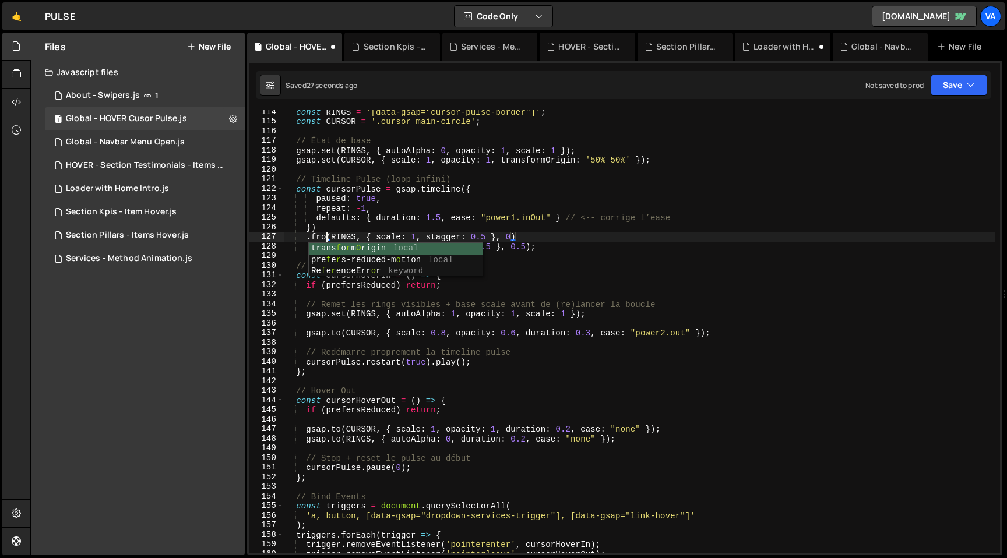
scroll to position [0, 3]
click at [420, 237] on div "const RINGS = '[data-gsap="cursor-pulse-border"]' ; const CURSOR = '.cursor_mai…" at bounding box center [640, 338] width 712 height 463
click at [517, 217] on div "const RINGS = '[data-gsap="cursor-pulse-border"]' ; const CURSOR = '.cursor_mai…" at bounding box center [640, 338] width 712 height 463
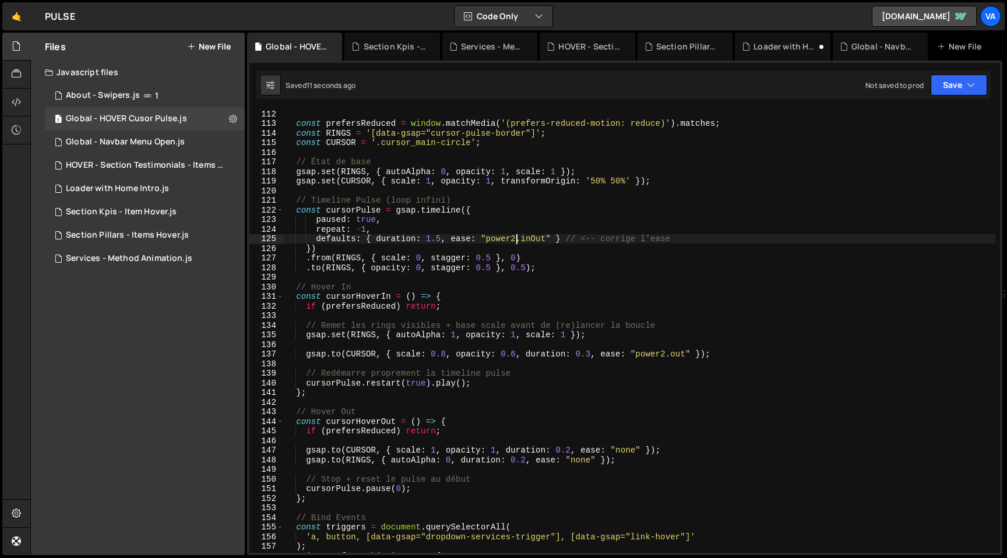
scroll to position [1090, 0]
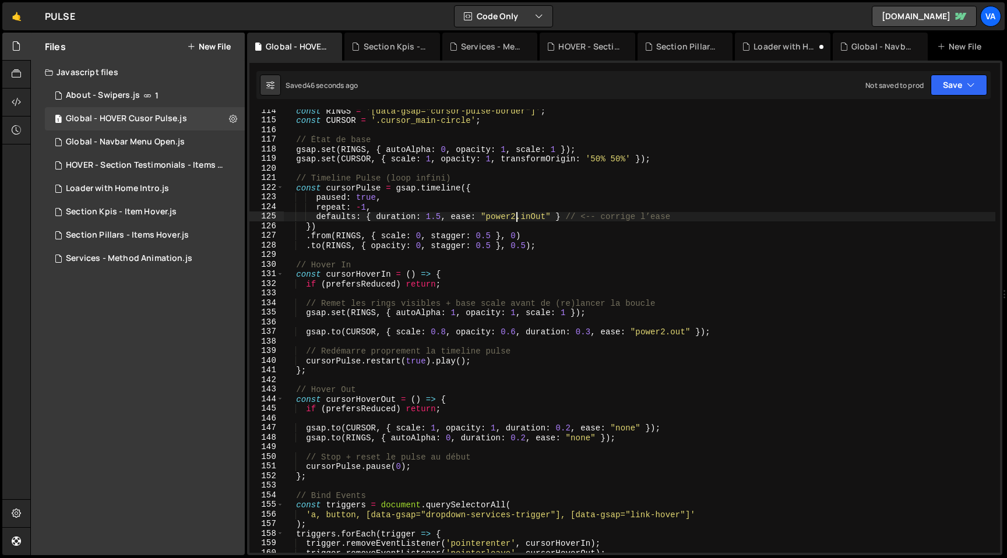
click at [447, 335] on div "const RINGS = '[data-gsap="cursor-pulse-border"]' ; const CURSOR = '.cursor_mai…" at bounding box center [640, 337] width 712 height 463
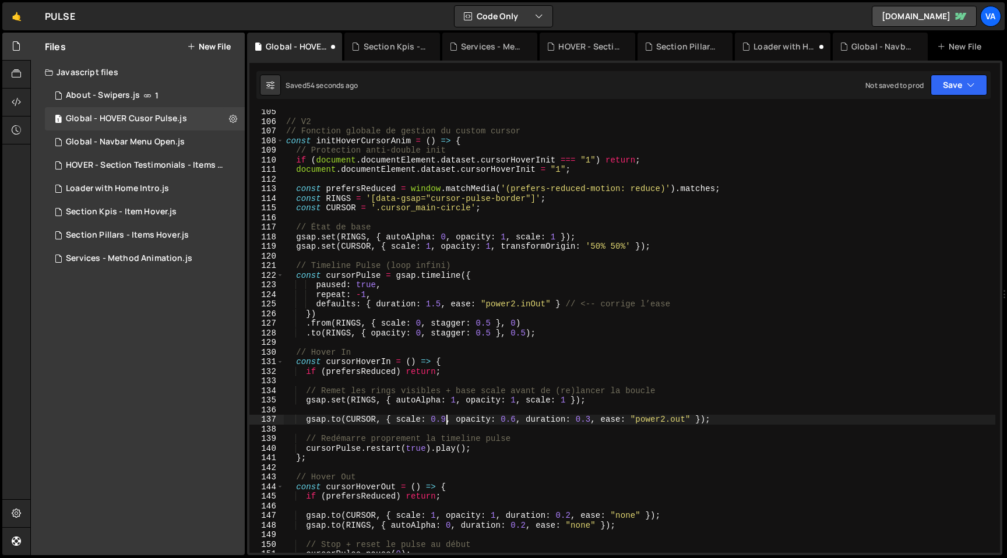
scroll to position [1002, 0]
click at [297, 239] on div "// V2 // Fonction globale de gestion du custom cursor const initHoverCursorAnim…" at bounding box center [640, 338] width 712 height 463
click at [534, 305] on div "// V2 // Fonction globale de gestion du custom cursor const initHoverCursorAnim…" at bounding box center [640, 338] width 712 height 463
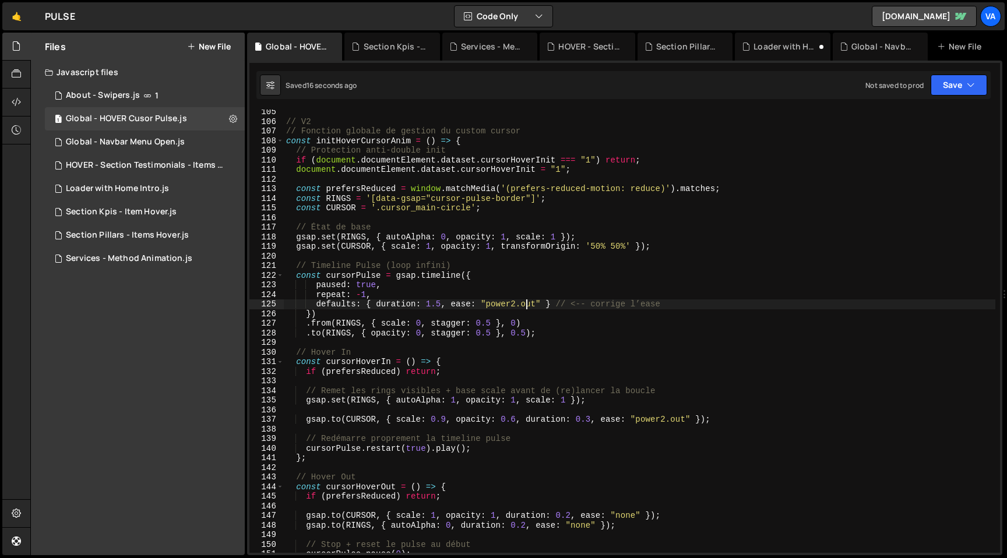
click at [490, 323] on div "// V2 // Fonction globale de gestion du custom cursor const initHoverCursorAnim…" at bounding box center [640, 338] width 712 height 463
click at [441, 301] on div "// V2 // Fonction globale de gestion du custom cursor const initHoverCursorAnim…" at bounding box center [640, 338] width 712 height 463
click at [413, 323] on div "// V2 // Fonction globale de gestion du custom cursor const initHoverCursorAnim…" at bounding box center [640, 338] width 712 height 463
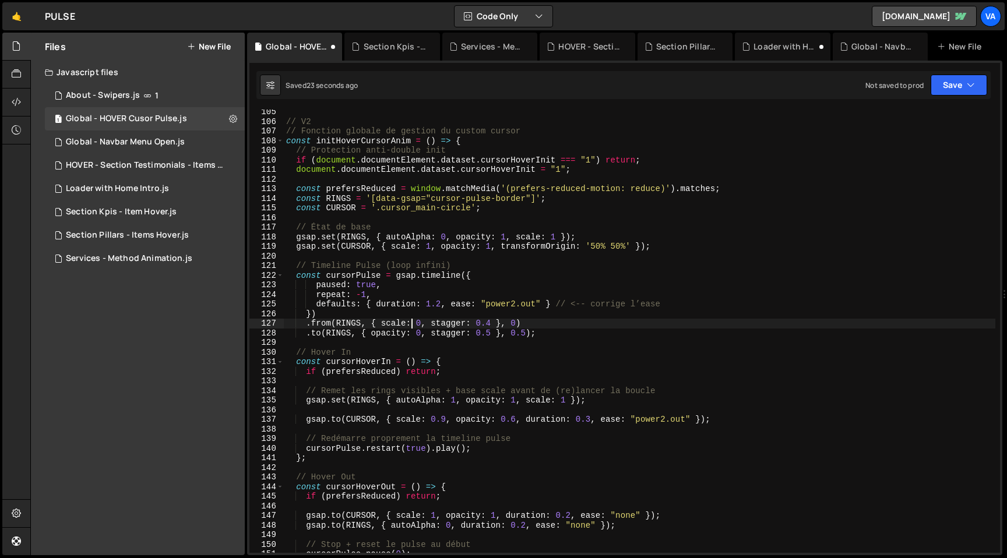
click at [491, 322] on div "// V2 // Fonction globale de gestion du custom cursor const initHoverCursorAnim…" at bounding box center [640, 338] width 712 height 463
click at [316, 333] on div "// V2 // Fonction globale de gestion du custom cursor const initHoverCursorAnim…" at bounding box center [640, 338] width 712 height 463
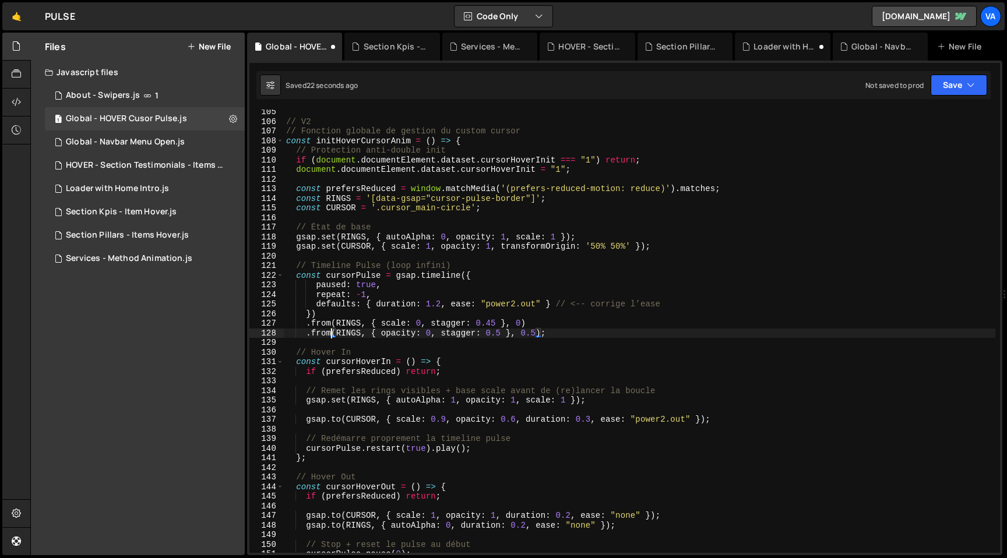
click at [432, 334] on div "// V2 // Fonction globale de gestion du custom cursor const initHoverCursorAnim…" at bounding box center [640, 338] width 712 height 463
click at [320, 334] on div "// V2 // Fonction globale de gestion du custom cursor const initHoverCursorAnim…" at bounding box center [640, 338] width 712 height 463
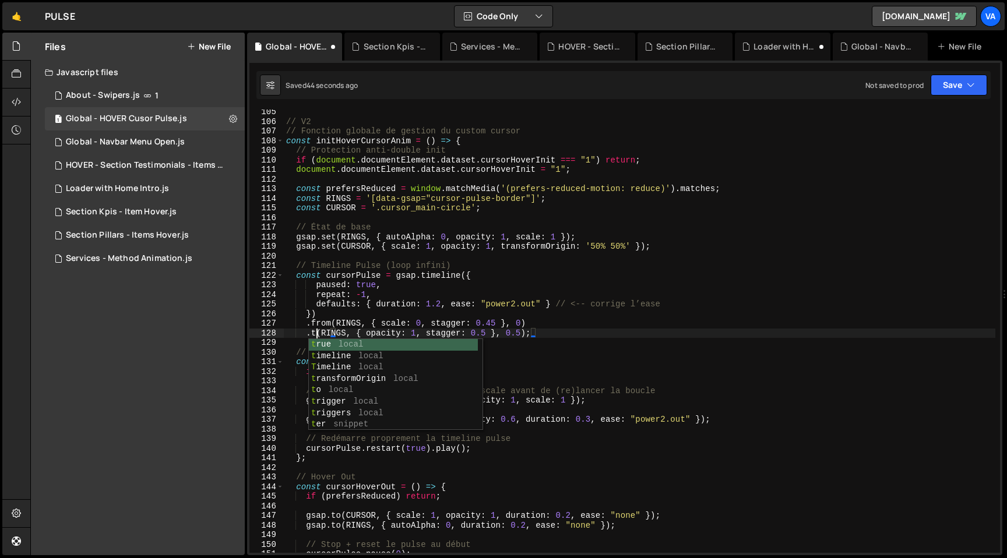
scroll to position [0, 2]
click at [421, 334] on div "// V2 // Fonction globale de gestion du custom cursor const initHoverCursorAnim…" at bounding box center [640, 338] width 712 height 463
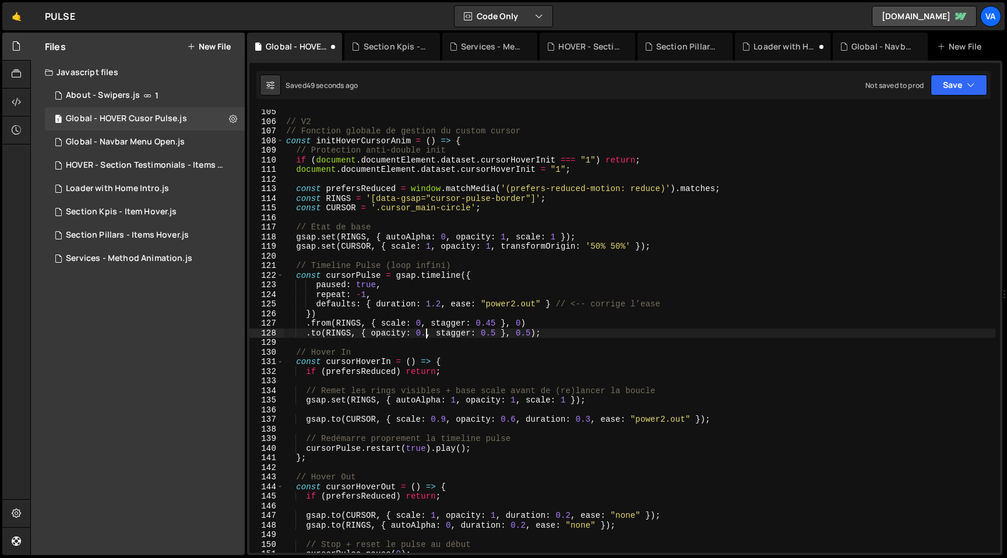
scroll to position [0, 10]
click at [316, 335] on div "// V2 // Fonction globale de gestion du custom cursor const initHoverCursorAnim…" at bounding box center [640, 338] width 712 height 463
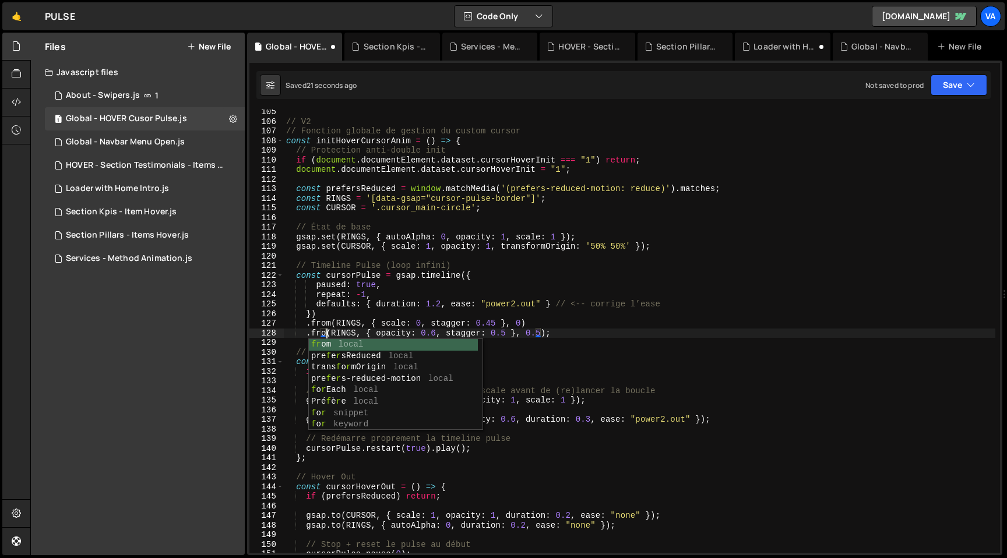
scroll to position [0, 3]
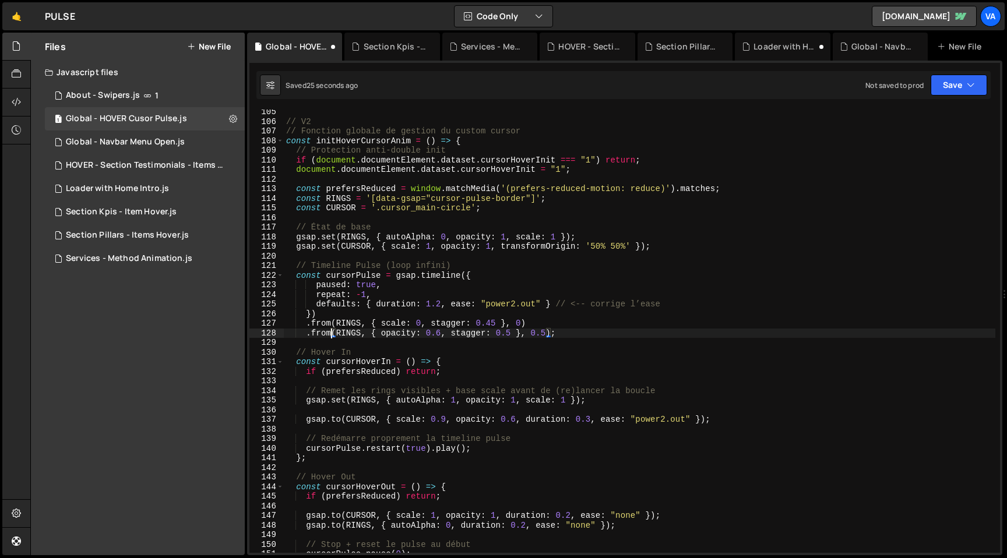
click at [441, 333] on div "// V2 // Fonction globale de gestion du custom cursor const initHoverCursorAnim…" at bounding box center [640, 338] width 712 height 463
click at [504, 238] on div "// V2 // Fonction globale de gestion du custom cursor const initHoverCursorAnim…" at bounding box center [640, 338] width 712 height 463
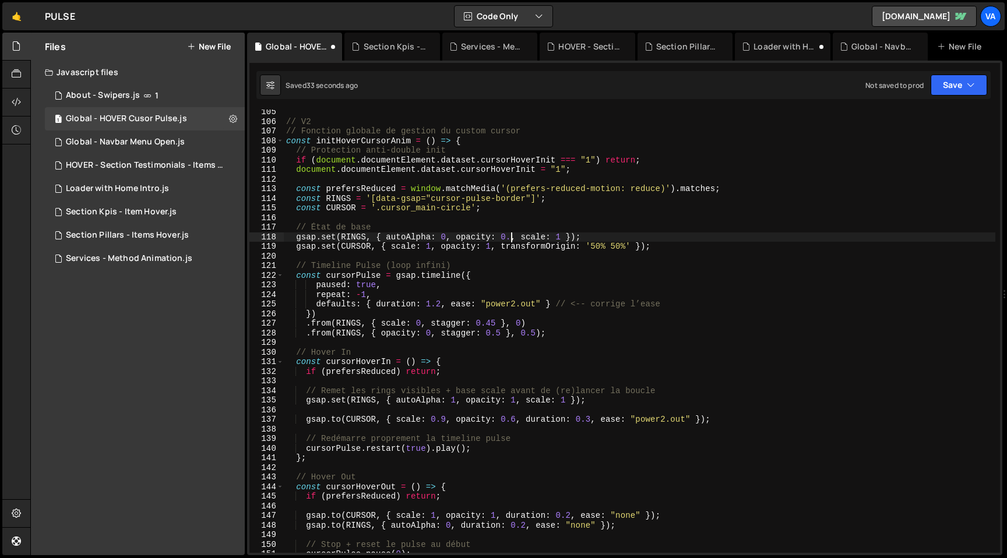
scroll to position [0, 16]
click at [498, 333] on div "// V2 // Fonction globale de gestion du custom cursor const initHoverCursorAnim…" at bounding box center [640, 338] width 712 height 463
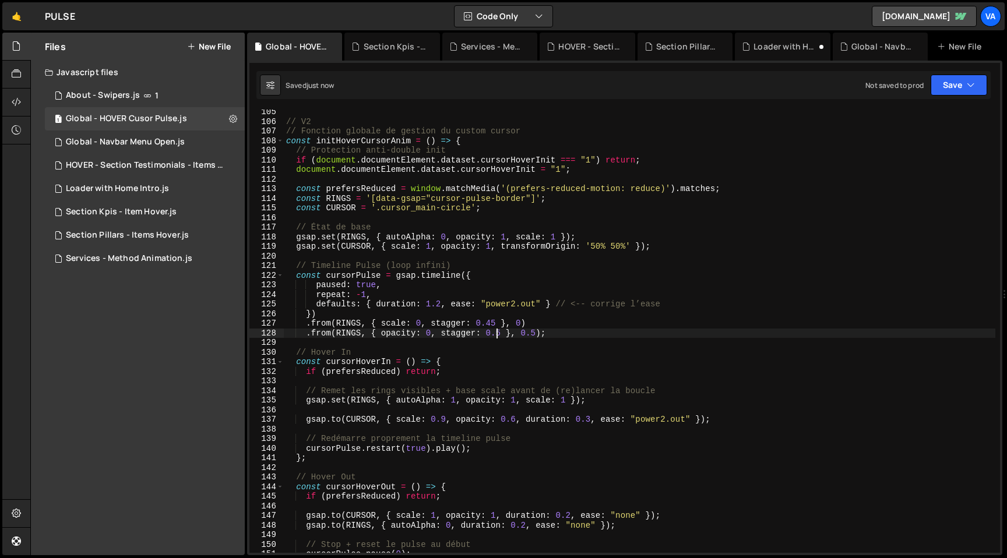
scroll to position [0, 15]
click at [589, 335] on div "// V2 // Fonction globale de gestion du custom cursor const initHoverCursorAnim…" at bounding box center [640, 338] width 712 height 463
click at [585, 291] on div "// V2 // Fonction globale de gestion du custom cursor const initHoverCursorAnim…" at bounding box center [640, 338] width 712 height 463
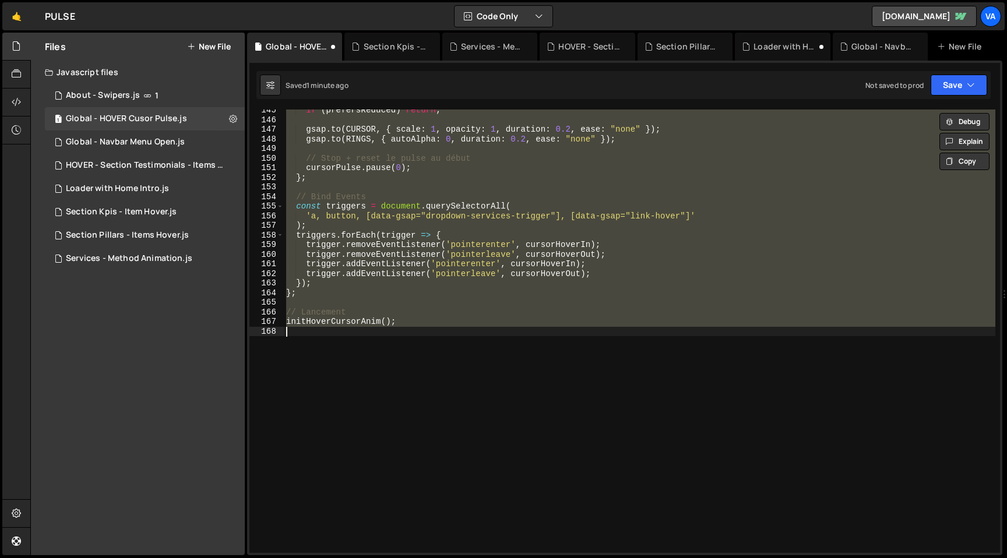
scroll to position [903, 0]
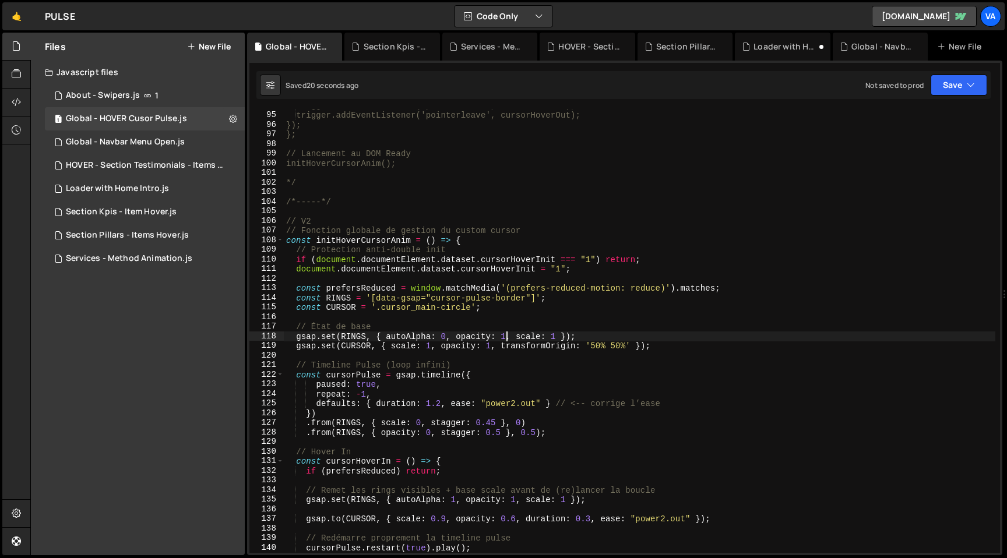
click at [524, 404] on div "trigger.addEventListener('pointerenter', cursorHoverIn); trigger.addEventListen…" at bounding box center [640, 332] width 712 height 463
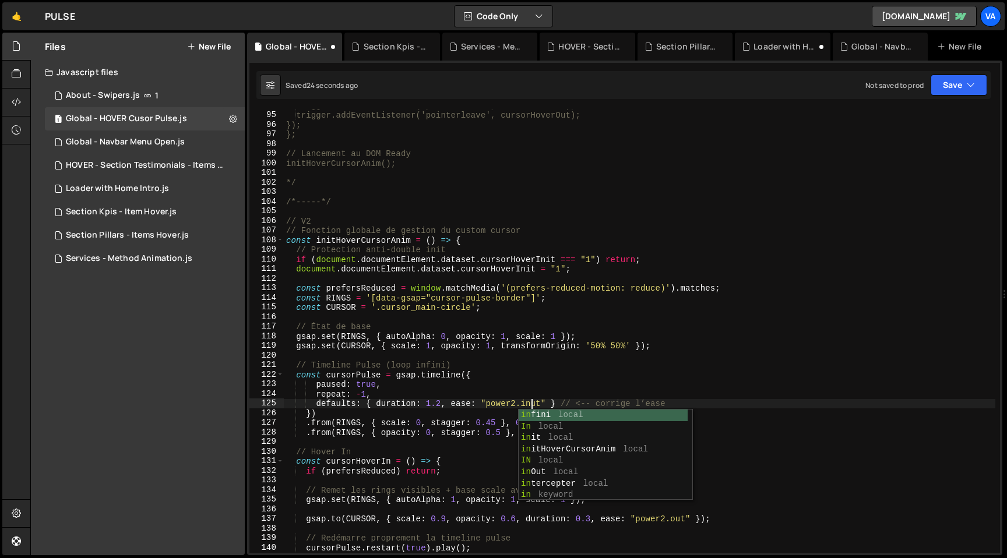
scroll to position [0, 17]
click at [581, 392] on div "trigger.addEventListener('pointerenter', cursorHoverIn); trigger.addEventListen…" at bounding box center [640, 332] width 712 height 463
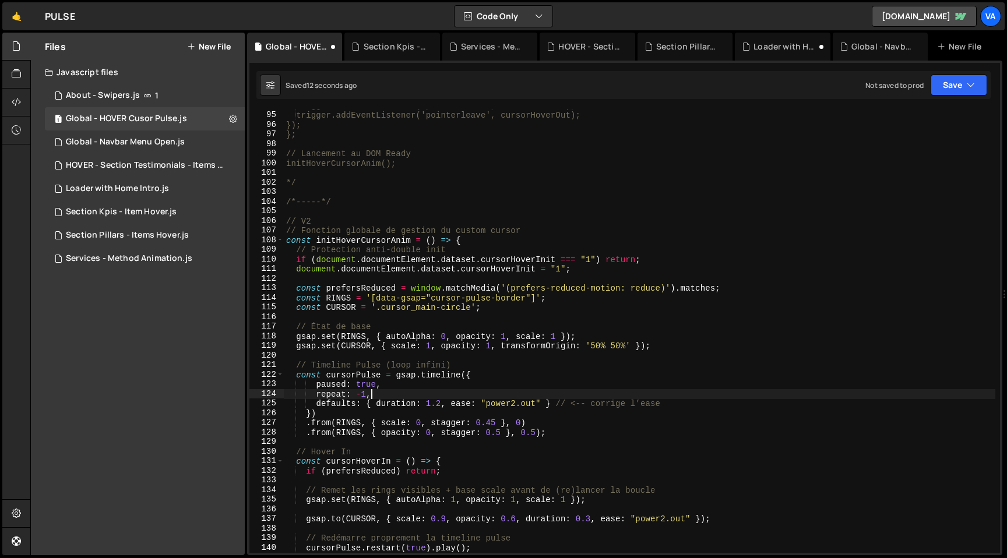
click at [574, 436] on div "trigger.addEventListener('pointerenter', cursorHoverIn); trigger.addEventListen…" at bounding box center [640, 332] width 712 height 463
click at [492, 425] on div "trigger.addEventListener('pointerenter', cursorHoverIn); trigger.addEventListen…" at bounding box center [640, 332] width 712 height 463
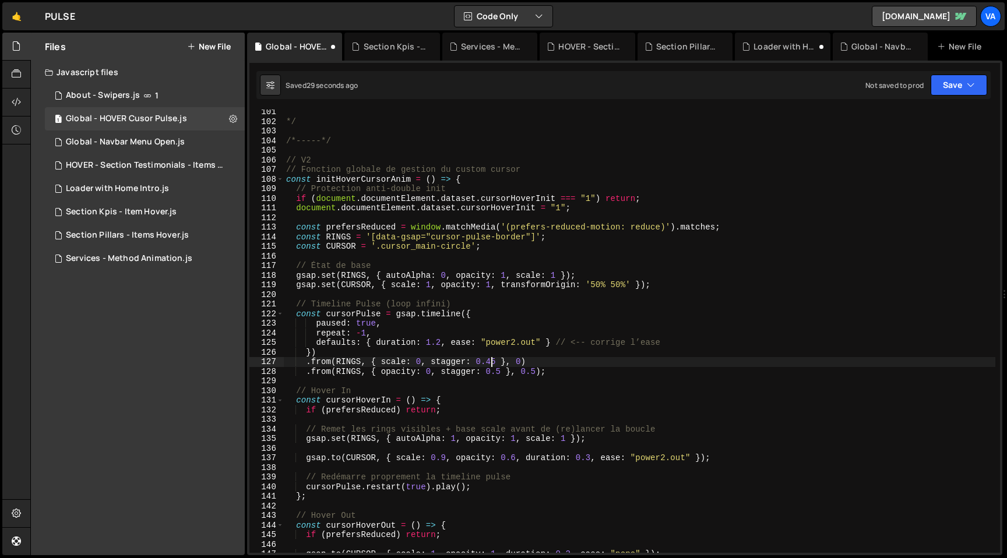
scroll to position [1027, 0]
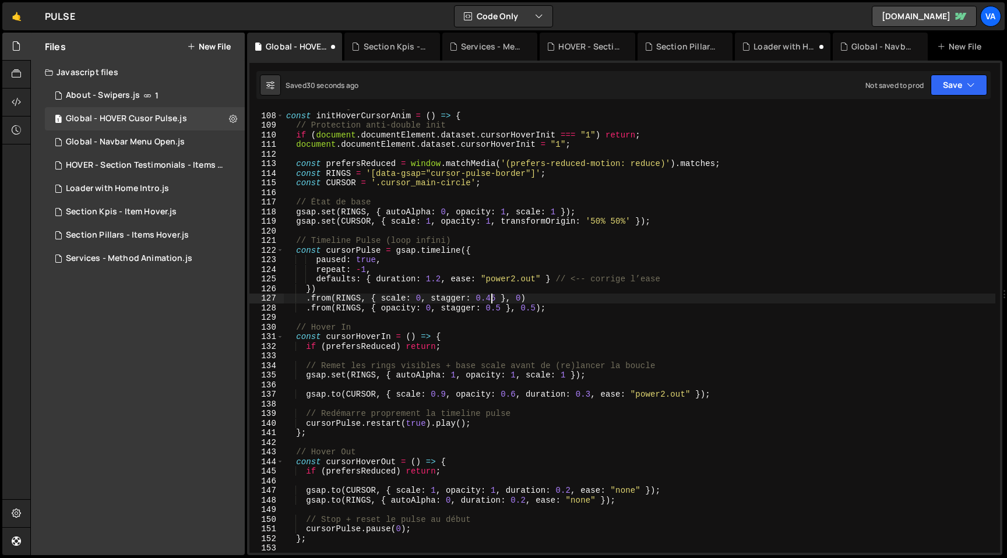
click at [571, 348] on div "// Fonction globale de gestion du custom cursor const initHoverCursorAnim = ( )…" at bounding box center [640, 332] width 712 height 463
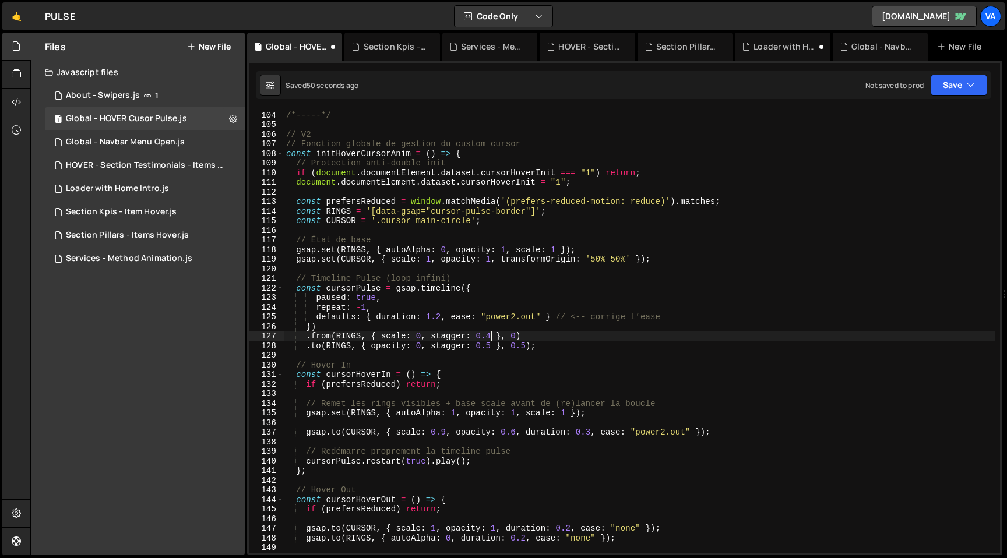
scroll to position [990, 0]
click at [520, 318] on div "/*-----*/ // V2 // Fonction globale de gestion du custom cursor const initHover…" at bounding box center [640, 332] width 712 height 463
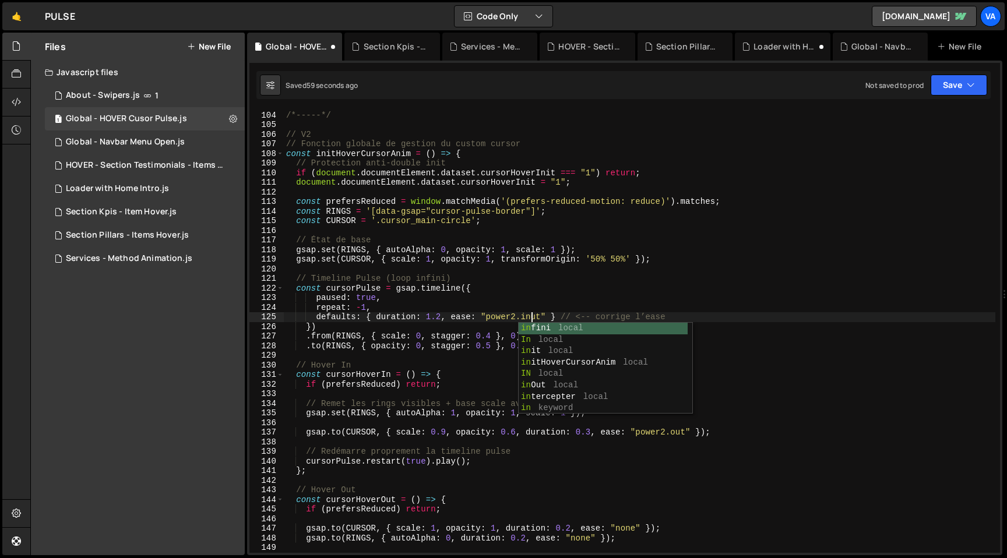
scroll to position [0, 17]
click at [494, 337] on div "/*-----*/ // V2 // Fonction globale de gestion du custom cursor const initHover…" at bounding box center [640, 332] width 712 height 463
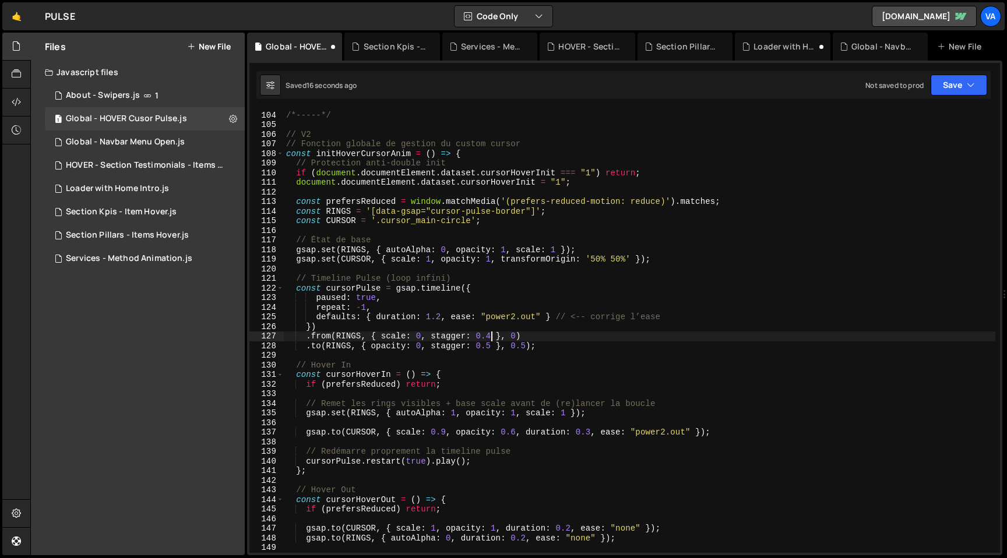
scroll to position [0, 15]
click at [445, 430] on div "/*-----*/ // V2 // Fonction globale de gestion du custom cursor const initHover…" at bounding box center [640, 332] width 712 height 463
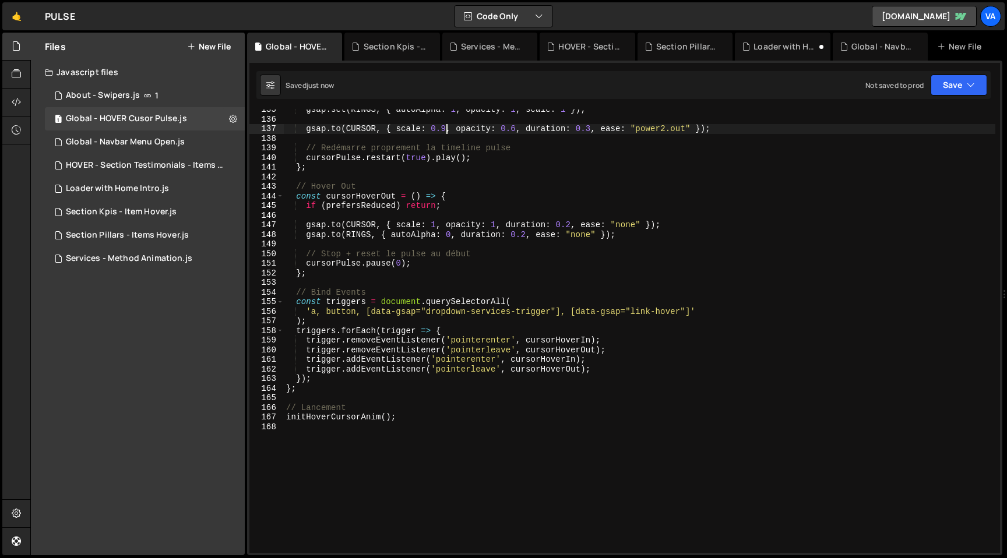
scroll to position [1294, 0]
click at [536, 315] on div "gsap . set ( RINGS , { autoAlpha : 1 , opacity : 1 , scale : 1 }) ; gsap . to (…" at bounding box center [640, 335] width 712 height 463
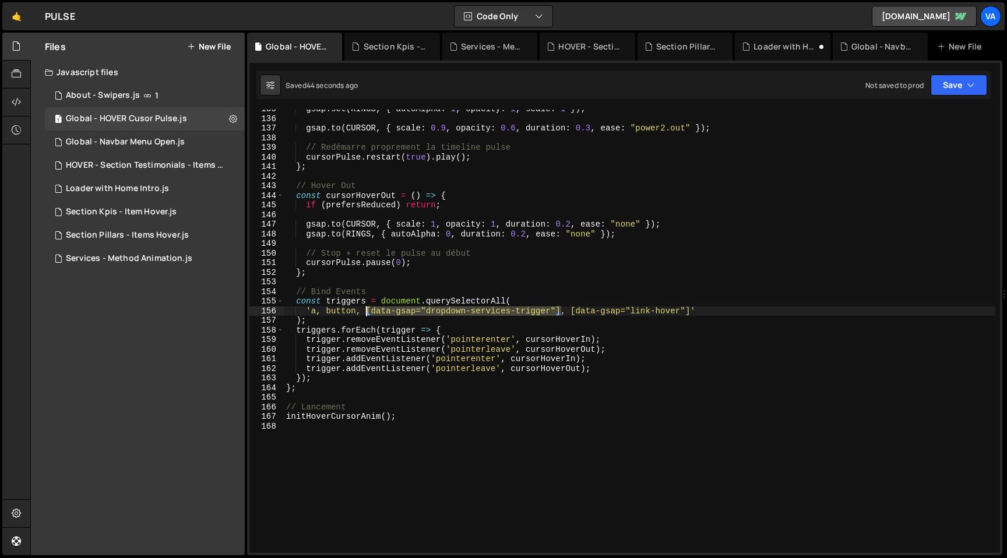
drag, startPoint x: 560, startPoint y: 309, endPoint x: 367, endPoint y: 310, distance: 192.9
click at [367, 310] on div "gsap . set ( RINGS , { autoAlpha : 1 , opacity : 1 , scale : 1 }) ; gsap . to (…" at bounding box center [640, 335] width 712 height 463
click at [565, 311] on div "gsap . set ( RINGS , { autoAlpha : 1 , opacity : 1 , scale : 1 }) ; gsap . to (…" at bounding box center [640, 335] width 712 height 463
paste textarea "[data-gsap="dropdown-services-trigger"]"
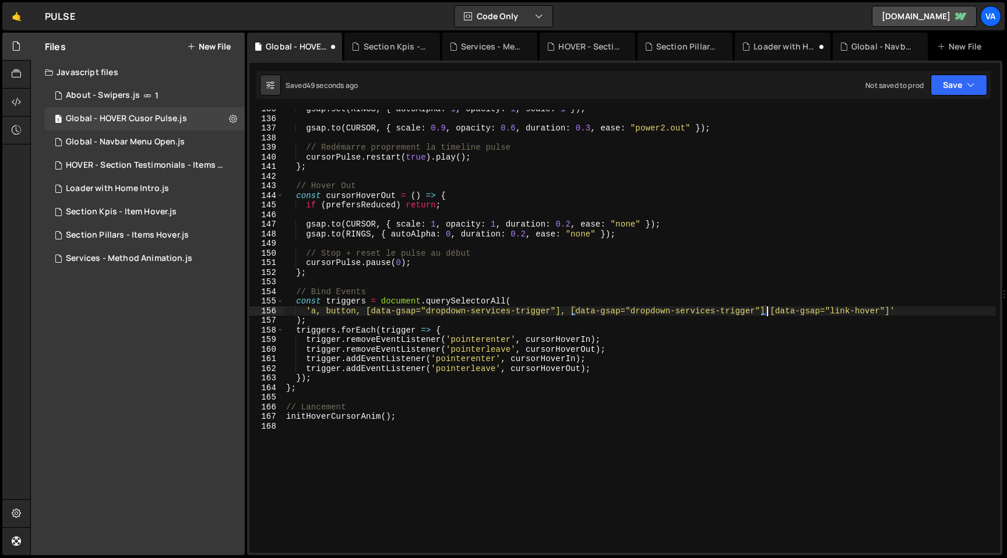
scroll to position [0, 34]
click at [606, 313] on div "gsap . set ( RINGS , { autoAlpha : 1 , opacity : 1 , scale : 1 }) ; gsap . to (…" at bounding box center [640, 335] width 712 height 463
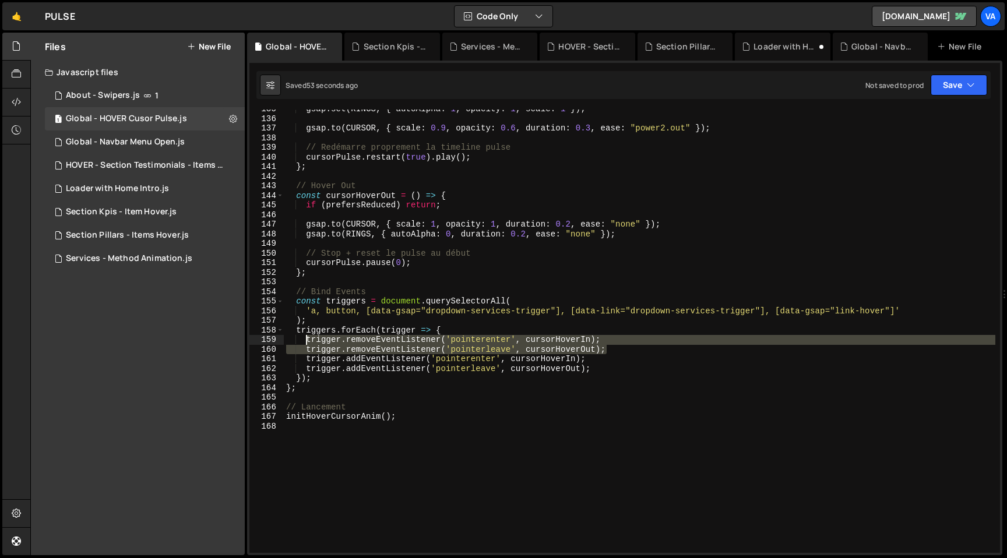
drag, startPoint x: 612, startPoint y: 349, endPoint x: 307, endPoint y: 342, distance: 304.9
click at [307, 342] on div "gsap . set ( RINGS , { autoAlpha : 1 , opacity : 1 , scale : 1 }) ; gsap . to (…" at bounding box center [640, 335] width 712 height 463
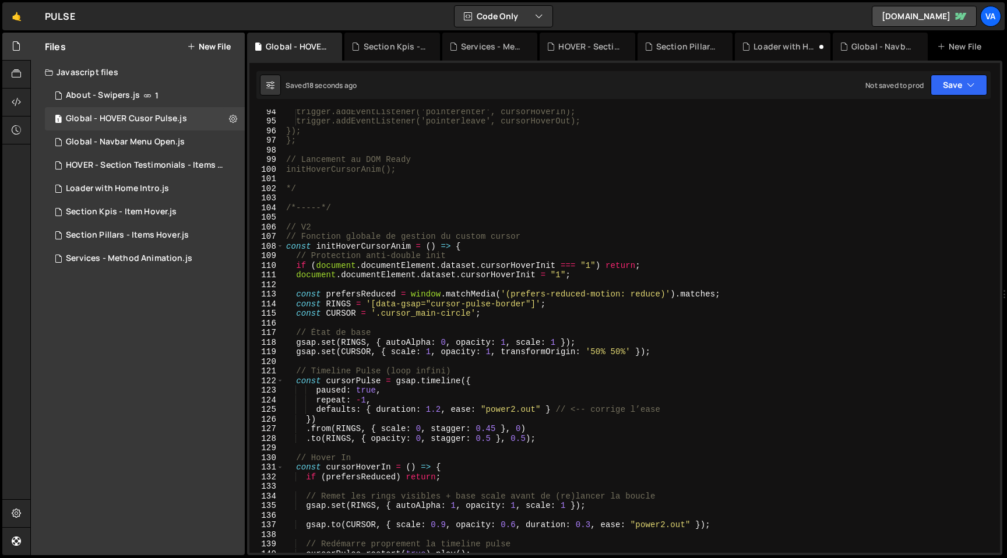
scroll to position [897, 0]
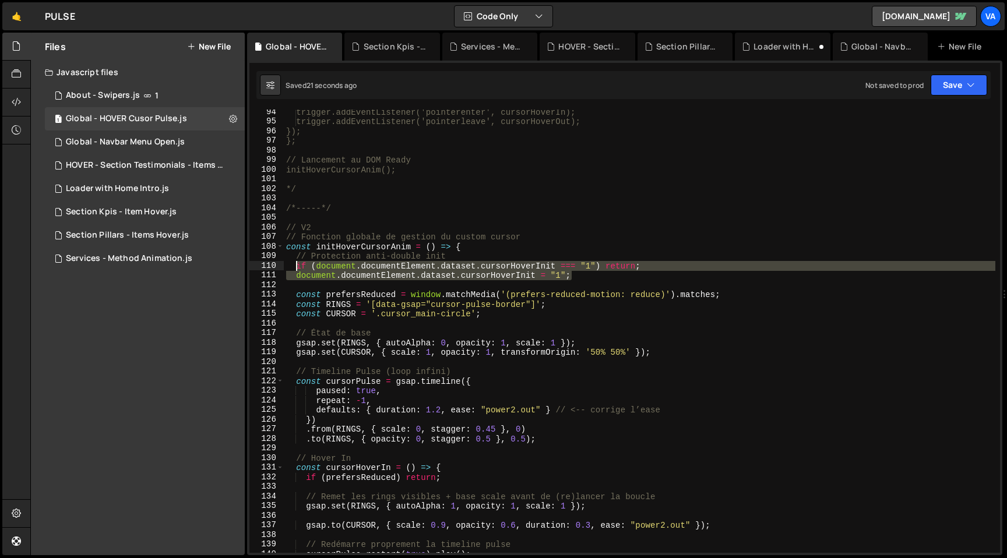
drag, startPoint x: 578, startPoint y: 277, endPoint x: 297, endPoint y: 270, distance: 281.0
click at [297, 270] on div "trigger.addEventListener('pointerenter', cursorHoverIn); trigger.addEventListen…" at bounding box center [640, 338] width 712 height 463
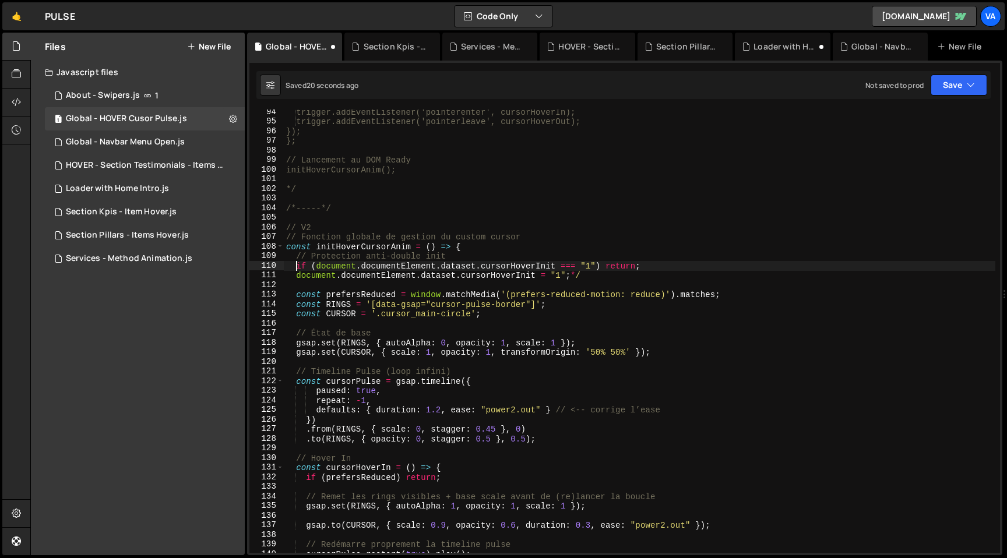
click at [586, 277] on div "trigger.addEventListener('pointerenter', cursorHoverIn); trigger.addEventListen…" at bounding box center [640, 338] width 712 height 463
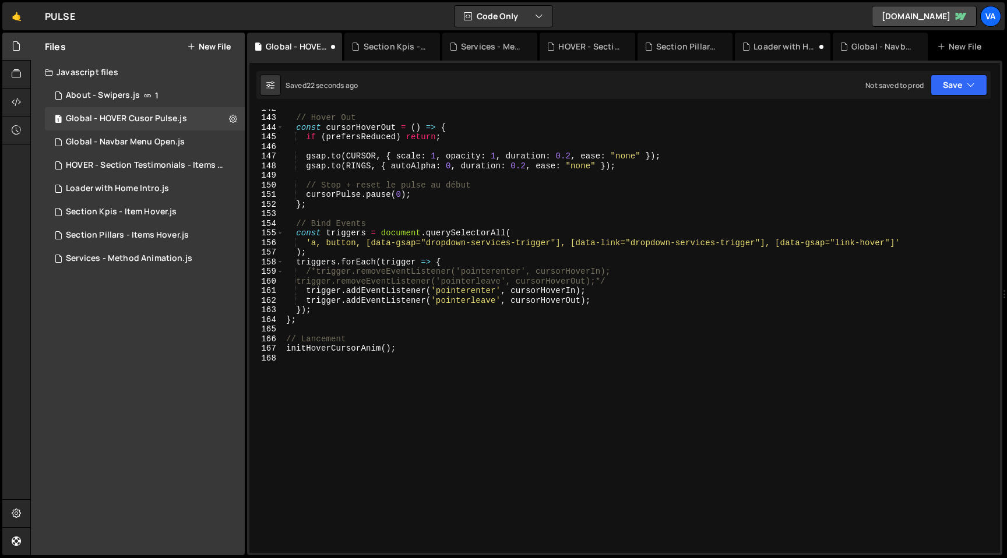
scroll to position [1373, 0]
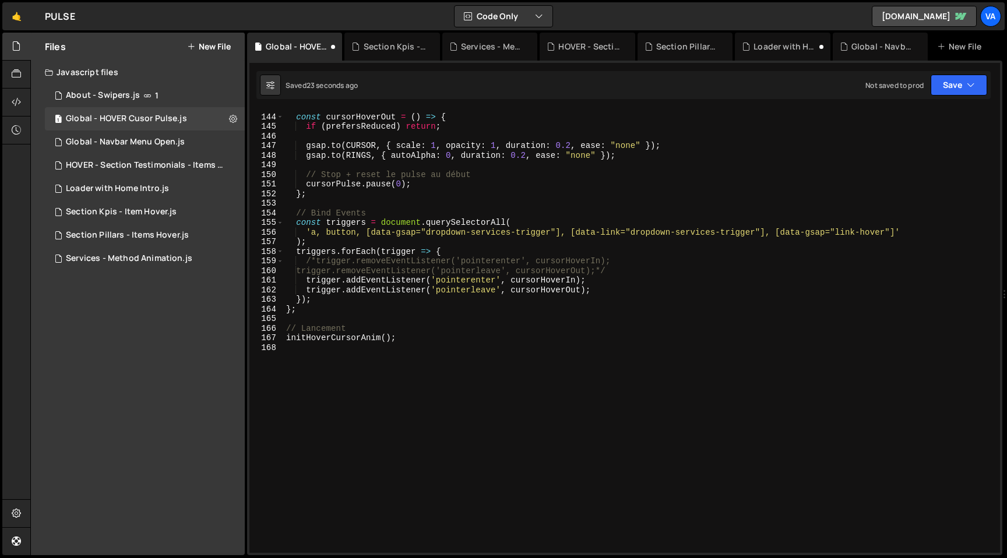
click at [315, 262] on div "// Hover Out const cursorHoverOut = ( ) => { if ( prefersReduced ) return ; gsa…" at bounding box center [640, 334] width 712 height 463
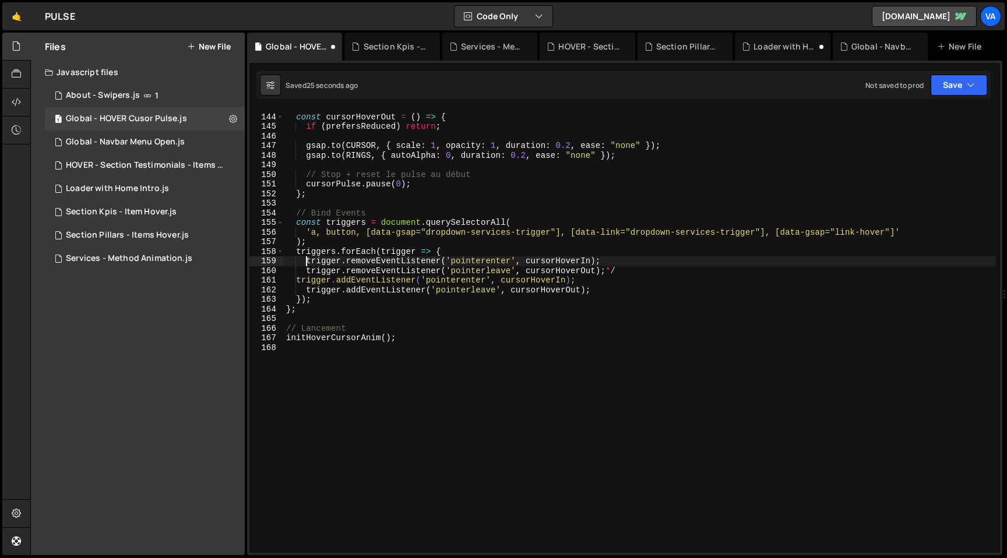
click at [622, 270] on div "// Hover Out const cursorHoverOut = ( ) => { if ( prefersReduced ) return ; gsa…" at bounding box center [640, 334] width 712 height 463
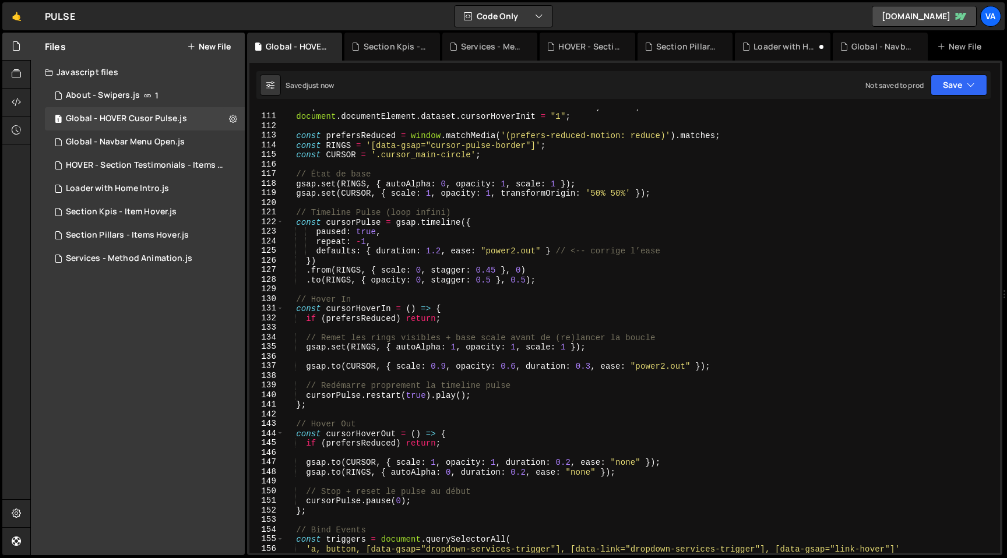
scroll to position [1047, 0]
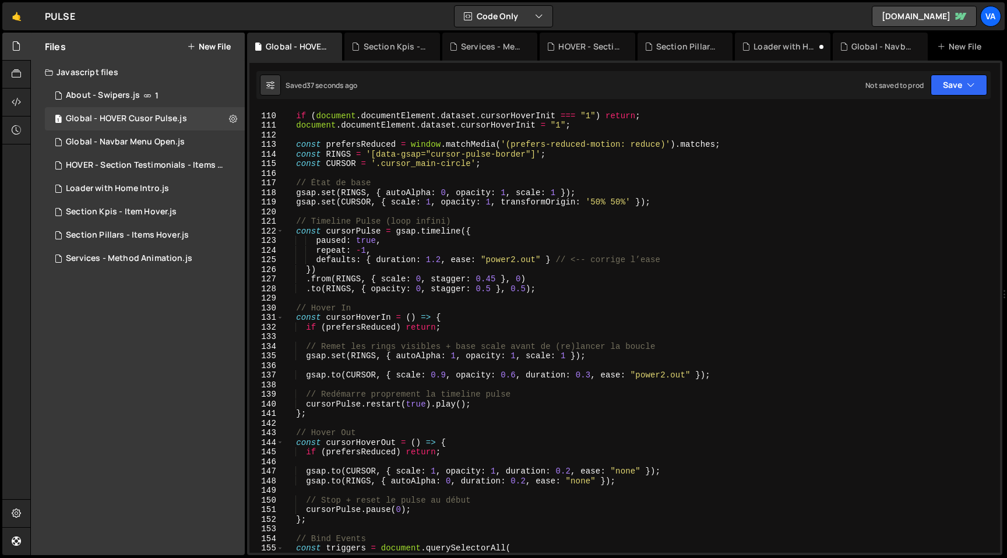
click at [316, 283] on div "// Protection anti-double init if ( document . documentElement . dataset . curs…" at bounding box center [640, 332] width 712 height 463
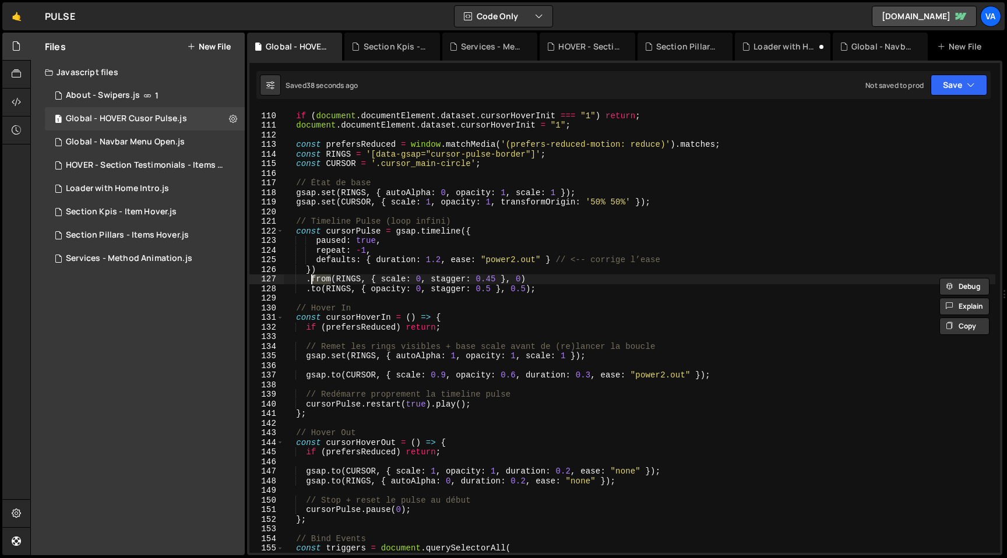
scroll to position [0, 2]
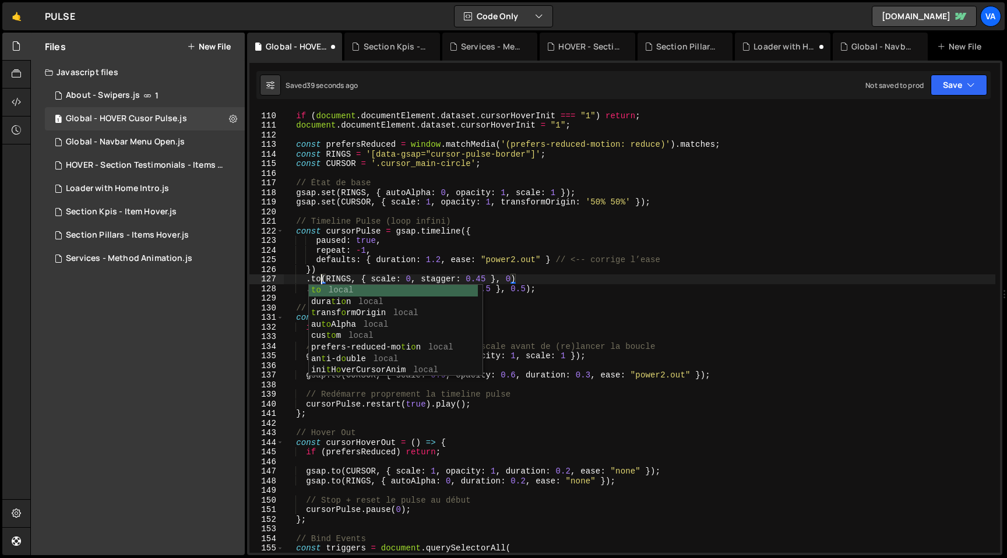
click at [413, 277] on div "// Protection anti-double init if ( document . documentElement . dataset . curs…" at bounding box center [640, 332] width 712 height 463
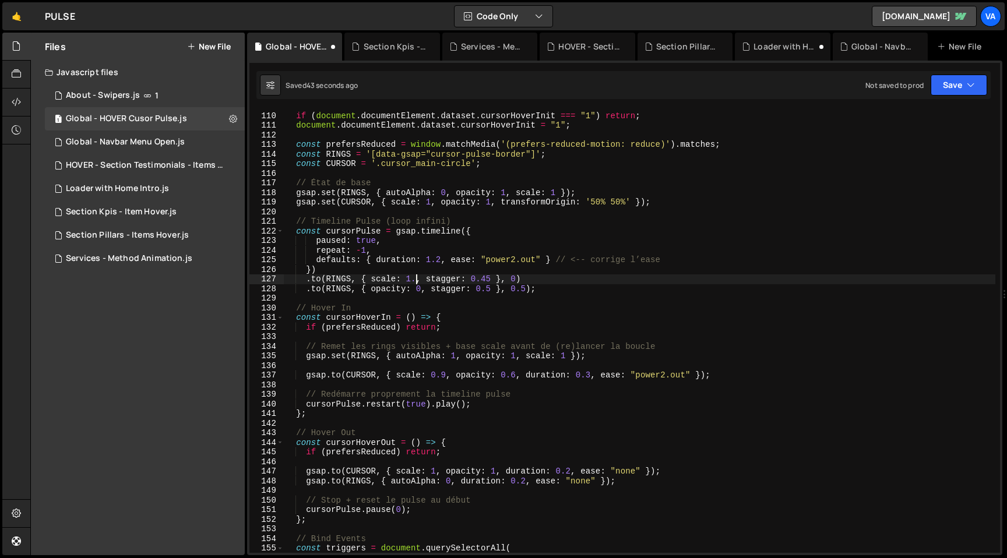
scroll to position [0, 9]
click at [315, 280] on div "// Protection anti-double init if ( document . documentElement . dataset . curs…" at bounding box center [640, 332] width 712 height 463
click at [431, 279] on div "// Protection anti-double init if ( document . documentElement . dataset . curs…" at bounding box center [640, 332] width 712 height 463
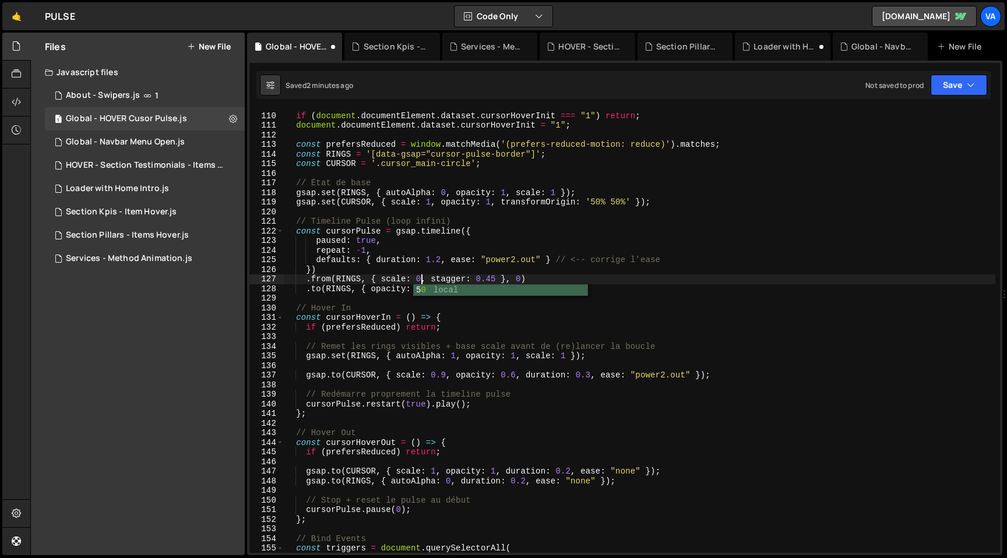
scroll to position [0, 9]
click at [491, 280] on div "// Protection anti-double init if ( document . documentElement . dataset . curs…" at bounding box center [640, 332] width 712 height 463
click at [382, 279] on div "// Protection anti-double init if ( document . documentElement . dataset . curs…" at bounding box center [640, 332] width 712 height 463
click at [427, 195] on div "// Protection anti-double init if ( document . documentElement . dataset . curs…" at bounding box center [640, 332] width 712 height 463
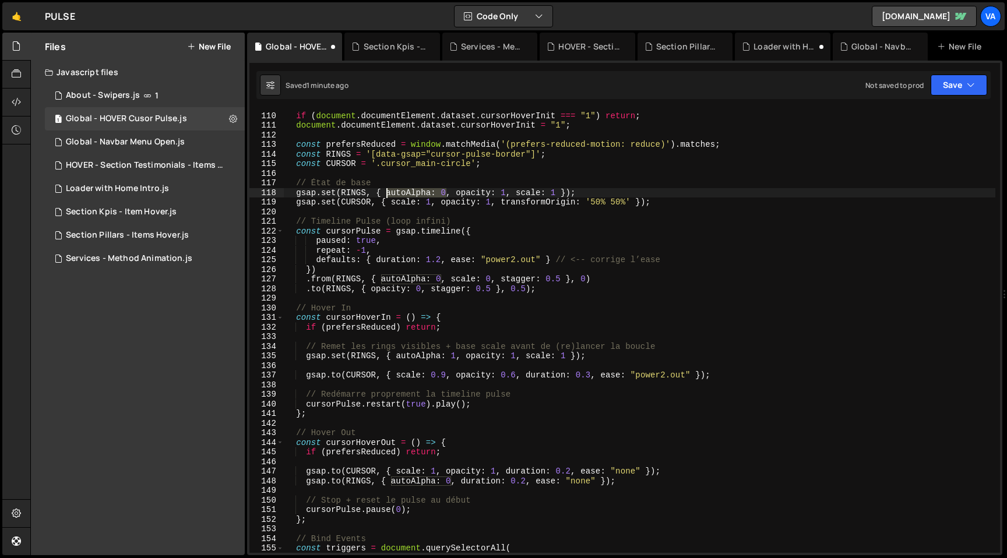
drag, startPoint x: 448, startPoint y: 192, endPoint x: 386, endPoint y: 193, distance: 61.2
click at [386, 193] on div "// Protection anti-double init if ( document . documentElement . dataset . curs…" at bounding box center [640, 332] width 712 height 463
click at [297, 194] on div "// Protection anti-double init if ( document . documentElement . dataset . curs…" at bounding box center [640, 332] width 712 height 463
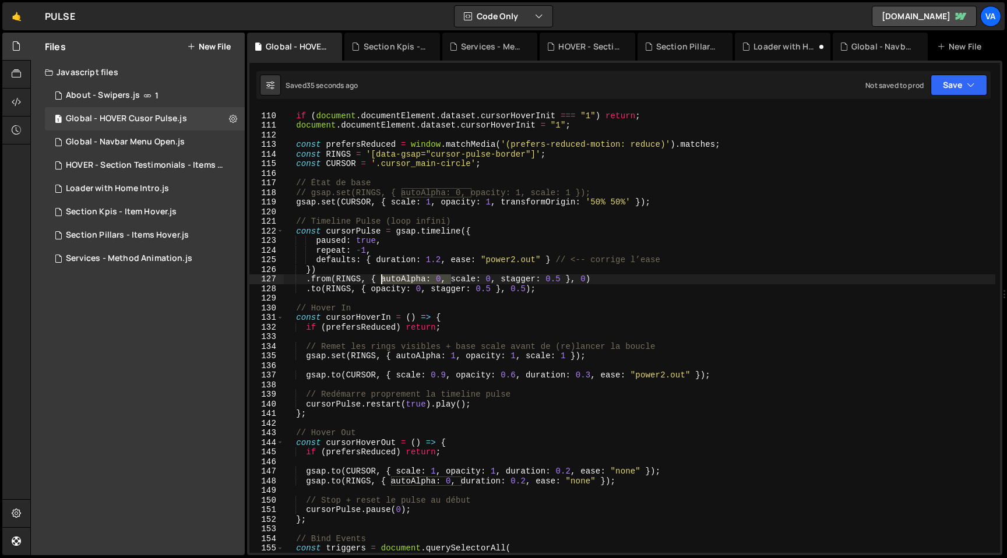
drag, startPoint x: 451, startPoint y: 281, endPoint x: 382, endPoint y: 282, distance: 68.2
click at [382, 282] on div "// Protection anti-double init if ( document . documentElement . dataset . curs…" at bounding box center [640, 332] width 712 height 463
click at [322, 280] on div "// Protection anti-double init if ( document . documentElement . dataset . curs…" at bounding box center [640, 332] width 712 height 463
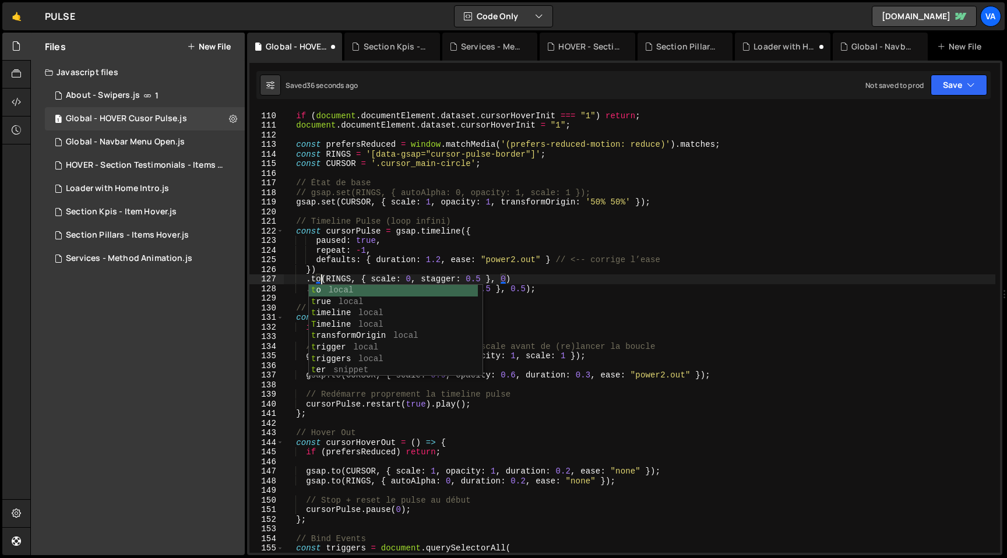
scroll to position [0, 2]
click at [411, 279] on div "// Protection anti-double init if ( document . documentElement . dataset . curs…" at bounding box center [640, 332] width 712 height 463
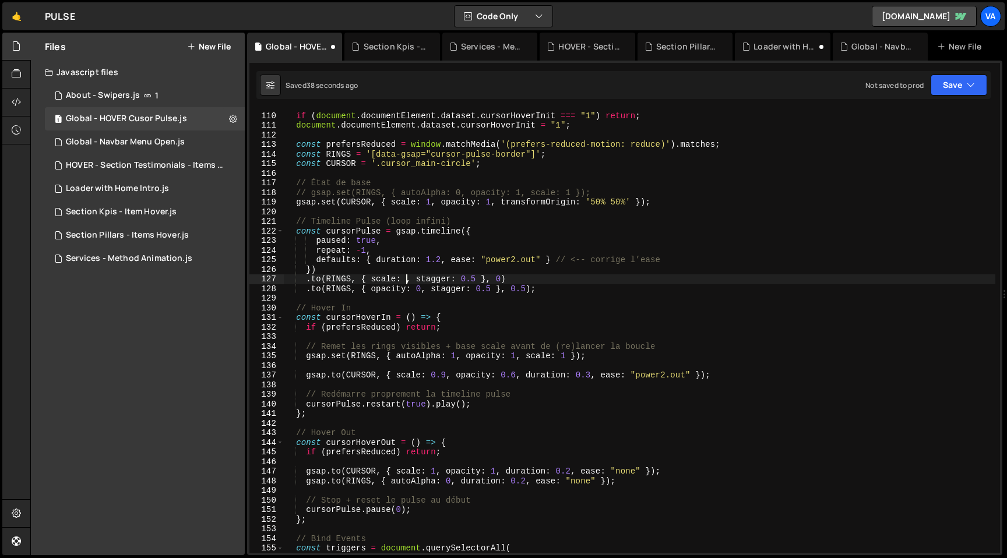
scroll to position [0, 8]
click at [305, 357] on div "// Protection anti-double init if ( document . documentElement . dataset . curs…" at bounding box center [640, 332] width 712 height 463
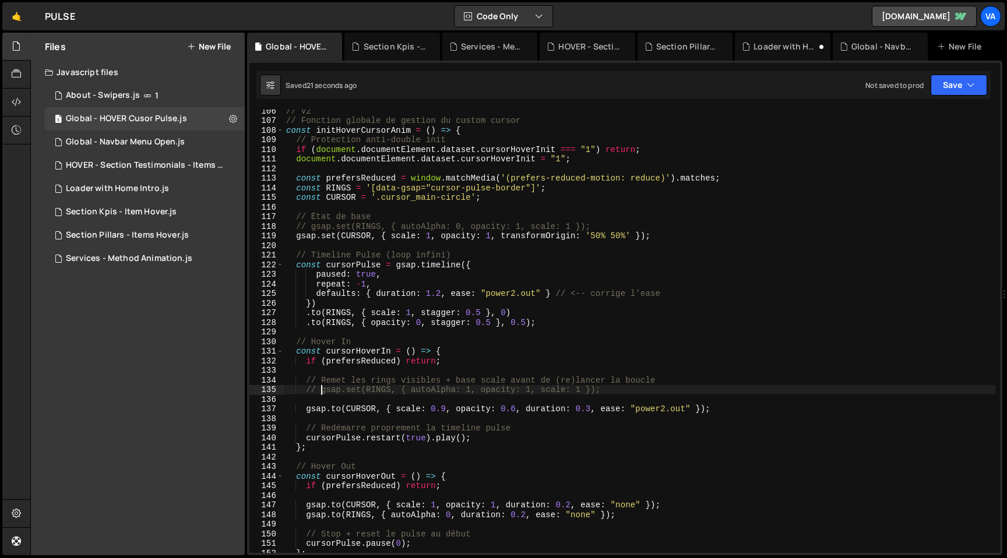
scroll to position [1013, 0]
click at [480, 391] on div "// V2 // Fonction globale de gestion du custom cursor const initHoverCursorAnim…" at bounding box center [640, 337] width 712 height 463
click at [322, 391] on div "// V2 // Fonction globale de gestion du custom cursor const initHoverCursorAnim…" at bounding box center [640, 337] width 712 height 463
click at [398, 393] on div "// V2 // Fonction globale de gestion du custom cursor const initHoverCursorAnim…" at bounding box center [640, 337] width 712 height 463
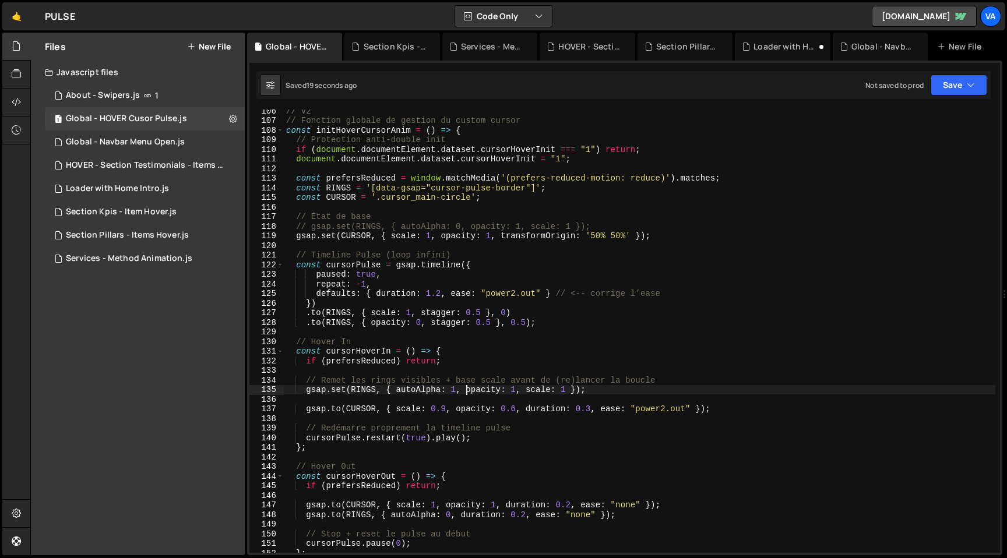
click at [312, 228] on div "// V2 // Fonction globale de gestion du custom cursor const initHoverCursorAnim…" at bounding box center [640, 337] width 712 height 463
click at [556, 224] on div "// V2 // Fonction globale de gestion du custom cursor const initHoverCursorAnim…" at bounding box center [640, 337] width 712 height 463
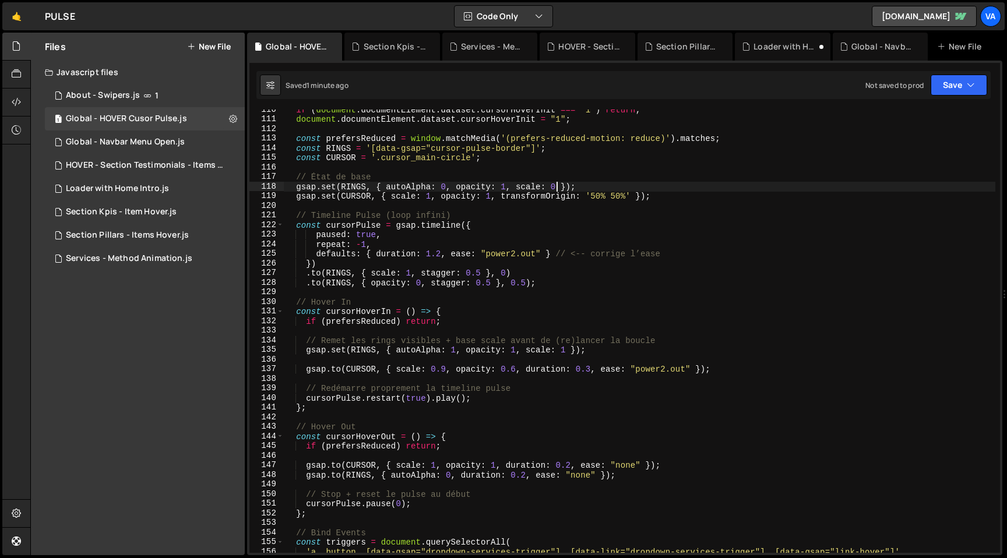
scroll to position [1047, 0]
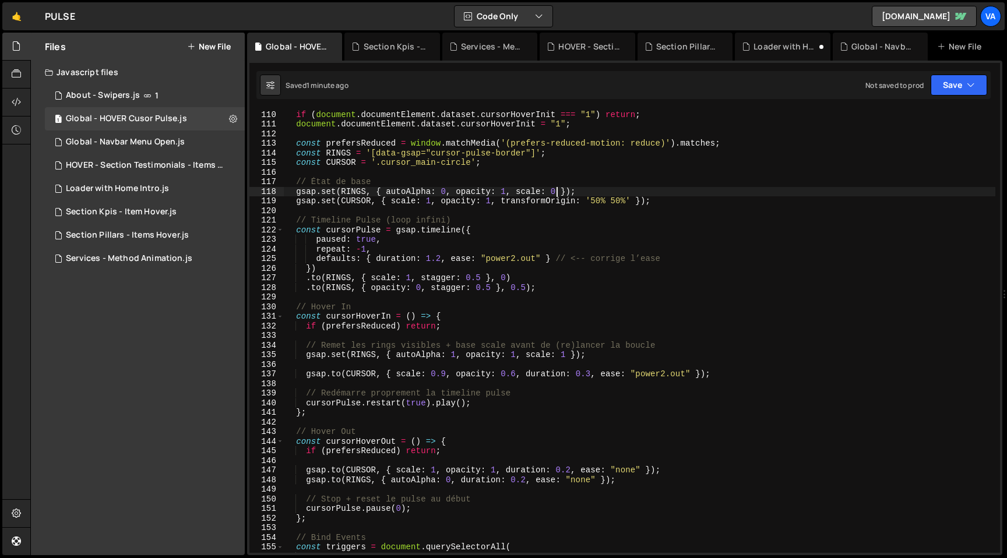
click at [416, 405] on div "// Protection anti-double init if ( document . documentElement . dataset . curs…" at bounding box center [640, 331] width 712 height 463
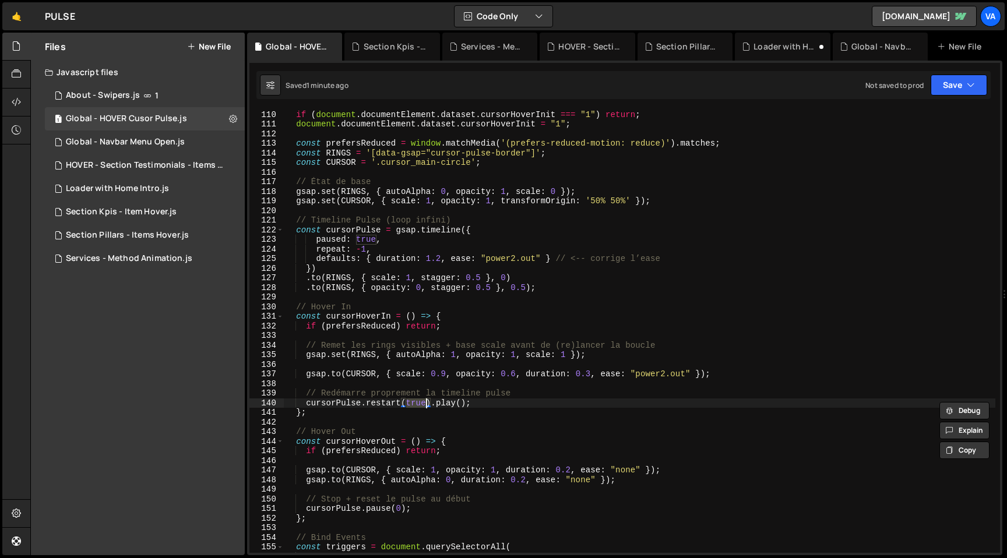
scroll to position [0, 11]
click at [383, 403] on div "// Protection anti-double init if ( document . documentElement . dataset . curs…" at bounding box center [640, 331] width 712 height 463
click at [314, 276] on div "// Protection anti-double init if ( document . documentElement . dataset . curs…" at bounding box center [640, 331] width 712 height 463
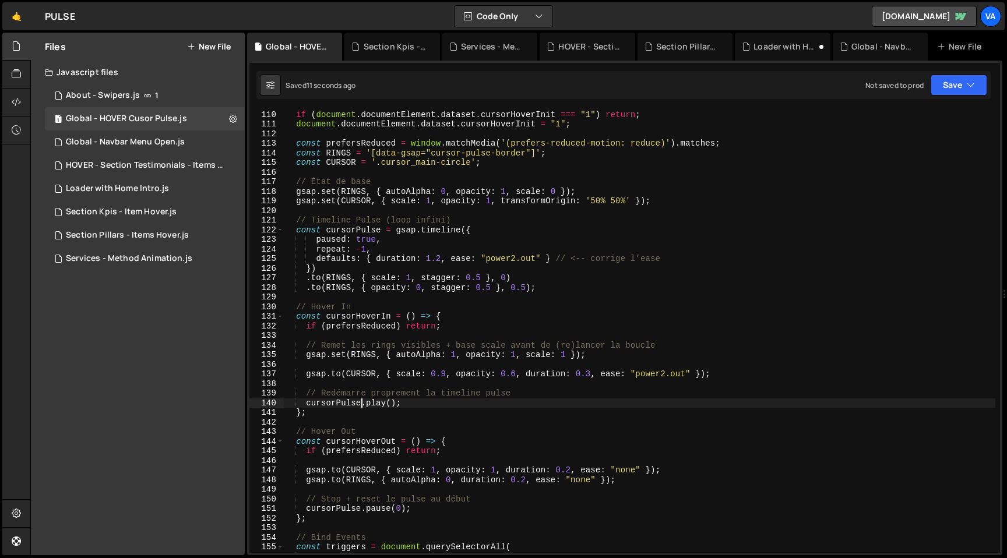
click at [314, 276] on div "// Protection anti-double init if ( document . documentElement . dataset . curs…" at bounding box center [640, 331] width 712 height 463
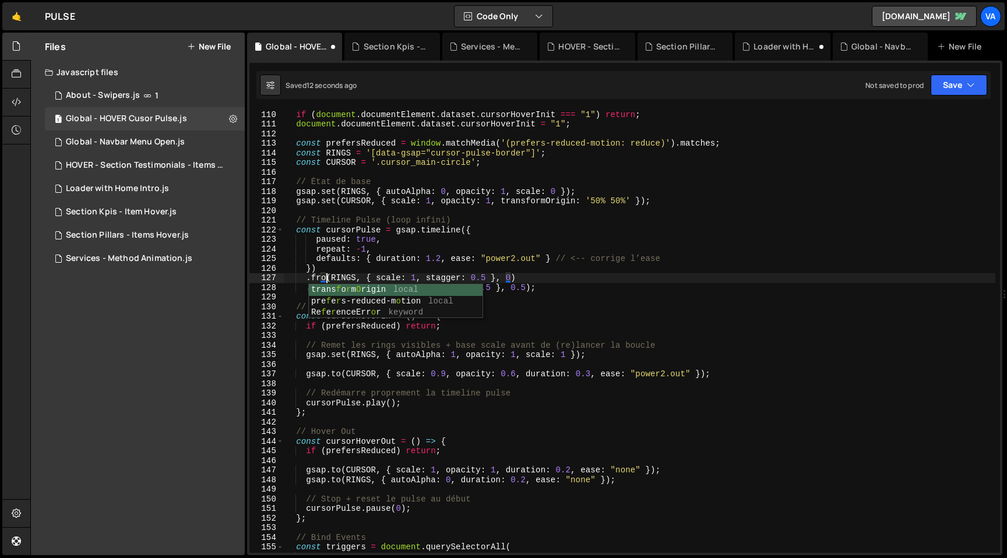
scroll to position [0, 3]
click at [420, 279] on div "// Protection anti-double init if ( document . documentElement . dataset . curs…" at bounding box center [640, 331] width 712 height 463
click at [556, 191] on div "// Protection anti-double init if ( document . documentElement . dataset . curs…" at bounding box center [640, 331] width 712 height 463
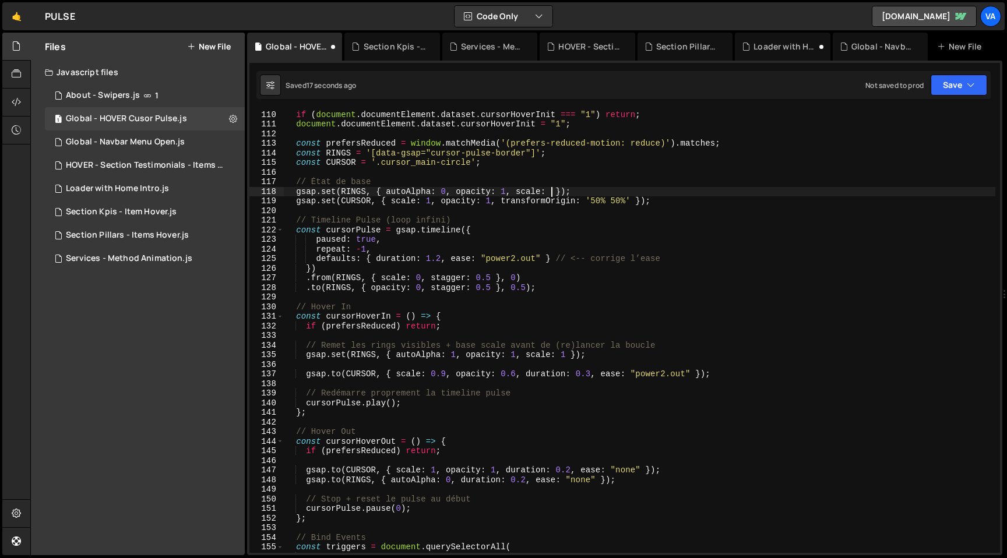
scroll to position [0, 19]
click at [332, 279] on div "// Protection anti-double init if ( document . documentElement . dataset . curs…" at bounding box center [640, 331] width 712 height 463
click at [381, 277] on div "// Protection anti-double init if ( document . documentElement . dataset . curs…" at bounding box center [640, 331] width 712 height 463
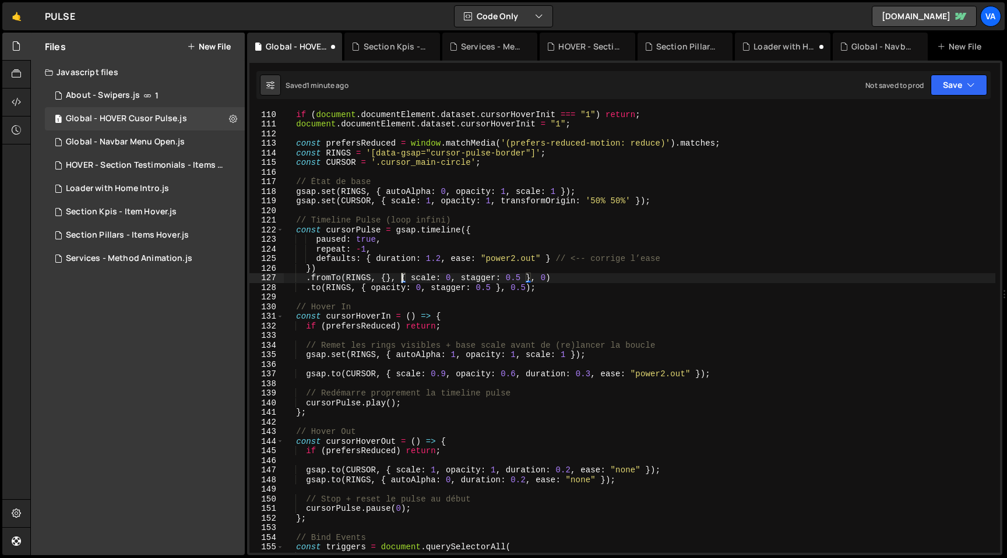
click at [451, 278] on div "// Protection anti-double init if ( document . documentElement . dataset . curs…" at bounding box center [640, 331] width 712 height 463
click at [386, 279] on div "// Protection anti-double init if ( document . documentElement . dataset . curs…" at bounding box center [640, 331] width 712 height 463
click at [387, 278] on div "// Protection anti-double init if ( document . documentElement . dataset . curs…" at bounding box center [640, 331] width 712 height 463
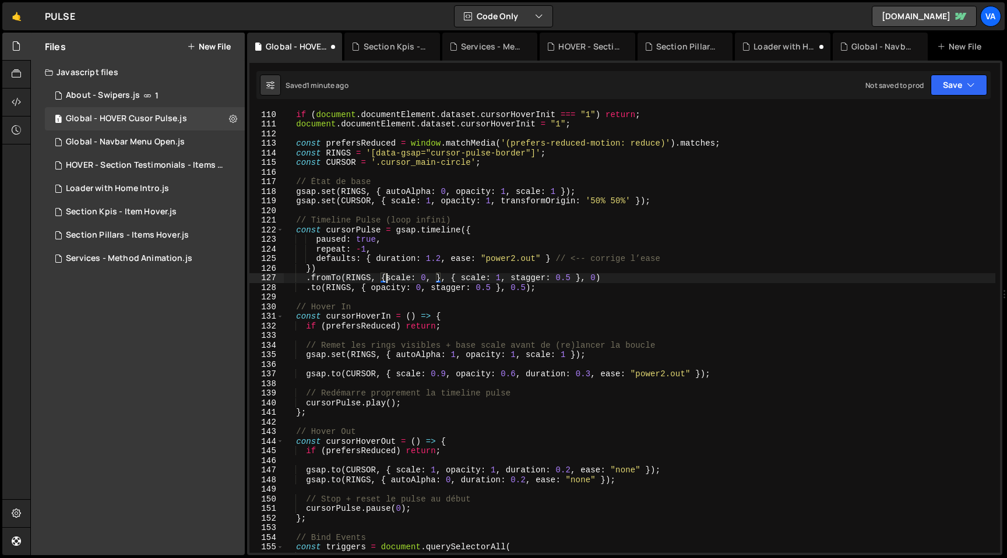
scroll to position [0, 8]
click at [437, 279] on div "// Protection anti-double init if ( document . documentElement . dataset . curs…" at bounding box center [640, 331] width 712 height 463
click at [365, 404] on div "// Protection anti-double init if ( document . documentElement . dataset . curs…" at bounding box center [640, 331] width 712 height 463
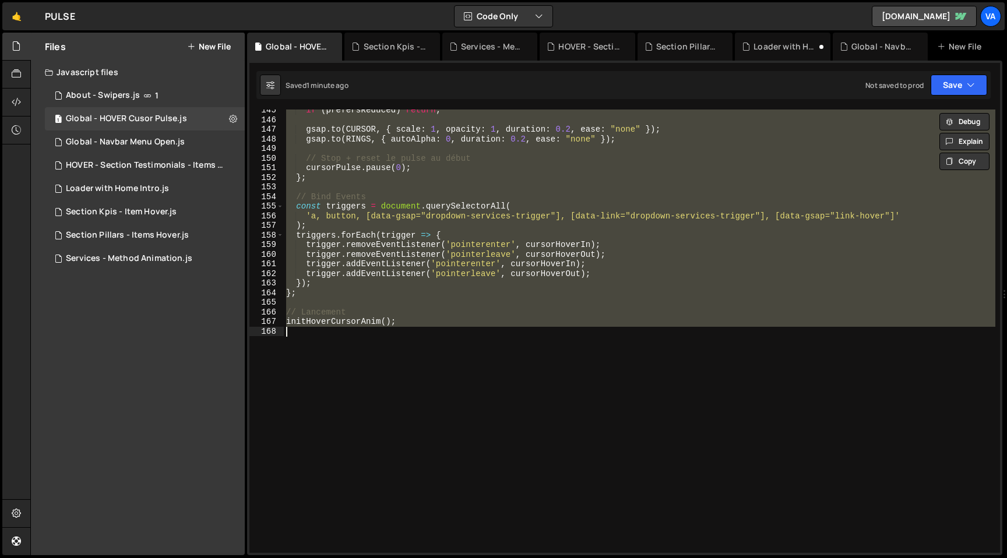
scroll to position [0, 7]
drag, startPoint x: 287, startPoint y: 233, endPoint x: 784, endPoint y: 451, distance: 542.8
click at [784, 451] on div "if ( prefersReduced ) return ; gsap . to ( CURSOR , { scale : 1 , opacity : 1 ,…" at bounding box center [640, 336] width 712 height 463
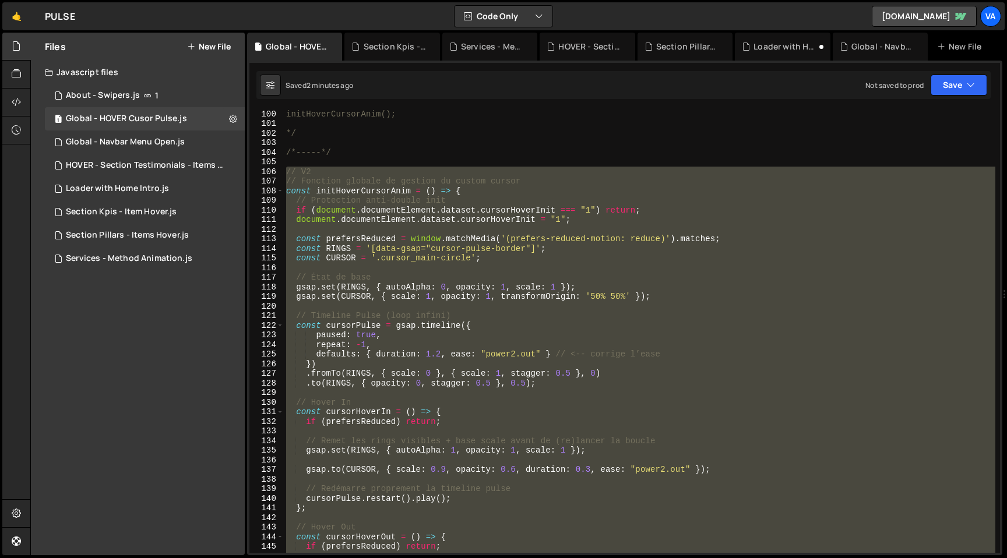
scroll to position [956, 0]
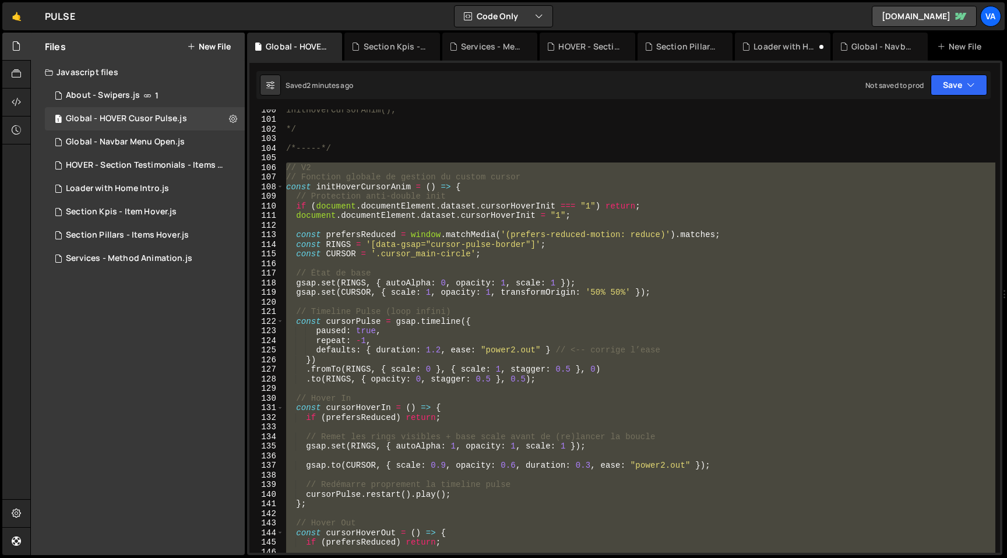
click at [643, 358] on div "initHoverCursorAnim(); */ /*-----*/ // V2 // Fonction globale de gestion du cus…" at bounding box center [640, 336] width 712 height 463
type textarea "})"
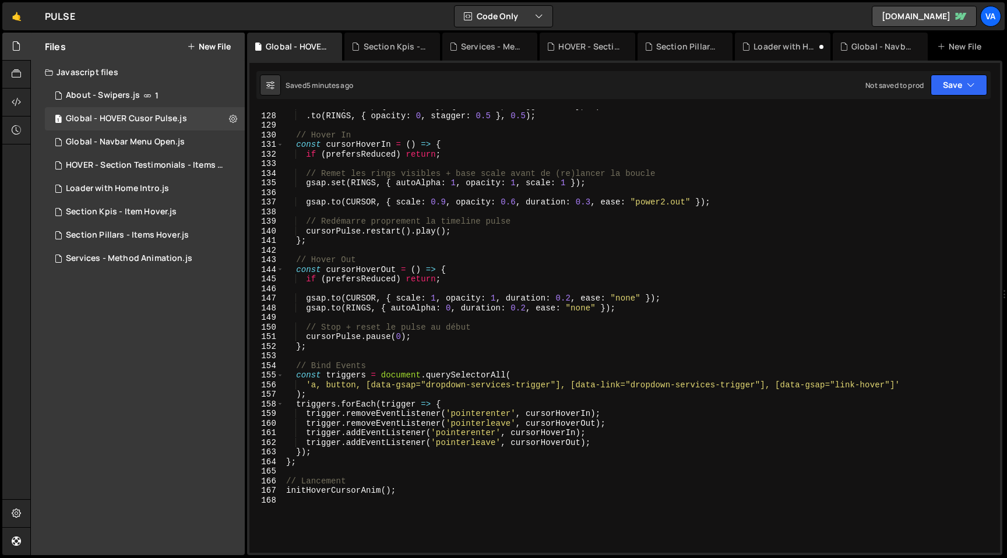
scroll to position [1389, 0]
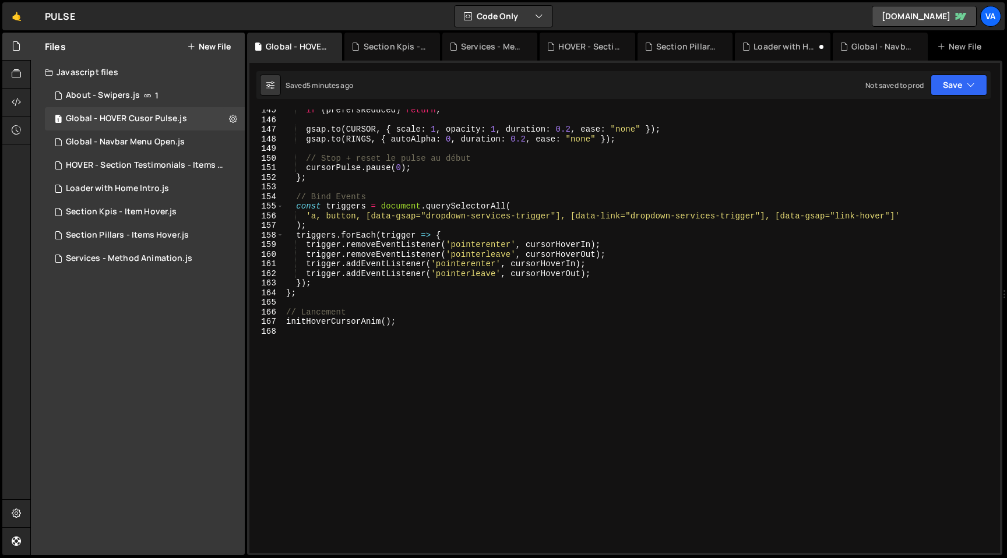
click at [429, 328] on div "if ( prefersReduced ) return ; gsap . to ( CURSOR , { scale : 1 , opacity : 1 ,…" at bounding box center [640, 336] width 712 height 463
type textarea "$"
type textarea "*/"
type textarea "/*-----*/"
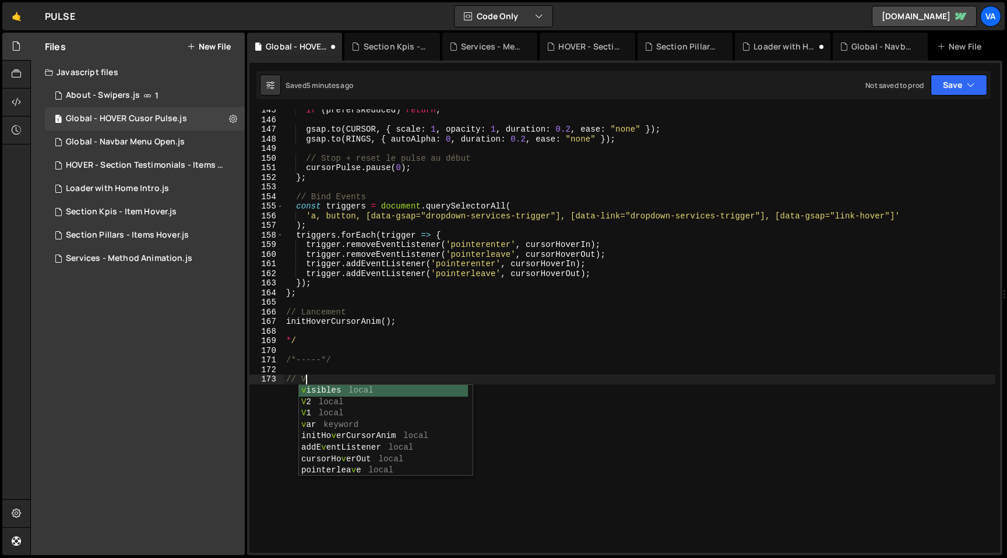
type textarea "// V3"
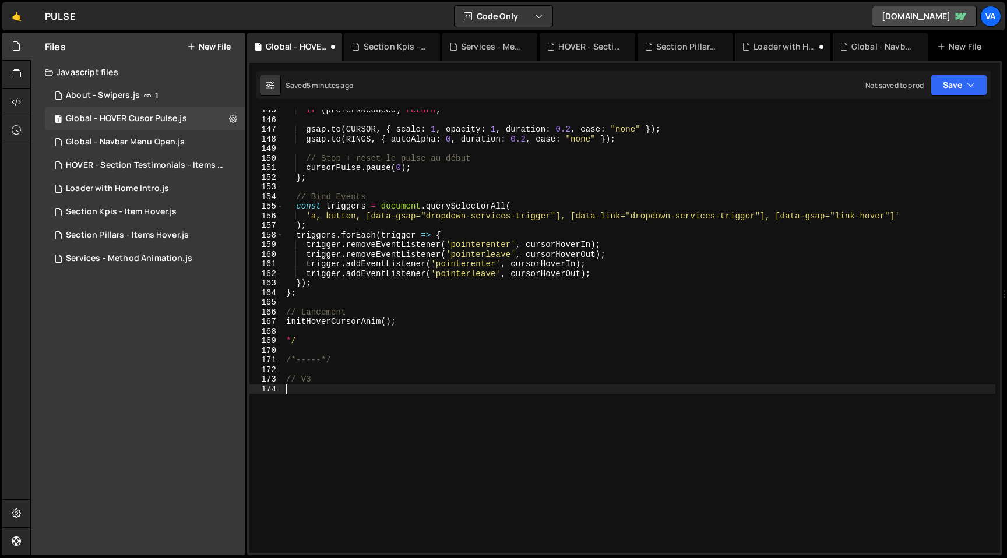
paste textarea "initHoverCursorAnim();"
type textarea "initHoverCursorAnim();"
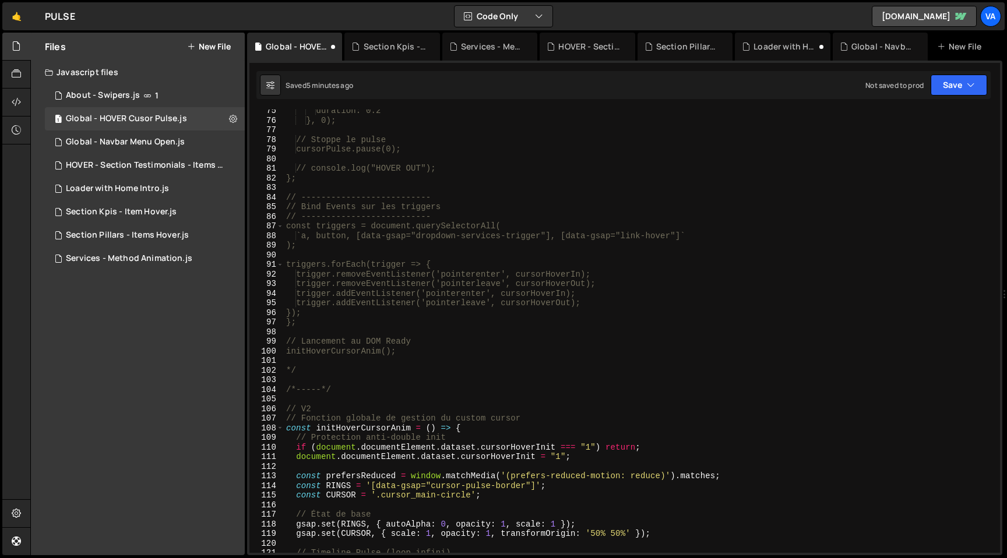
scroll to position [729, 0]
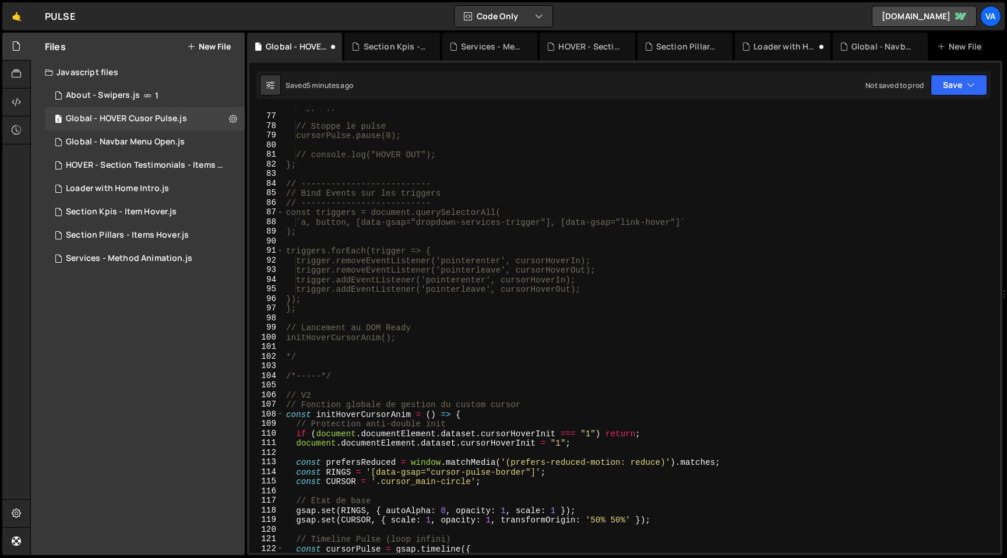
click at [322, 387] on div "}, 0); // Stoppe le pulse cursorPulse.pause(0); // console.log("HOVER OUT"); };…" at bounding box center [640, 333] width 712 height 463
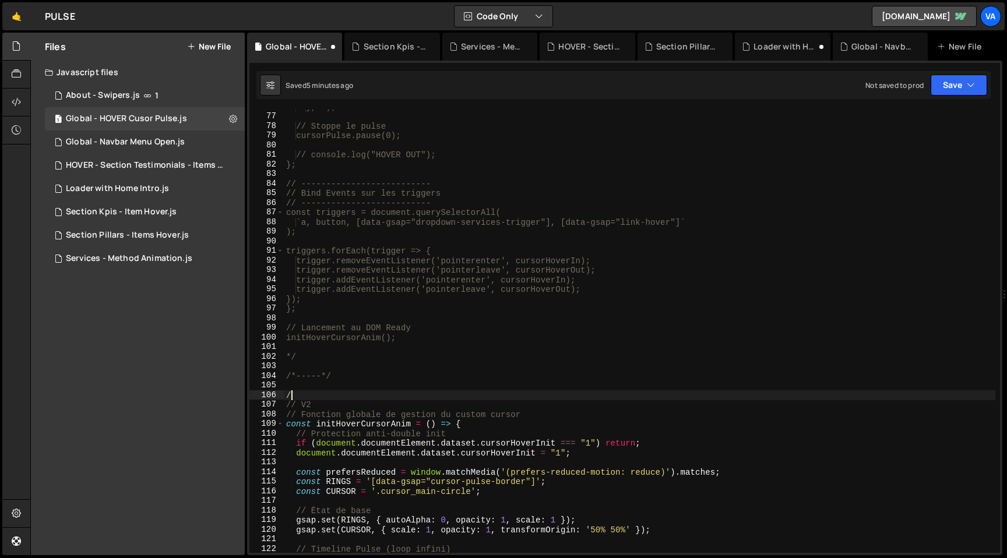
type textarea "/*"
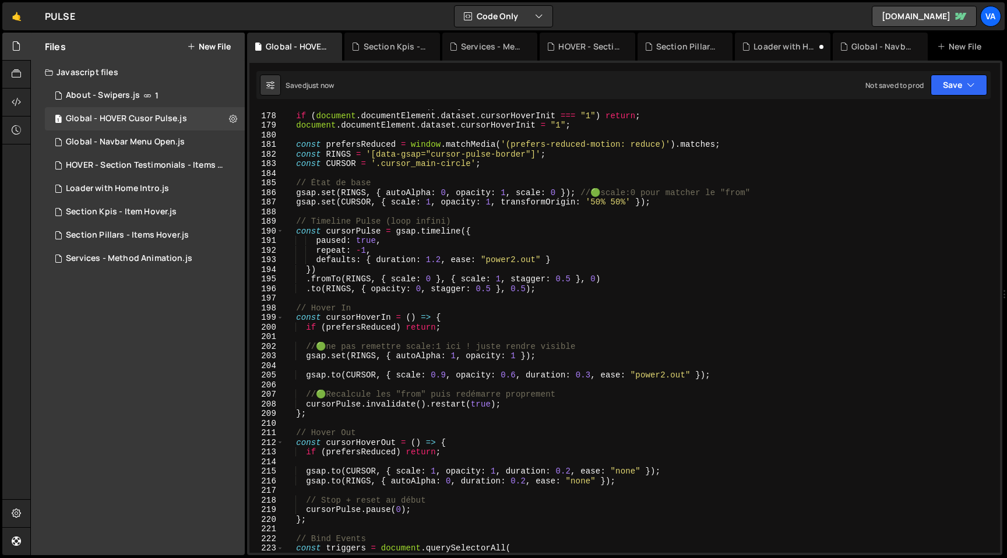
scroll to position [1659, 0]
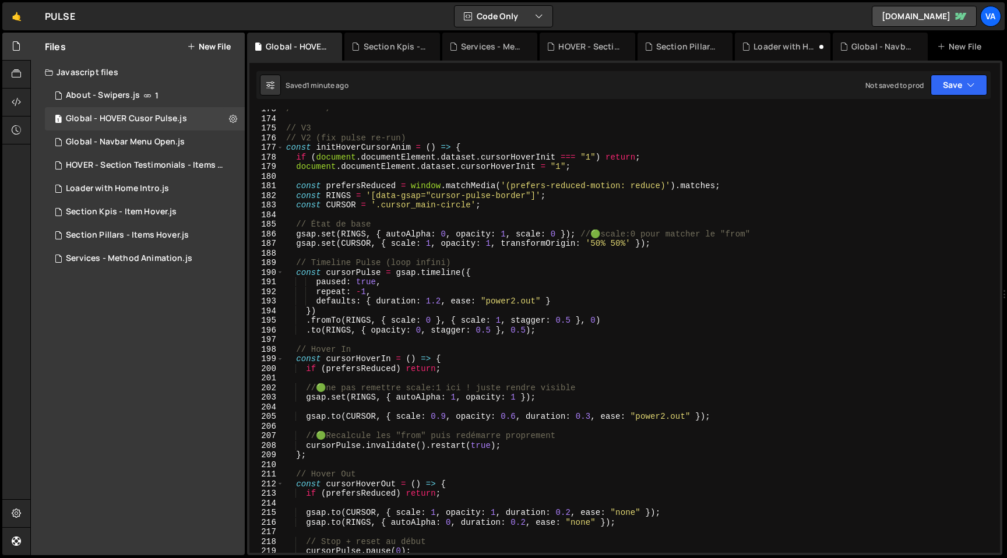
click at [493, 206] on div "/*-----*/ // V3 // V2 (fix pulse re-run) const initHoverCursorAnim = ( ) => { i…" at bounding box center [640, 335] width 712 height 463
type textarea "const CURSOR = '.cursor_main-circle';"
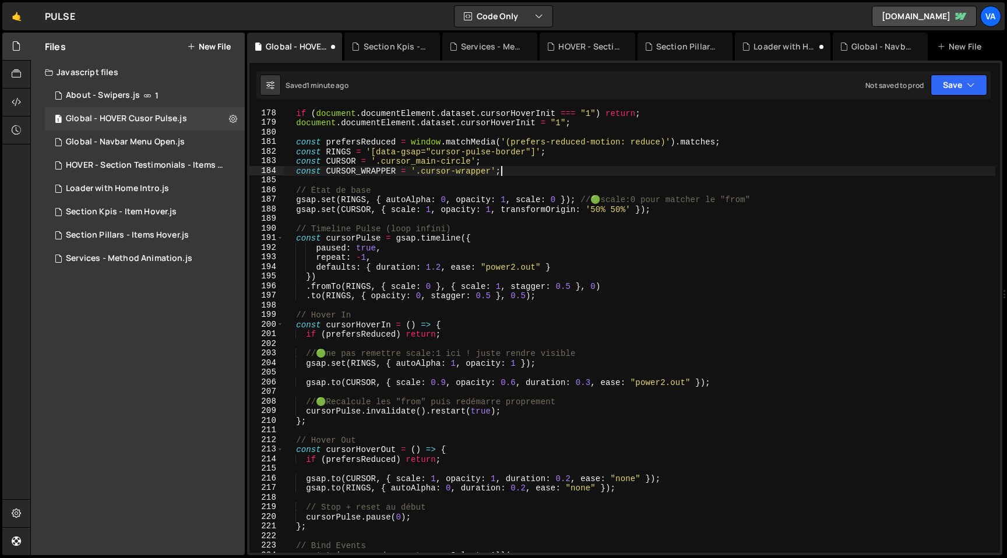
scroll to position [1710, 0]
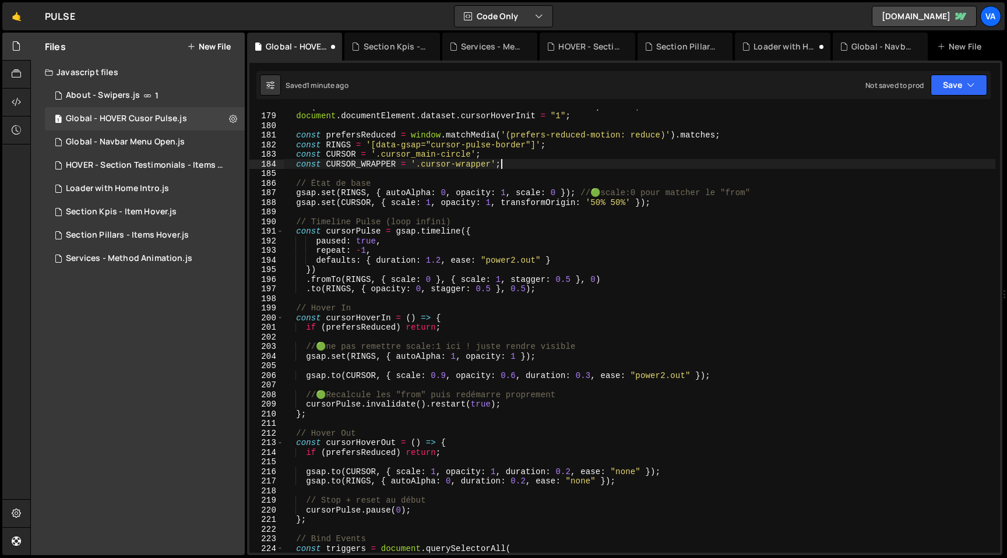
click at [717, 373] on div "if ( document . documentElement . dataset . cursorHoverInit === "1" ) return ; …" at bounding box center [640, 332] width 712 height 463
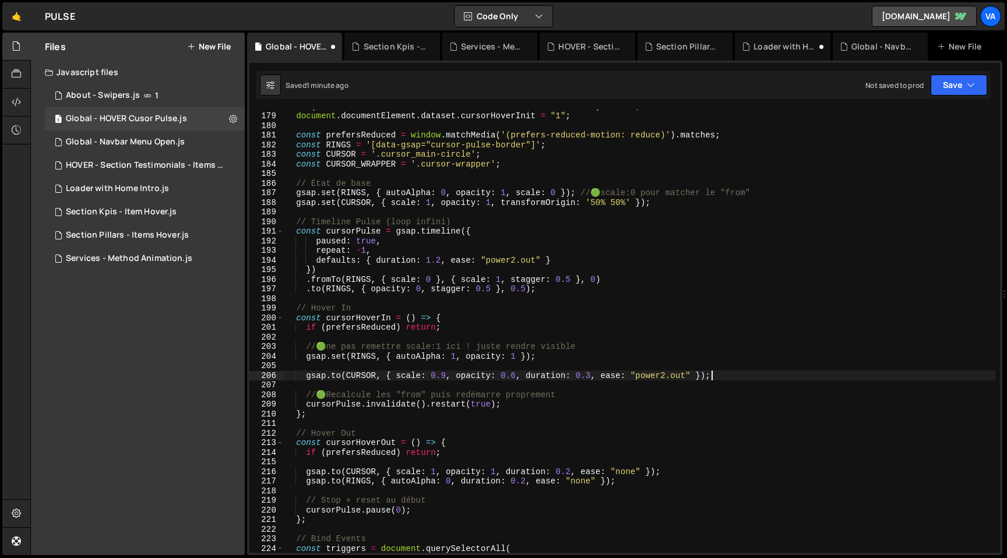
type textarea "[DOMAIN_NAME](CURSOR, { scale: 0.9, opacity: 0.6, duration: 0.3, ease: "power2.…"
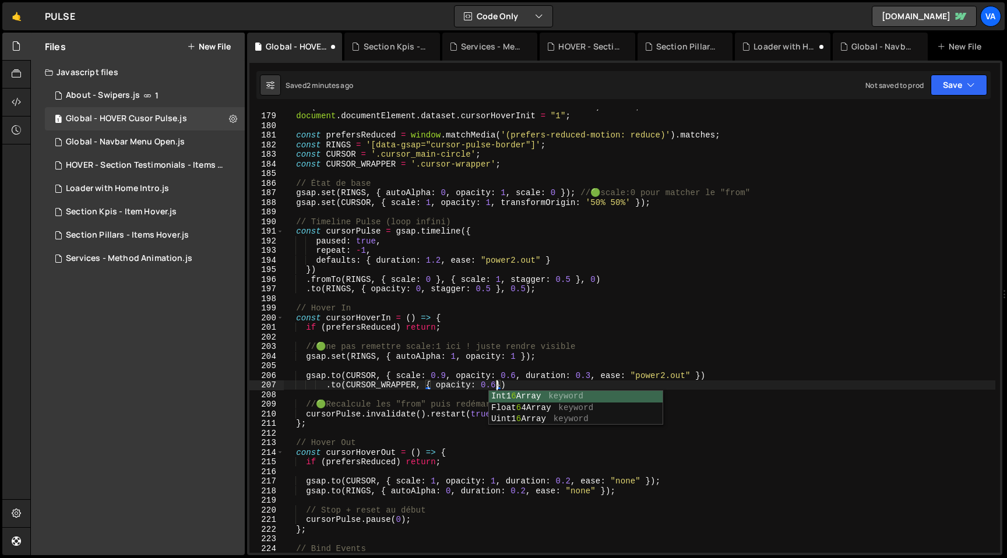
scroll to position [0, 15]
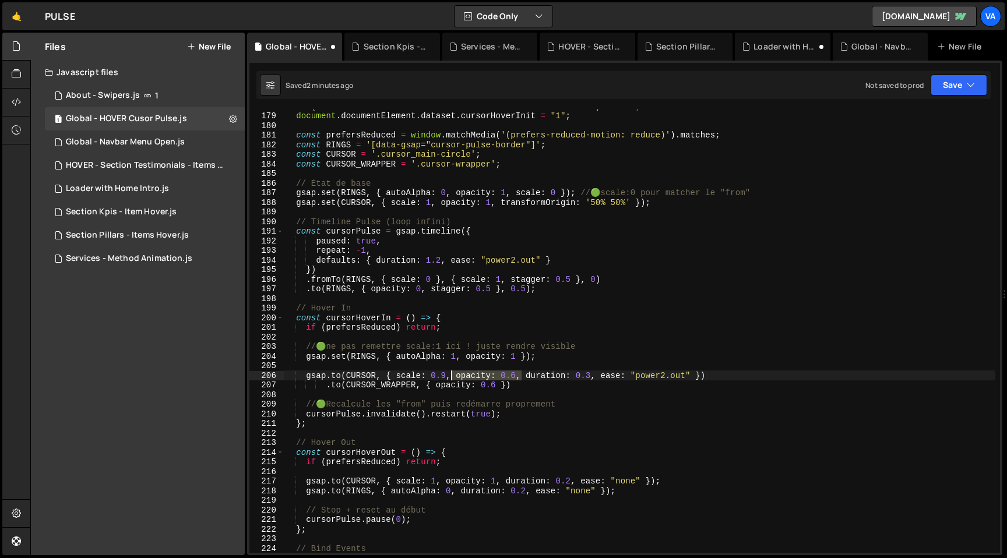
drag, startPoint x: 521, startPoint y: 376, endPoint x: 451, endPoint y: 377, distance: 69.9
click at [451, 377] on div "if ( document . documentElement . dataset . cursorHoverInit === "1" ) return ; …" at bounding box center [640, 332] width 712 height 463
drag, startPoint x: 456, startPoint y: 376, endPoint x: 623, endPoint y: 375, distance: 166.7
click at [623, 375] on div "if ( document . documentElement . dataset . cursorHoverInit === "1" ) return ; …" at bounding box center [640, 332] width 712 height 463
click at [499, 386] on div "if ( document . documentElement . dataset . cursorHoverInit === "1" ) return ; …" at bounding box center [640, 332] width 712 height 463
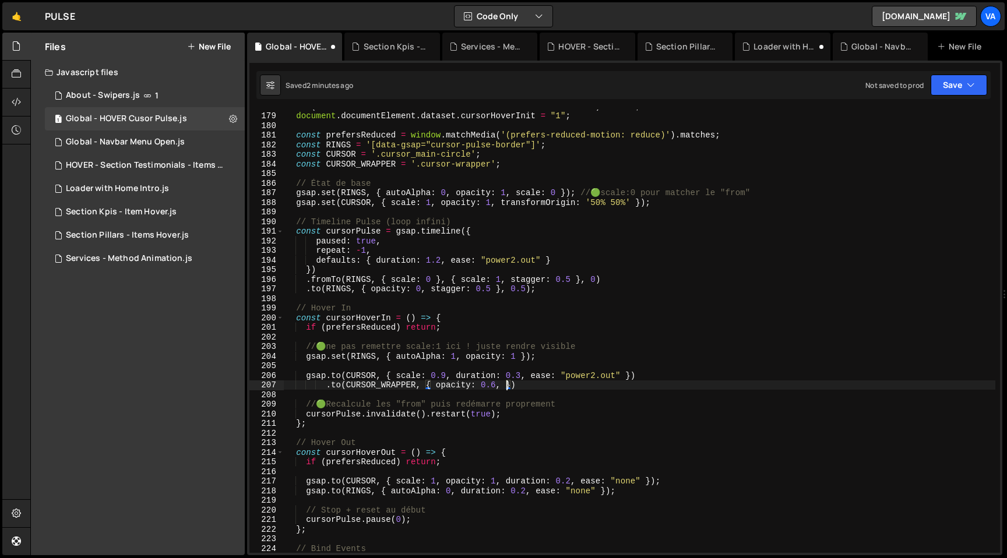
paste textarea "duration: 0.3, ease: "power2.out""
click at [692, 388] on div "if ( document . documentElement . dataset . cursorHoverInit === "1" ) return ; …" at bounding box center [640, 332] width 712 height 463
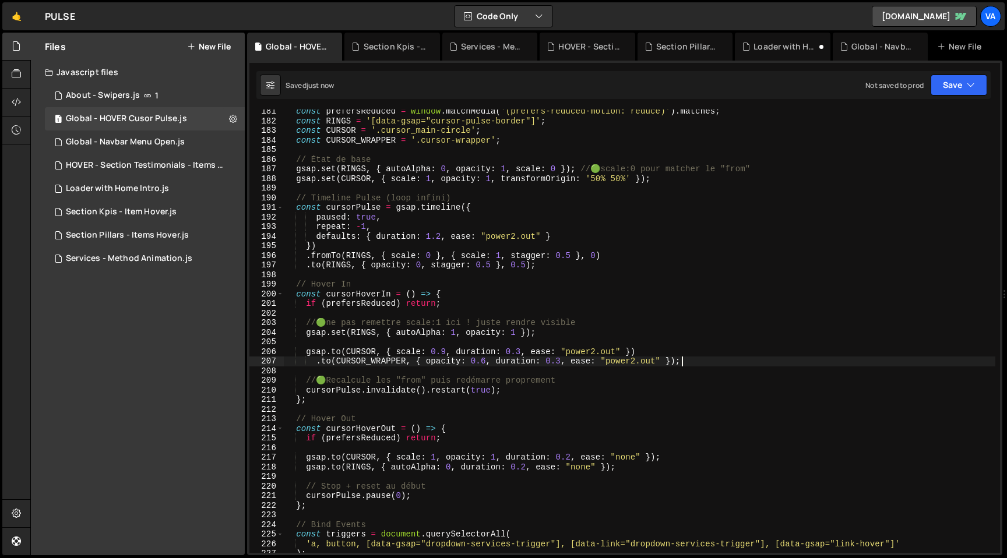
scroll to position [1748, 0]
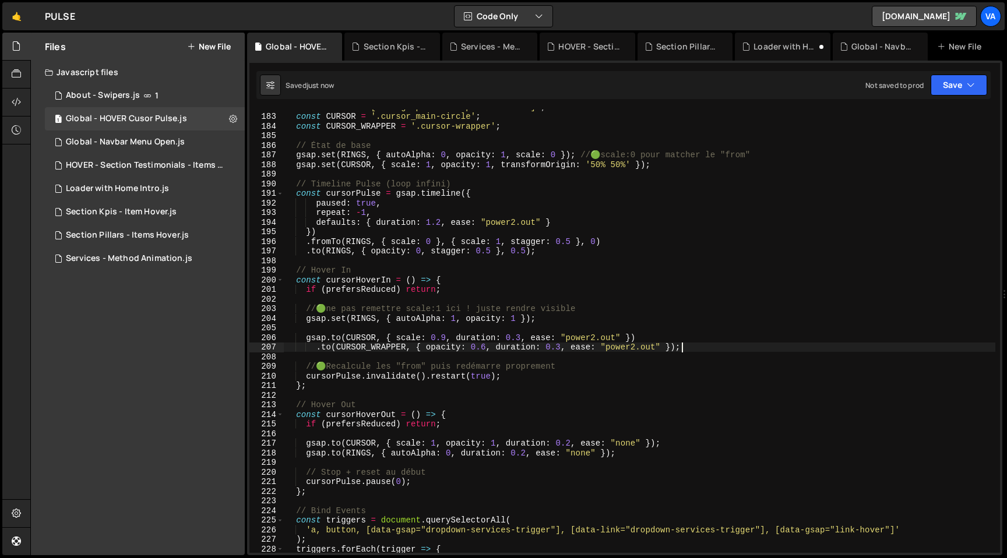
click at [316, 346] on div "const RINGS = '[data-gsap="cursor-pulse-border"]' ; const CURSOR = '.cursor_mai…" at bounding box center [640, 333] width 712 height 463
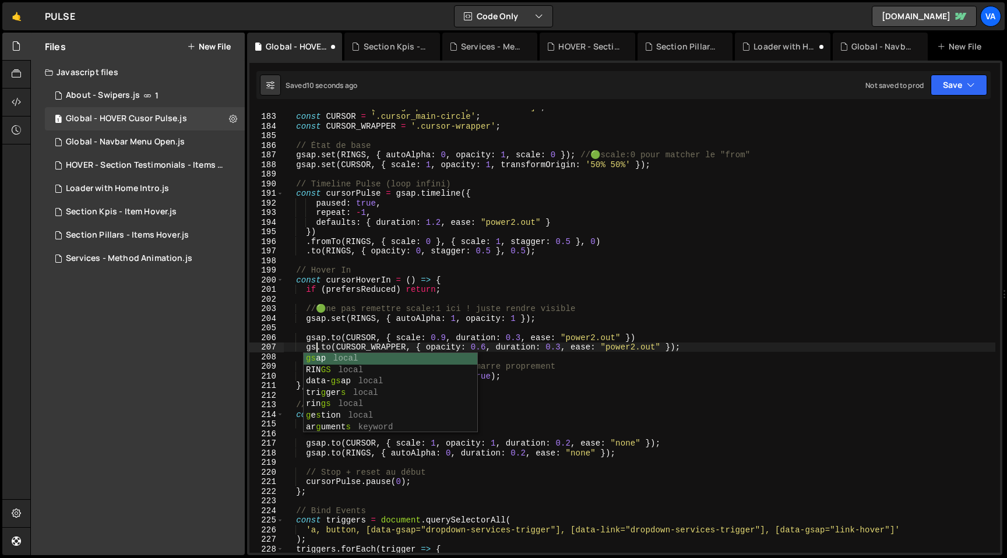
scroll to position [0, 2]
click at [642, 339] on div "const RINGS = '[data-gsap="cursor-pulse-border"]' ; const CURSOR = '.cursor_mai…" at bounding box center [640, 333] width 712 height 463
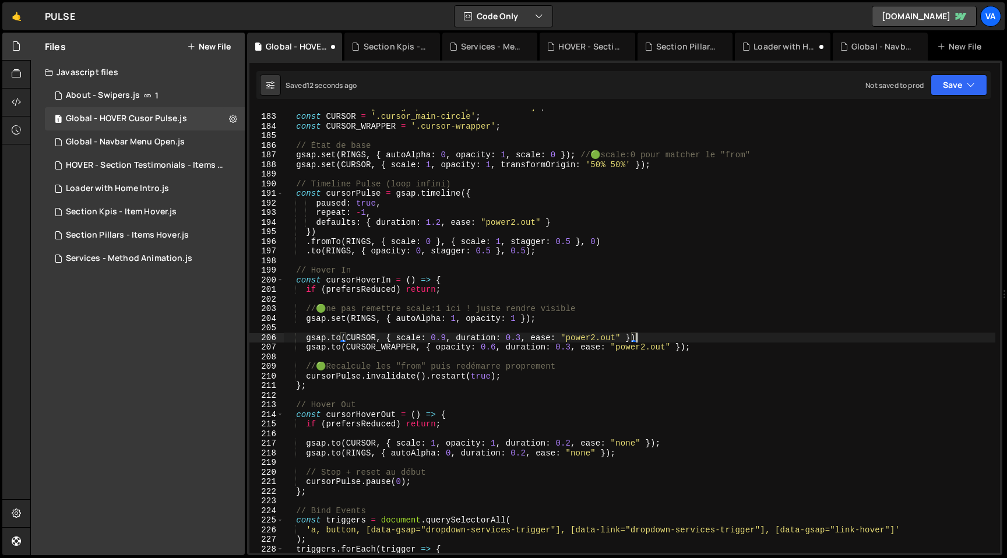
scroll to position [0, 24]
drag, startPoint x: 698, startPoint y: 348, endPoint x: 307, endPoint y: 347, distance: 391.6
click at [307, 347] on div "const RINGS = '[data-gsap="cursor-pulse-border"]' ; const CURSOR = '.cursor_mai…" at bounding box center [640, 333] width 712 height 463
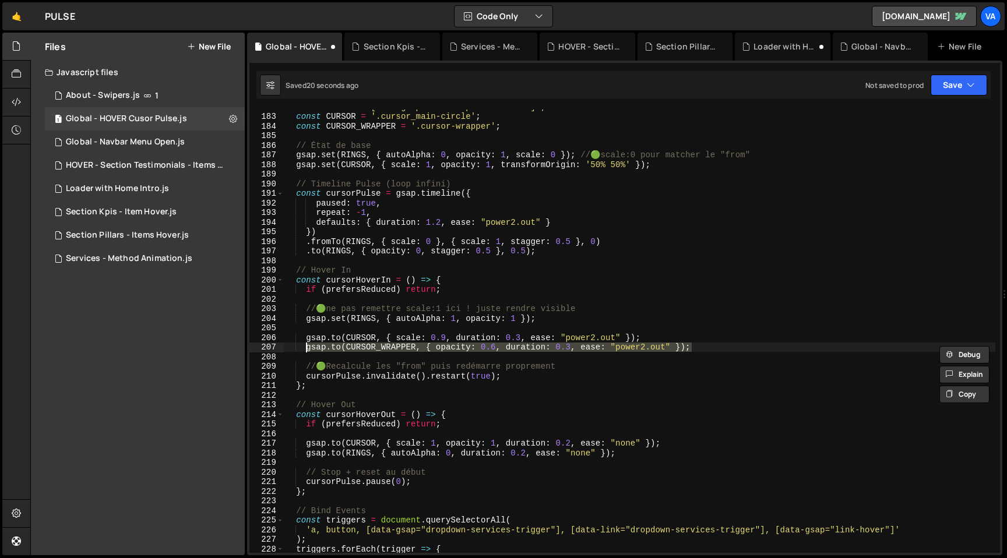
click at [664, 442] on div "const RINGS = '[data-gsap="cursor-pulse-border"]' ; const CURSOR = '.cursor_mai…" at bounding box center [640, 333] width 712 height 463
type textarea "[DOMAIN_NAME](CURSOR, { scale: 1, opacity: 1, duration: 0.2, ease: "none" });"
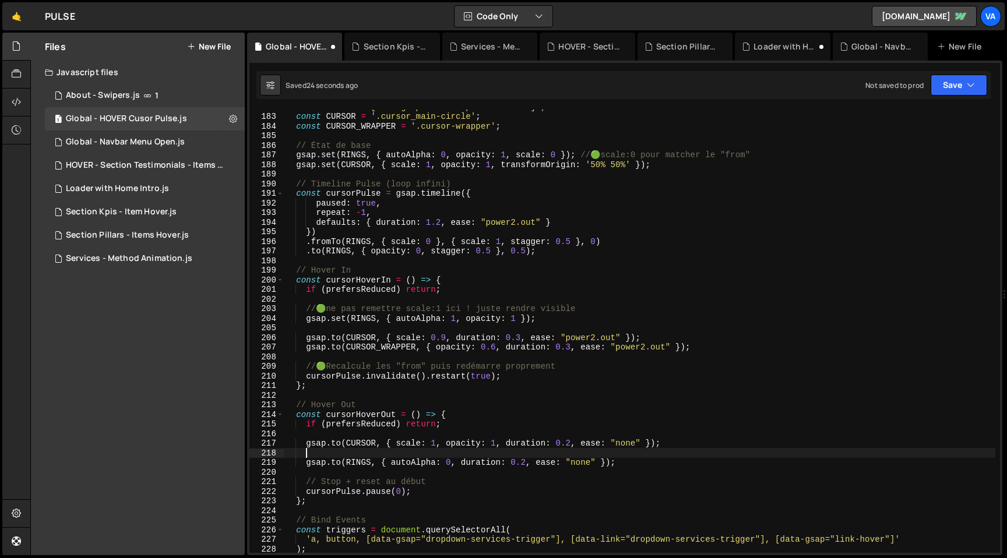
scroll to position [0, 1]
paste textarea "[DOMAIN_NAME](CURSOR_WRAPPER, { opacity: 0.6, duration: 0.3, ease: "power2.out"…"
click at [496, 453] on div "const RINGS = '[data-gsap="cursor-pulse-border"]' ; const CURSOR = '.cursor_mai…" at bounding box center [640, 333] width 712 height 463
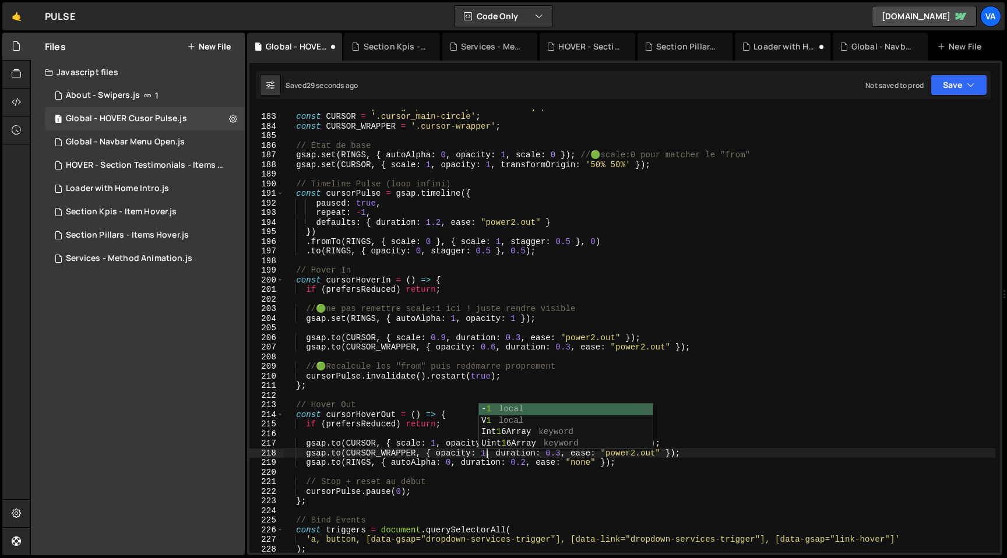
scroll to position [0, 13]
click at [460, 442] on div "const RINGS = '[data-gsap="cursor-pulse-border"]' ; const CURSOR = '.cursor_mai…" at bounding box center [640, 333] width 712 height 463
click at [501, 442] on div "const RINGS = '[data-gsap="cursor-pulse-border"]' ; const CURSOR = '.cursor_mai…" at bounding box center [640, 333] width 712 height 463
click at [628, 452] on div "const RINGS = '[data-gsap="cursor-pulse-border"]' ; const CURSOR = '.cursor_mai…" at bounding box center [640, 333] width 712 height 463
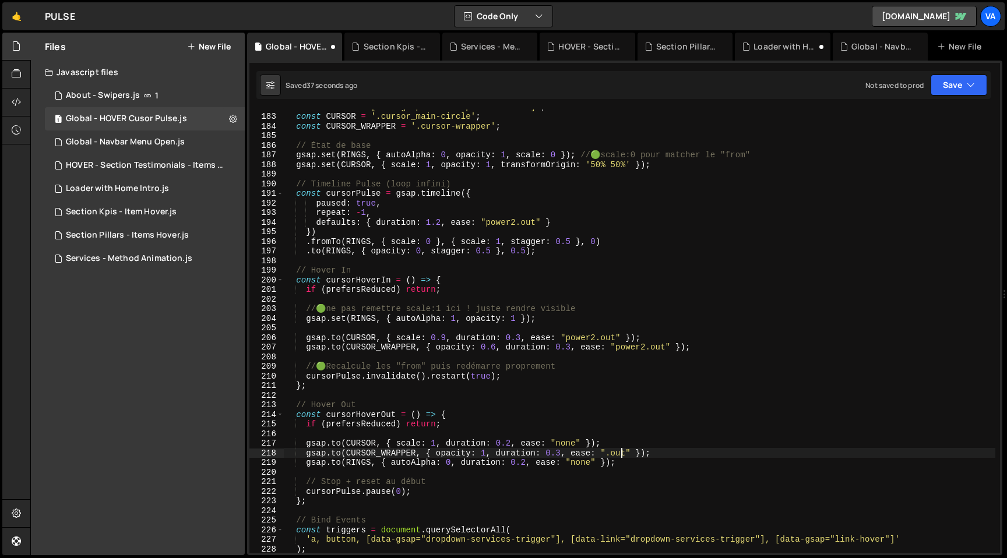
click at [621, 452] on div "const RINGS = '[data-gsap="cursor-pulse-border"]' ; const CURSOR = '.cursor_mai…" at bounding box center [640, 333] width 712 height 463
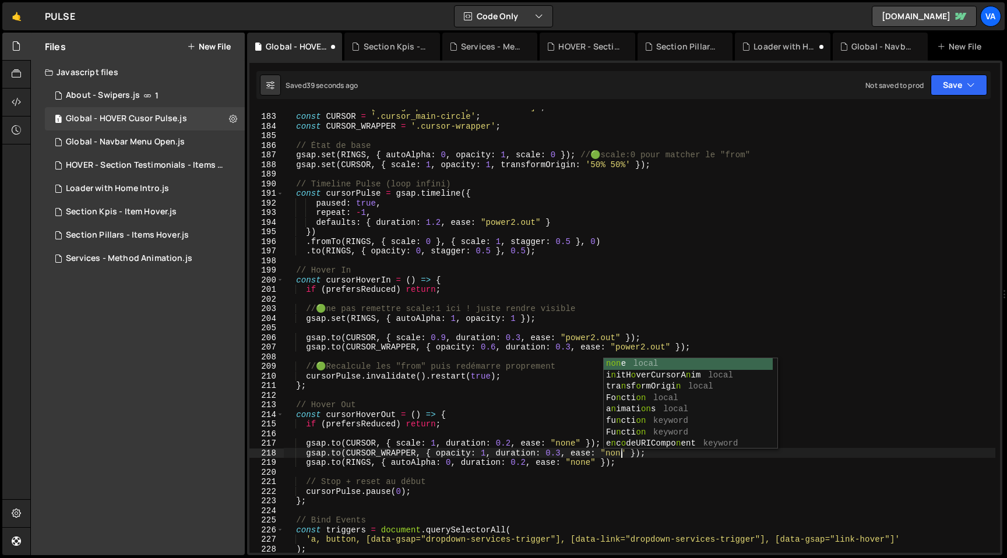
scroll to position [0, 23]
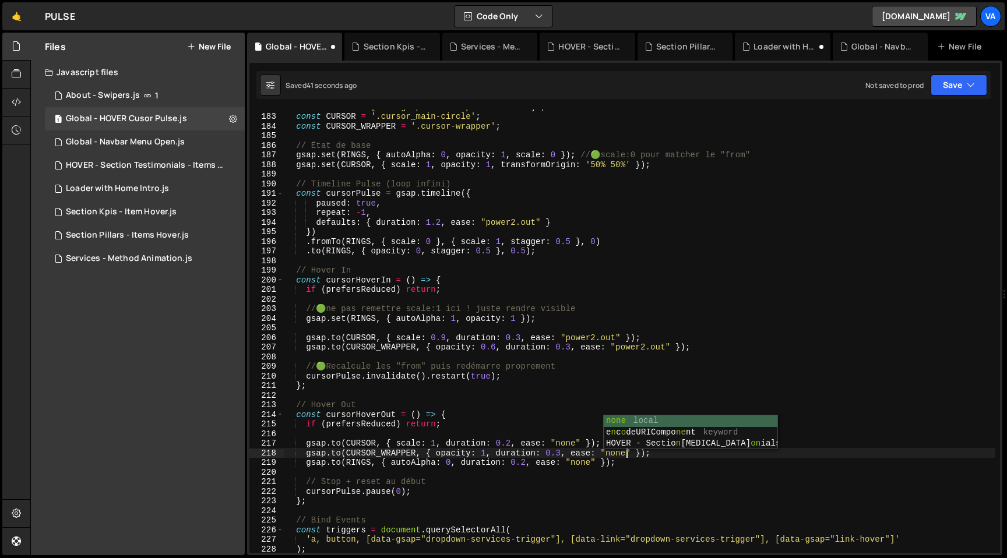
click at [563, 453] on div "const RINGS = '[data-gsap="cursor-pulse-border"]' ; const CURSOR = '.cursor_mai…" at bounding box center [640, 333] width 712 height 463
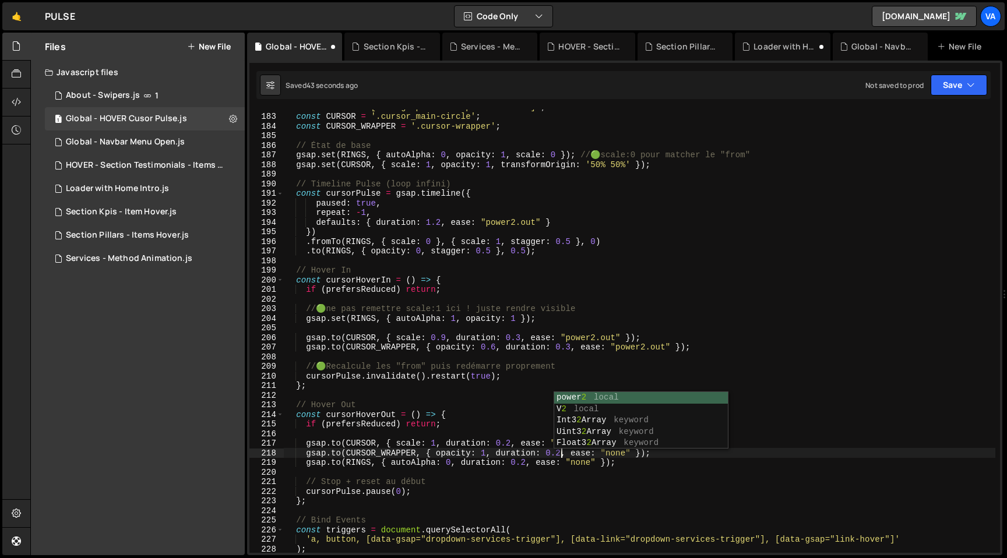
click at [532, 333] on div "const RINGS = '[data-gsap="cursor-pulse-border"]' ; const CURSOR = '.cursor_mai…" at bounding box center [640, 333] width 712 height 463
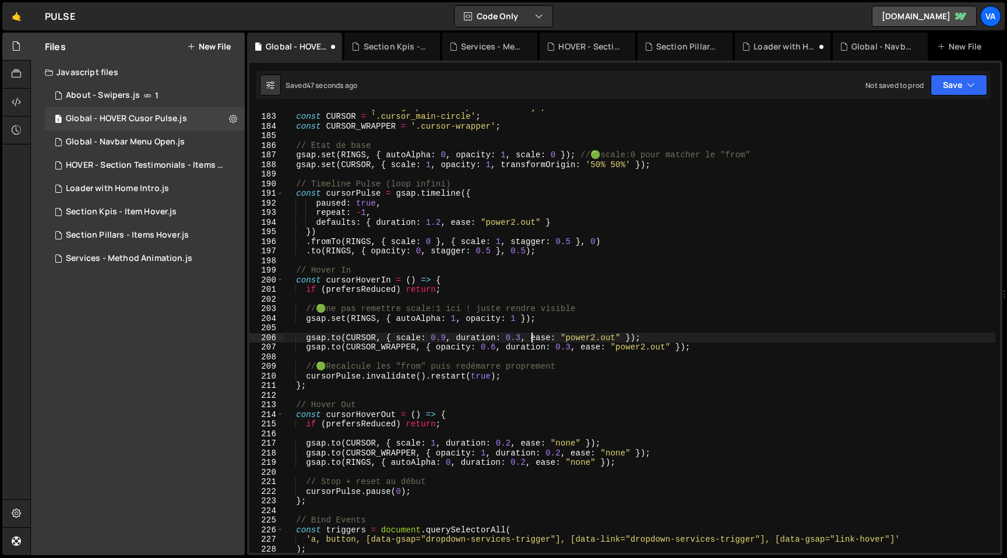
click at [656, 344] on div "const RINGS = '[data-gsap="cursor-pulse-border"]' ; const CURSOR = '.cursor_mai…" at bounding box center [640, 333] width 712 height 463
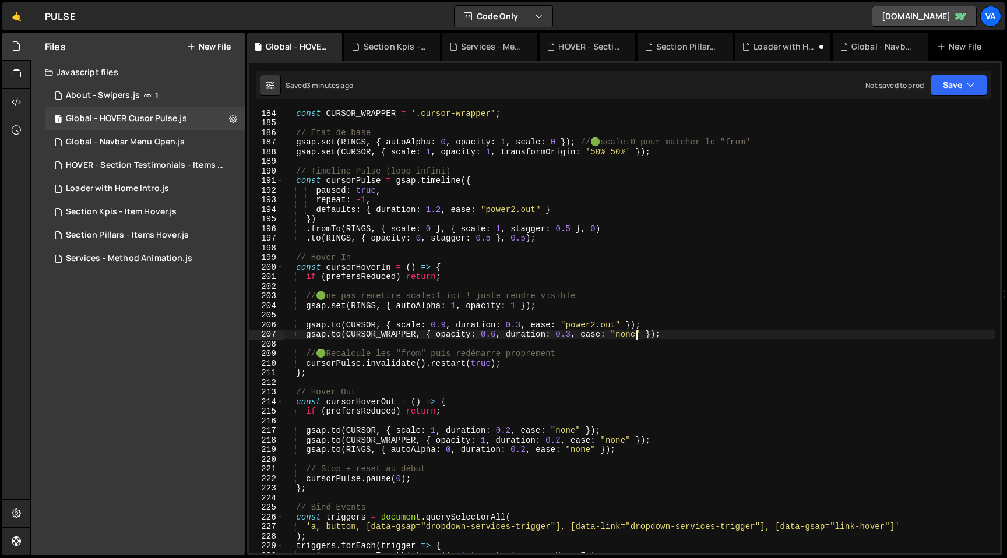
scroll to position [1761, 0]
click at [509, 430] on div "const CURSOR_WRAPPER = '.cursor-wrapper' ; // État de base gsap . set ( RINGS ,…" at bounding box center [640, 340] width 712 height 463
click at [559, 441] on div "const CURSOR_WRAPPER = '.cursor-wrapper' ; // État de base gsap . set ( RINGS ,…" at bounding box center [640, 340] width 712 height 463
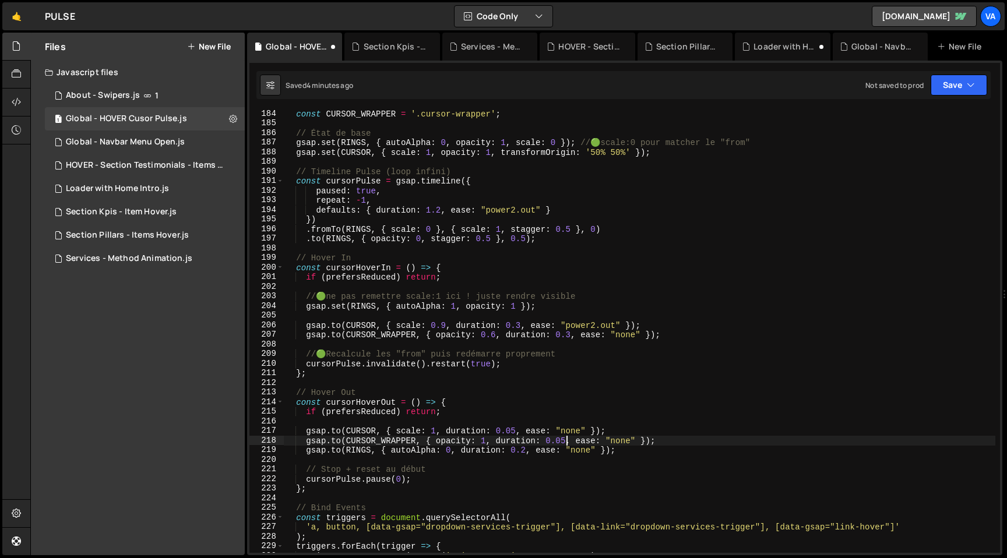
click at [526, 451] on div "const CURSOR_WRAPPER = '.cursor-wrapper' ; // État de base gsap . set ( RINGS ,…" at bounding box center [640, 340] width 712 height 463
click at [563, 439] on div "const CURSOR_WRAPPER = '.cursor-wrapper' ; // État de base gsap . set ( RINGS ,…" at bounding box center [640, 340] width 712 height 463
click at [528, 450] on div "const CURSOR_WRAPPER = '.cursor-wrapper' ; // État de base gsap . set ( RINGS ,…" at bounding box center [640, 340] width 712 height 463
click at [516, 428] on div "const CURSOR_WRAPPER = '.cursor-wrapper' ; // État de base gsap . set ( RINGS ,…" at bounding box center [640, 340] width 712 height 463
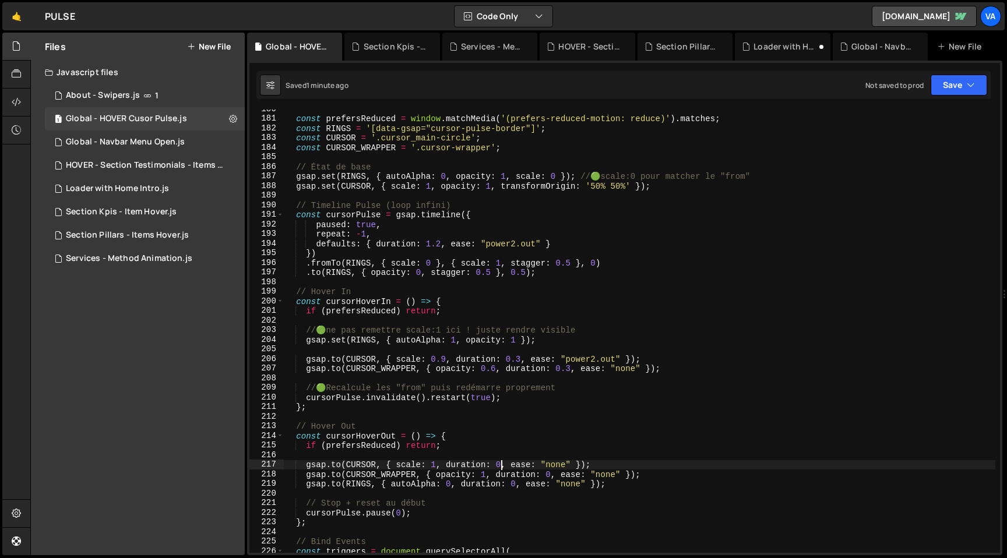
scroll to position [1718, 0]
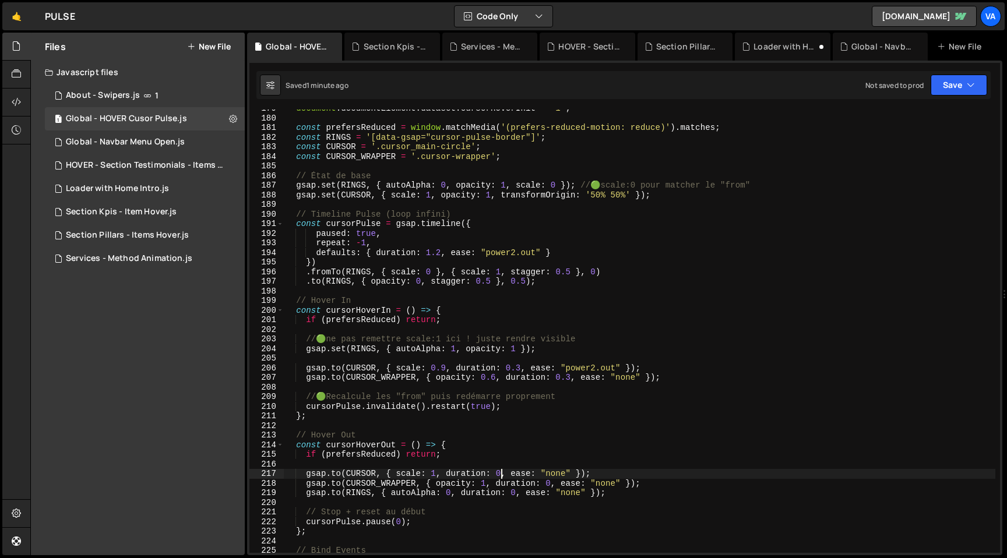
click at [565, 271] on div "document . documentElement . dataset . cursorHoverInit = "1" ; const prefersRed…" at bounding box center [640, 335] width 712 height 463
type textarea ".fromTo(RINGS, { scale: 0 }, { scale: 1, stagger: 0.46 }, 0)"
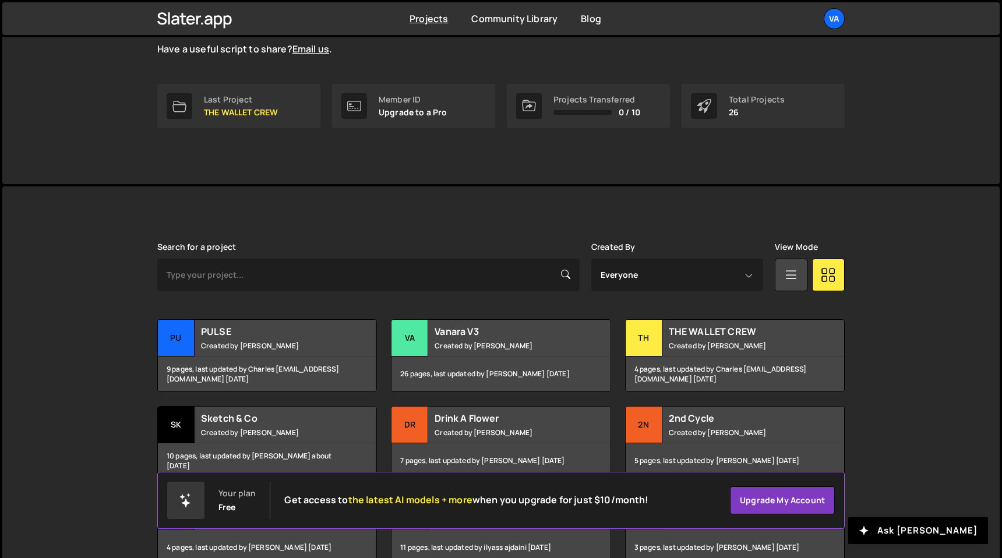
scroll to position [189, 0]
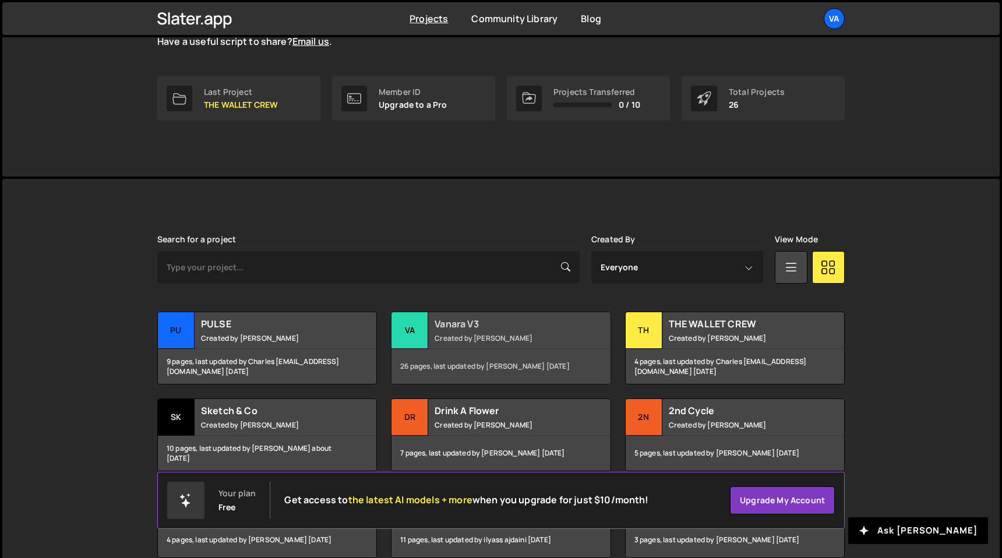
click at [488, 312] on div "Vanara V3 Created by Terence Moulin" at bounding box center [501, 330] width 219 height 36
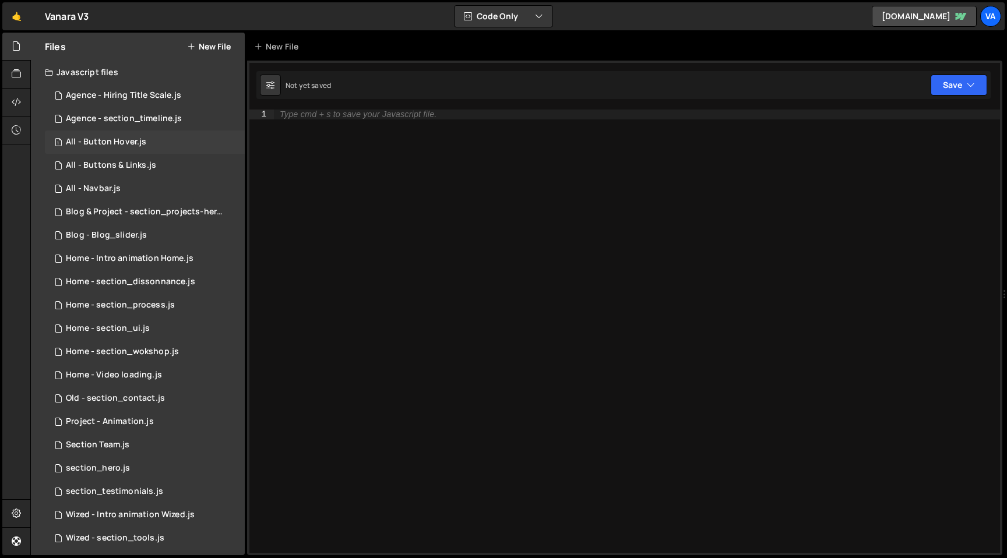
click at [131, 144] on div "All - Button Hover.js" at bounding box center [106, 142] width 80 height 10
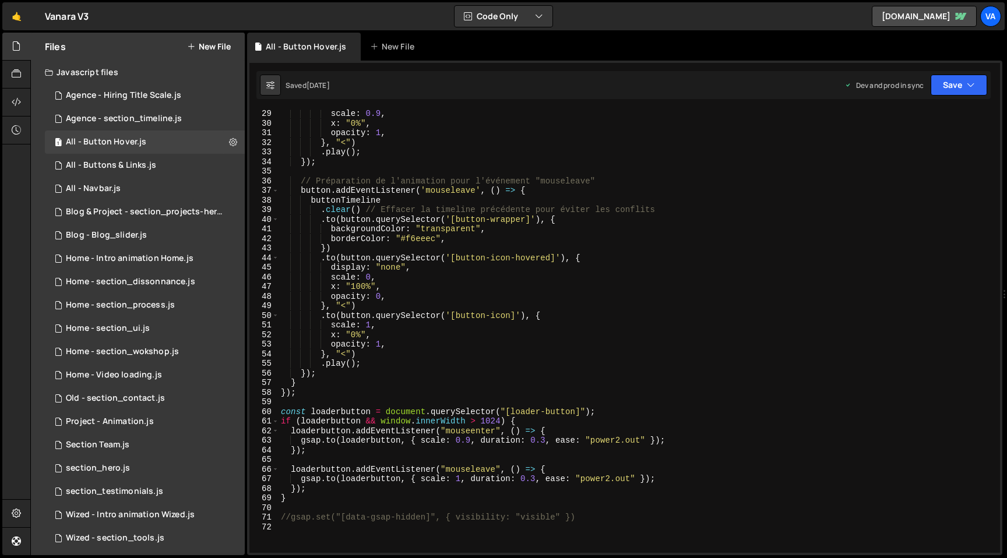
scroll to position [269, 0]
click at [142, 166] on div "All - Buttons & Links.js" at bounding box center [111, 165] width 90 height 10
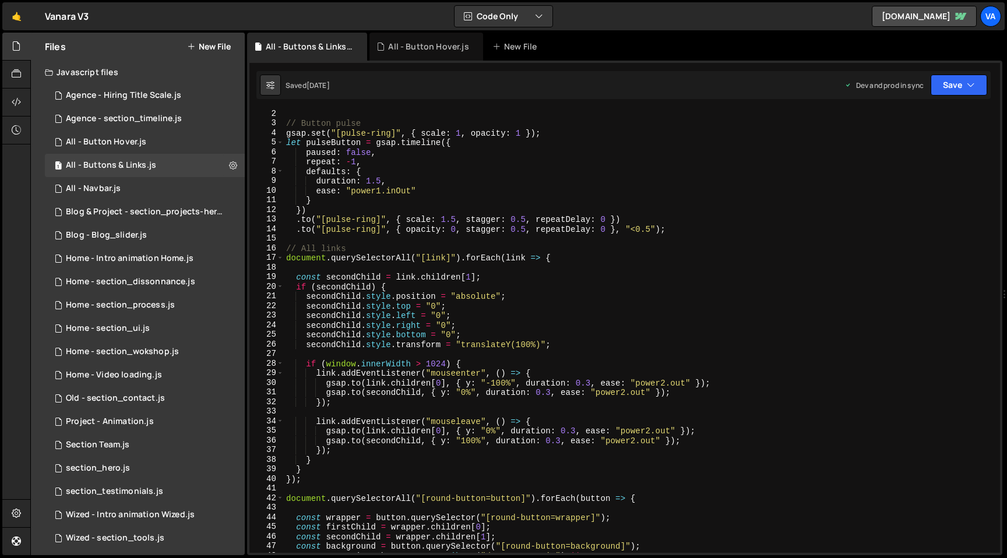
scroll to position [0, 0]
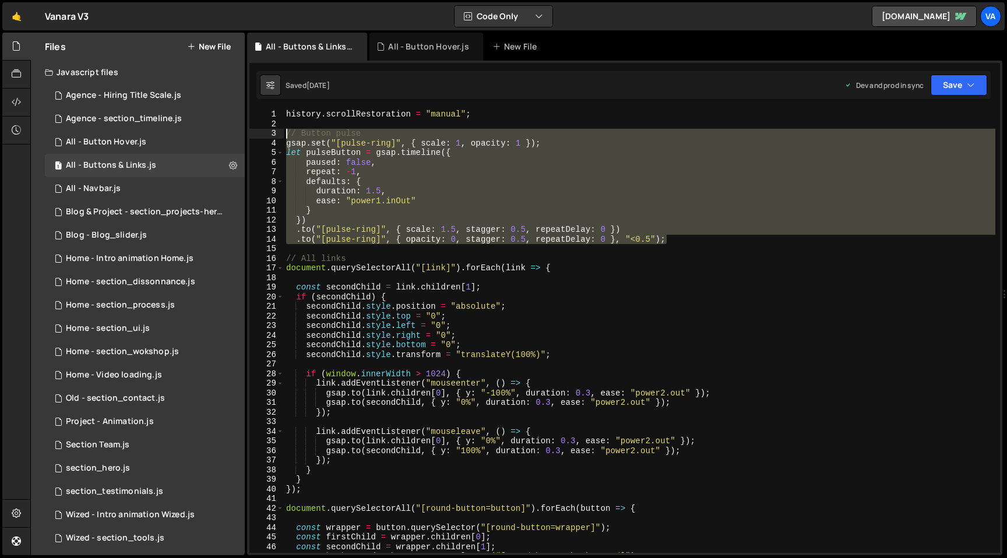
drag, startPoint x: 680, startPoint y: 240, endPoint x: 285, endPoint y: 133, distance: 409.4
click at [285, 133] on div "history . scrollRestoration = "manual" ; // Button pulse gsap . set ( "[pulse-r…" at bounding box center [640, 341] width 712 height 463
click at [550, 228] on div "history . scrollRestoration = "manual" ; // Button pulse gsap . set ( "[pulse-r…" at bounding box center [640, 341] width 712 height 463
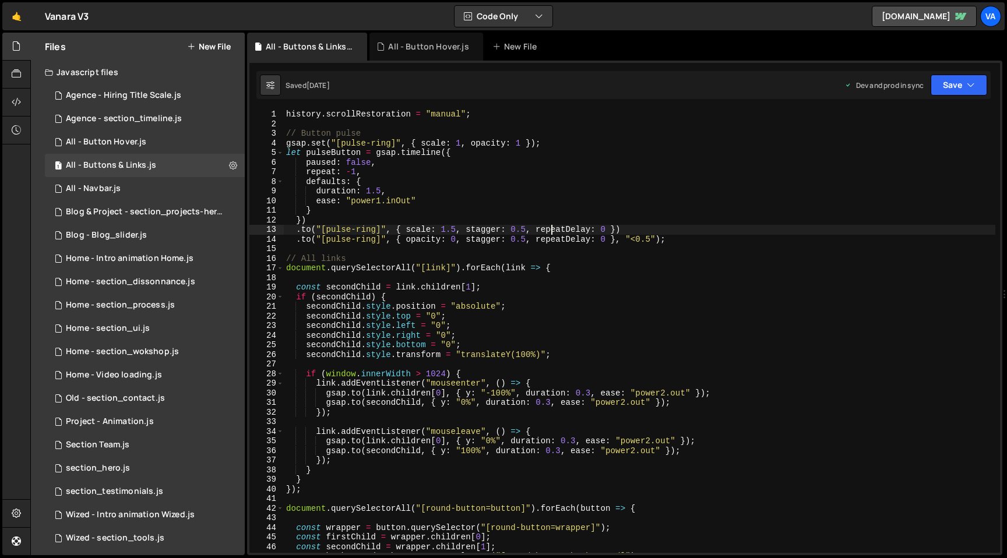
click at [602, 305] on div "history . scrollRestoration = "manual" ; // Button pulse gsap . set ( "[pulse-r…" at bounding box center [640, 341] width 712 height 463
type textarea "secondChild.style.position = "absolute";"
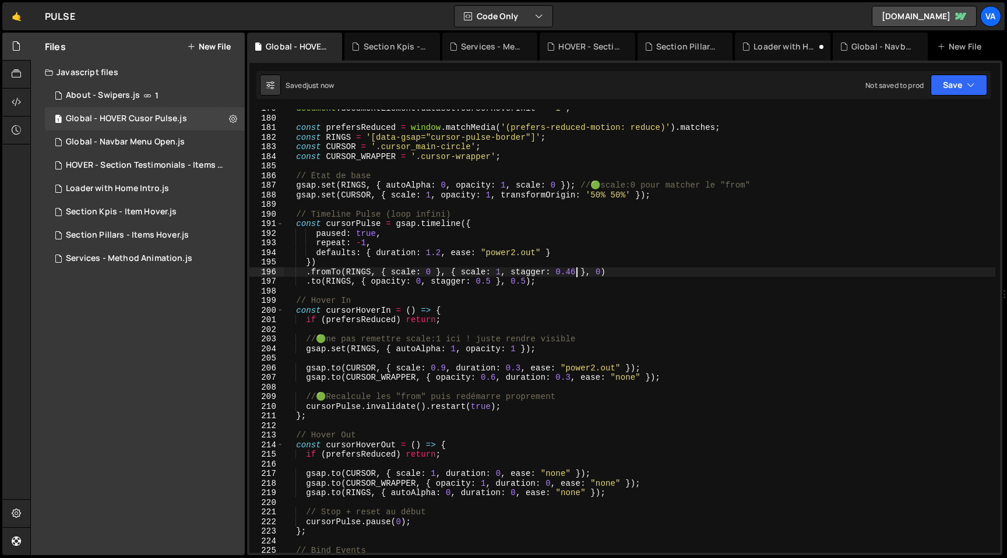
scroll to position [1718, 0]
click at [443, 253] on div "document . documentElement . dataset . cursorHoverInit = "1" ; const prefersRed…" at bounding box center [640, 335] width 712 height 463
click at [576, 272] on div "document . documentElement . dataset . cursorHoverInit = "1" ; const prefersRed…" at bounding box center [640, 335] width 712 height 463
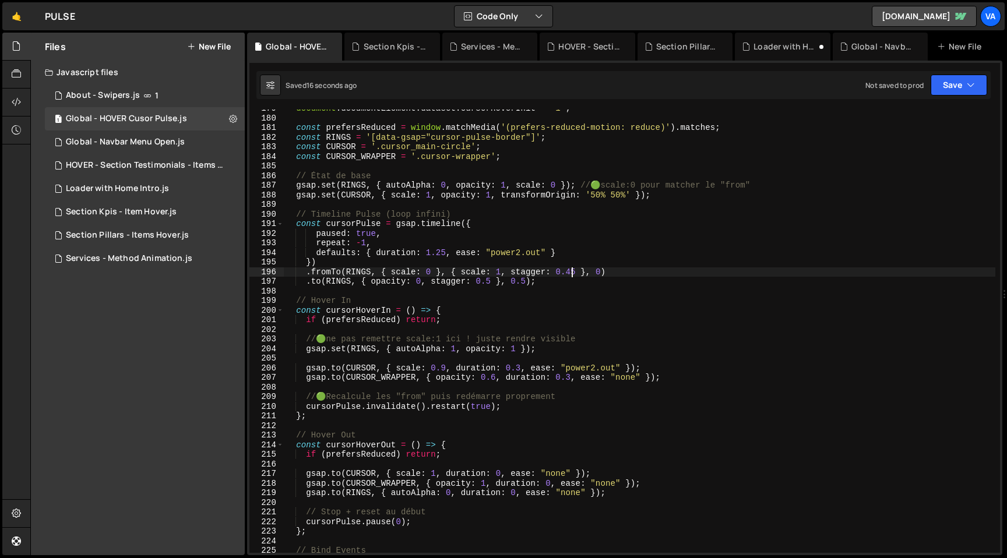
click at [446, 254] on div "document . documentElement . dataset . cursorHoverInit = "1" ; const prefersRed…" at bounding box center [640, 335] width 712 height 463
click at [576, 274] on div "document . documentElement . dataset . cursorHoverInit = "1" ; const prefersRed…" at bounding box center [640, 335] width 712 height 463
click at [515, 252] on div "document . documentElement . dataset . cursorHoverInit = "1" ; const prefersRed…" at bounding box center [640, 335] width 712 height 463
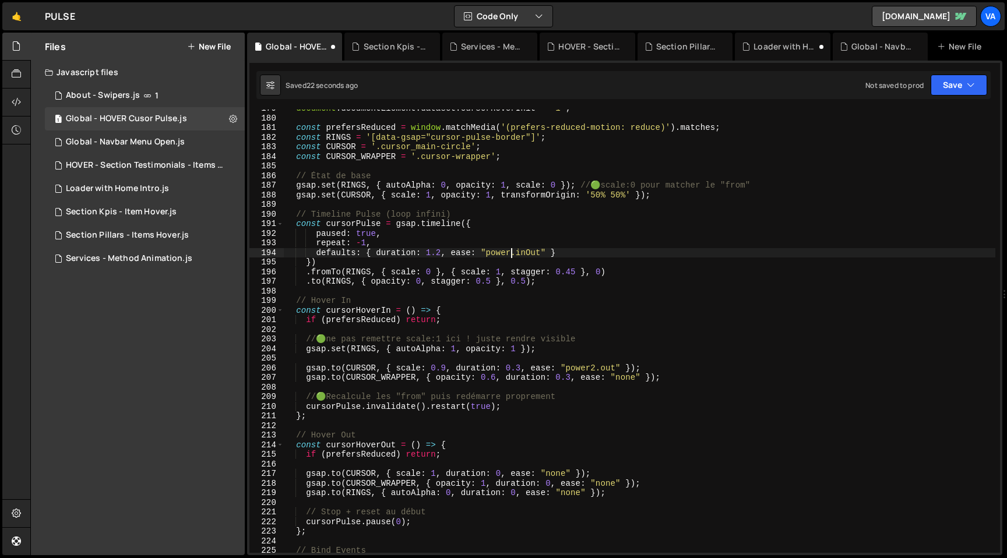
scroll to position [0, 16]
click at [572, 273] on div "document . documentElement . dataset . cursorHoverInit = "1" ; const prefersRed…" at bounding box center [640, 335] width 712 height 463
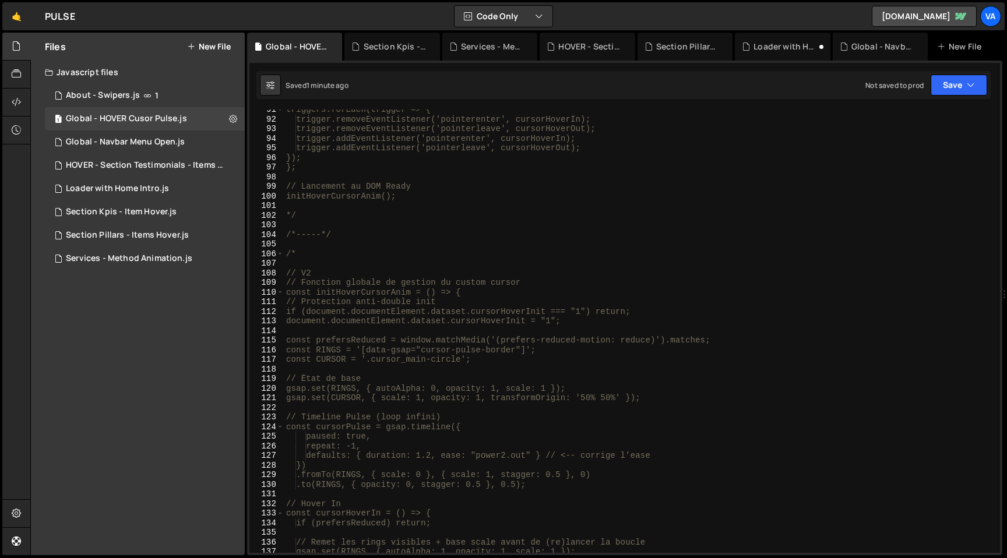
scroll to position [747, 0]
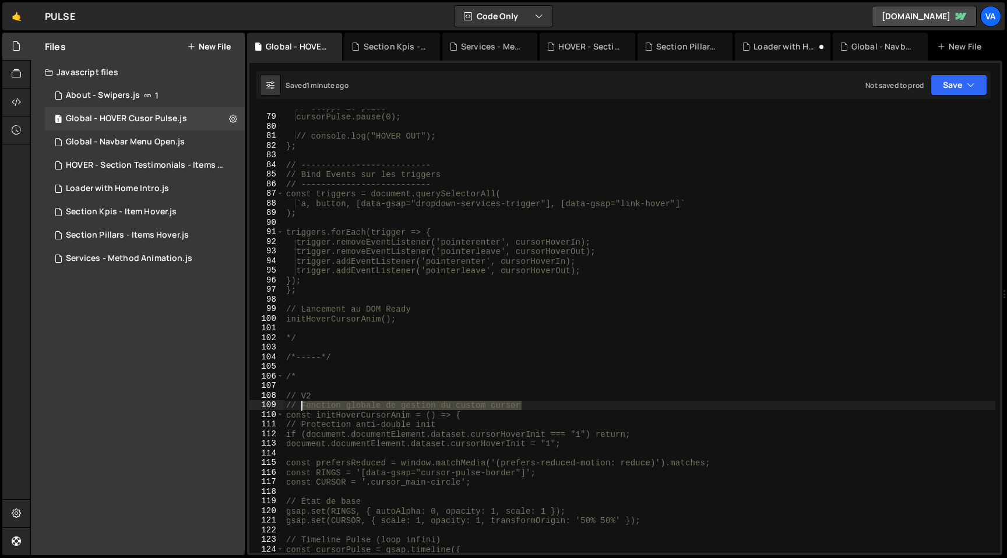
drag, startPoint x: 524, startPoint y: 404, endPoint x: 302, endPoint y: 407, distance: 222.1
click at [302, 407] on div "// Stoppe le pulse cursorPulse.pause(0); // console.log("HOVER OUT"); }; // ---…" at bounding box center [640, 334] width 712 height 463
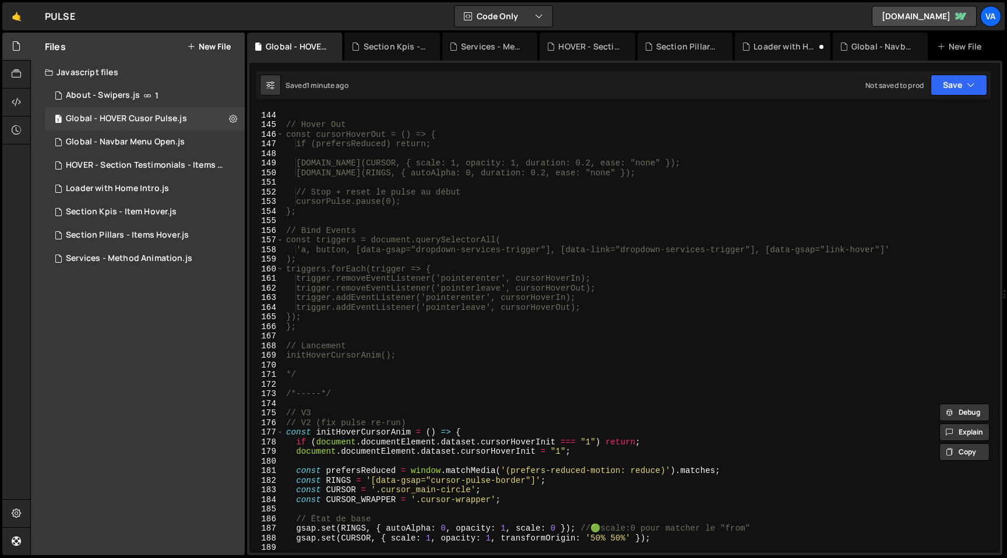
scroll to position [1376, 0]
drag, startPoint x: 410, startPoint y: 420, endPoint x: 302, endPoint y: 418, distance: 107.2
click at [302, 418] on div "// Hover Out const cursorHoverOut = () => { if (prefersReduced) return; gsap.to…" at bounding box center [640, 339] width 712 height 463
paste textarea "Fonction globale de gestion du custom cursor"
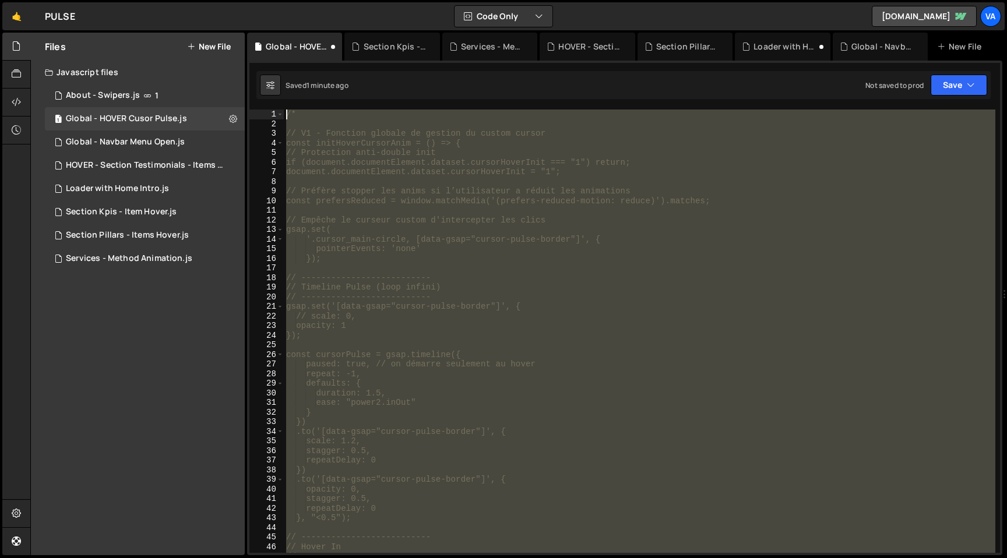
scroll to position [0, 0]
drag, startPoint x: 322, startPoint y: 409, endPoint x: 379, endPoint y: -93, distance: 504.4
click at [379, 0] on html "Projects Community Library Blog Va Projects Your Teams Account Upgrade Logout" at bounding box center [503, 279] width 1007 height 558
type textarea "/*"
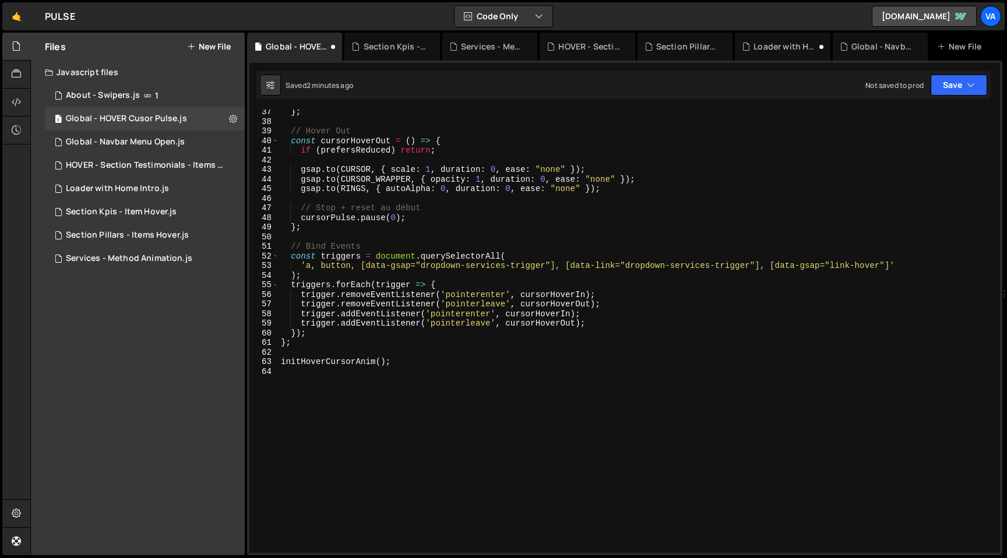
scroll to position [233, 0]
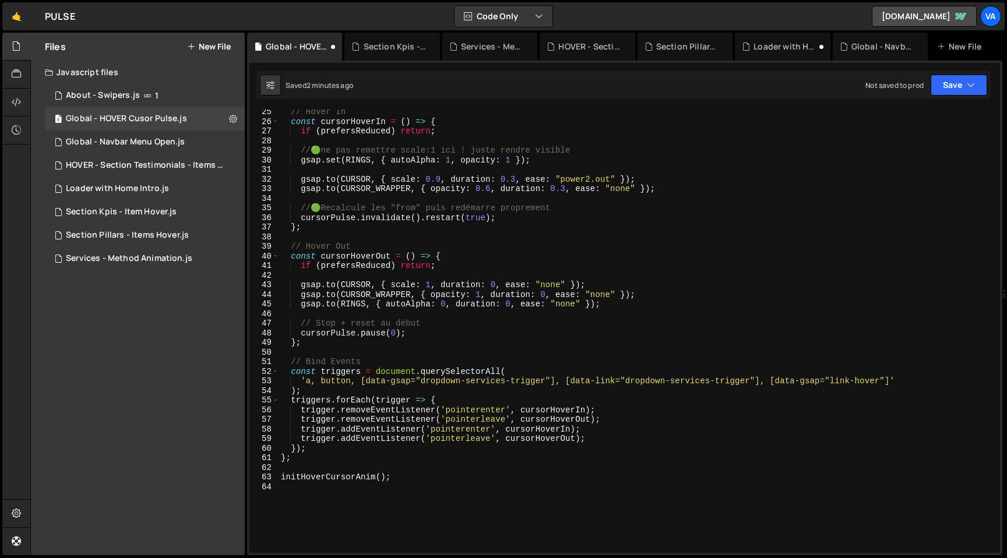
type textarea "// Fonction globale de gestion du custom cursor"
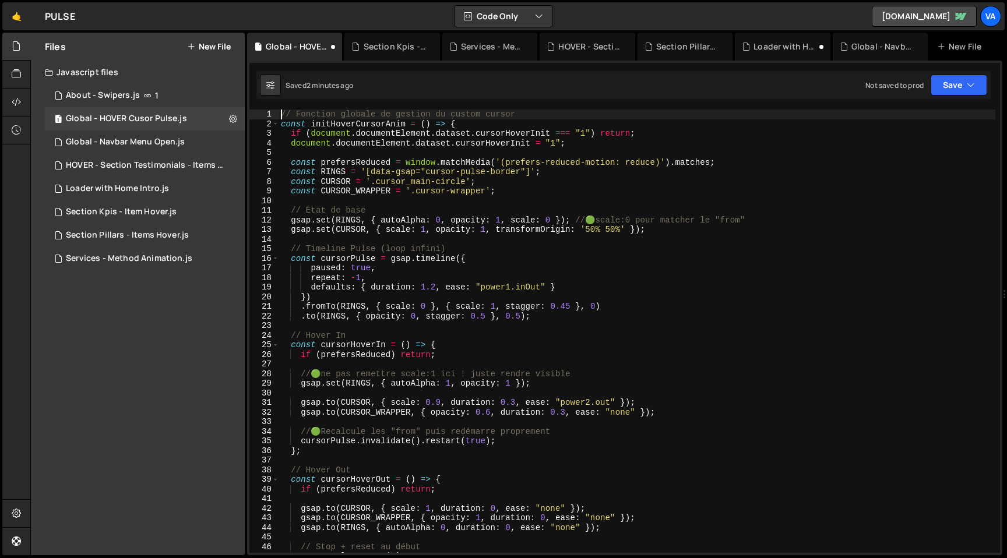
scroll to position [0, 0]
click at [233, 119] on icon at bounding box center [233, 118] width 8 height 11
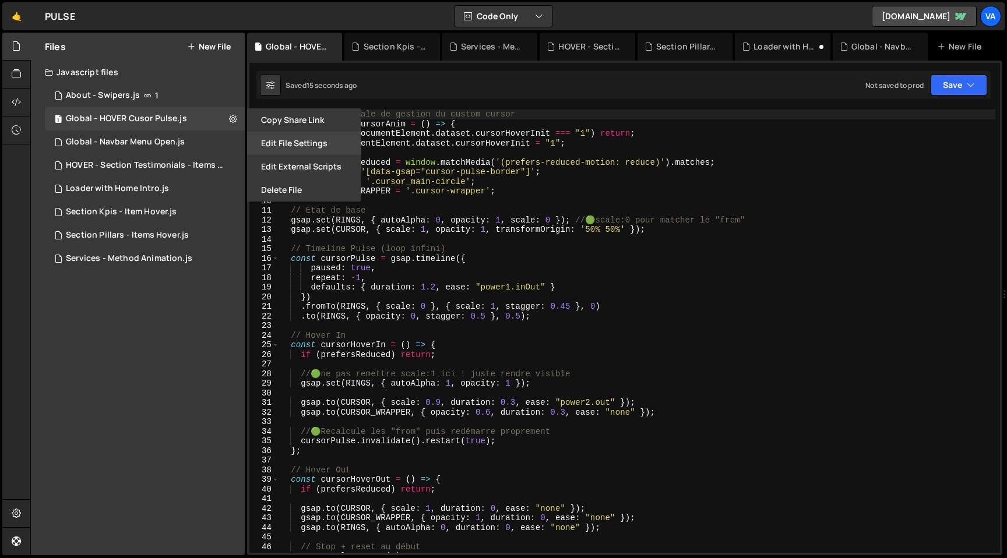
click at [281, 142] on button "Edit File Settings" at bounding box center [304, 143] width 114 height 23
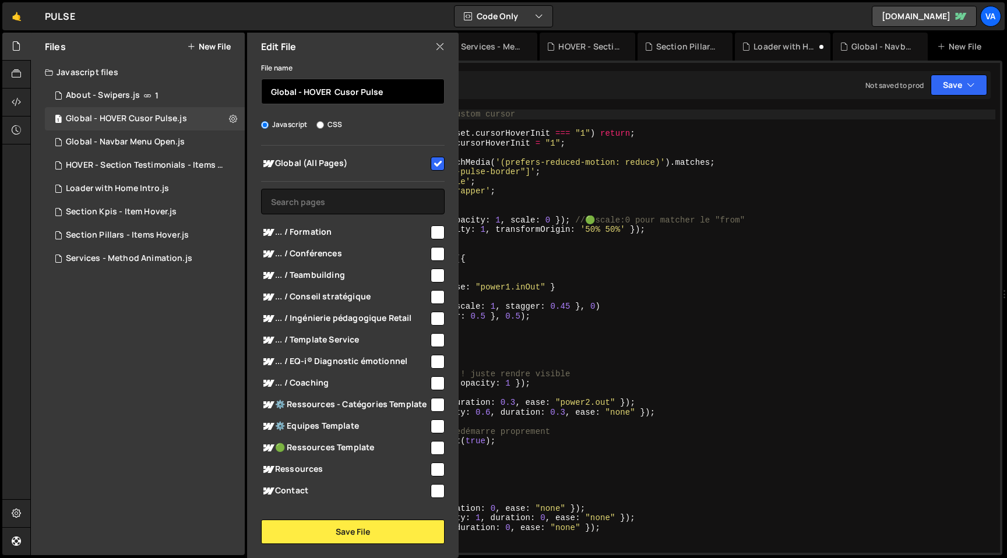
click at [330, 93] on input "Global - HOVER Cusor Pulse" at bounding box center [353, 92] width 184 height 26
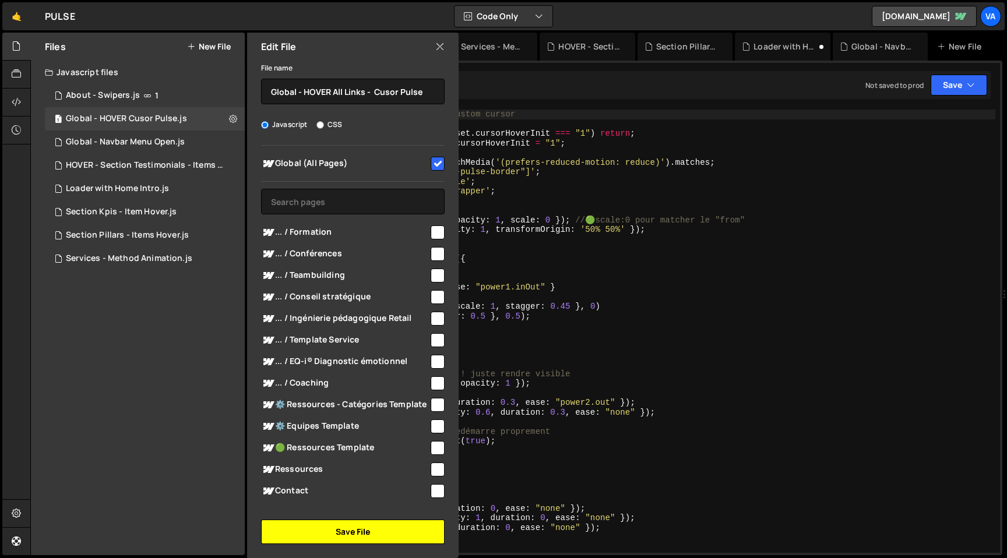
click at [351, 532] on button "Save File" at bounding box center [353, 532] width 184 height 24
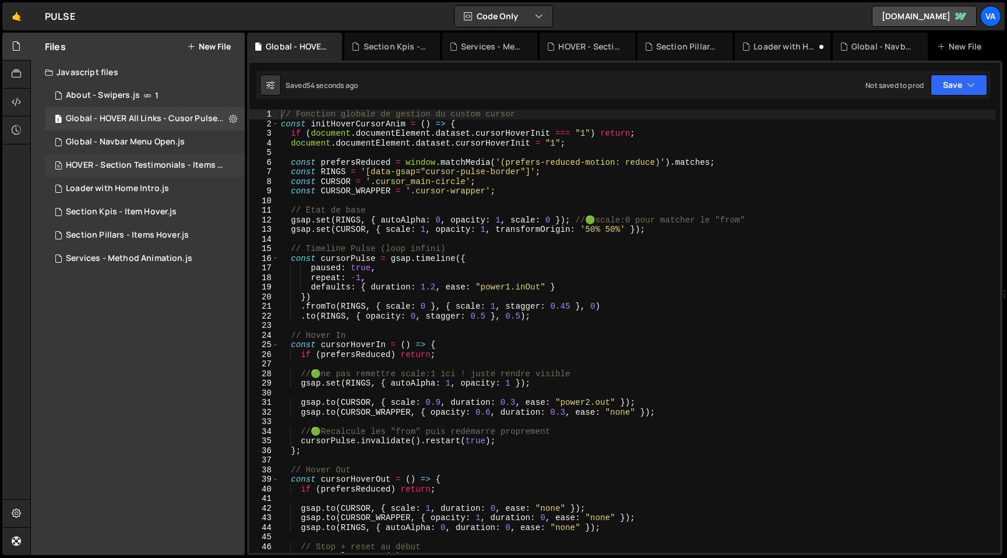
click at [196, 166] on div "HOVER - Section Testimonials - Items Hover.js" at bounding box center [146, 165] width 161 height 10
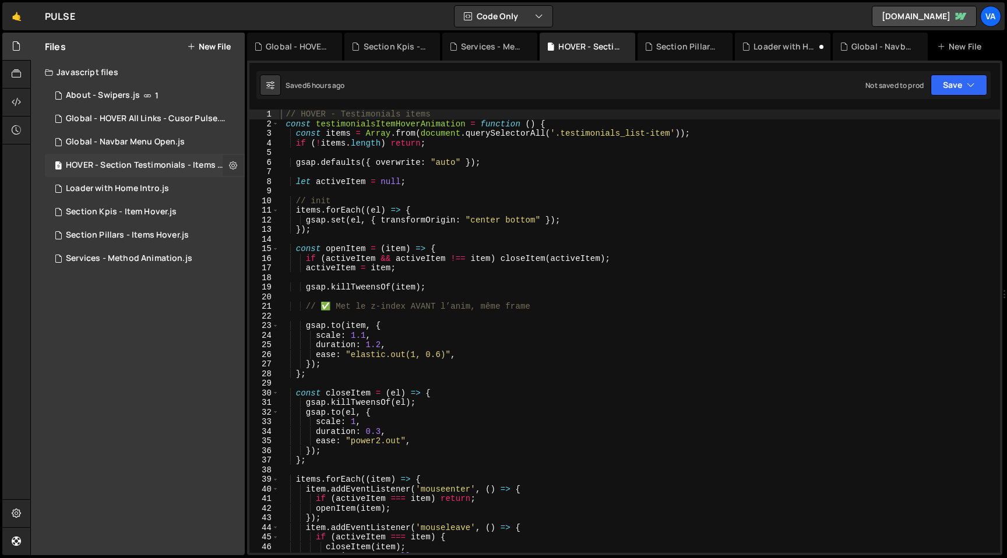
click at [233, 164] on icon at bounding box center [233, 165] width 8 height 11
type input "HOVER - Section Testimonials - Items Hover"
radio input "true"
checkbox input "true"
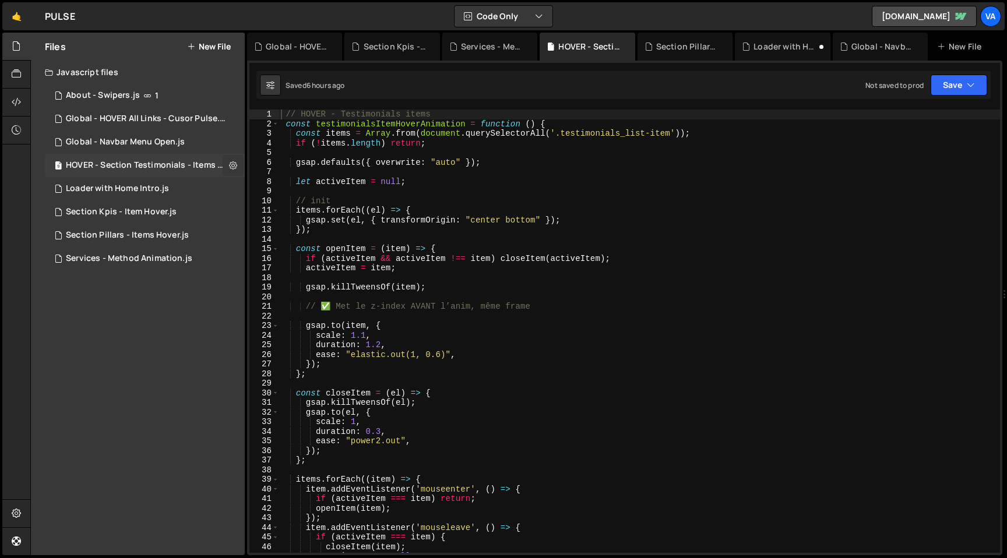
checkbox input "true"
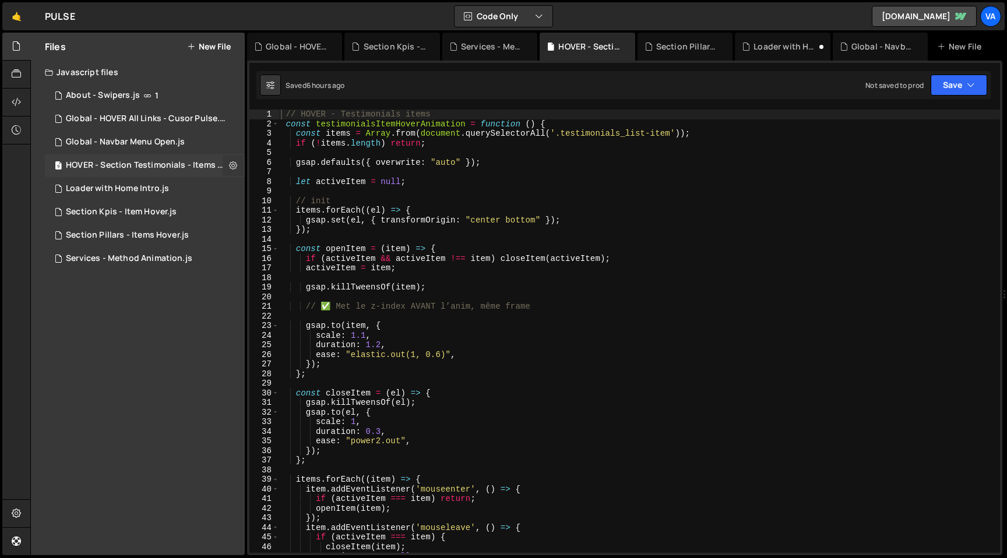
checkbox input "true"
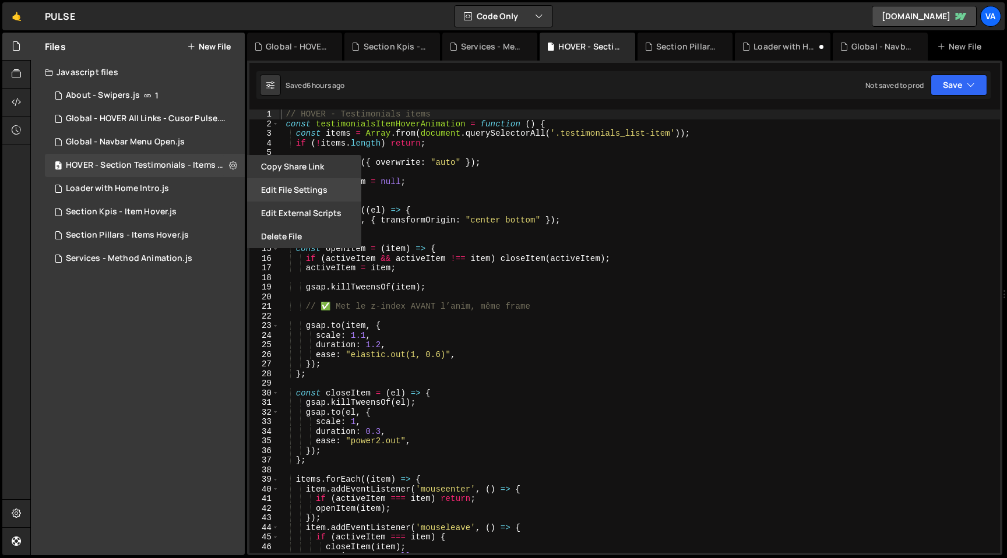
click at [281, 184] on button "Edit File Settings" at bounding box center [304, 189] width 114 height 23
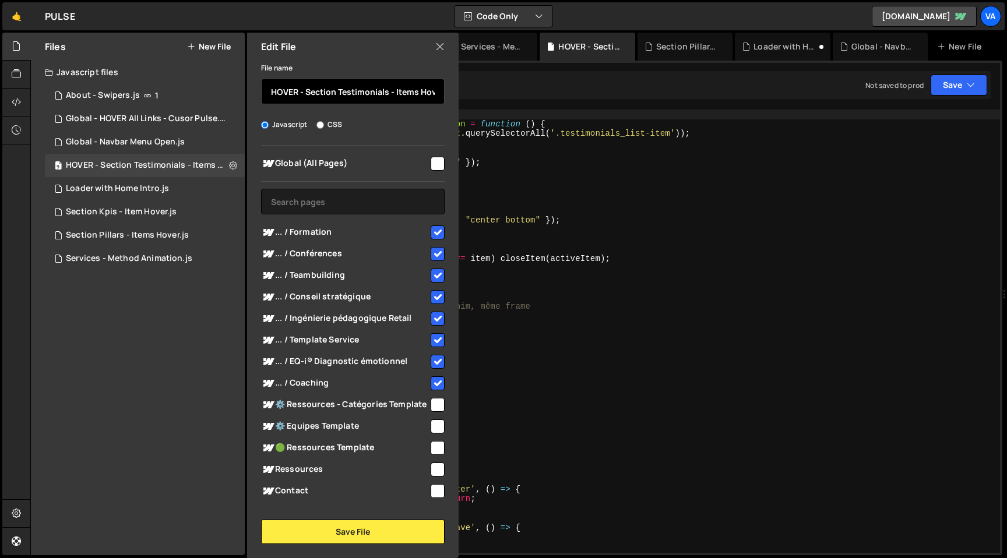
click at [283, 93] on input "HOVER - Section Testimonials - Items Hover" at bounding box center [353, 92] width 184 height 26
click at [395, 92] on input "Section Testimonials - Items Hover" at bounding box center [353, 92] width 184 height 26
paste input "OVER"
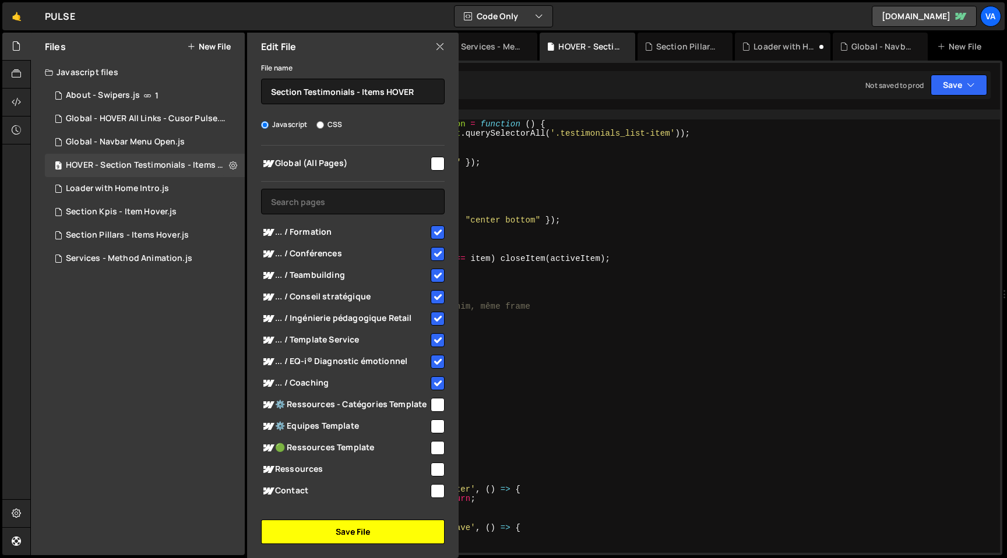
click at [350, 533] on button "Save File" at bounding box center [353, 532] width 184 height 24
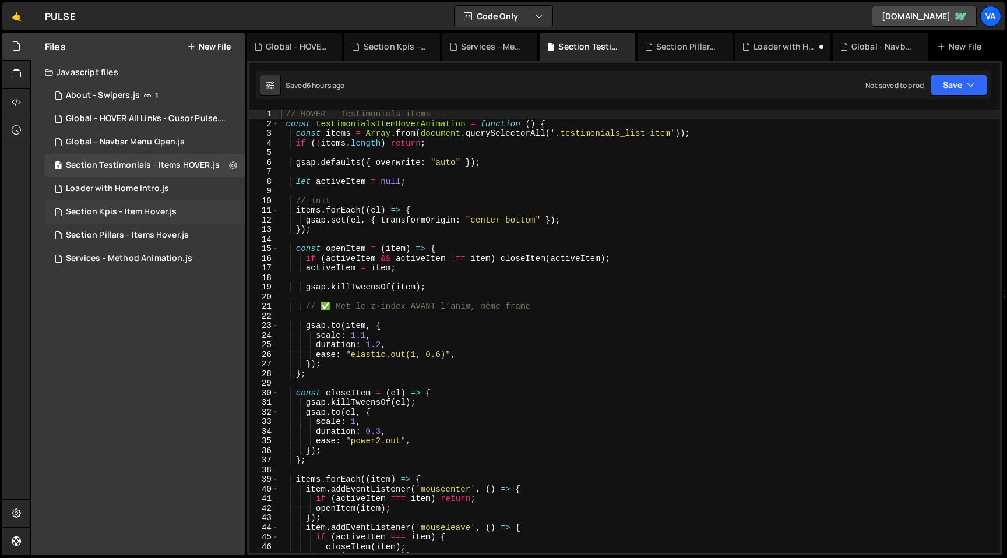
click at [186, 209] on div "1 Section Kpis - Item Hover.js 0" at bounding box center [145, 211] width 200 height 23
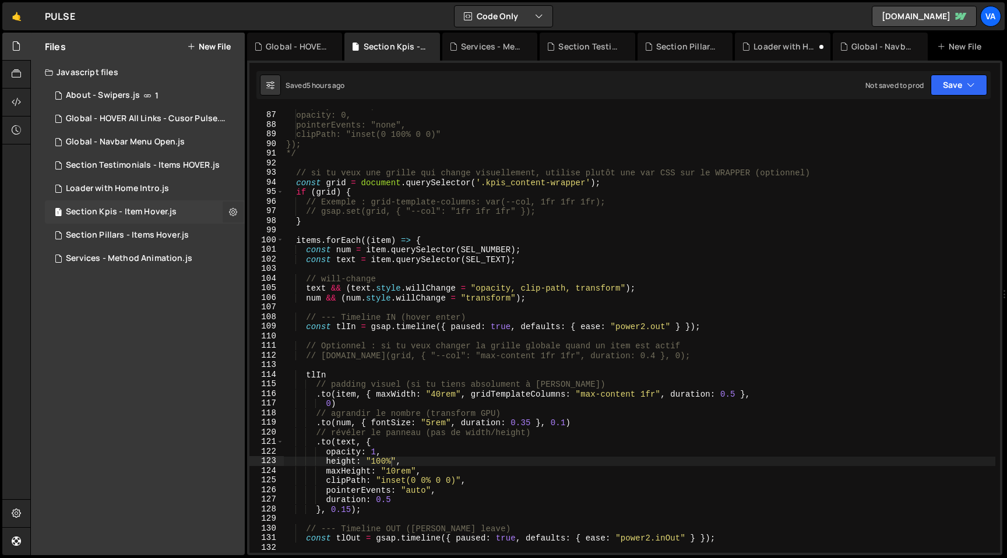
click at [230, 211] on icon at bounding box center [233, 211] width 8 height 11
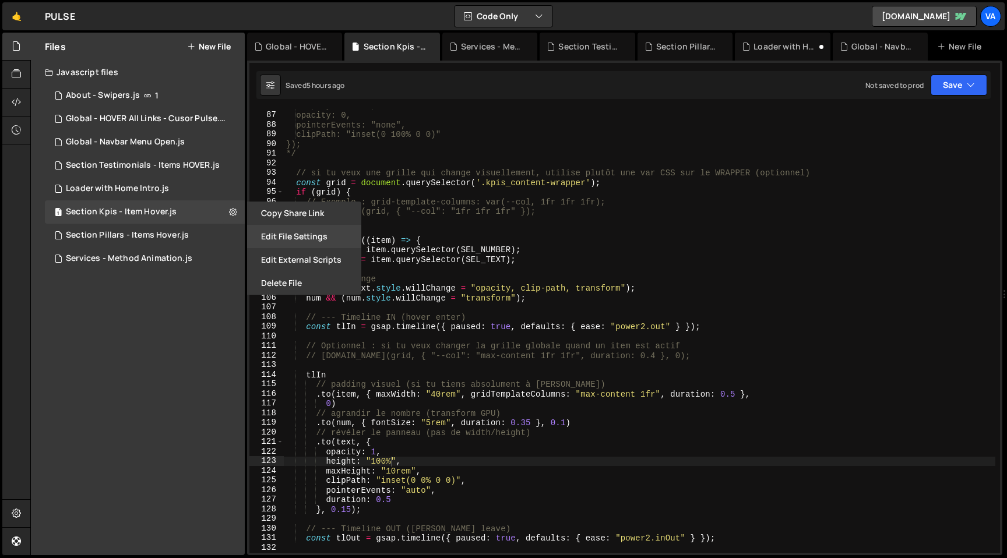
click at [286, 234] on button "Edit File Settings" at bounding box center [304, 236] width 114 height 23
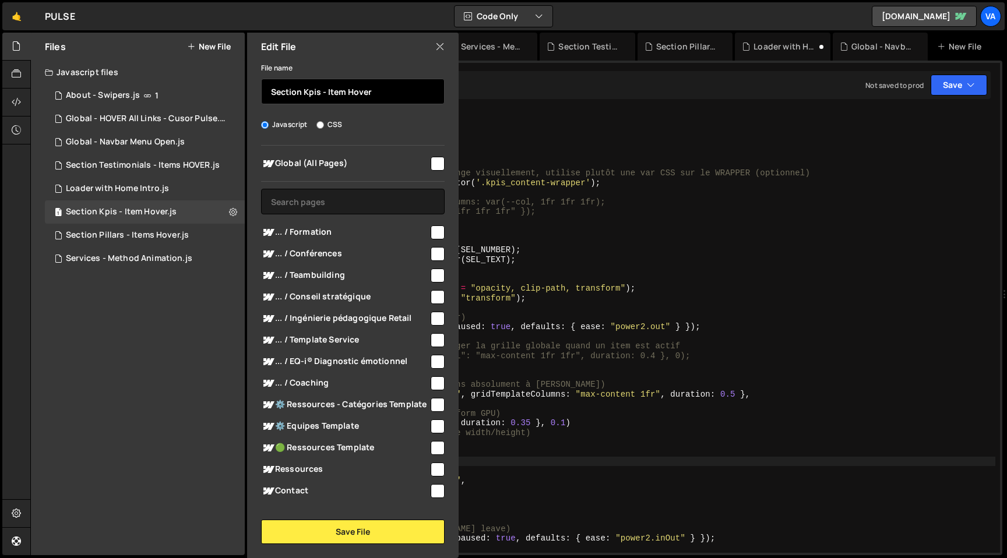
click at [356, 93] on input "Section Kpis - Item Hover" at bounding box center [353, 92] width 184 height 26
paste input "OVER"
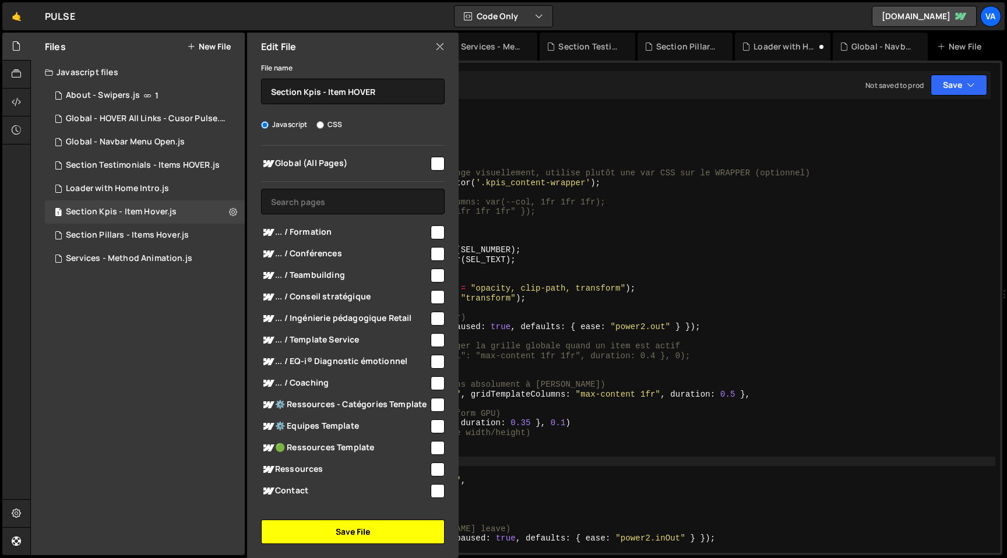
click at [339, 533] on button "Save File" at bounding box center [353, 532] width 184 height 24
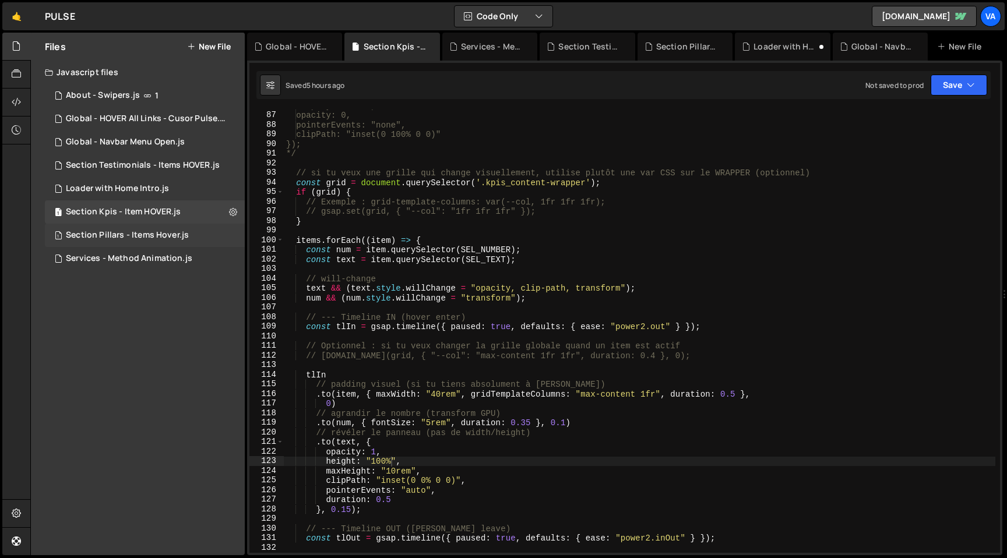
click at [221, 237] on div "1 Section Pillars - Items Hover.js 0" at bounding box center [145, 235] width 200 height 23
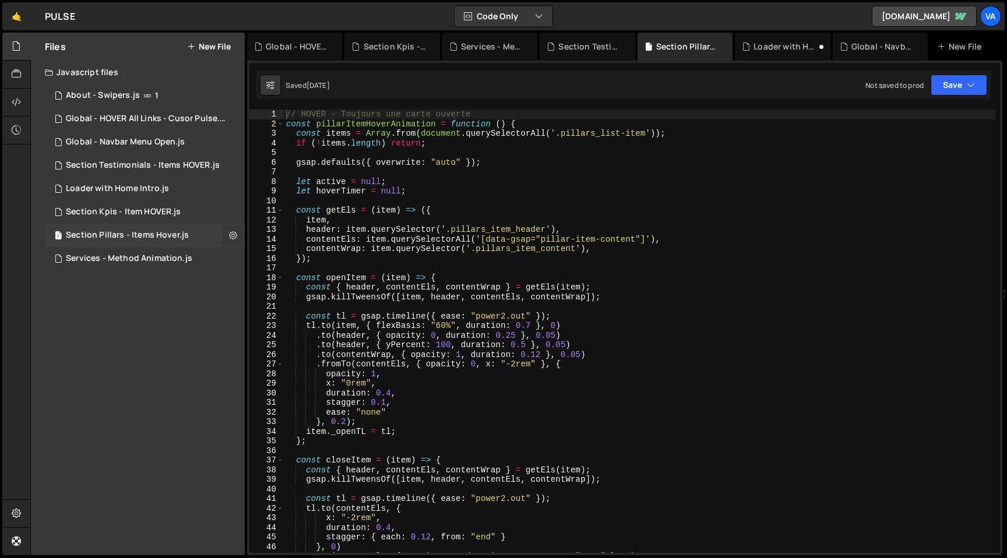
click at [233, 237] on icon at bounding box center [233, 235] width 8 height 11
type input "Section Pillars - Items Hover"
radio input "true"
checkbox input "true"
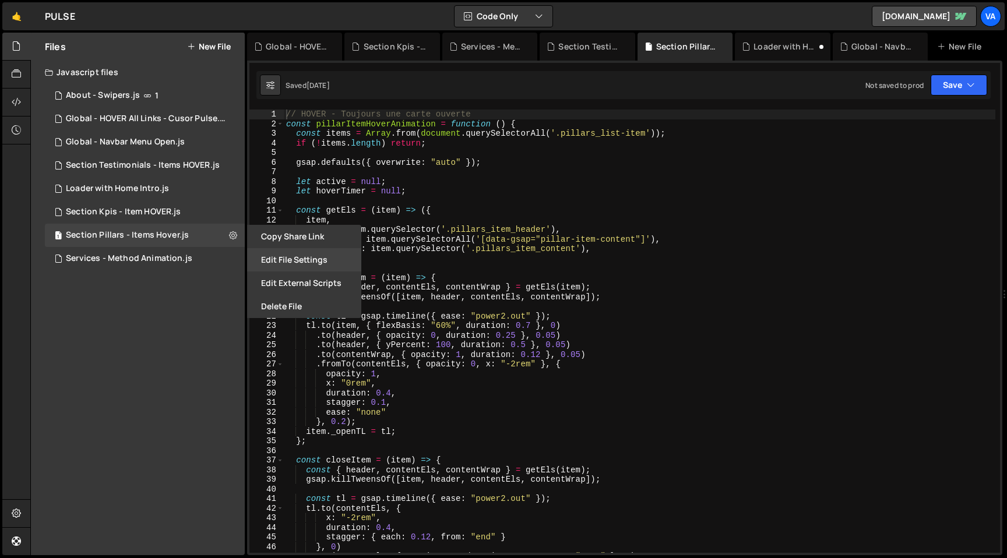
click at [280, 258] on button "Edit File Settings" at bounding box center [304, 259] width 114 height 23
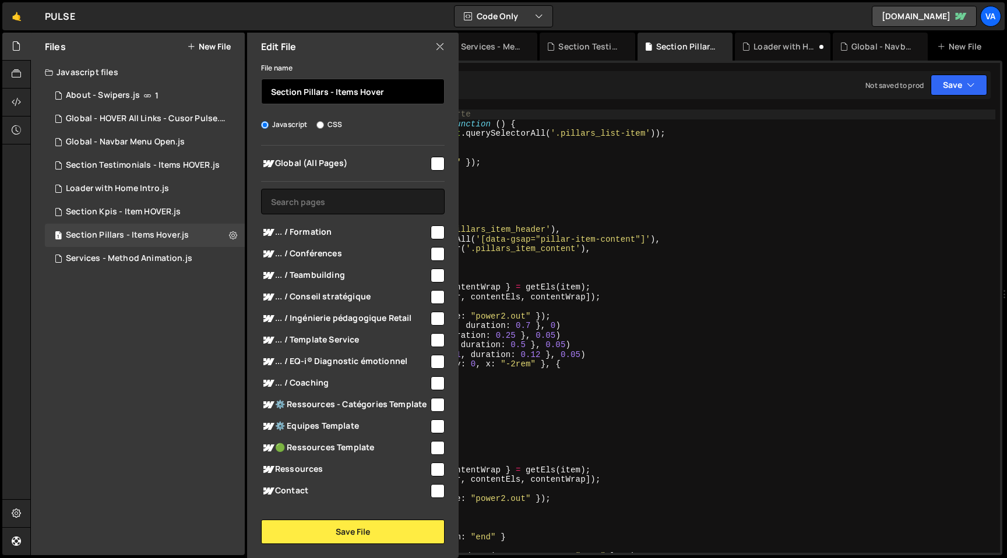
click at [371, 92] on input "Section Pillars - Items Hover" at bounding box center [353, 92] width 184 height 26
paste input "OVER"
type input "Section Pillars - Items HOVER"
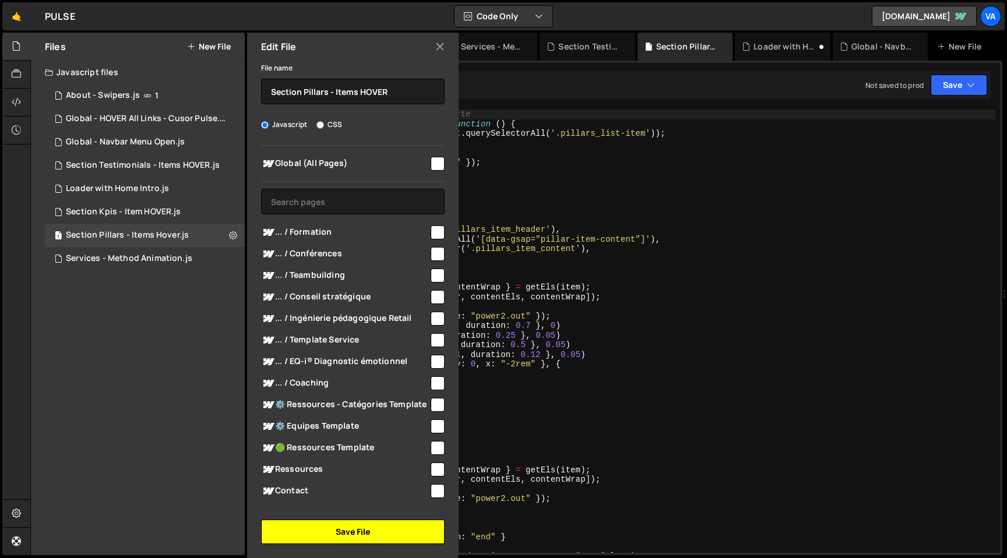
click at [359, 535] on button "Save File" at bounding box center [353, 532] width 184 height 24
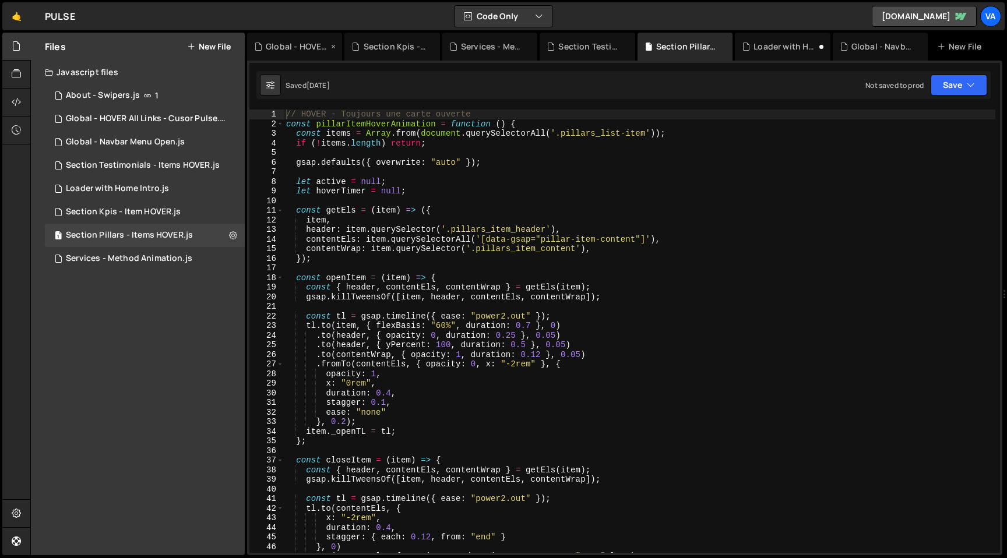
click at [333, 47] on icon at bounding box center [333, 47] width 8 height 12
click at [364, 47] on div "Section Kpis - Item HOVER.js" at bounding box center [395, 47] width 62 height 12
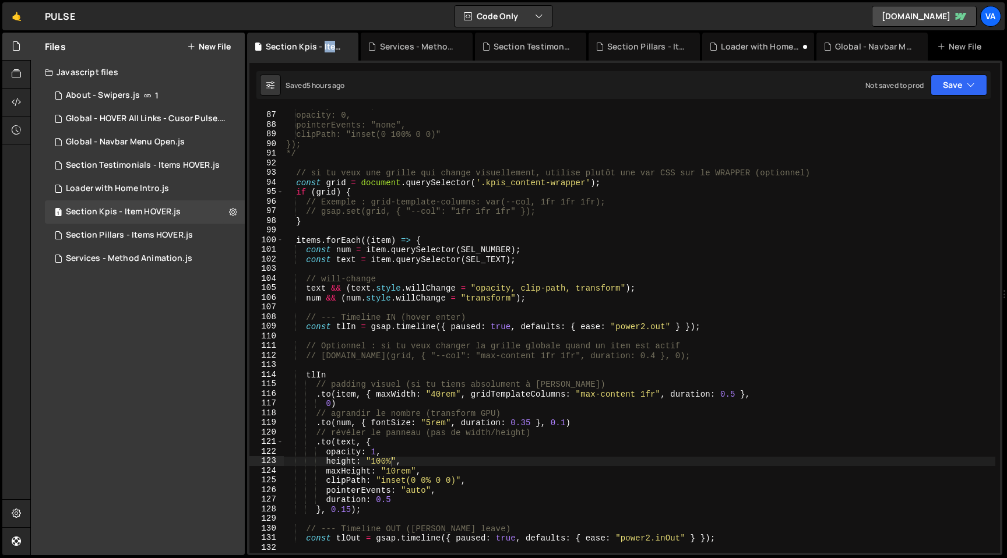
click at [333, 47] on div "Section Kpis - Item HOVER.js" at bounding box center [305, 47] width 79 height 12
click at [348, 47] on icon at bounding box center [350, 47] width 8 height 12
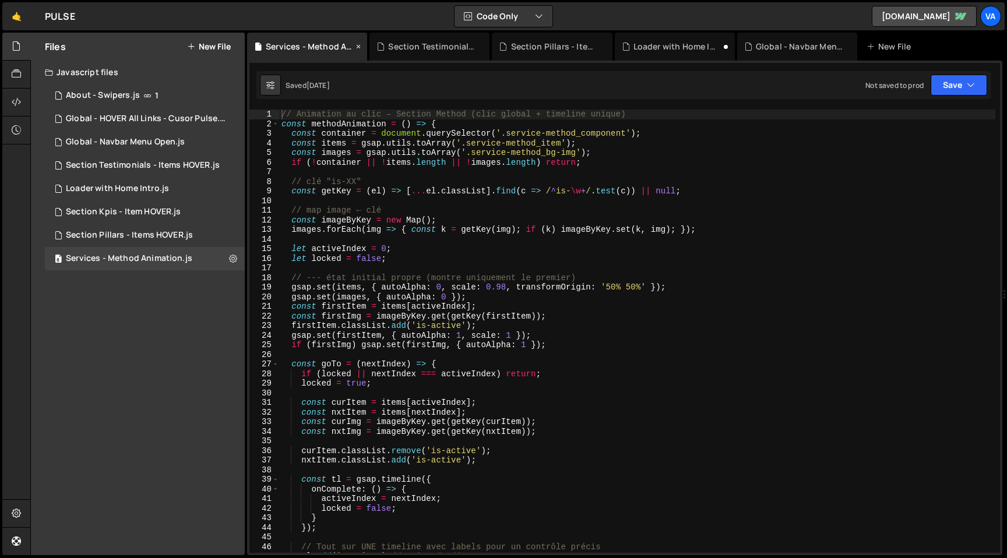
click at [358, 45] on icon at bounding box center [358, 47] width 8 height 12
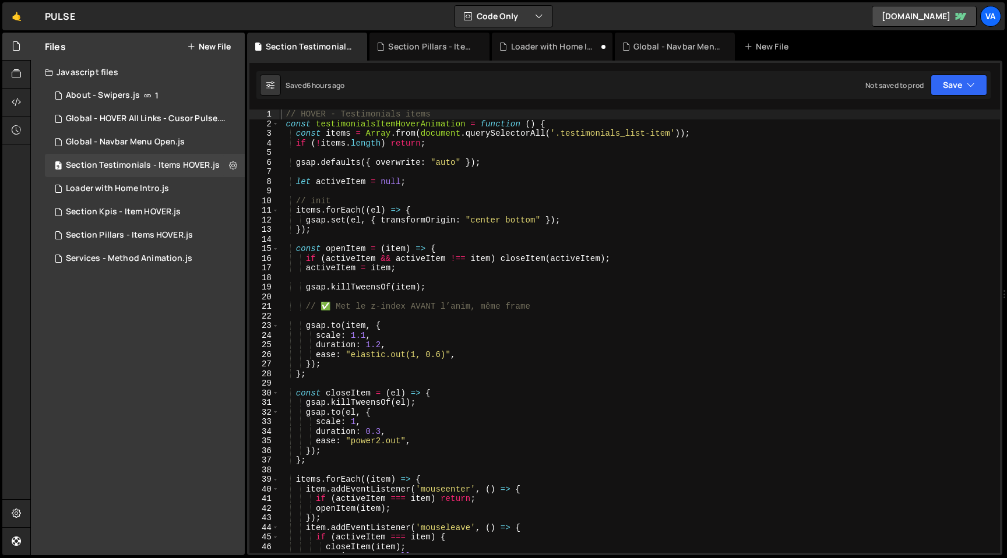
click at [0, 0] on icon at bounding box center [0, 0] width 0 height 0
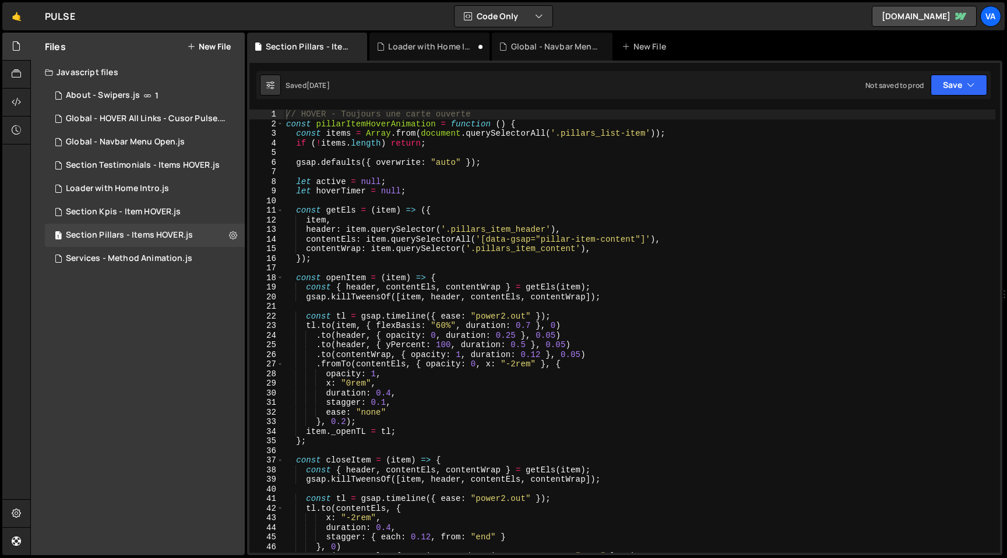
click at [0, 0] on icon at bounding box center [0, 0] width 0 height 0
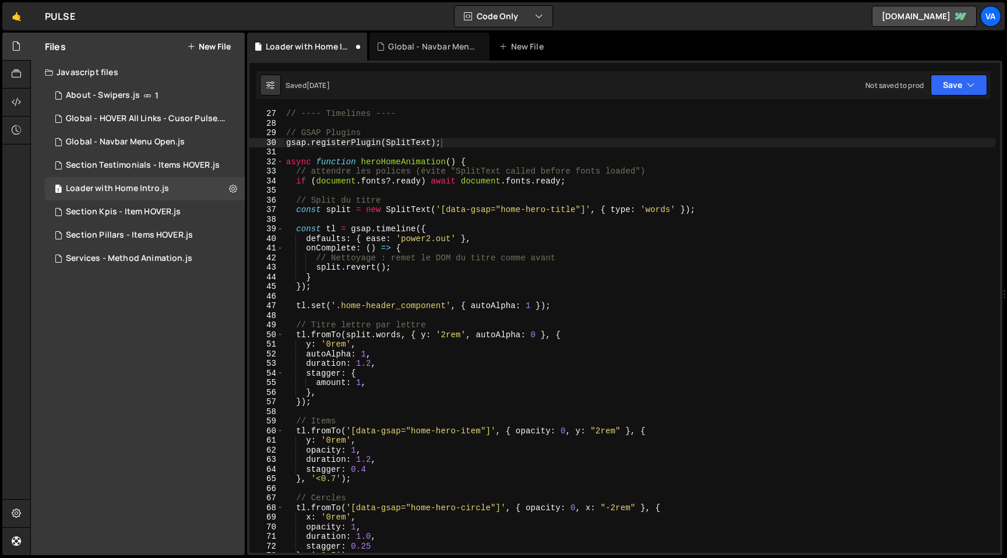
click at [0, 0] on icon at bounding box center [0, 0] width 0 height 0
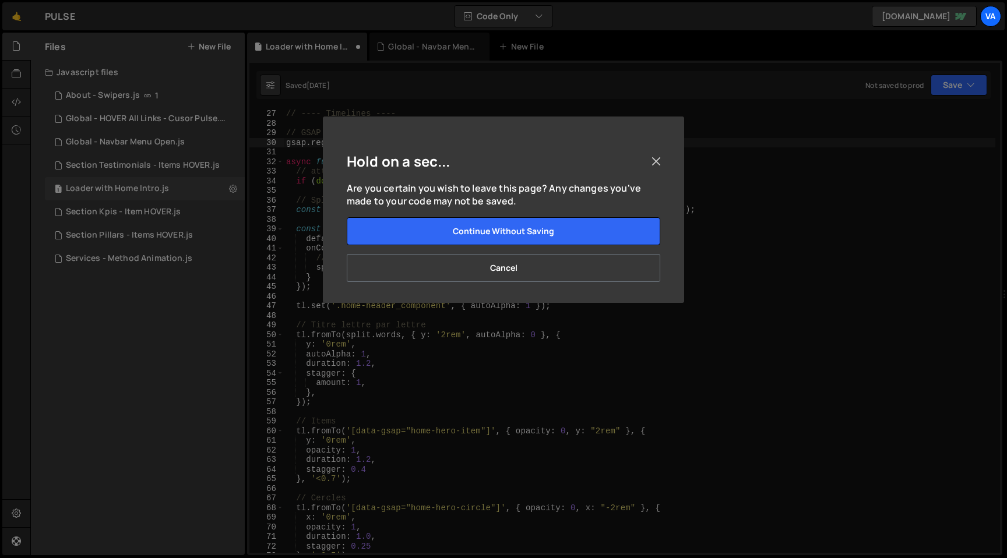
click at [655, 154] on button "Close" at bounding box center [655, 161] width 17 height 17
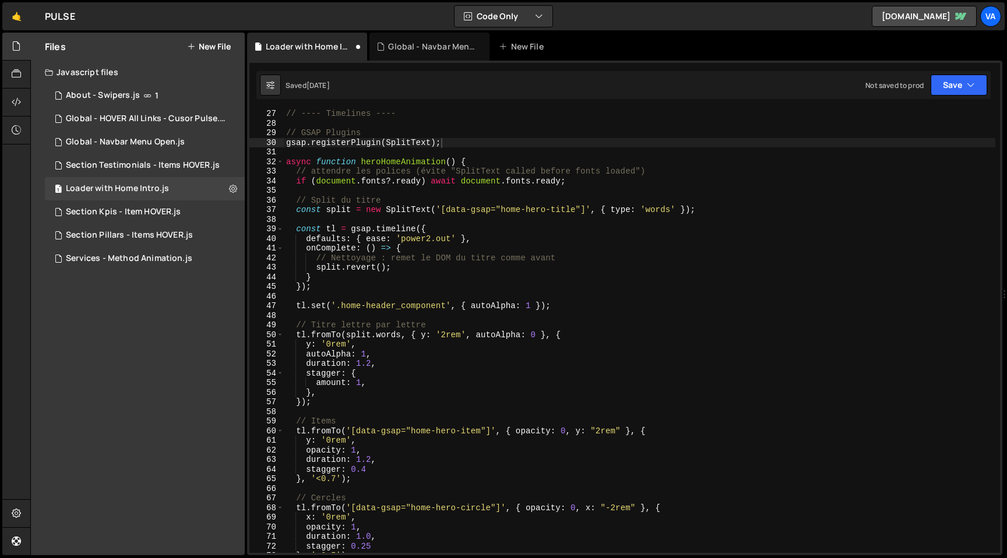
click at [555, 108] on div "XXXXXXXXXXXXXXXXXXXXXXXXXXXXXXXXXXXXXXXXXXXXXXXXXXXXXXXXXXXXXXXXXXXXXXXXXXXXXXX…" at bounding box center [624, 308] width 755 height 495
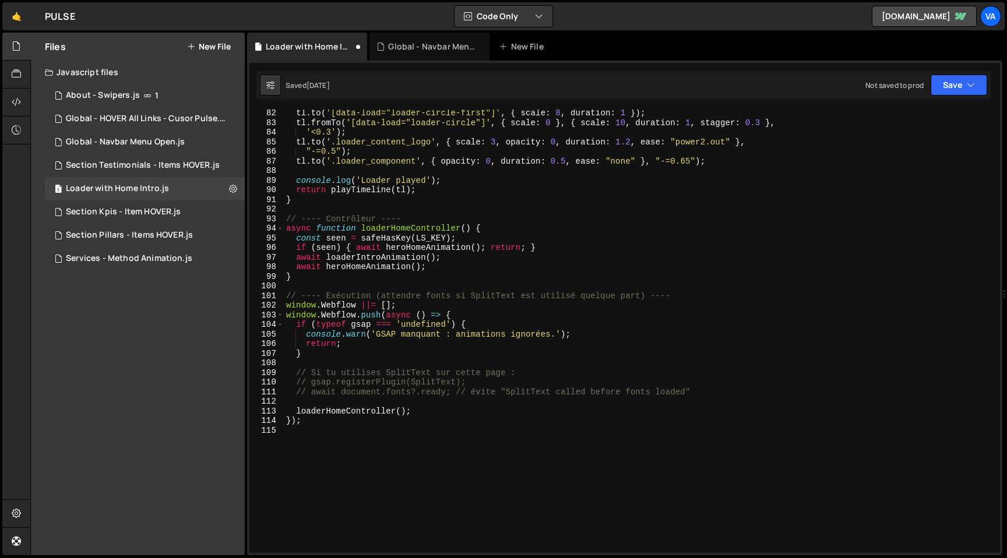
scroll to position [889, 0]
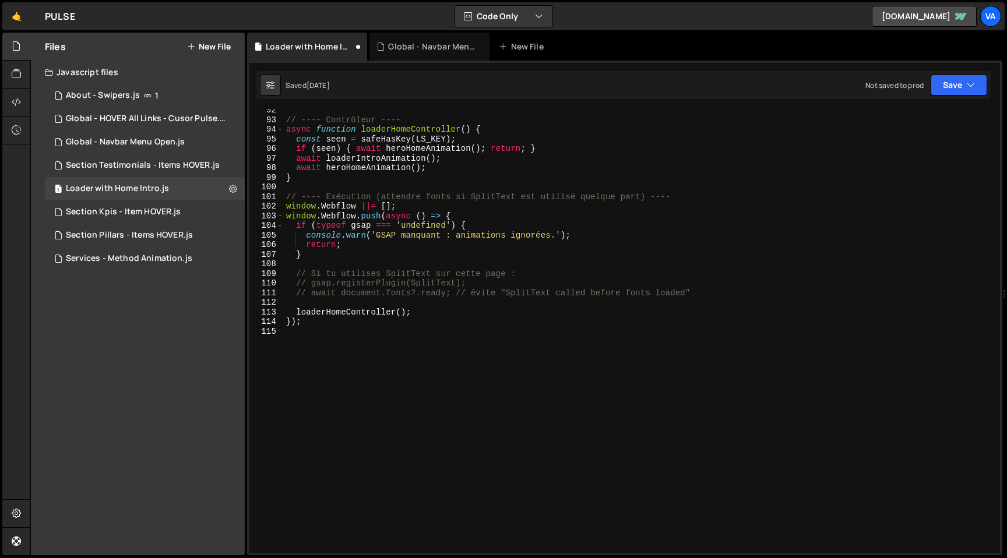
click at [416, 455] on div "// ---- Contrôleur ---- async function loaderHomeController ( ) { const seen = …" at bounding box center [640, 336] width 712 height 463
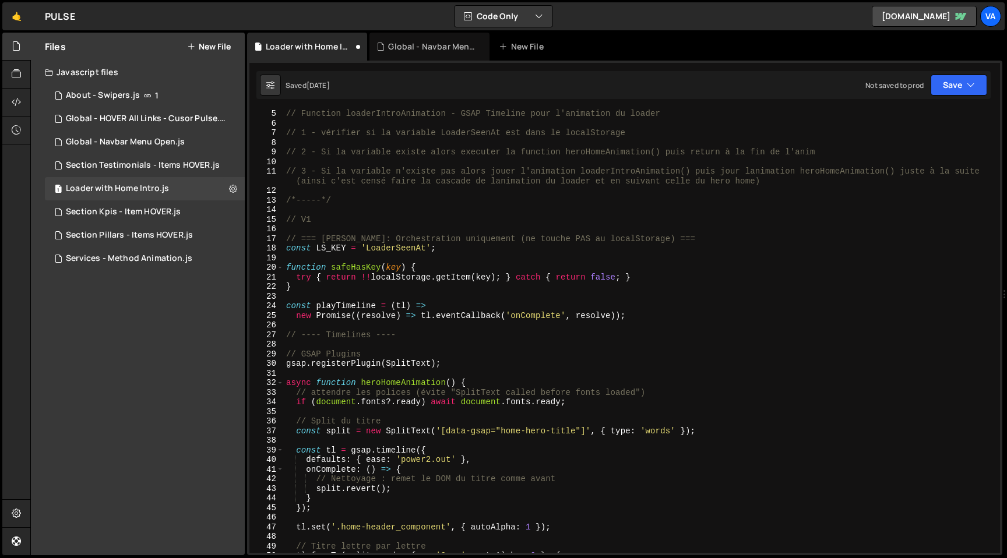
scroll to position [0, 0]
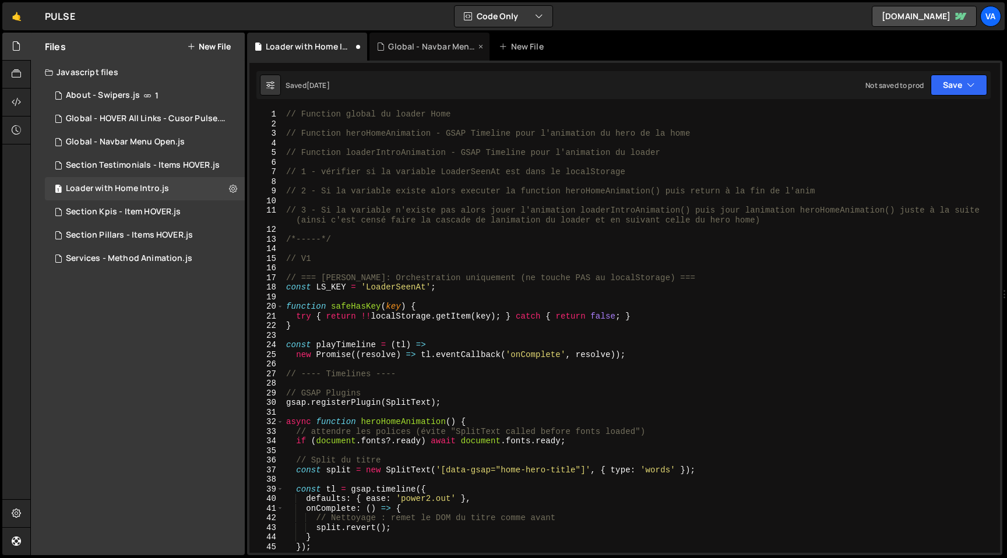
click at [408, 43] on div "Global - Navbar Menu Open.js" at bounding box center [431, 47] width 87 height 12
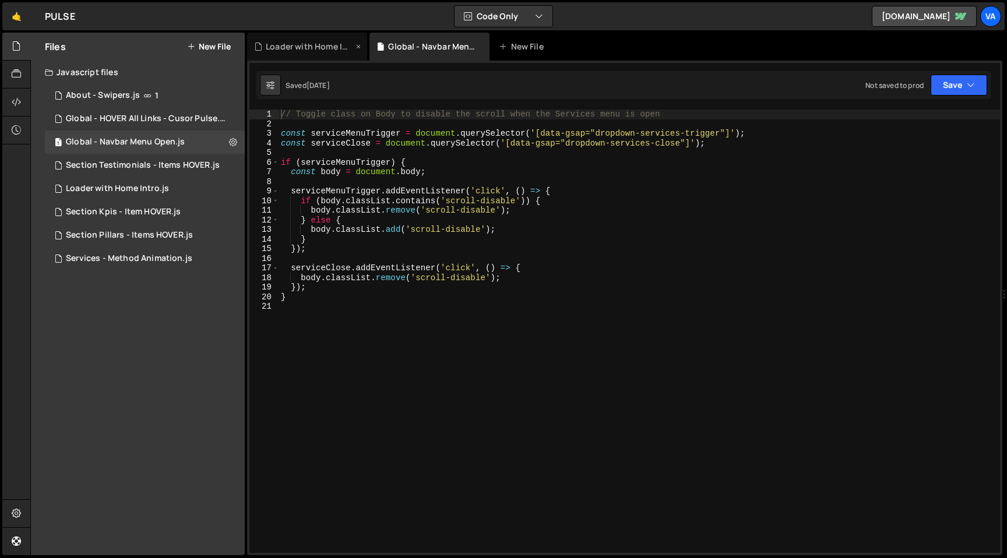
click at [311, 46] on div "Loader with Home Intro.js" at bounding box center [309, 47] width 87 height 12
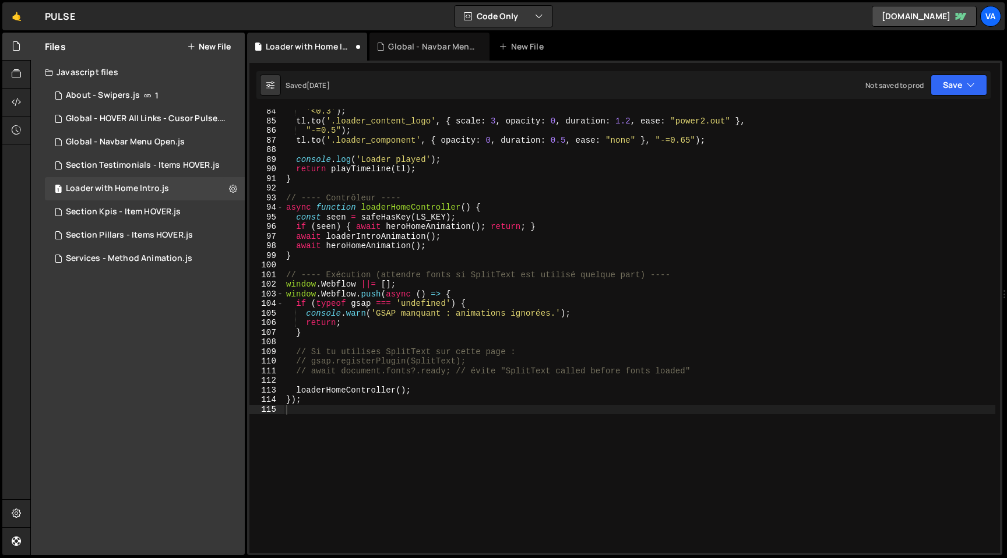
scroll to position [830, 0]
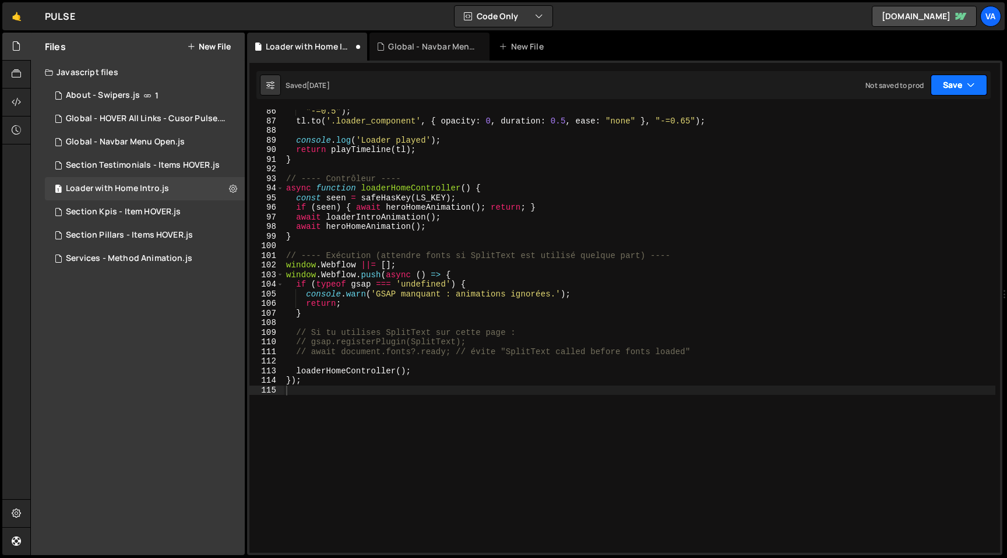
click at [972, 84] on icon "button" at bounding box center [971, 85] width 8 height 12
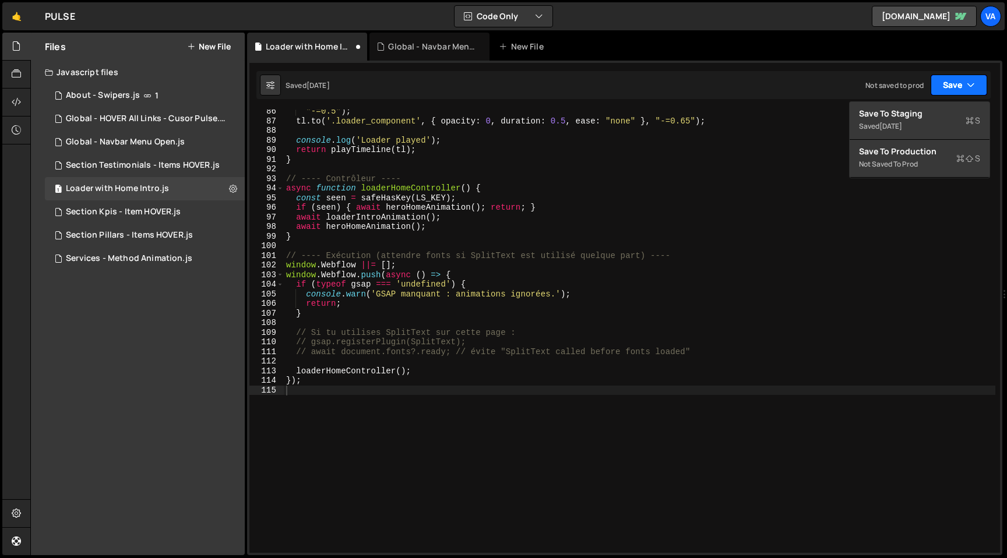
click at [972, 84] on icon "button" at bounding box center [971, 85] width 8 height 12
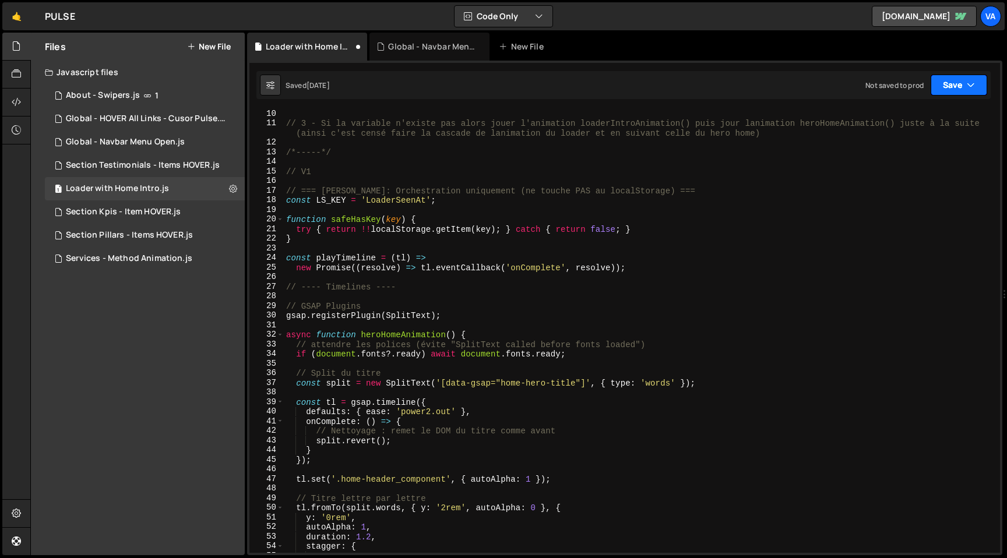
scroll to position [0, 0]
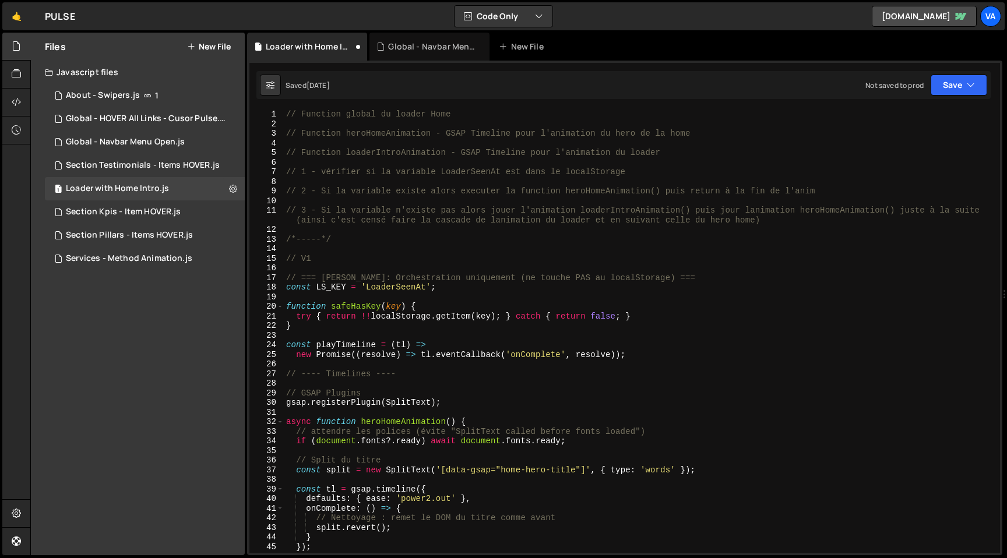
click at [425, 207] on div "// Function global du loader Home // Function heroHomeAnimation - GSAP Timeline…" at bounding box center [640, 341] width 712 height 463
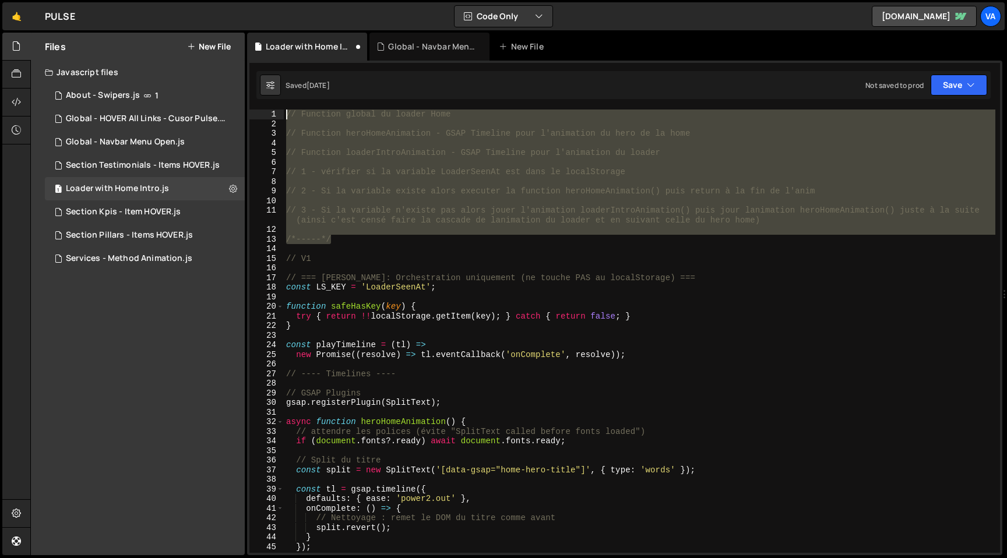
drag, startPoint x: 337, startPoint y: 238, endPoint x: 282, endPoint y: 111, distance: 138.6
click at [282, 111] on div "// 3 - Si la variable n'existe pas alors jouer l'animation loaderIntroAnimation…" at bounding box center [624, 332] width 751 height 444
type textarea "// Function global du loader Home"
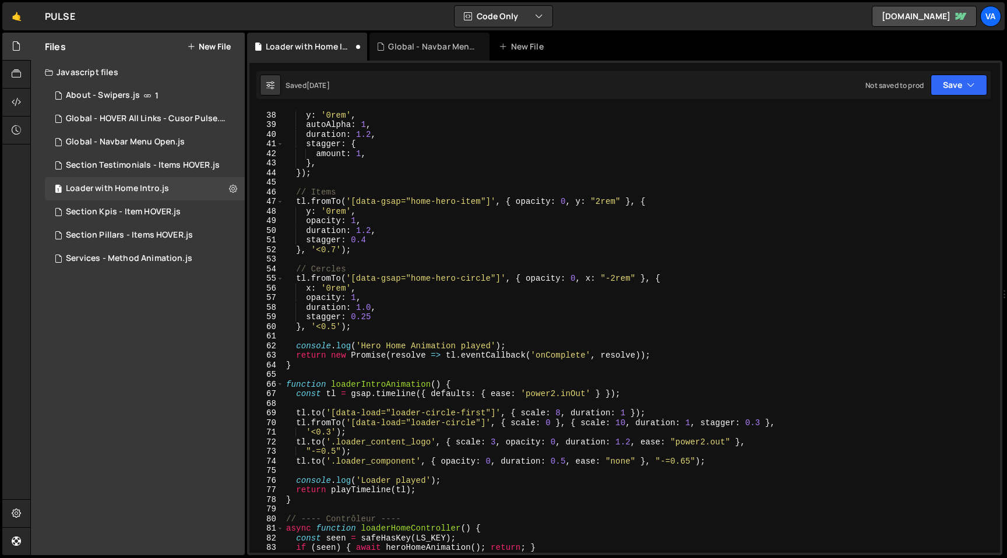
scroll to position [355, 0]
type textarea "// V1"
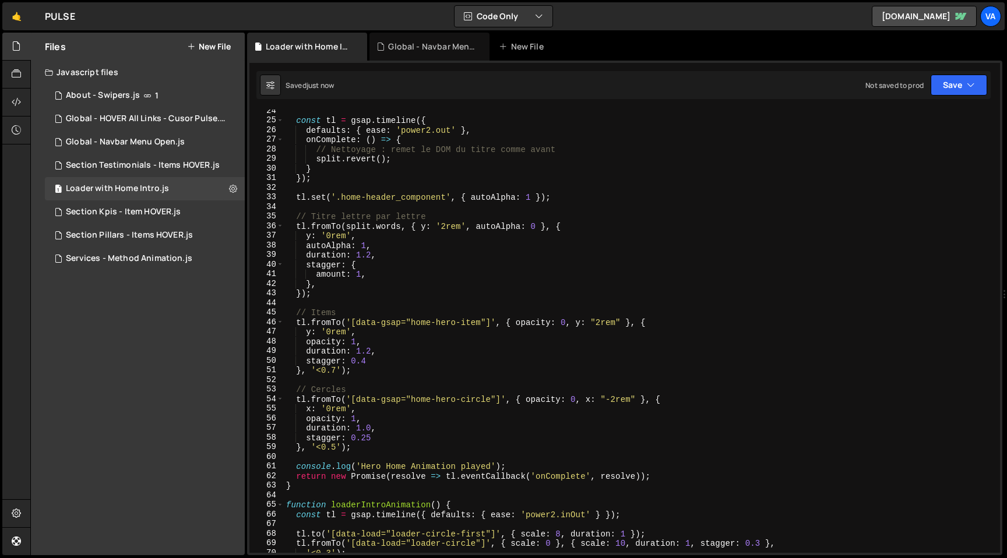
scroll to position [0, 0]
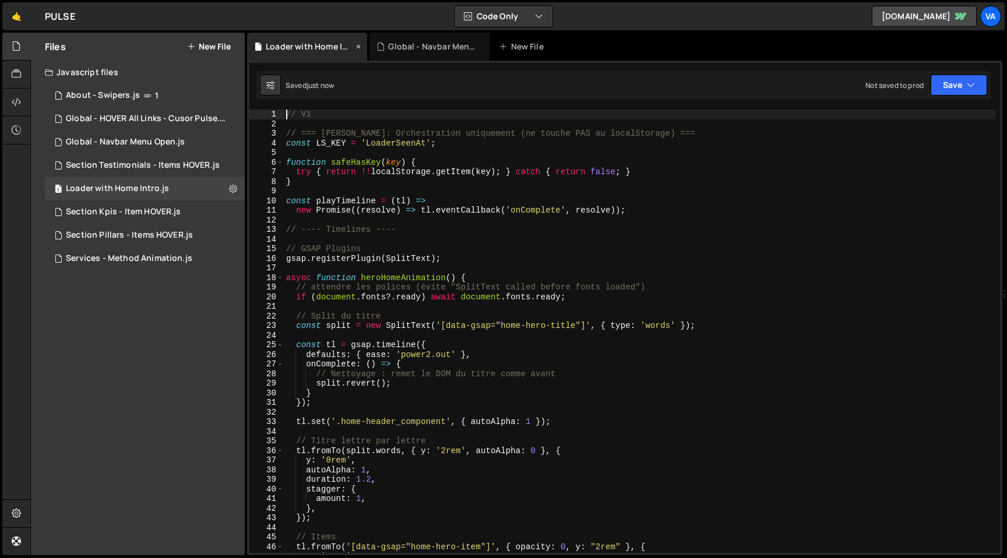
click at [357, 47] on icon at bounding box center [358, 47] width 8 height 12
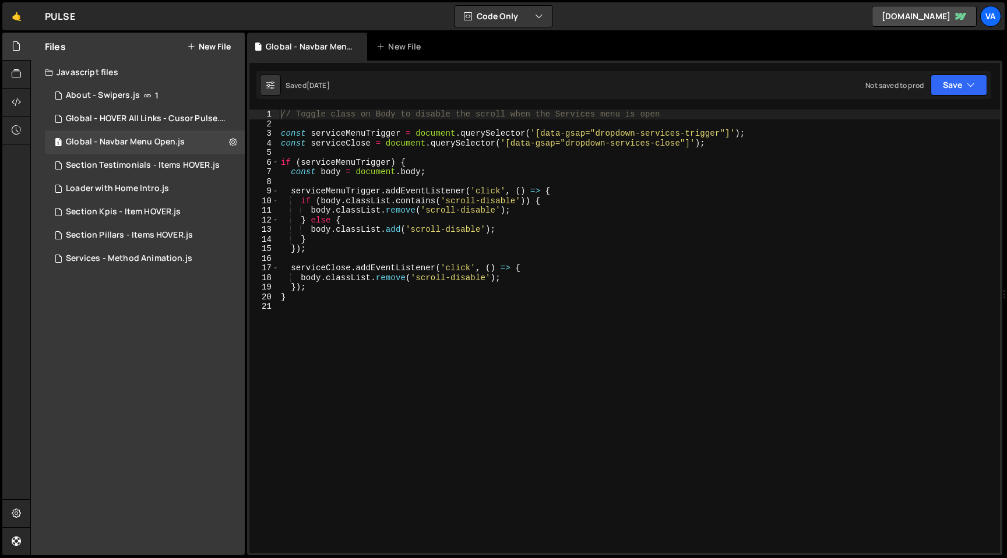
click at [0, 0] on icon at bounding box center [0, 0] width 0 height 0
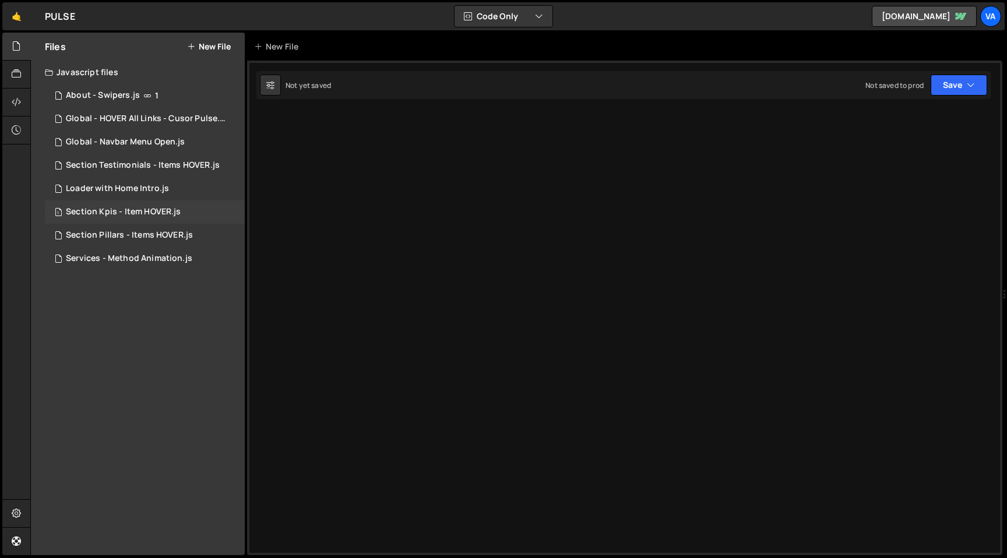
click at [152, 210] on div "Section Kpis - Item HOVER.js" at bounding box center [123, 212] width 115 height 10
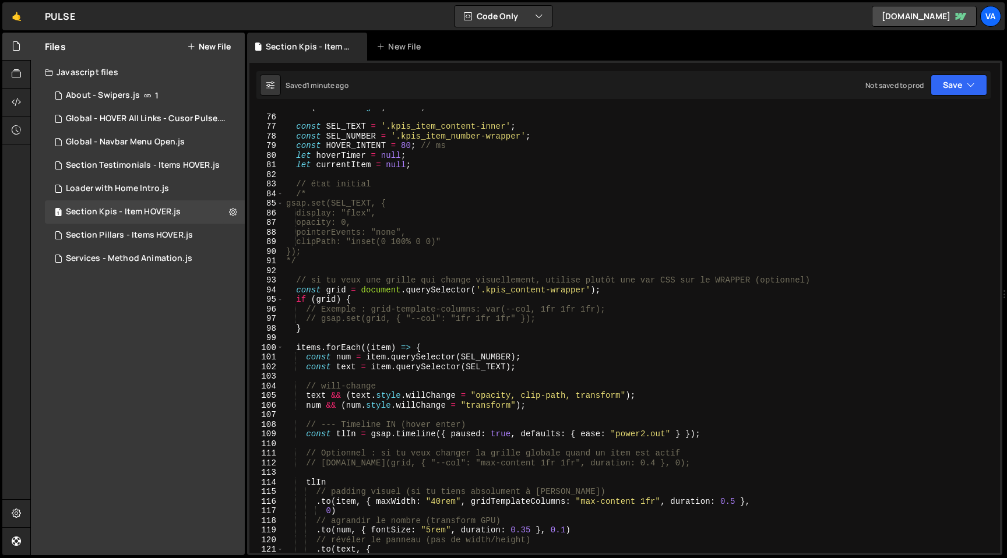
scroll to position [715, 0]
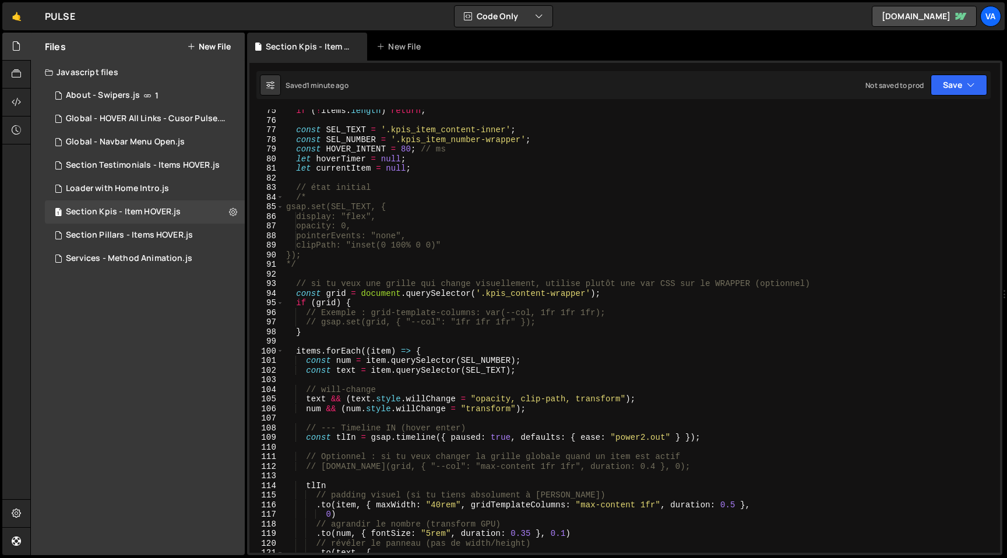
click at [366, 216] on div "if ( ! items . length ) return ; const SEL_TEXT = '.kpis_item_content-inner' ; …" at bounding box center [640, 337] width 712 height 463
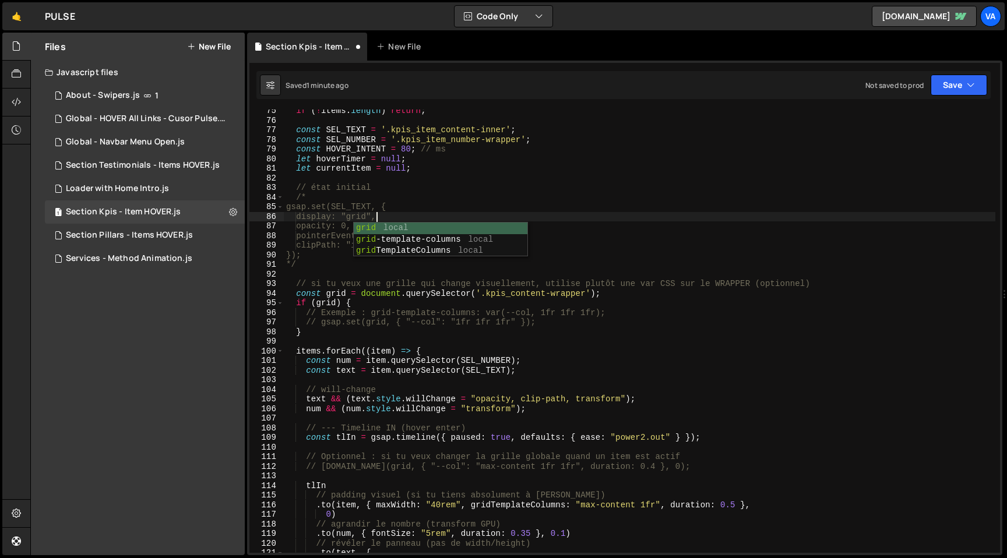
scroll to position [0, 6]
click at [311, 266] on div "if ( ! items . length ) return ; const SEL_TEXT = '.kpis_item_content-inner' ; …" at bounding box center [640, 337] width 712 height 463
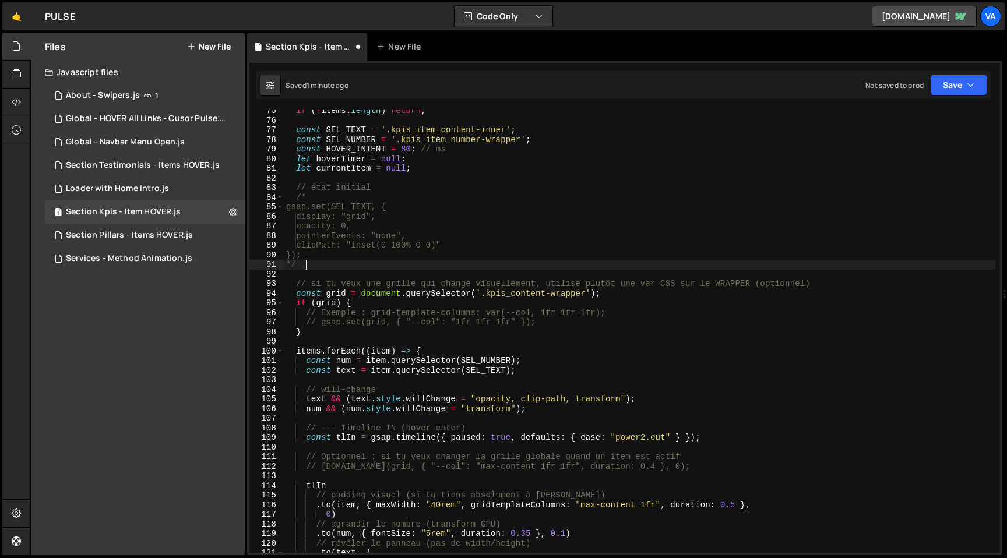
type textarea "*"
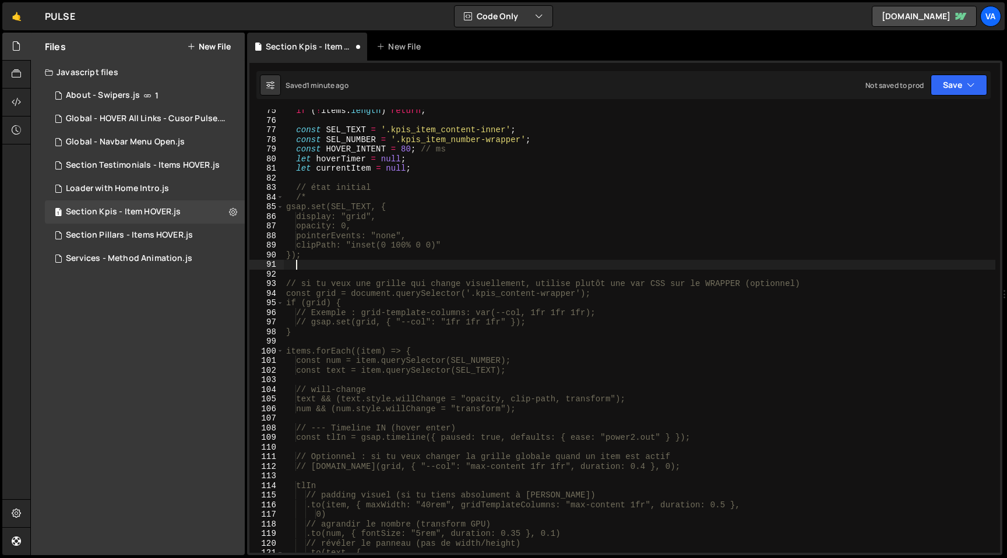
click at [316, 197] on div "if ( ! items . length ) return ; const SEL_TEXT = '.kpis_item_content-inner' ; …" at bounding box center [640, 337] width 712 height 463
type textarea "/"
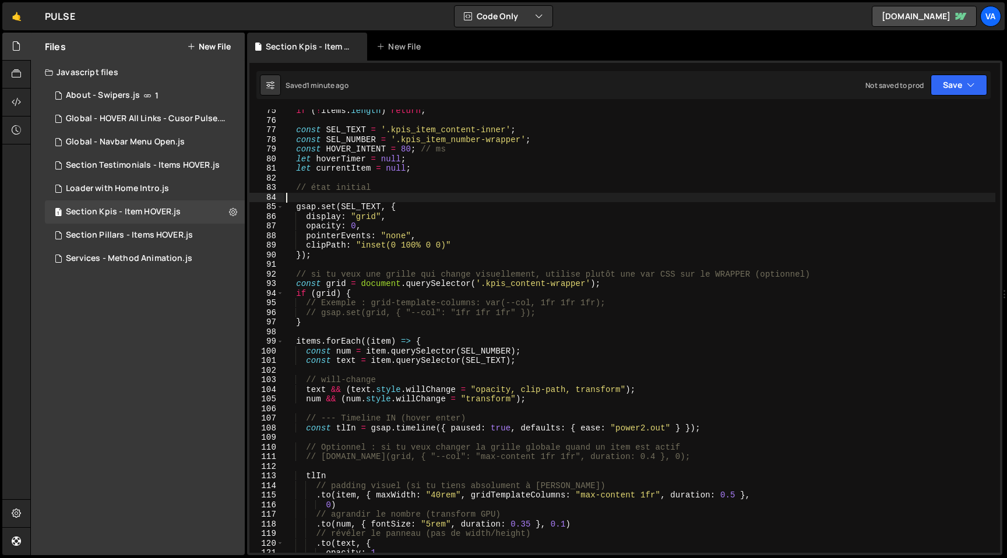
click at [544, 200] on div "if ( ! items . length ) return ; const SEL_TEXT = '.kpis_item_content-inner' ; …" at bounding box center [640, 337] width 712 height 463
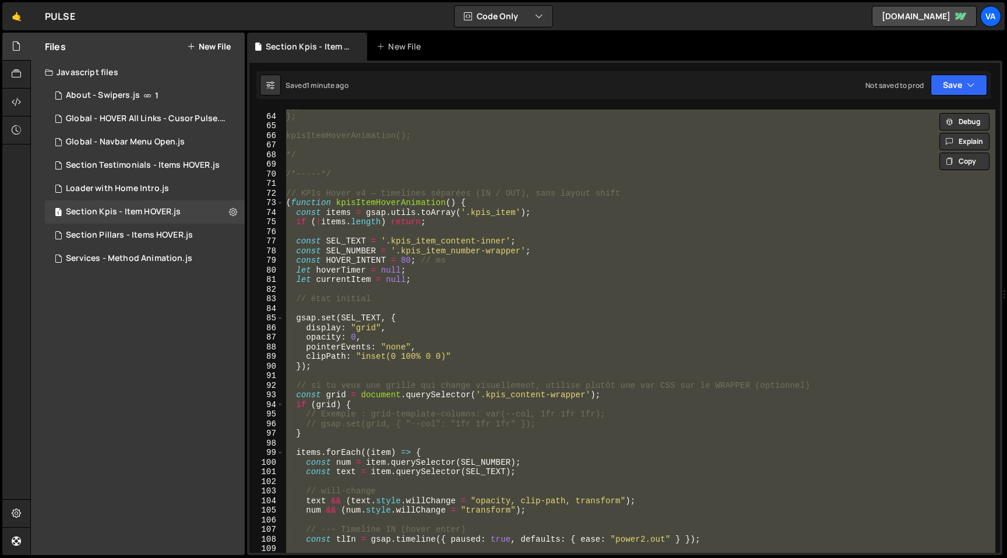
scroll to position [600, 0]
click at [441, 181] on div "}); }; kpisItemHoverAnimation(); */ /*-----*/ // KPIs Hover v4 — timelines sépa…" at bounding box center [640, 336] width 712 height 463
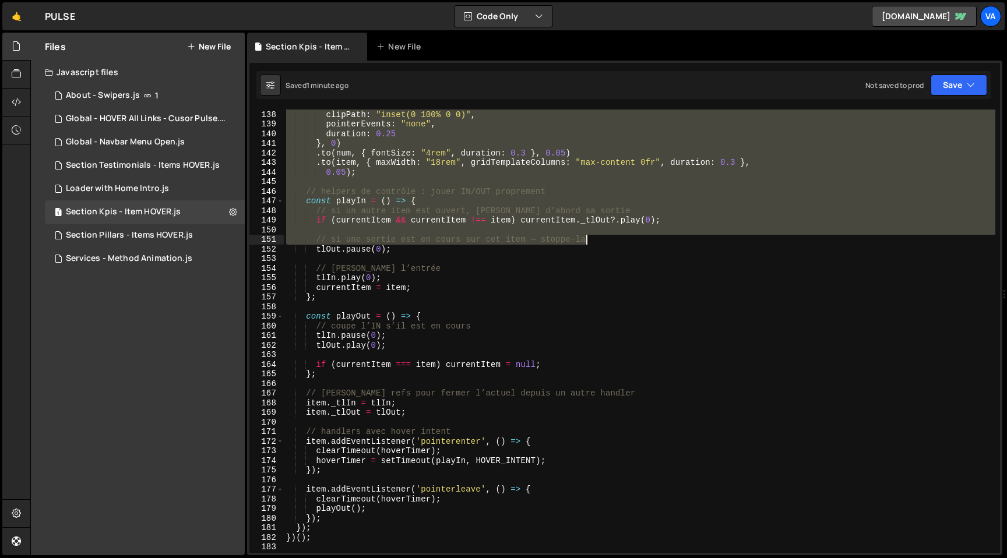
scroll to position [1533, 0]
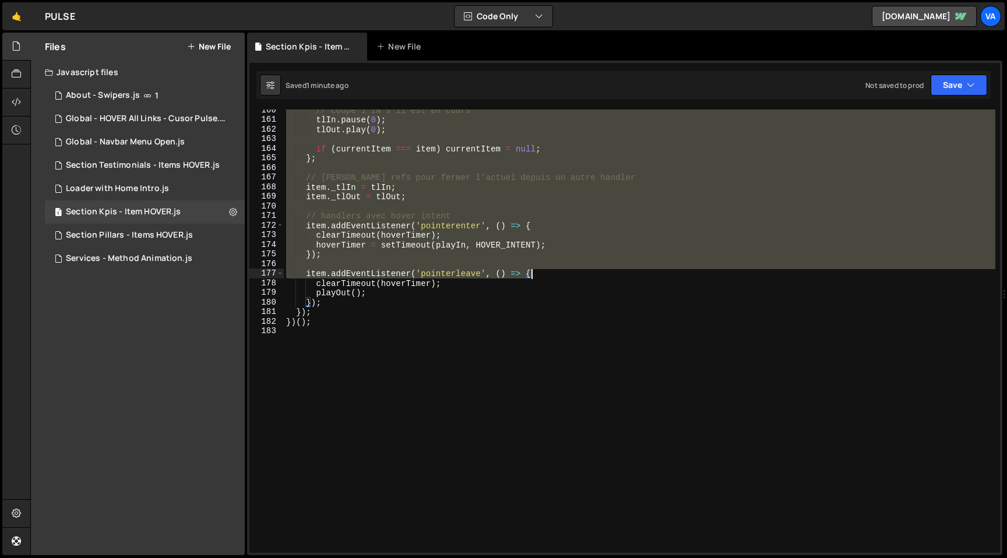
drag, startPoint x: 286, startPoint y: 196, endPoint x: 585, endPoint y: 273, distance: 308.9
click at [585, 273] on div "// coupe l’IN s’il est en cours tlIn . pause ( 0 ) ; tlOut . play ( 0 ) ; if ( …" at bounding box center [640, 336] width 712 height 463
type textarea "item.addEventListener('pointerleave', () => {"
click at [554, 402] on div "// coupe l’IN s’il est en cours tlIn . pause ( 0 ) ; tlOut . play ( 0 ) ; if ( …" at bounding box center [640, 336] width 712 height 463
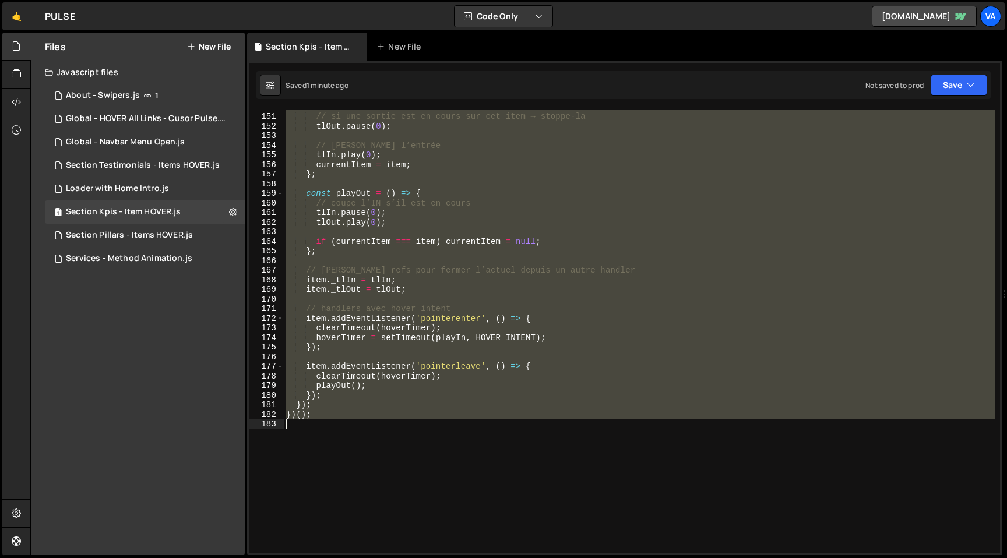
scroll to position [1446, 0]
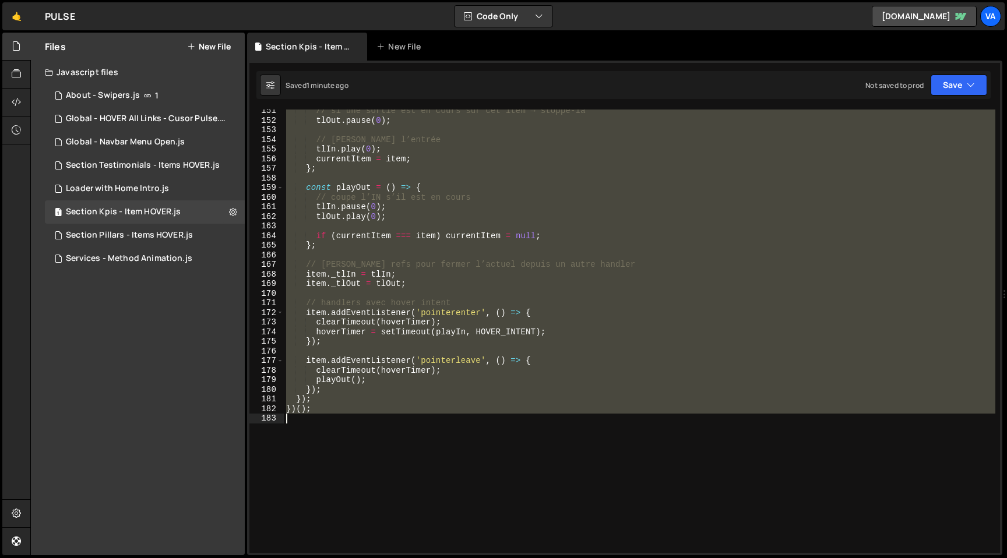
drag, startPoint x: 287, startPoint y: 199, endPoint x: 620, endPoint y: 444, distance: 413.5
click at [620, 444] on div "// si une sortie est en cours sur cet item → stoppe-la tlOut . pause ( 0 ) ; //…" at bounding box center [640, 337] width 712 height 463
click at [616, 238] on div "// si une sortie est en cours sur cet item → stoppe-la tlOut . pause ( 0 ) ; //…" at bounding box center [640, 337] width 712 height 463
type textarea "if (currentItem === item) currentItem = null;"
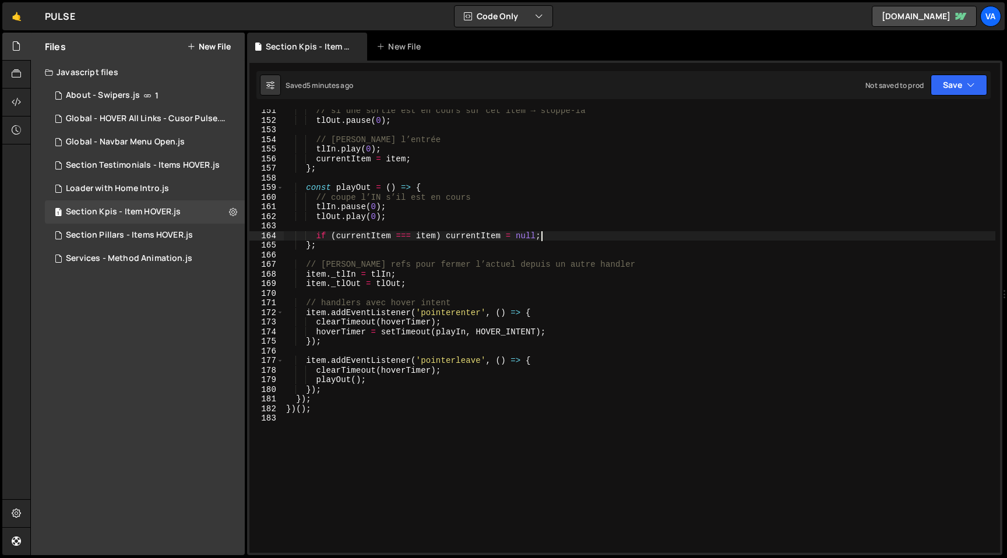
click at [378, 416] on div "// si une sortie est en cours sur cet item → stoppe-la tlOut . pause ( 0 ) ; //…" at bounding box center [640, 337] width 712 height 463
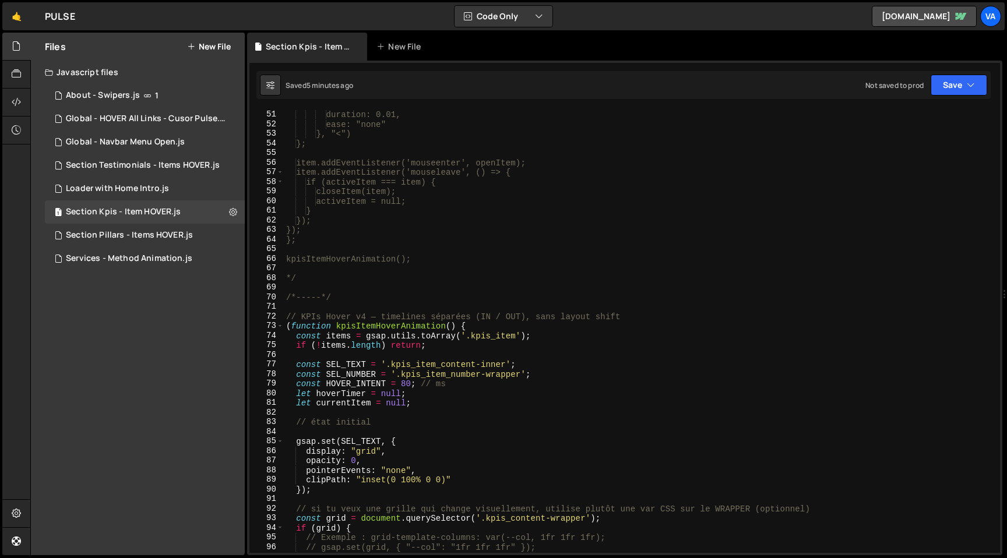
scroll to position [481, 0]
click at [378, 416] on div "display: "none", duration: 0.01, ease: "none" }, "<") }; item.addEventListener(…" at bounding box center [640, 331] width 712 height 463
click at [360, 297] on div "display: "none", duration: 0.01, ease: "none" }, "<") }; item.addEventListener(…" at bounding box center [640, 331] width 712 height 463
type textarea "/*-----*/"
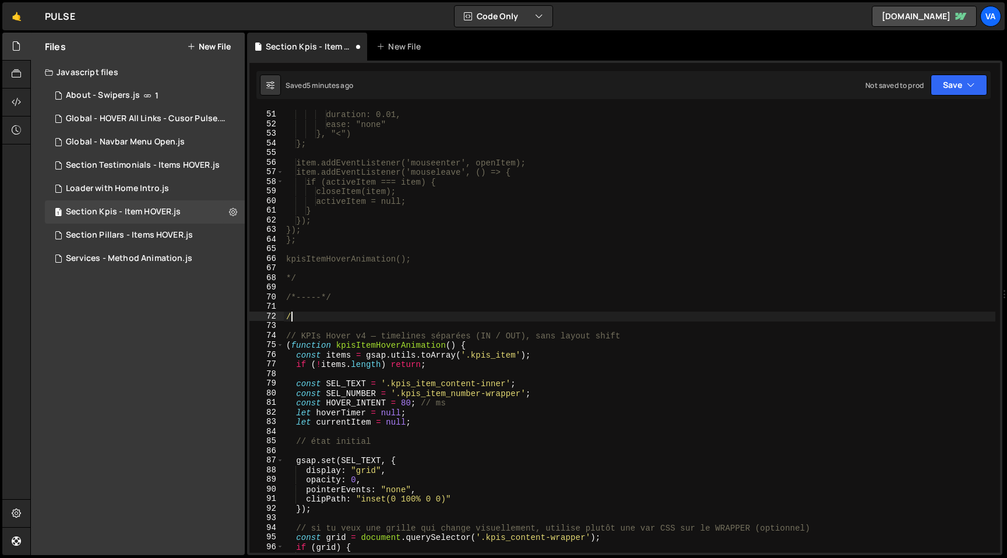
type textarea "/*"
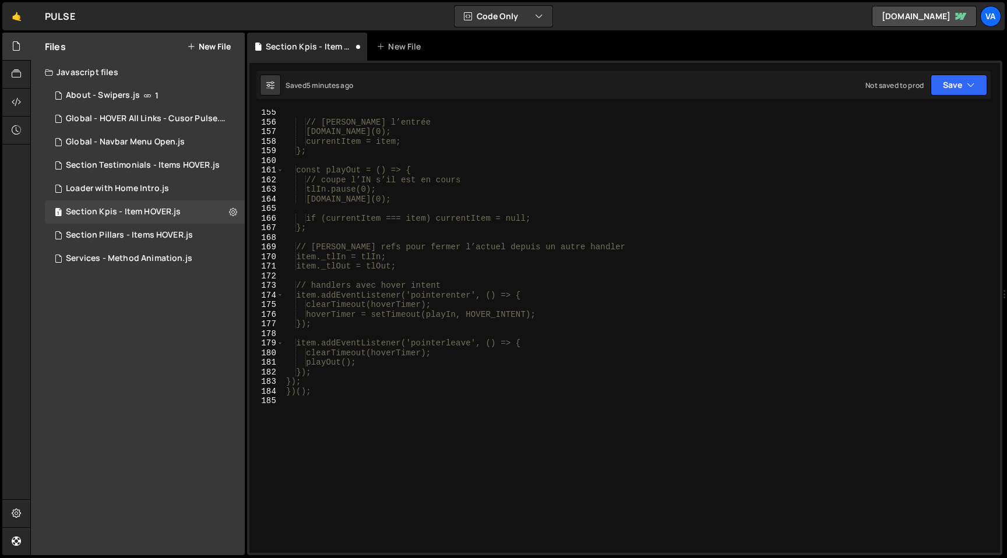
scroll to position [1483, 0]
click at [413, 470] on div "// lance l’entrée tlIn.play(0); currentItem = item; }; const playOut = () => { …" at bounding box center [640, 339] width 712 height 463
type textarea "*/"
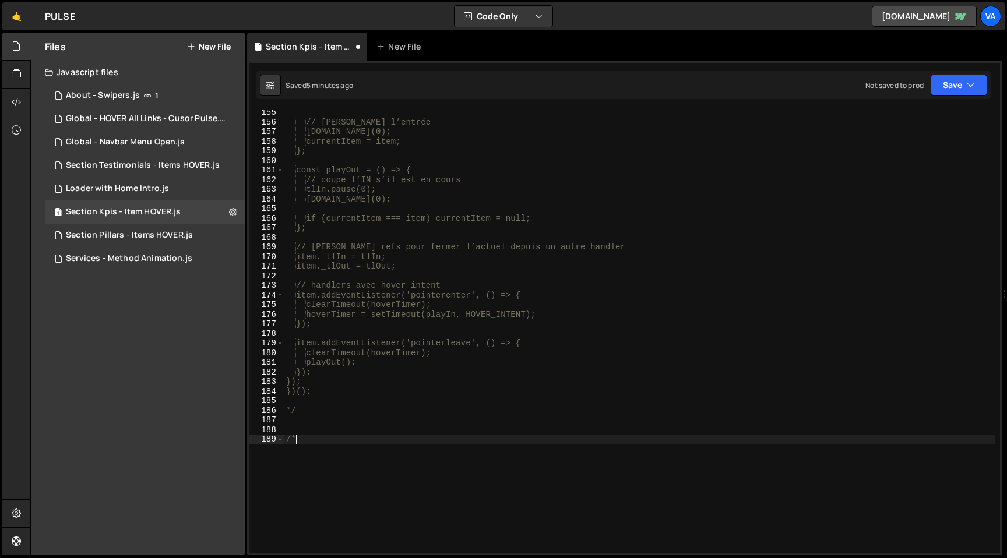
scroll to position [0, 0]
type textarea "/*-----*/"
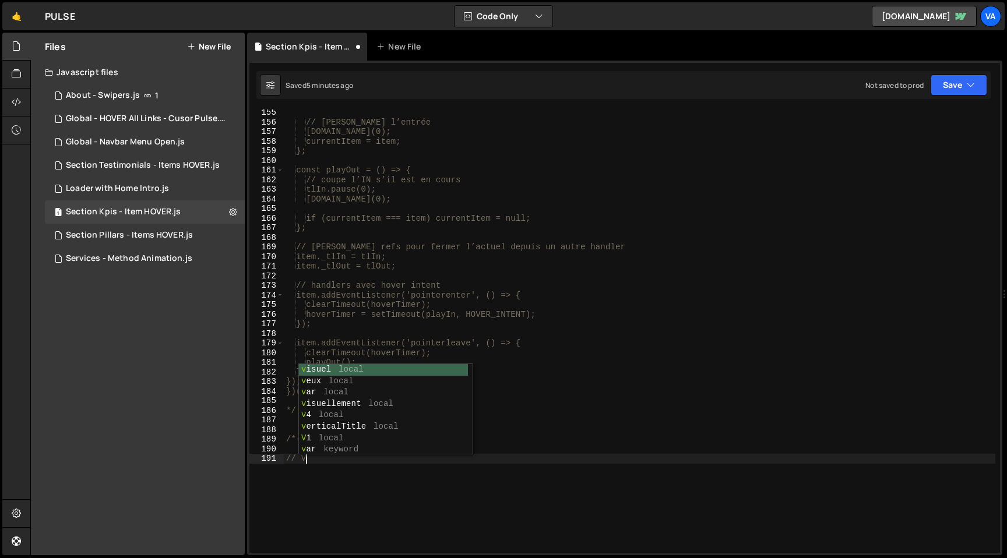
type textarea "// V5"
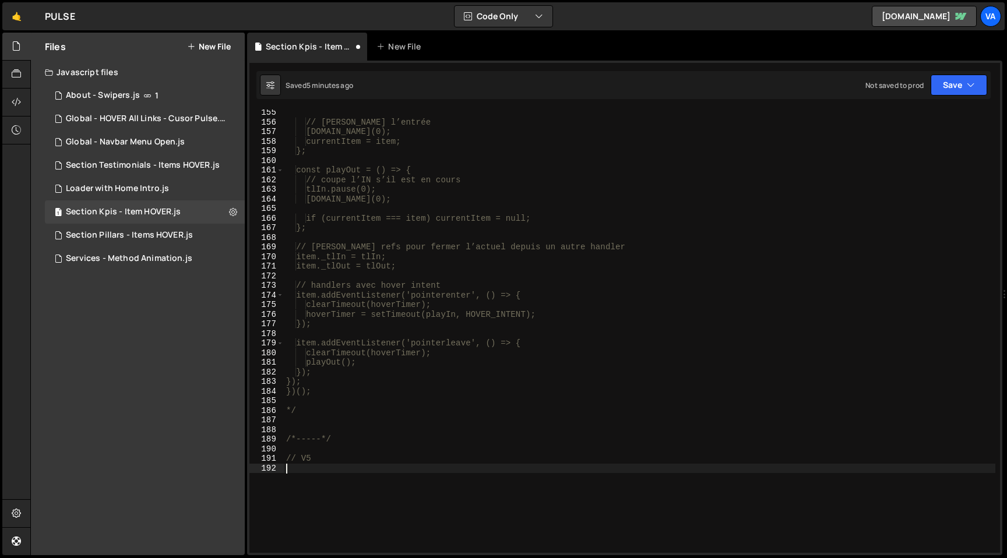
paste textarea "})();"
type textarea "})();"
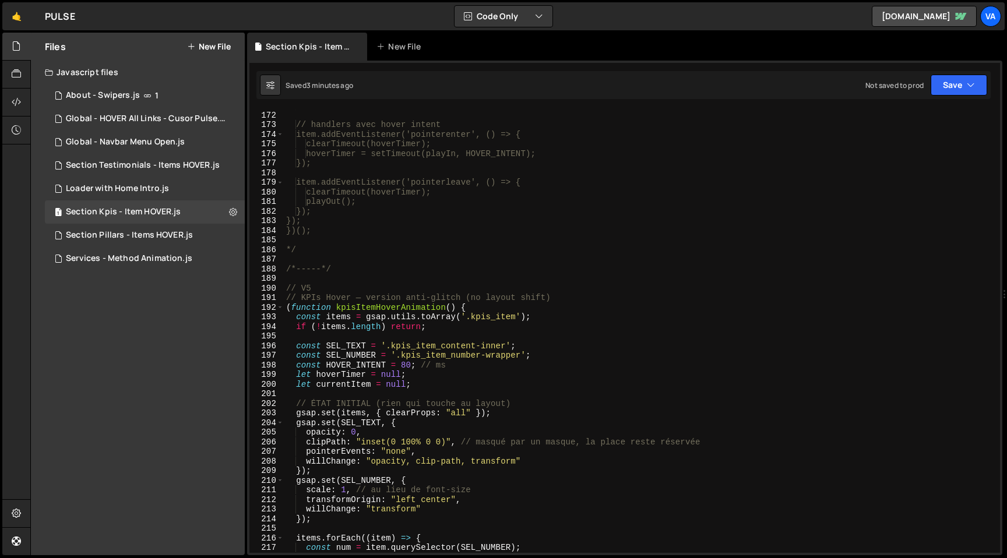
scroll to position [1652, 0]
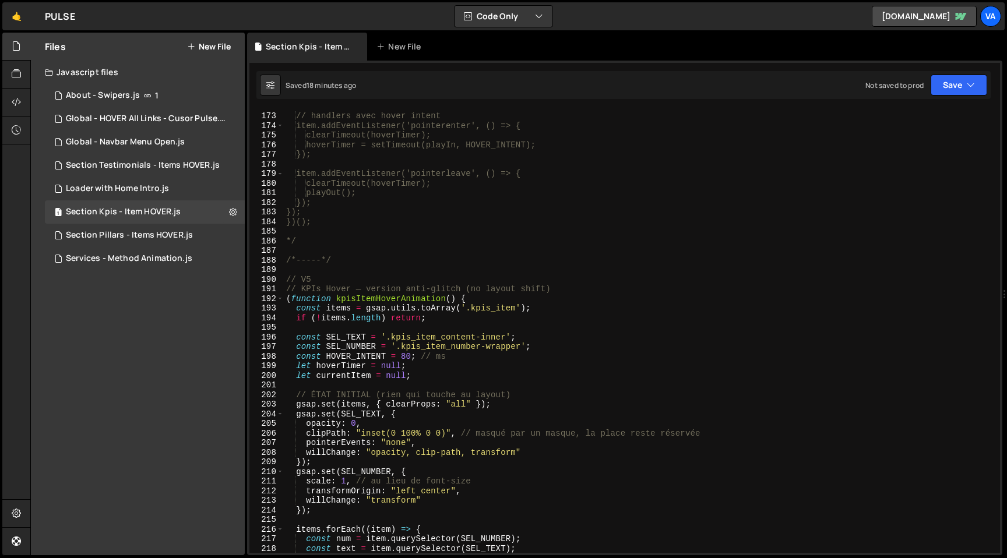
click at [323, 272] on div "// handlers avec hover intent item.addEventListener('pointerenter', () => { cle…" at bounding box center [640, 332] width 712 height 463
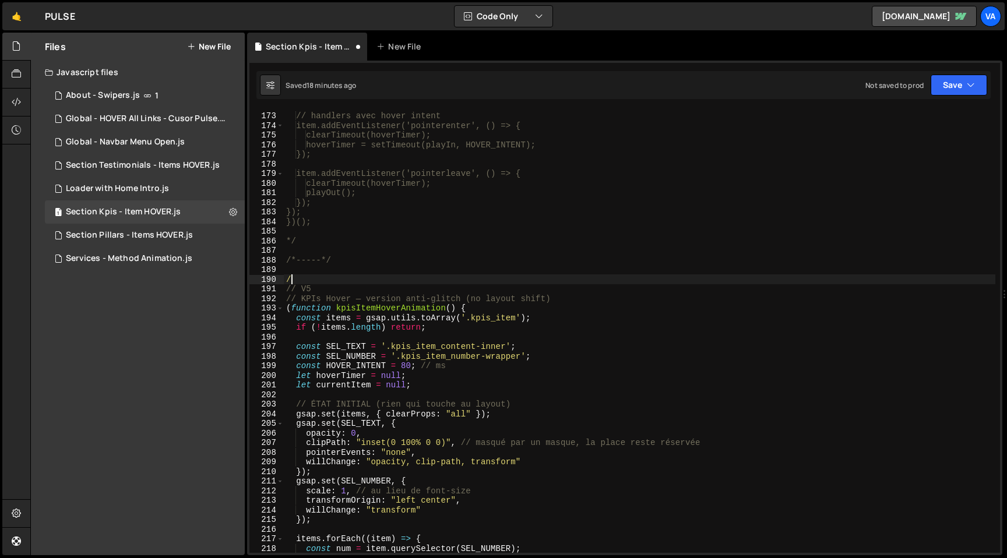
type textarea "/*"
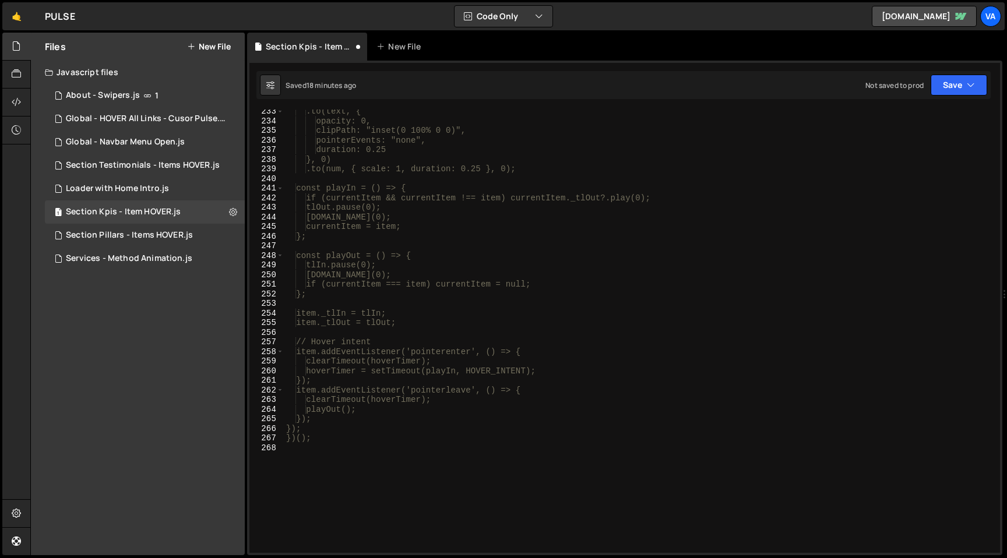
scroll to position [2350, 0]
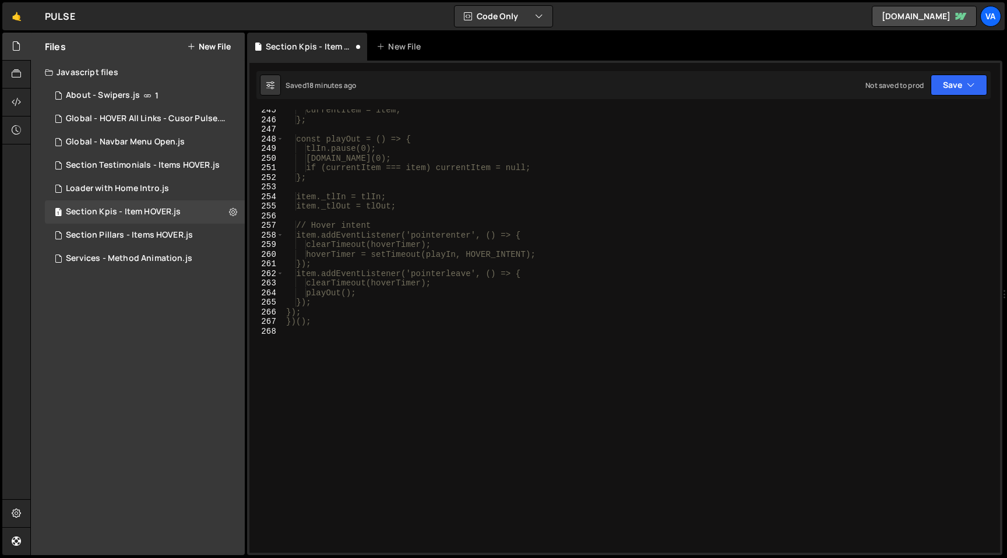
click at [402, 340] on div "currentItem = item; }; const playOut = () => { tlIn.pause(0); tlOut.play(0); if…" at bounding box center [640, 336] width 712 height 463
type textarea "*/"
type textarea "/*-----*/"
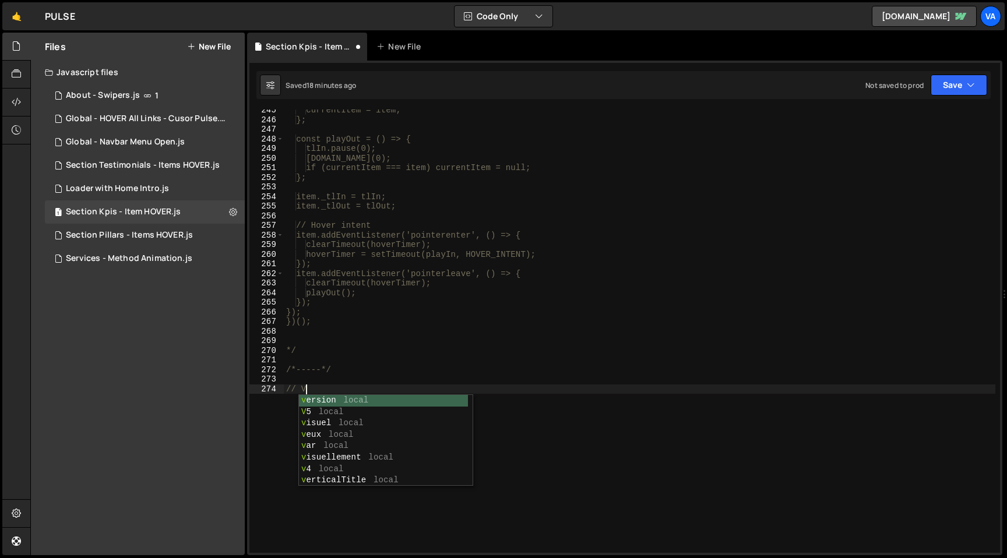
type textarea "// V6"
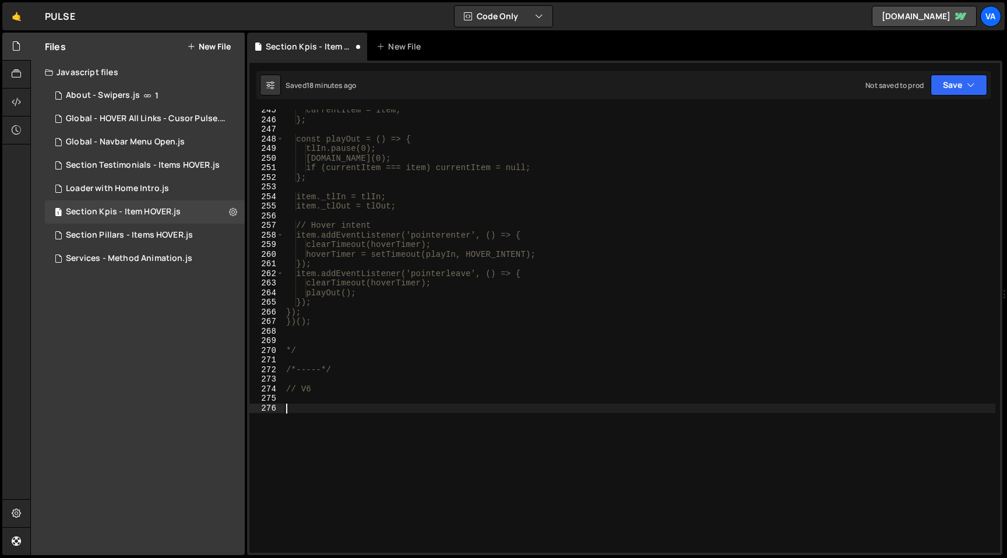
paste textarea "})();"
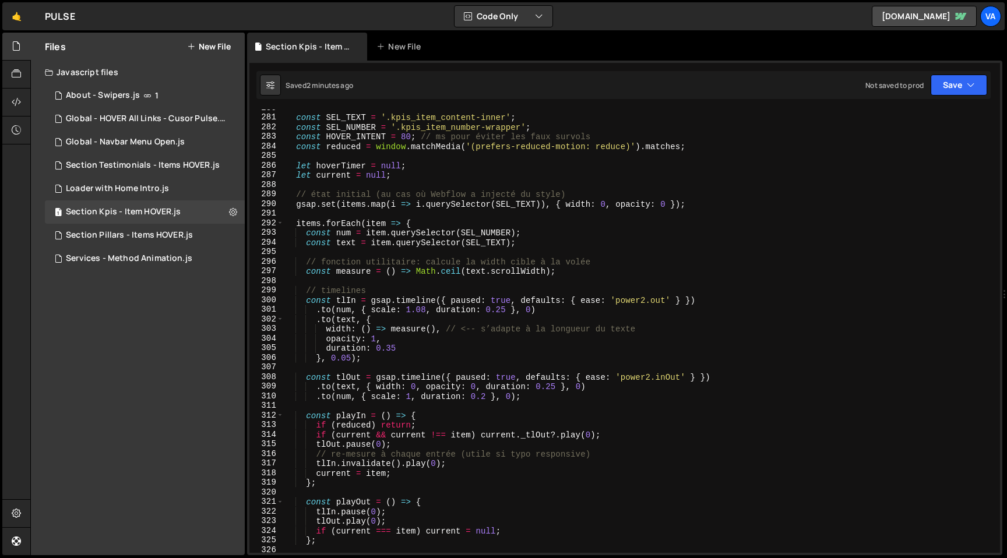
scroll to position [2689, 0]
click at [389, 348] on div "const SEL_TEXT = '.kpis_item_content-inner' ; const SEL_NUMBER = '.kpis_item_nu…" at bounding box center [640, 334] width 712 height 463
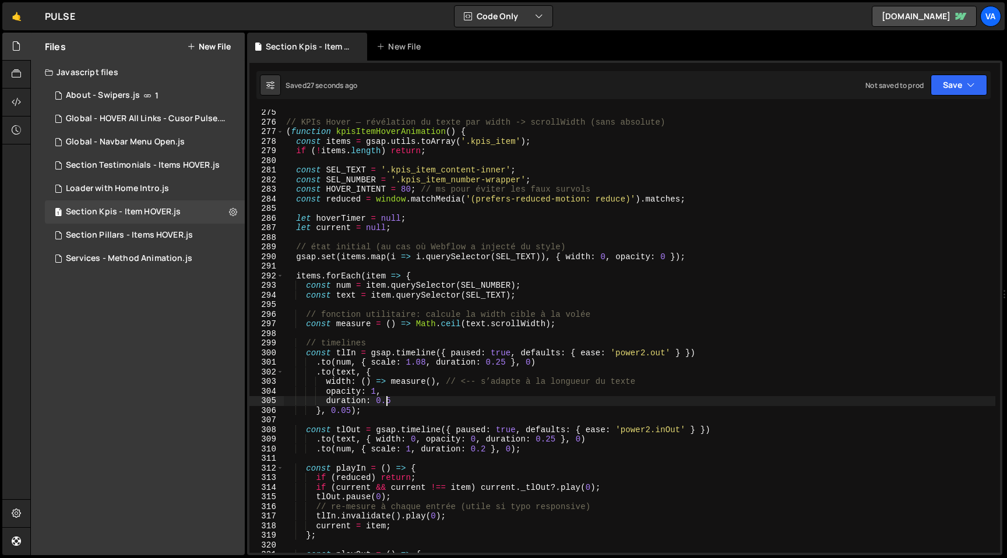
scroll to position [2626, 0]
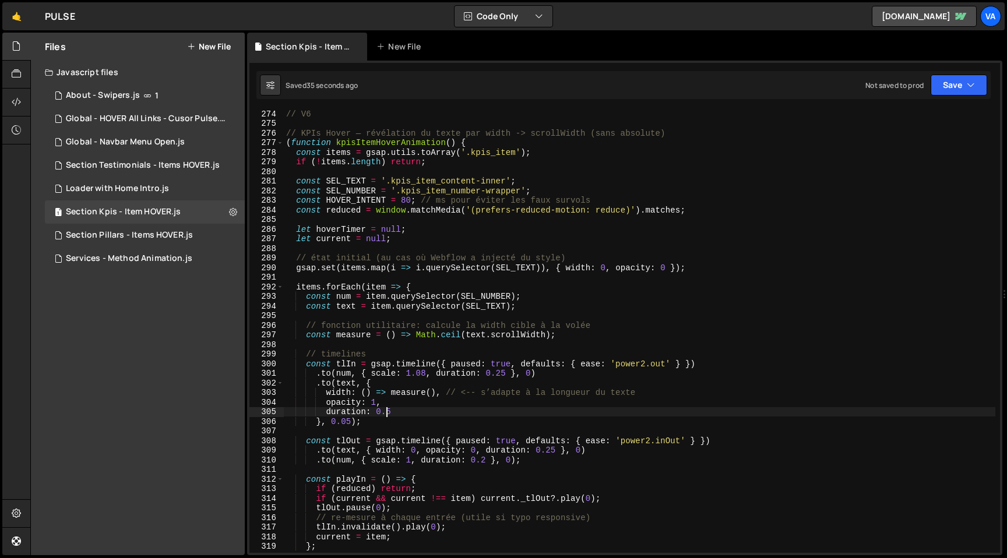
click at [406, 202] on div "// V6 // KPIs Hover — révélation du texte par width -> scrollWidth (sans absolu…" at bounding box center [640, 340] width 712 height 463
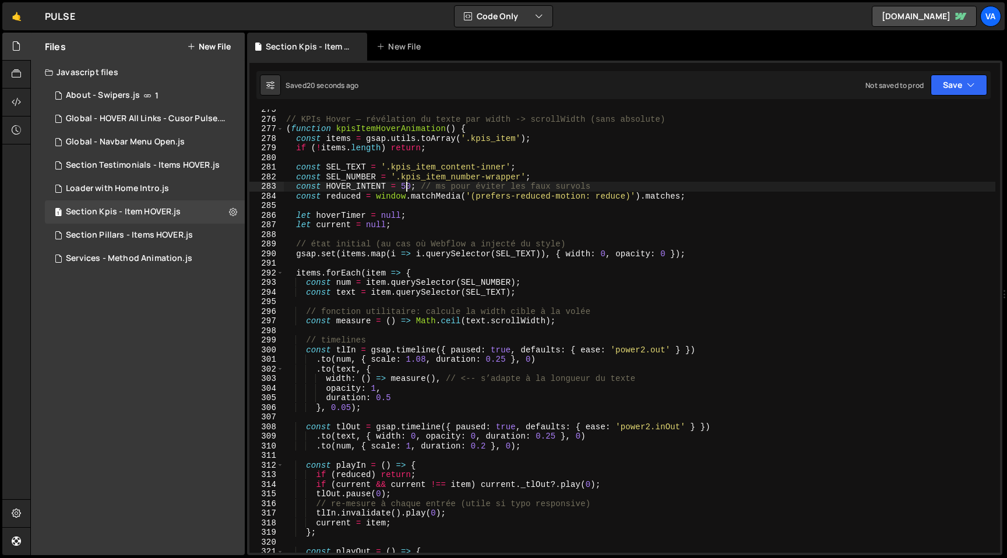
scroll to position [2631, 0]
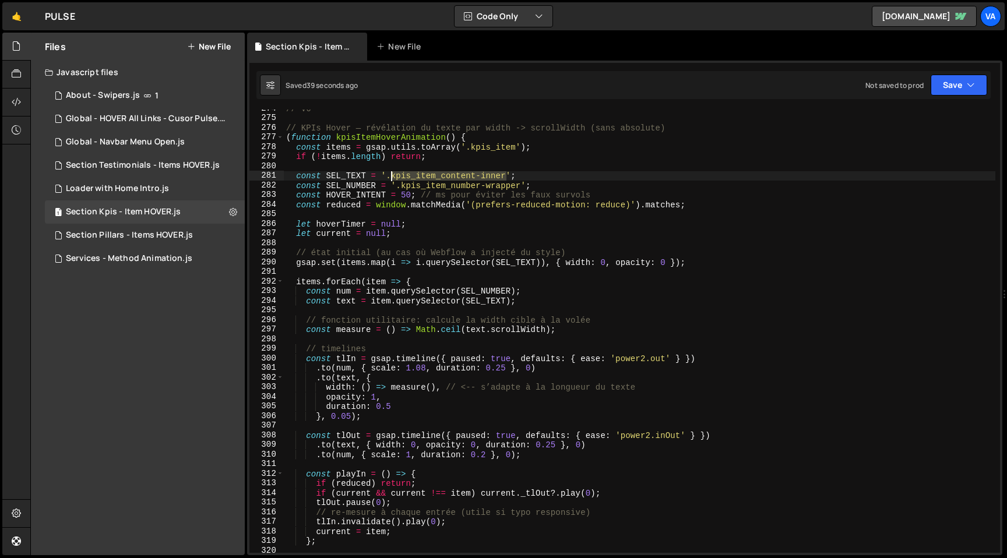
drag, startPoint x: 506, startPoint y: 177, endPoint x: 392, endPoint y: 175, distance: 114.8
click at [392, 175] on div "// V6 // KPIs Hover — révélation du texte par width -> scrollWidth (sans absolu…" at bounding box center [640, 335] width 712 height 463
paste textarea "text"
click at [485, 176] on div "// V6 // KPIs Hover — révélation du texte par width -> scrollWidth (sans absolu…" at bounding box center [640, 335] width 712 height 463
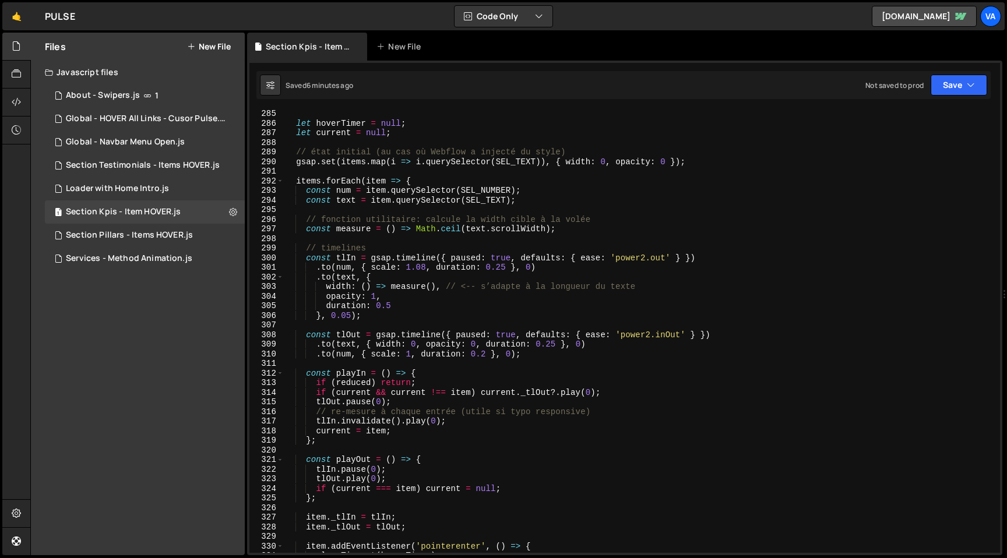
scroll to position [2736, 0]
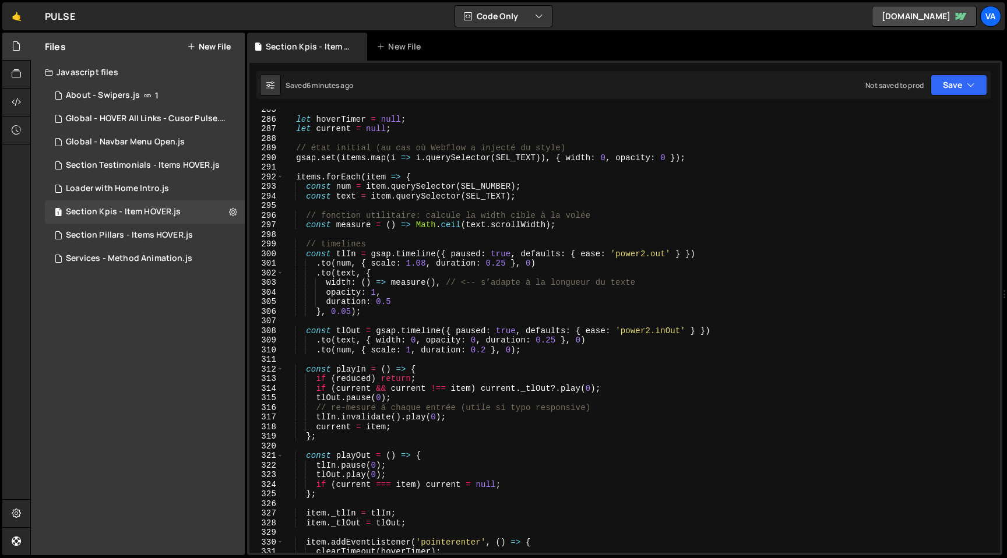
click at [424, 263] on div "let hoverTimer = null ; let current = null ; // état initial (au cas où Webflow…" at bounding box center [640, 336] width 712 height 463
click at [381, 263] on div "let hoverTimer = null ; let current = null ; // état initial (au cas où Webflow…" at bounding box center [640, 336] width 712 height 463
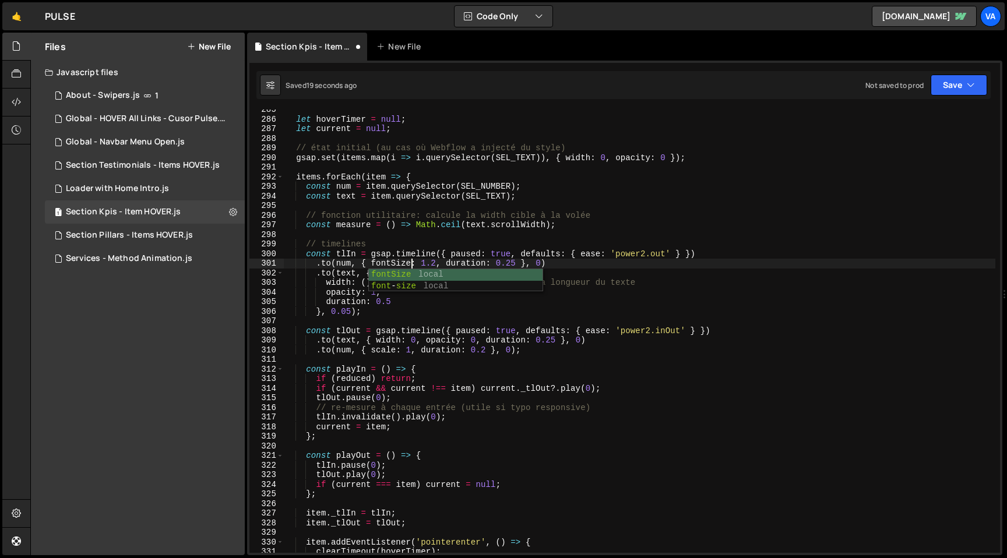
click at [435, 263] on div "let hoverTimer = null ; let current = null ; // état initial (au cas où Webflow…" at bounding box center [640, 336] width 712 height 463
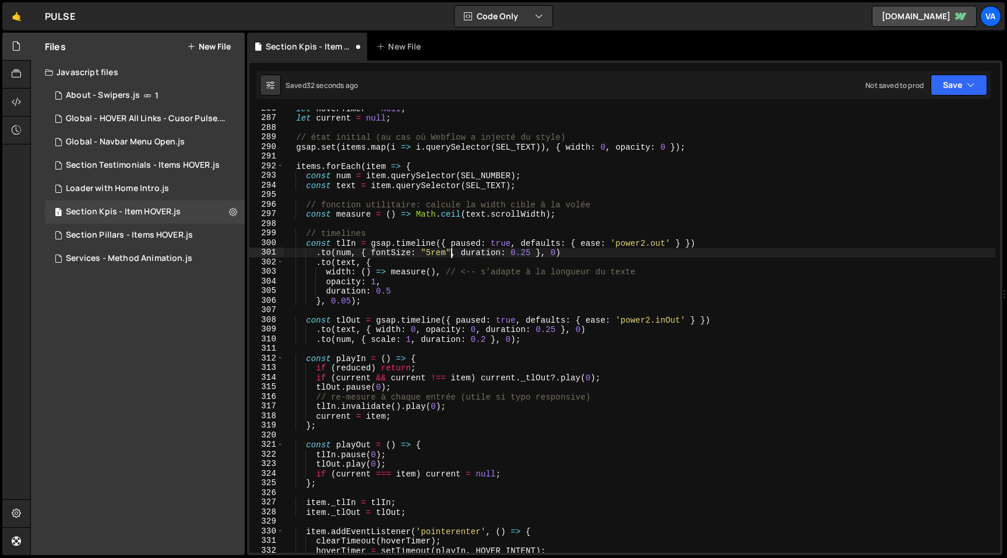
scroll to position [2751, 0]
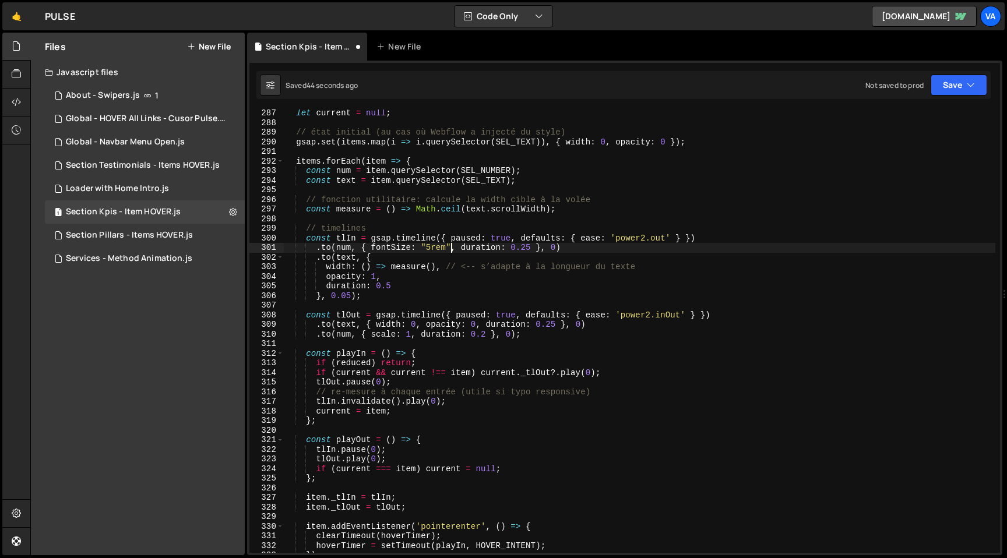
click at [388, 248] on div "let current = null ; // état initial (au cas où Webflow a injecté du style) gsa…" at bounding box center [640, 339] width 712 height 463
click at [383, 335] on div "let current = null ; // état initial (au cas où Webflow a injecté du style) gsa…" at bounding box center [640, 339] width 712 height 463
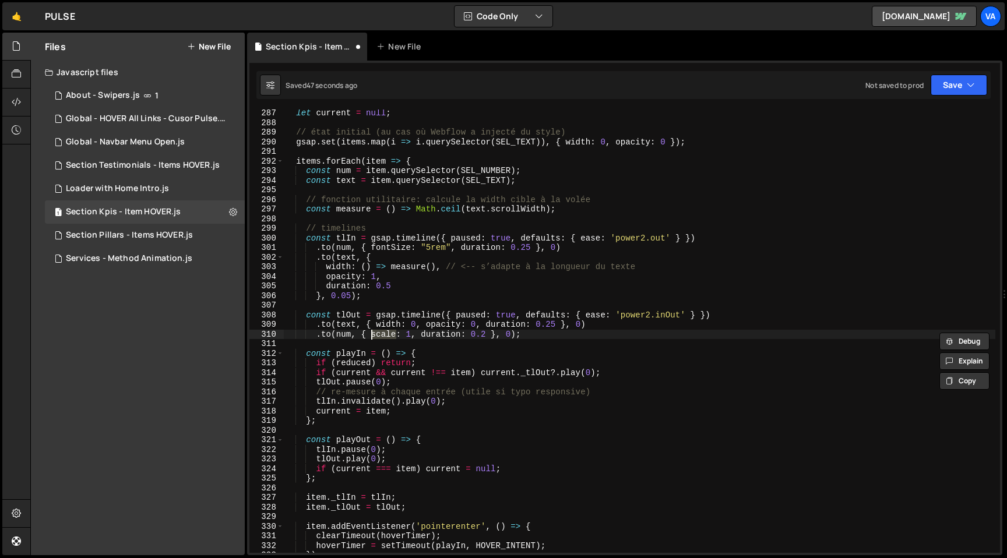
paste textarea "fontSiz"
click at [427, 333] on div "let current = null ; // état initial (au cas où Webflow a injecté du style) gsa…" at bounding box center [640, 339] width 712 height 463
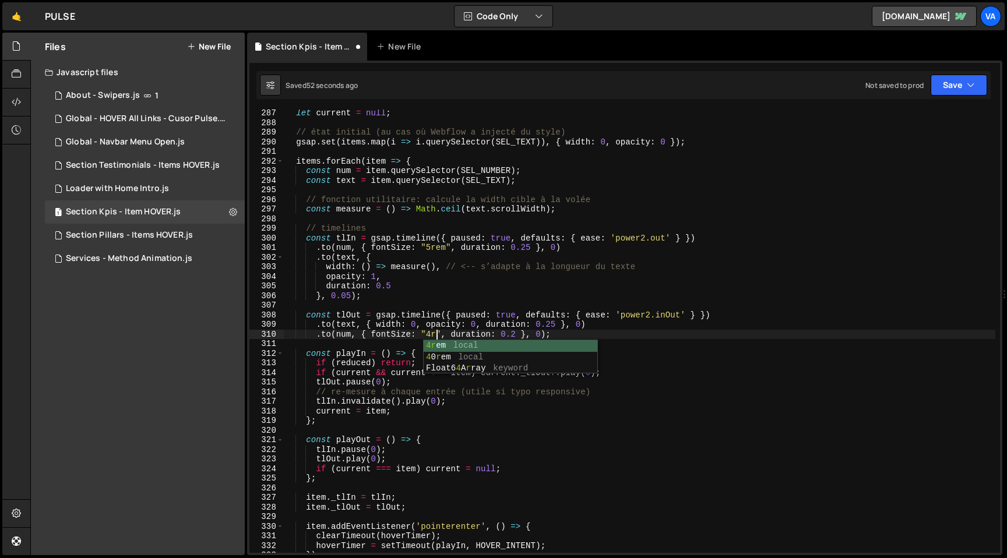
scroll to position [0, 11]
click at [430, 251] on div "let current = null ; // état initial (au cas où Webflow a injecté du style) gsa…" at bounding box center [640, 339] width 712 height 463
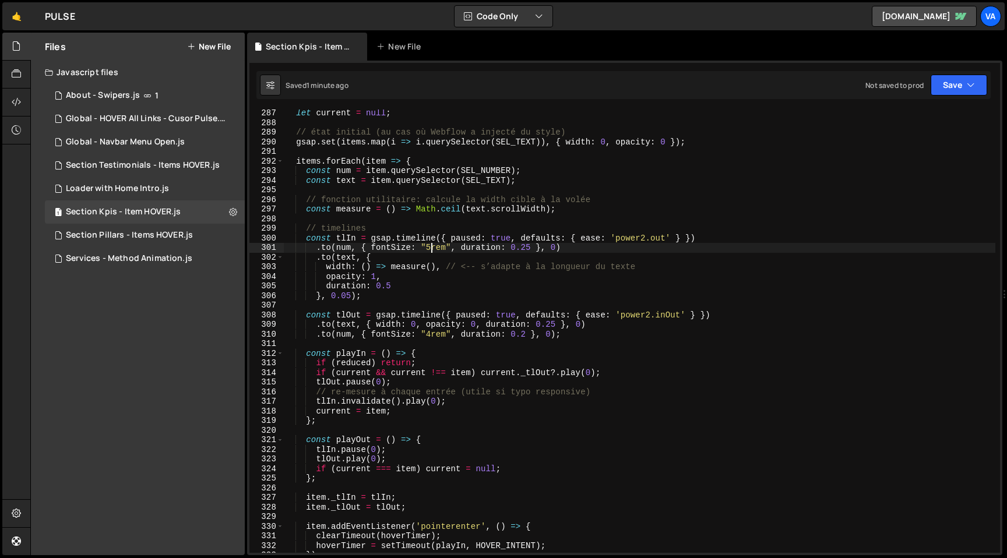
scroll to position [0, 10]
click at [391, 289] on div "let current = null ; // état initial (au cas où Webflow a injecté du style) gsa…" at bounding box center [640, 339] width 712 height 463
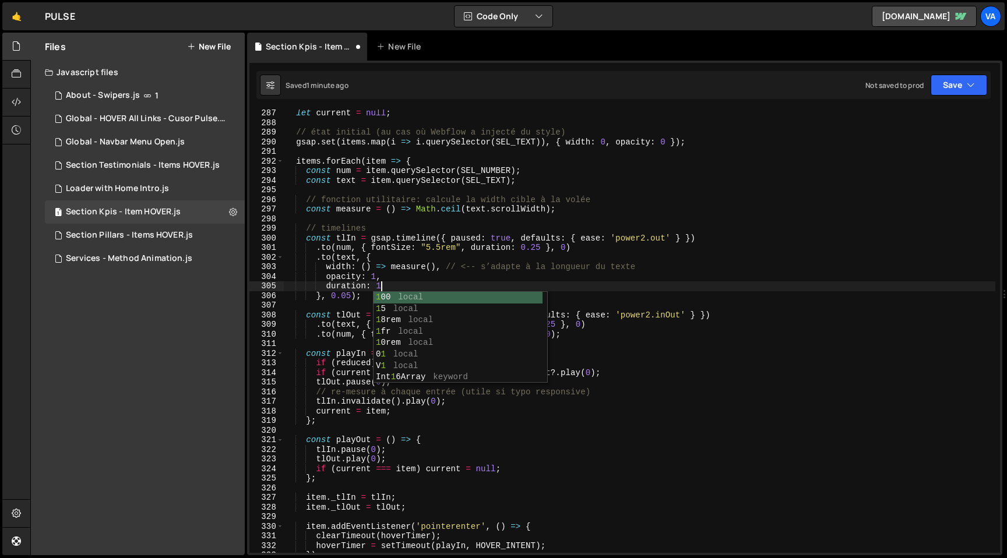
click at [454, 273] on div "let current = null ; // état initial (au cas où Webflow a injecté du style) gsa…" at bounding box center [640, 339] width 712 height 463
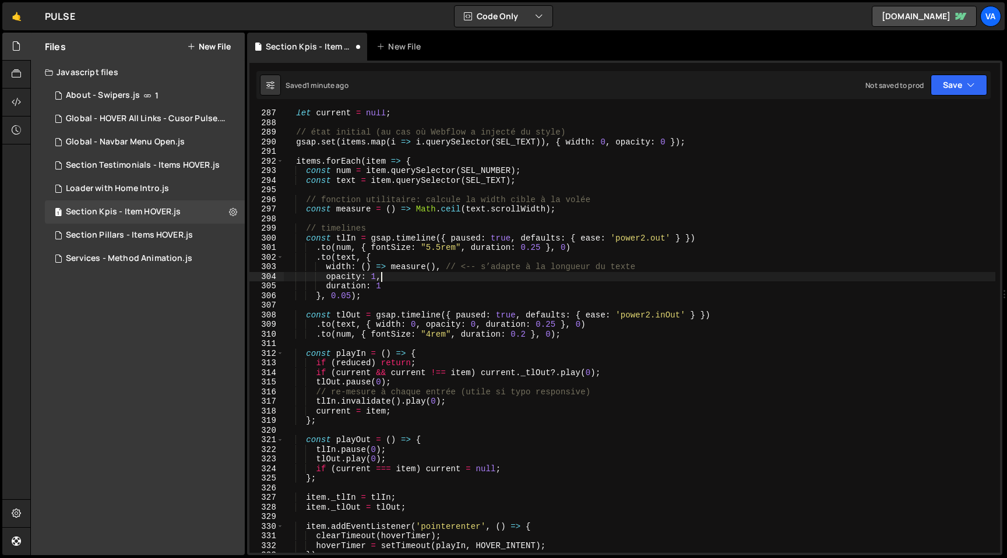
click at [651, 238] on div "let current = null ; // état initial (au cas où Webflow a injecté du style) gsa…" at bounding box center [640, 339] width 712 height 463
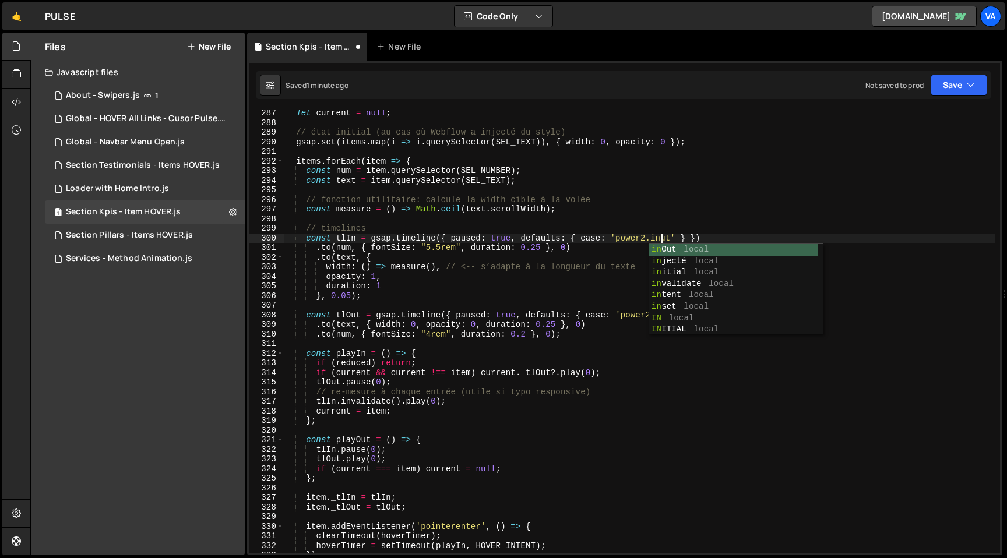
scroll to position [0, 26]
click at [594, 254] on div "let current = null ; // état initial (au cas où Webflow a injecté du style) gsa…" at bounding box center [640, 339] width 712 height 463
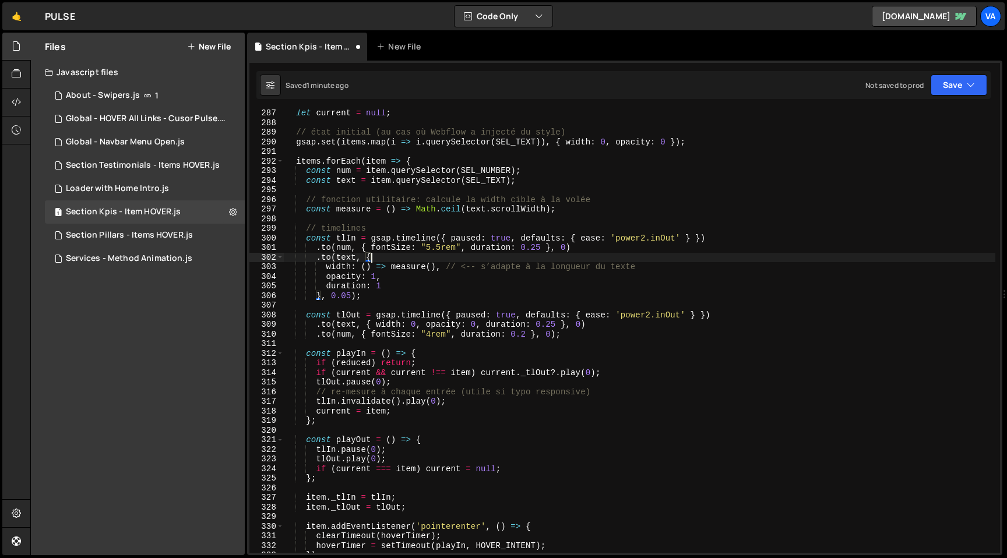
click at [537, 248] on div "let current = null ; // état initial (au cas où Webflow a injecté du style) gsa…" at bounding box center [640, 339] width 712 height 463
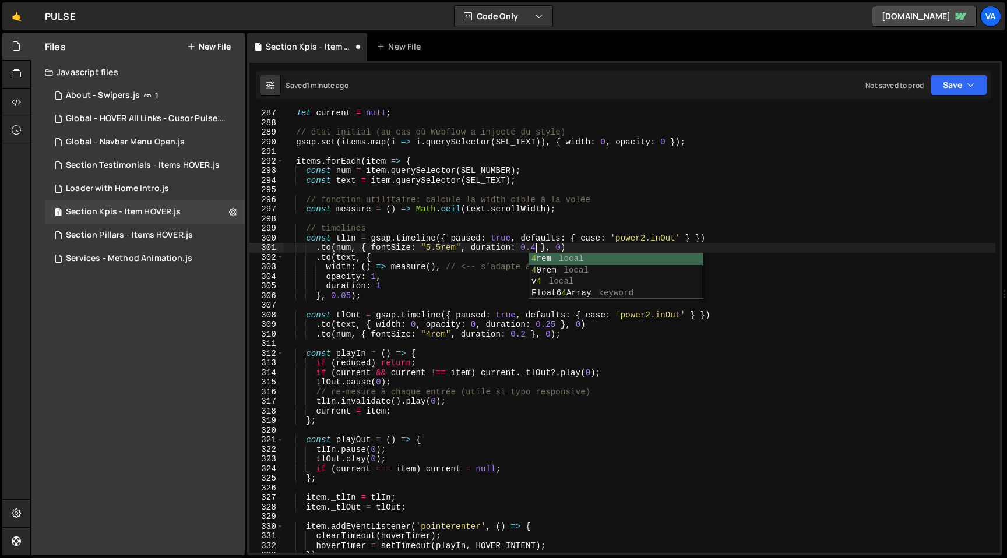
scroll to position [0, 17]
click at [506, 265] on div "let current = null ; // état initial (au cas où Webflow a injecté du style) gsa…" at bounding box center [640, 339] width 712 height 463
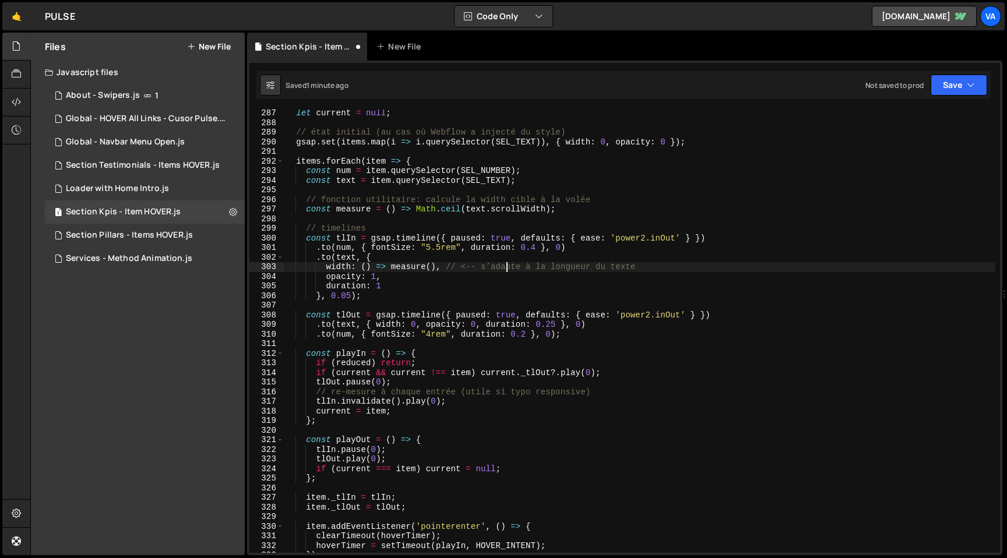
click at [666, 237] on div "let current = null ; // état initial (au cas où Webflow a injecté du style) gsa…" at bounding box center [640, 339] width 712 height 463
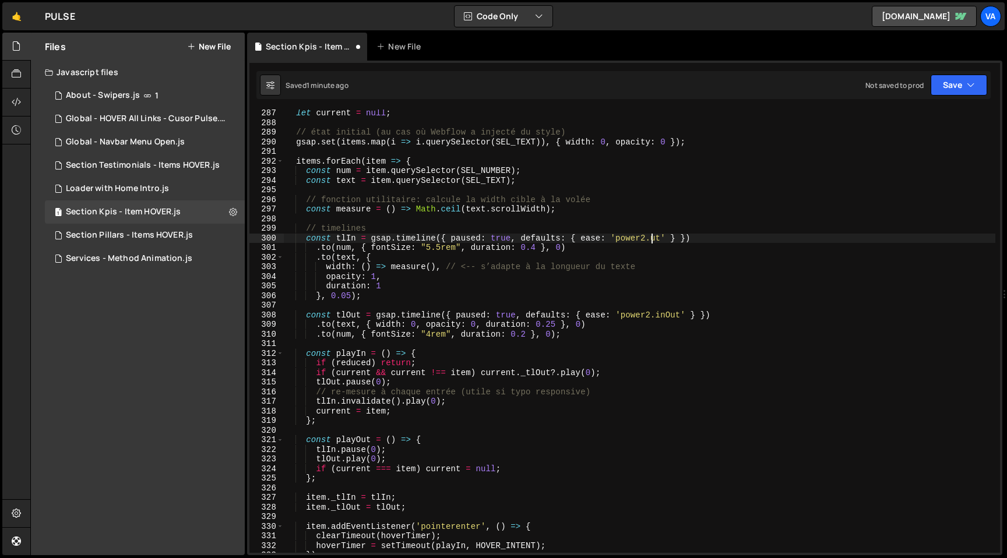
scroll to position [0, 26]
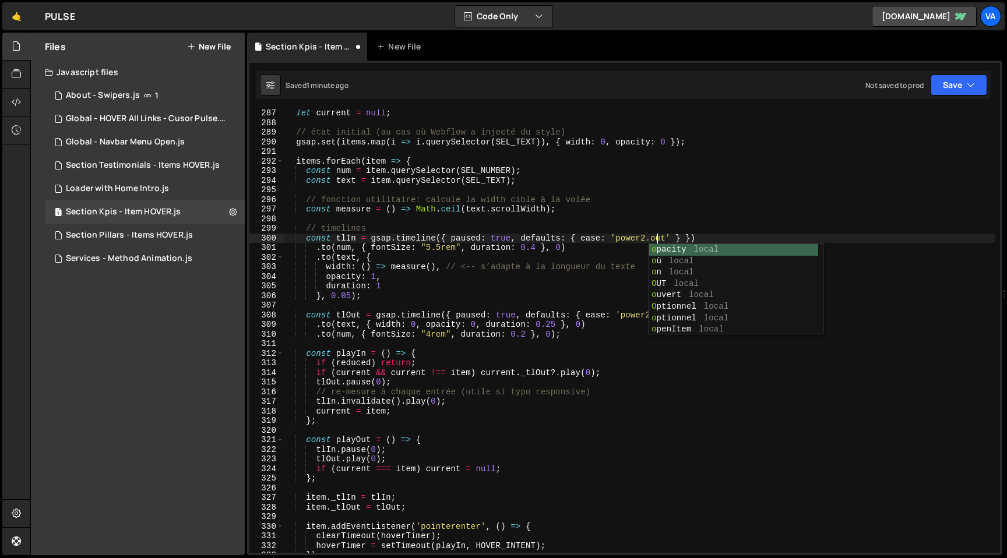
click at [385, 287] on div "let current = null ; // état initial (au cas où Webflow a injecté du style) gsa…" at bounding box center [640, 339] width 712 height 463
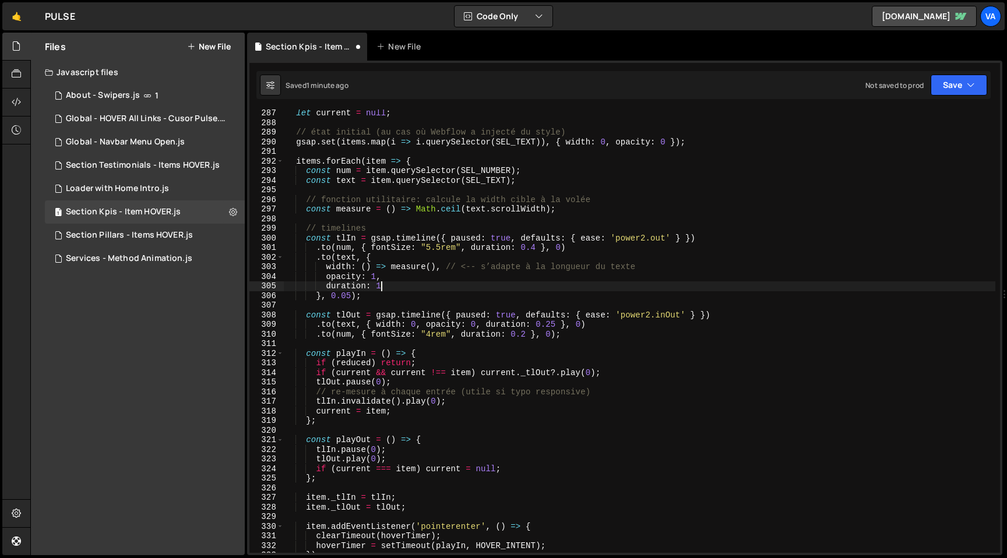
type textarea "duration: 1,"
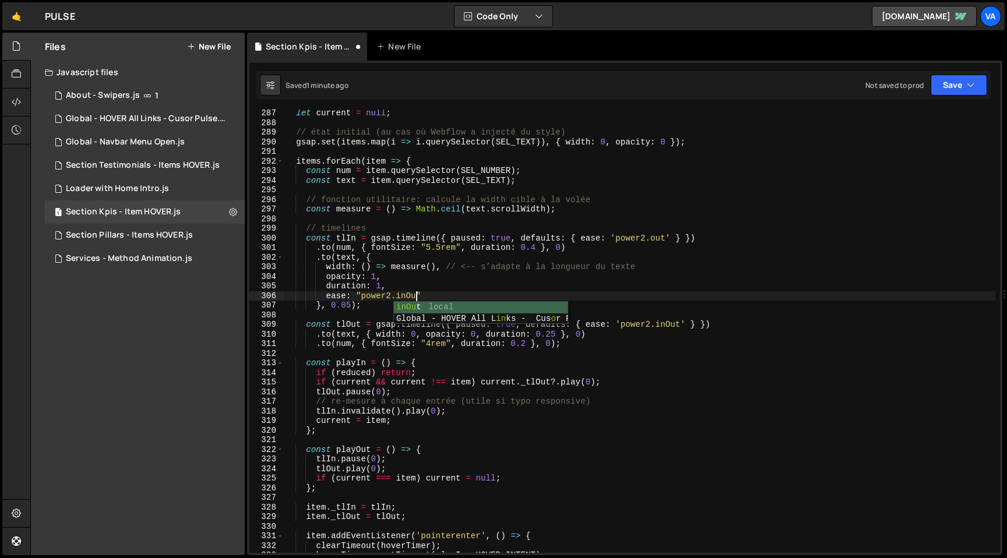
scroll to position [0, 9]
click at [441, 295] on div "let current = null ; // état initial (au cas où Webflow a injecté du style) gsa…" at bounding box center [640, 339] width 712 height 463
click at [380, 286] on div "let current = null ; // état initial (au cas où Webflow a injecté du style) gsa…" at bounding box center [640, 339] width 712 height 463
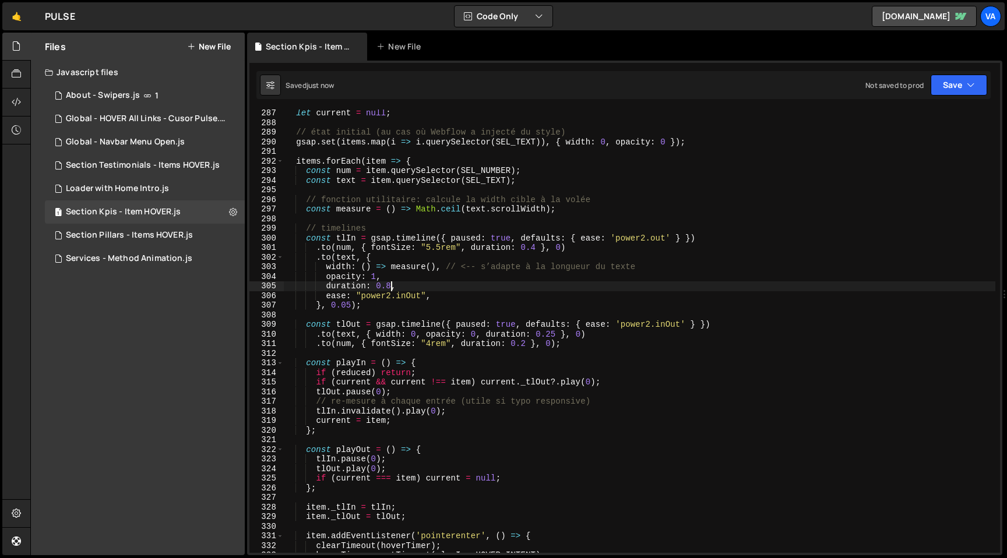
click at [536, 248] on div "let current = null ; // état initial (au cas où Webflow a injecté du style) gsa…" at bounding box center [640, 339] width 712 height 463
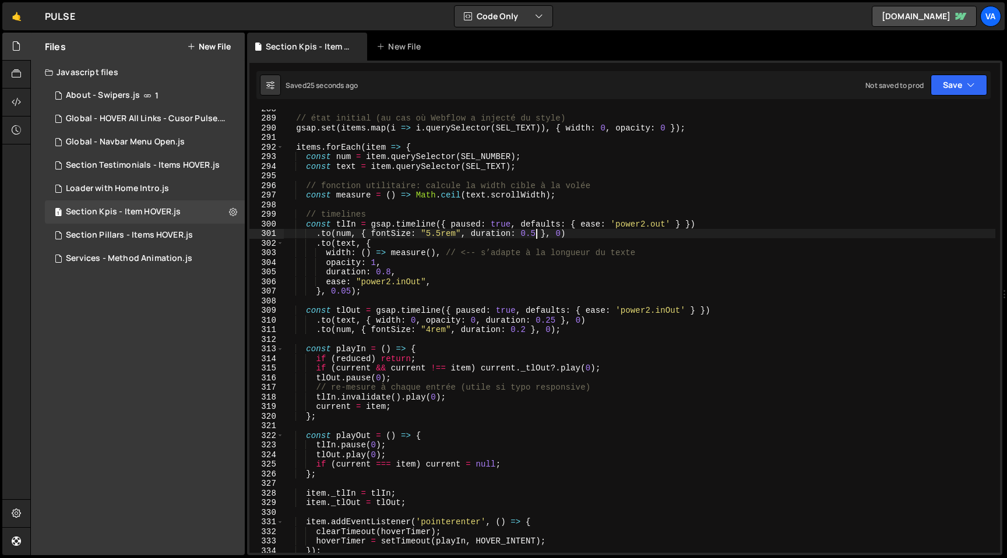
scroll to position [2749, 0]
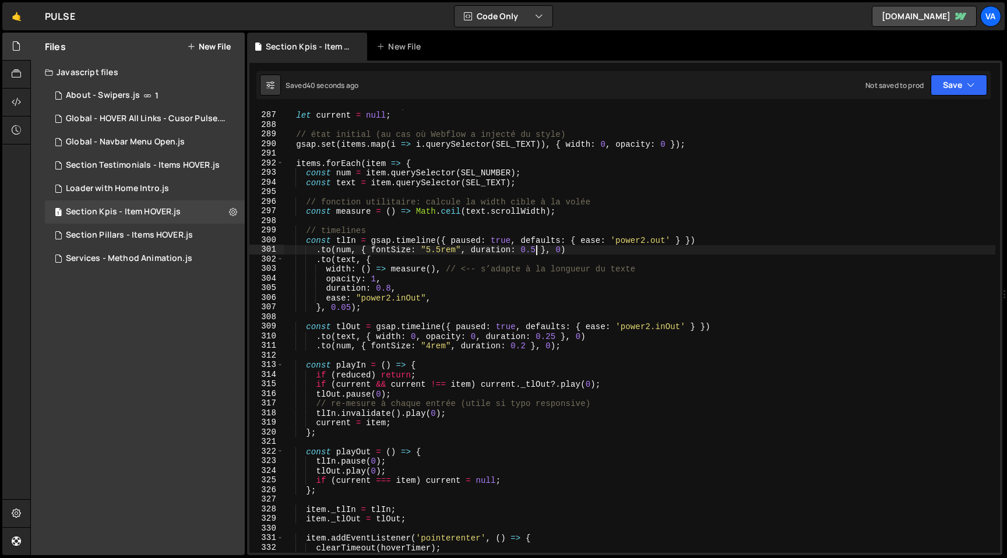
click at [436, 251] on div "let hoverTimer = null ; let current = null ; // état initial (au cas où Webflow…" at bounding box center [640, 332] width 712 height 463
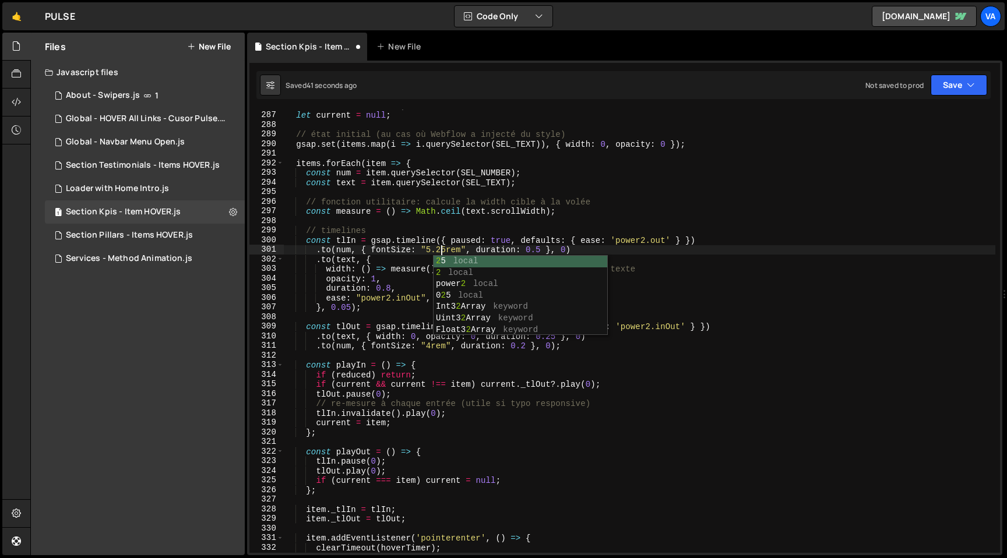
scroll to position [0, 11]
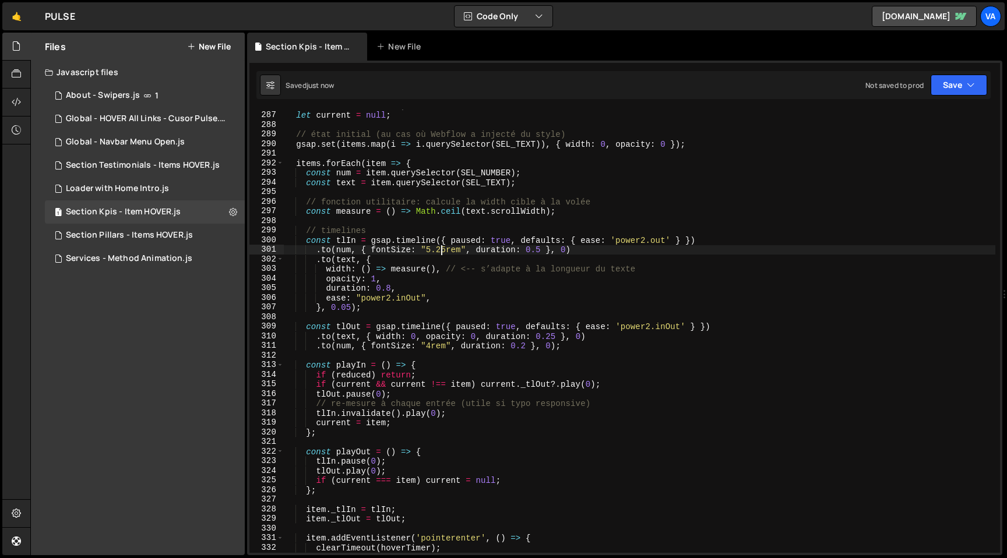
click at [489, 274] on div "let hoverTimer = null ; let current = null ; // état initial (au cas où Webflow…" at bounding box center [640, 332] width 712 height 463
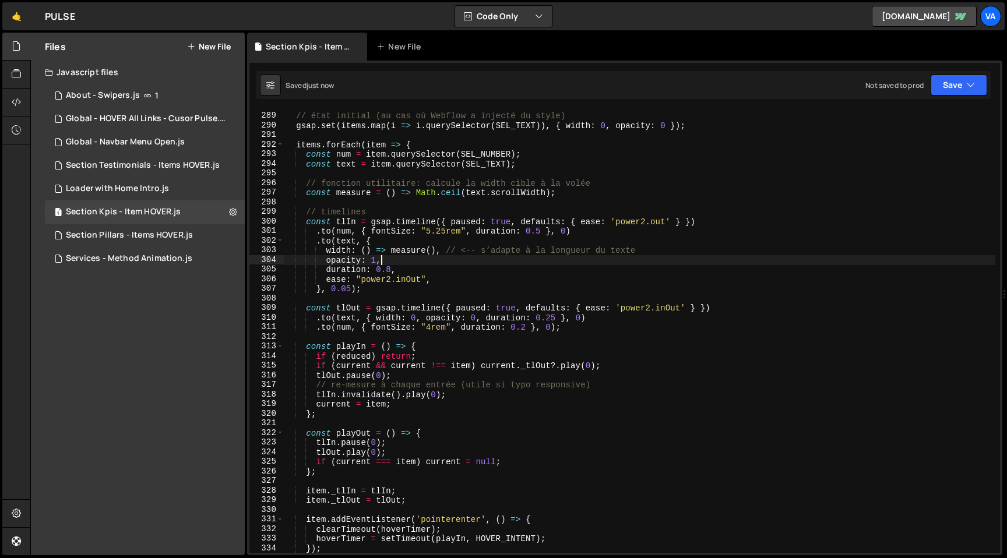
scroll to position [2772, 0]
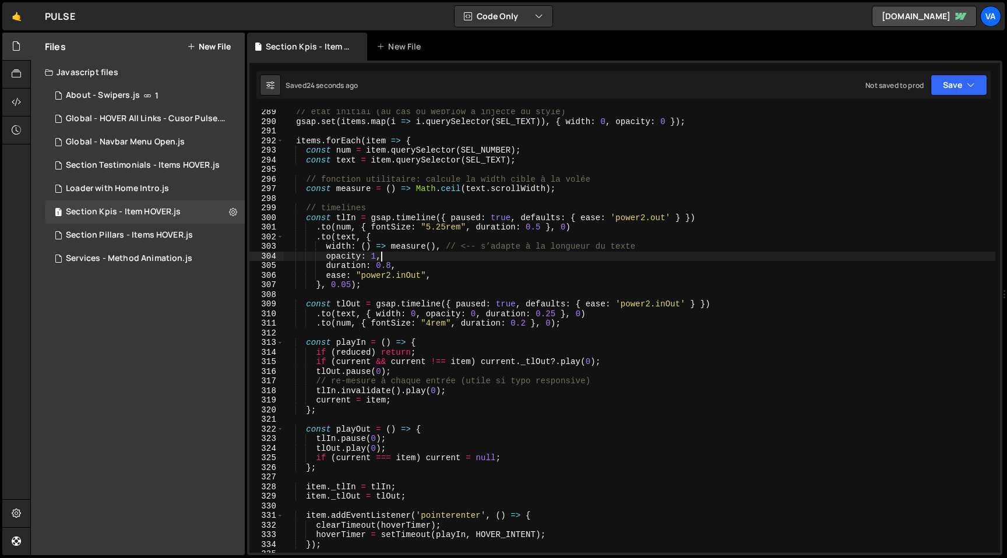
click at [324, 276] on div "// état initial (au cas où Webflow a injecté du style) gsap . set ( items . map…" at bounding box center [640, 338] width 712 height 463
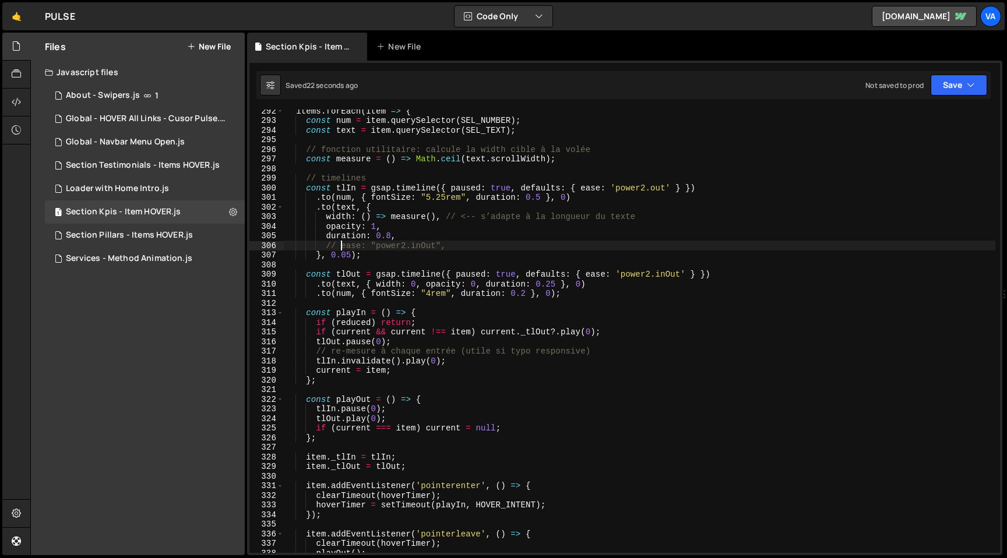
scroll to position [2802, 0]
click at [553, 286] on div "items . forEach ( item => { const num = item . querySelector ( SEL_NUMBER ) ; c…" at bounding box center [640, 337] width 712 height 463
click at [670, 275] on div "items . forEach ( item => { const num = item . querySelector ( SEL_NUMBER ) ; c…" at bounding box center [640, 337] width 712 height 463
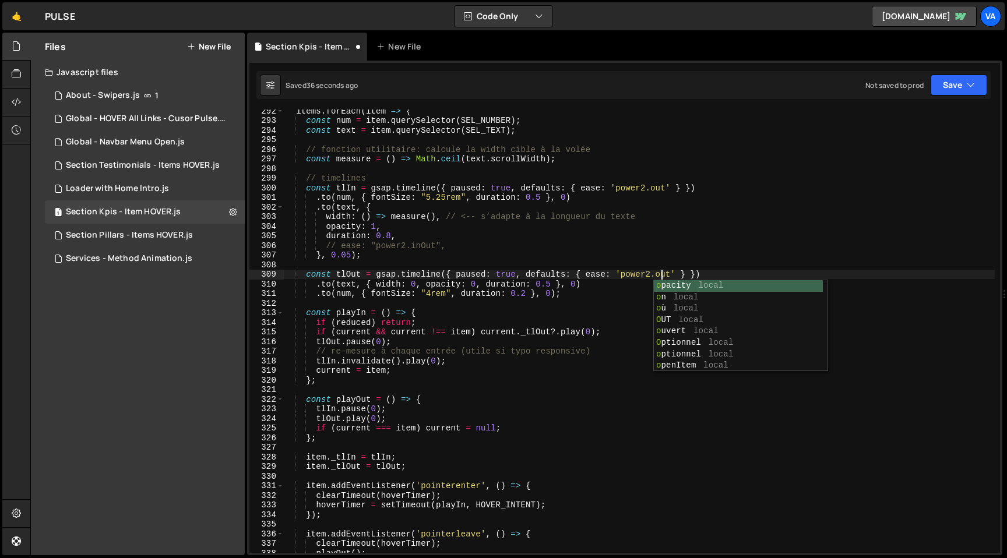
scroll to position [0, 26]
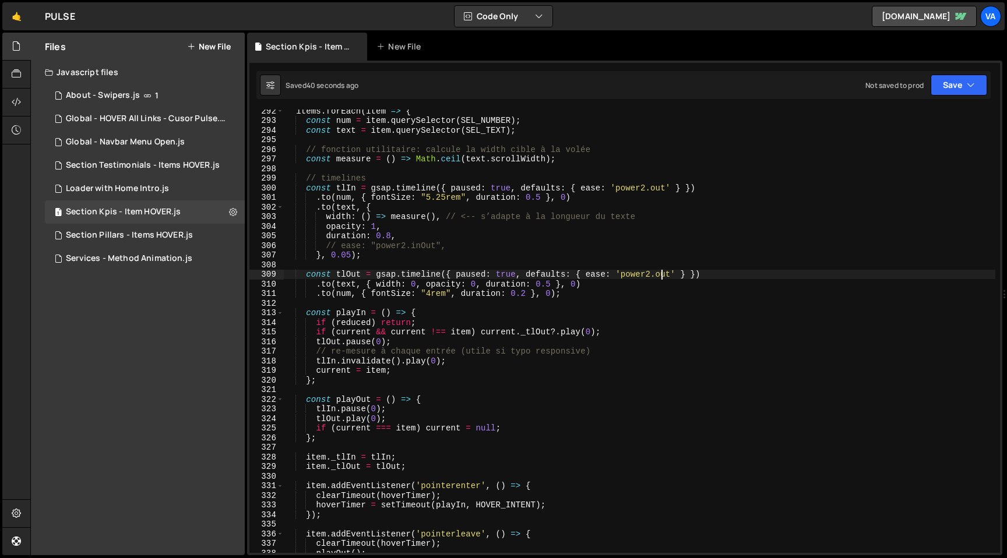
click at [551, 281] on div "items . forEach ( item => { const num = item . querySelector ( SEL_NUMBER ) ; c…" at bounding box center [640, 337] width 712 height 463
click at [391, 234] on div "items . forEach ( item => { const num = item . querySelector ( SEL_NUMBER ) ; c…" at bounding box center [640, 337] width 712 height 463
click at [551, 285] on div "items . forEach ( item => { const num = item . querySelector ( SEL_NUMBER ) ; c…" at bounding box center [640, 337] width 712 height 463
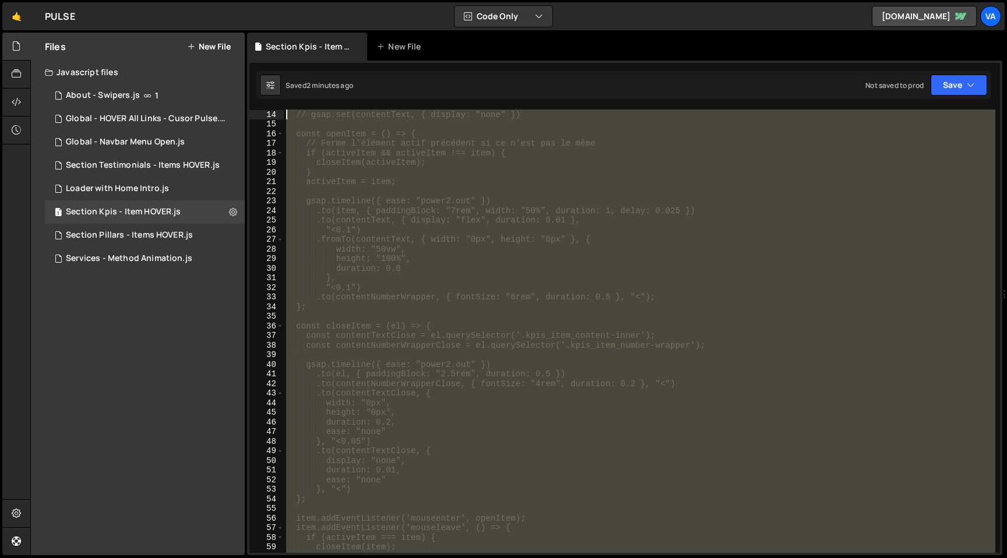
scroll to position [0, 0]
drag, startPoint x: 341, startPoint y: 268, endPoint x: 254, endPoint y: -93, distance: 371.1
click at [254, 0] on html "Projects Community Library Blog Va Projects Your Teams Account Upgrade Logout" at bounding box center [503, 279] width 1007 height 558
type textarea "/*"
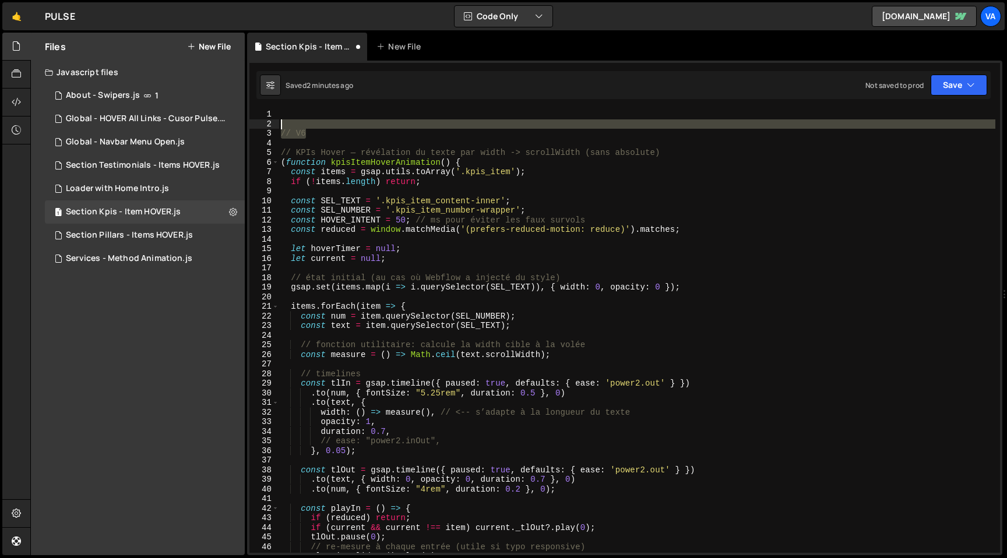
drag, startPoint x: 312, startPoint y: 137, endPoint x: 263, endPoint y: 125, distance: 50.5
click at [263, 125] on div "1 2 3 4 5 6 7 8 9 10 11 12 13 14 15 16 17 18 19 20 21 22 23 24 25 26 27 28 29 3…" at bounding box center [624, 332] width 751 height 444
type textarea "// V6"
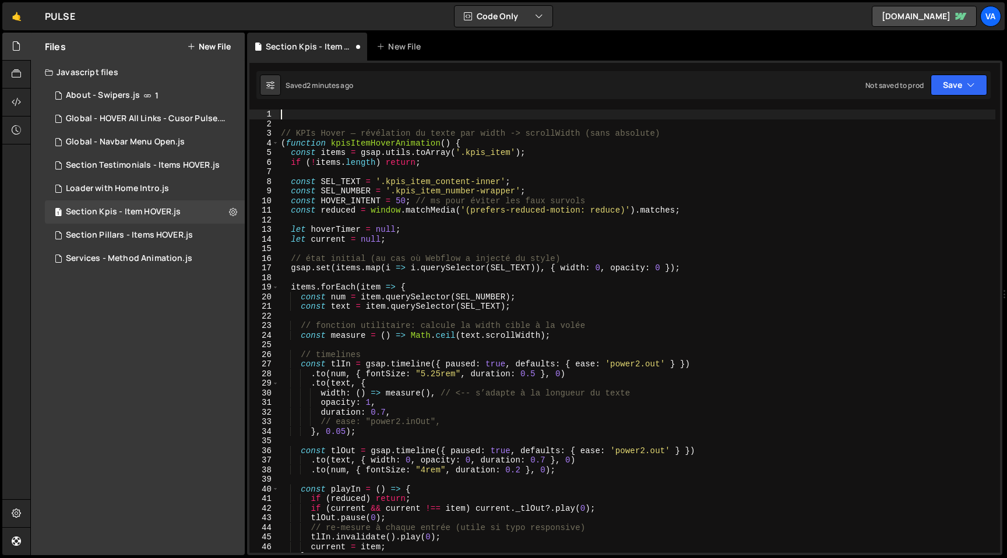
type textarea "})();"
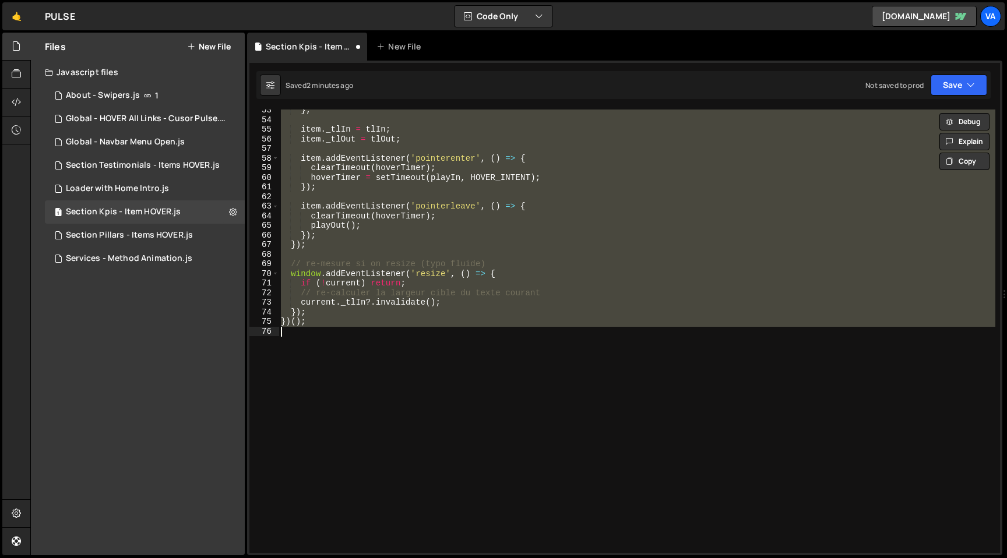
scroll to position [504, 0]
click at [519, 472] on div "} ; item . _tlIn = tlIn ; item . _tlOut = tlOut ; item . addEventListener ( 'po…" at bounding box center [637, 336] width 717 height 463
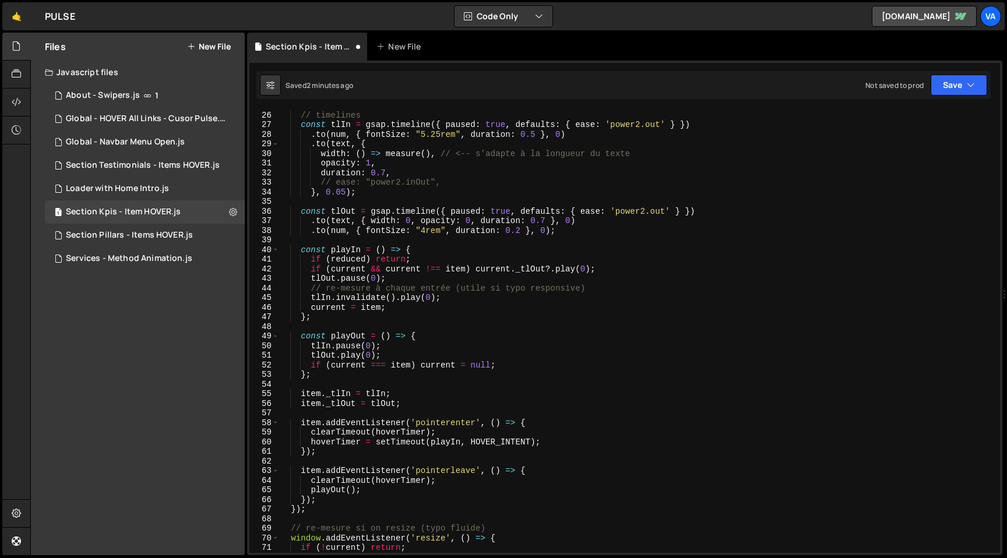
scroll to position [0, 0]
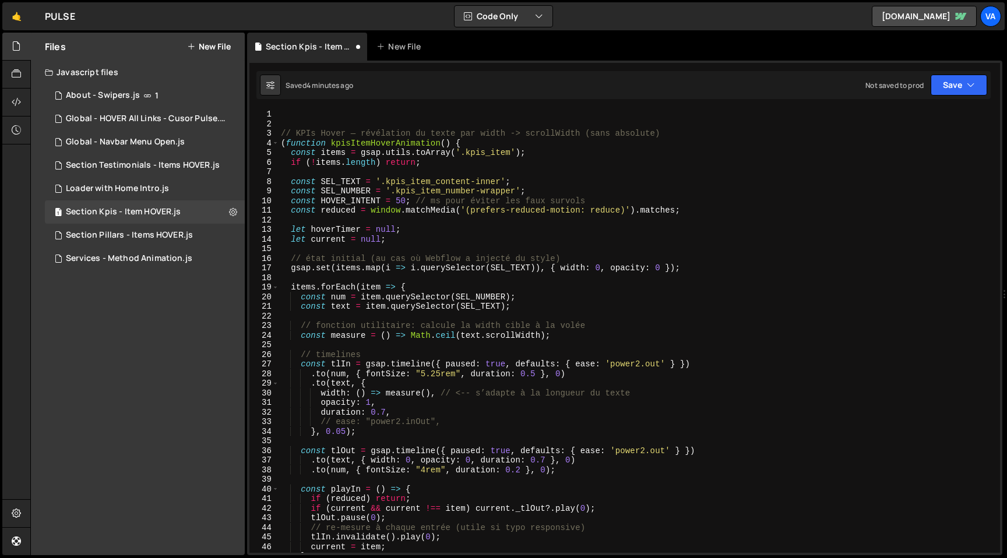
click at [342, 124] on div "// KPIs Hover — révélation du texte par width -> scrollWidth (sans absolute) ( …" at bounding box center [637, 341] width 717 height 463
type textarea "/*"
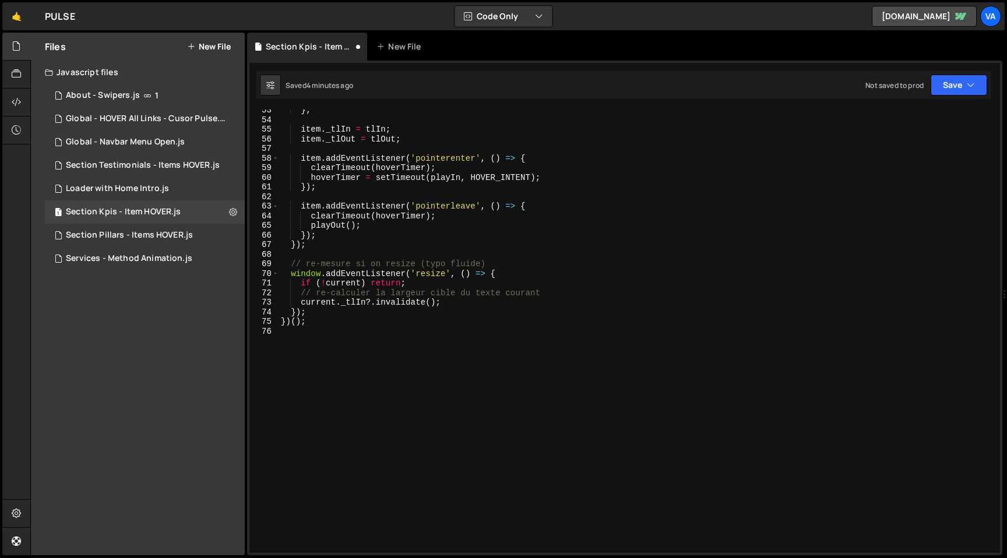
scroll to position [504, 0]
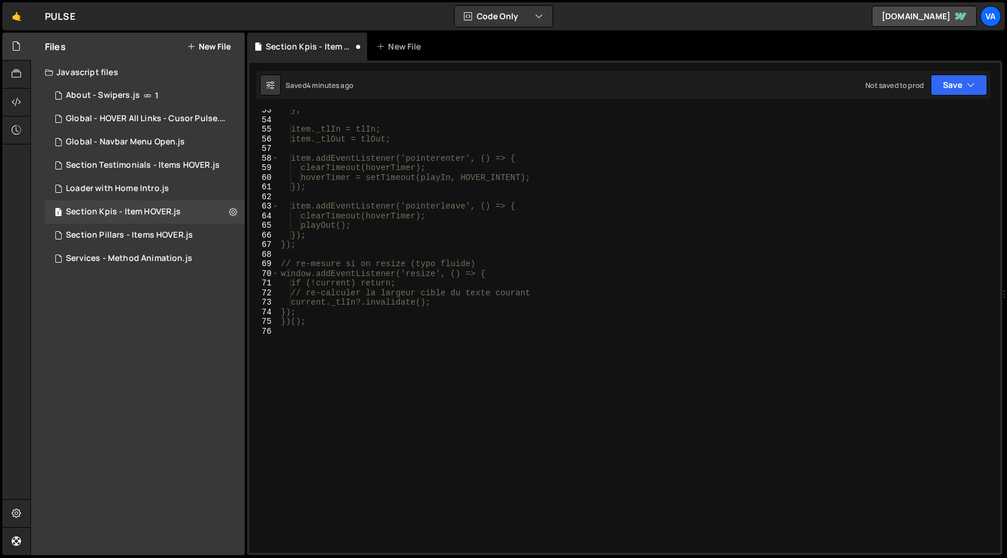
click at [481, 394] on div "}; item._tlIn = tlIn; item._tlOut = tlOut; item.addEventListener('pointerenter'…" at bounding box center [637, 336] width 717 height 463
type textarea "*/"
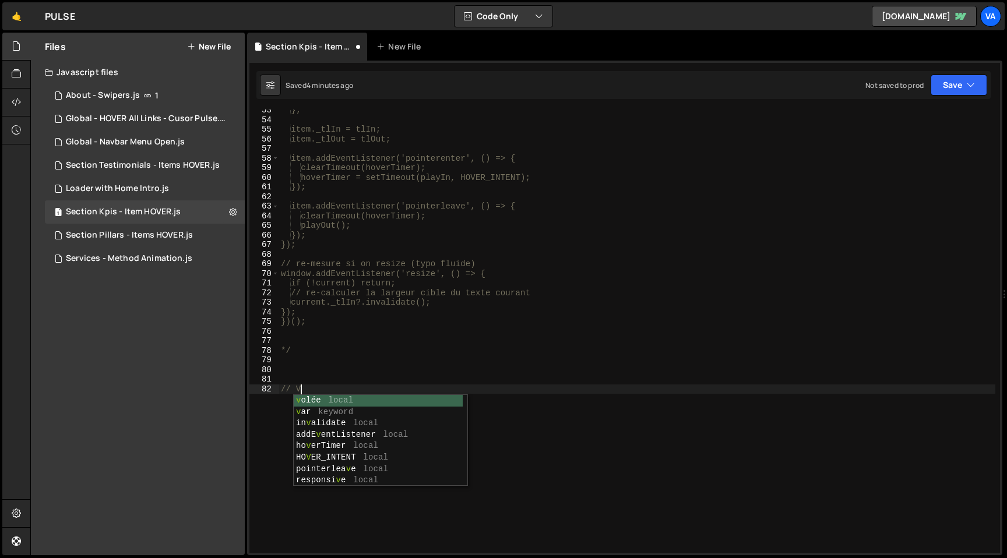
type textarea "// V2"
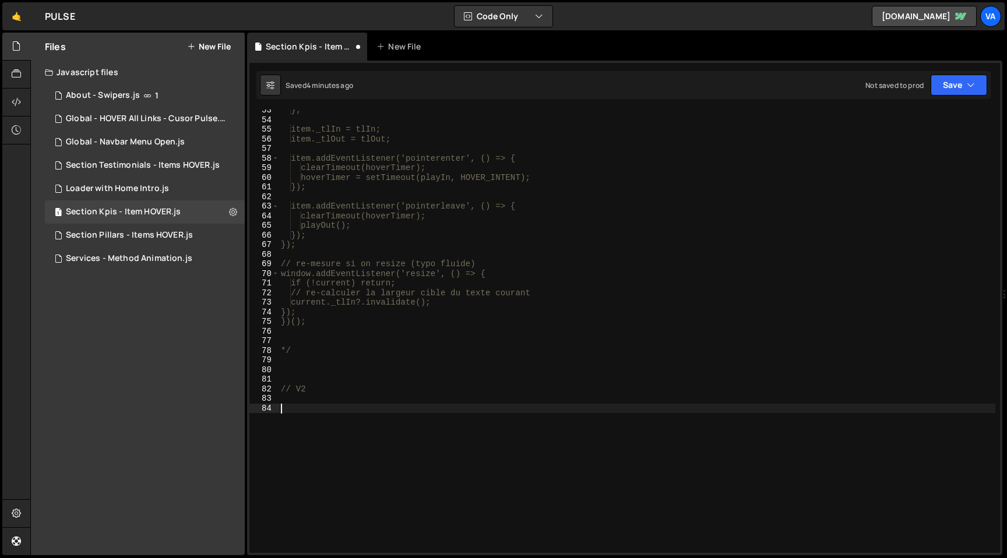
paste textarea "})();"
type textarea "})();"
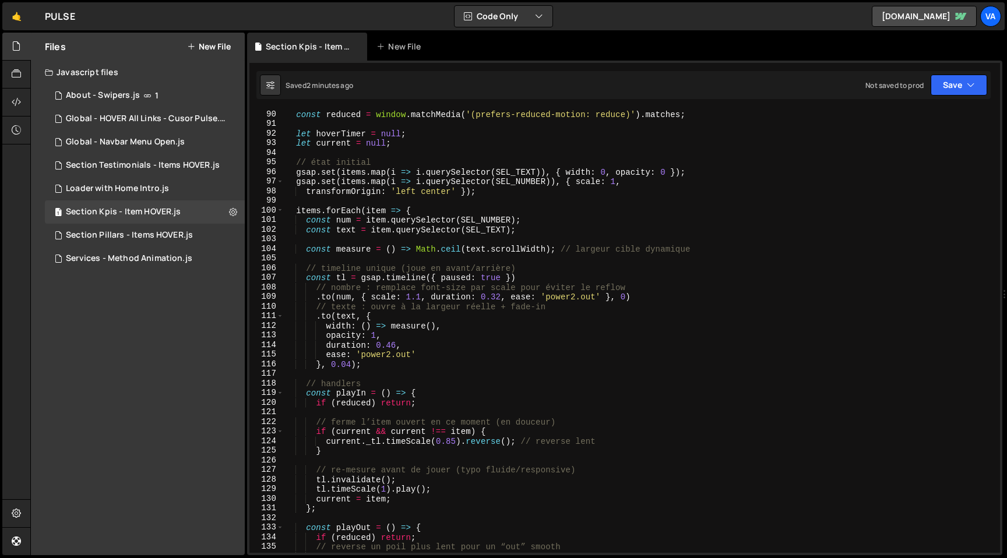
scroll to position [863, 0]
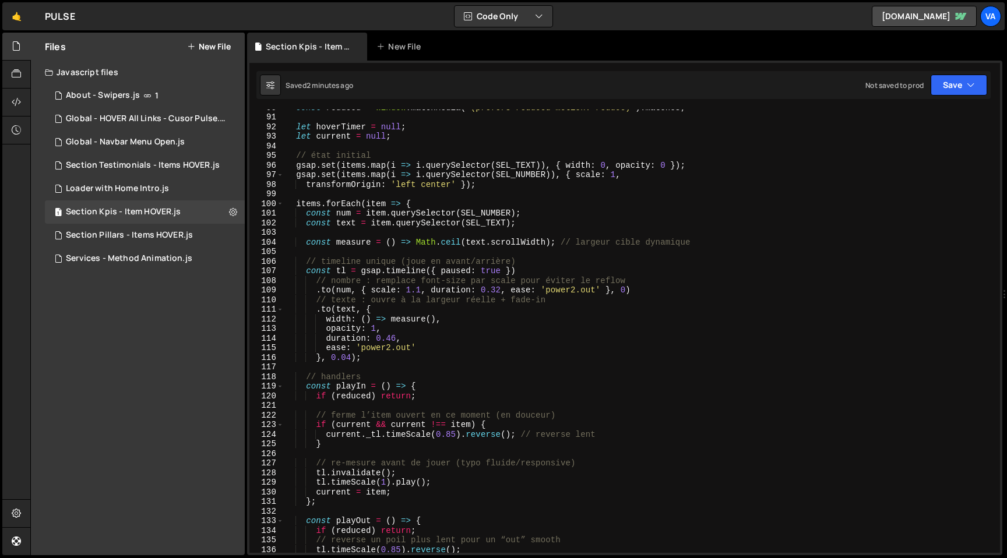
click at [527, 271] on div "const reduced = window . matchMedia ( '(prefers-reduced-motion: reduce)' ) . ma…" at bounding box center [640, 334] width 712 height 463
type textarea "const tl = gsap.timeline({ paused: true })"
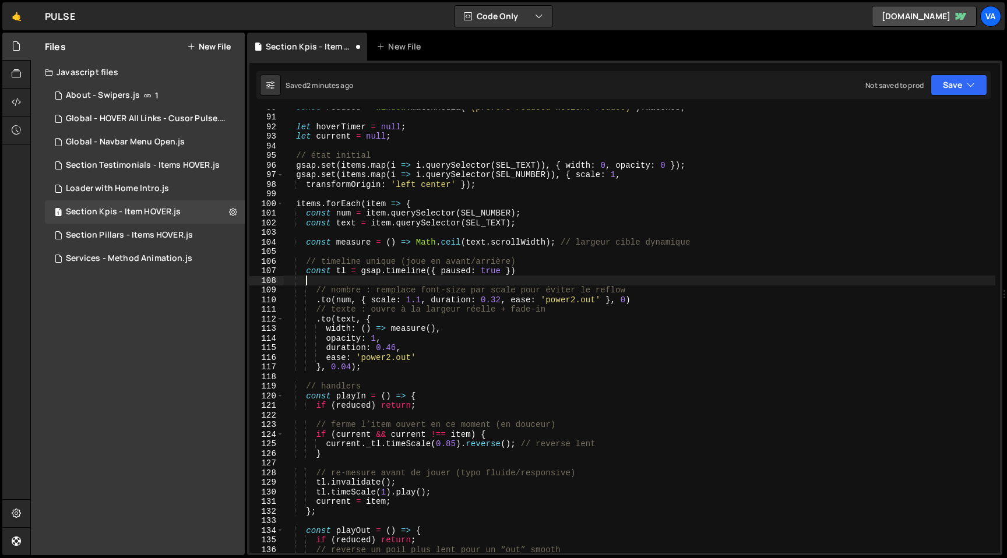
scroll to position [0, 1]
paste textarea "to(item, { paddingTop: "1.5rem", paddingBottom: "1.5rem", duration: 0.3, ease: …"
click at [308, 284] on div "const reduced = window . matchMedia ( '(prefers-reduced-motion: reduce)' ) . ma…" at bounding box center [640, 334] width 712 height 463
click at [421, 300] on div "const reduced = window . matchMedia ( '(prefers-reduced-motion: reduce)' ) . ma…" at bounding box center [640, 334] width 712 height 463
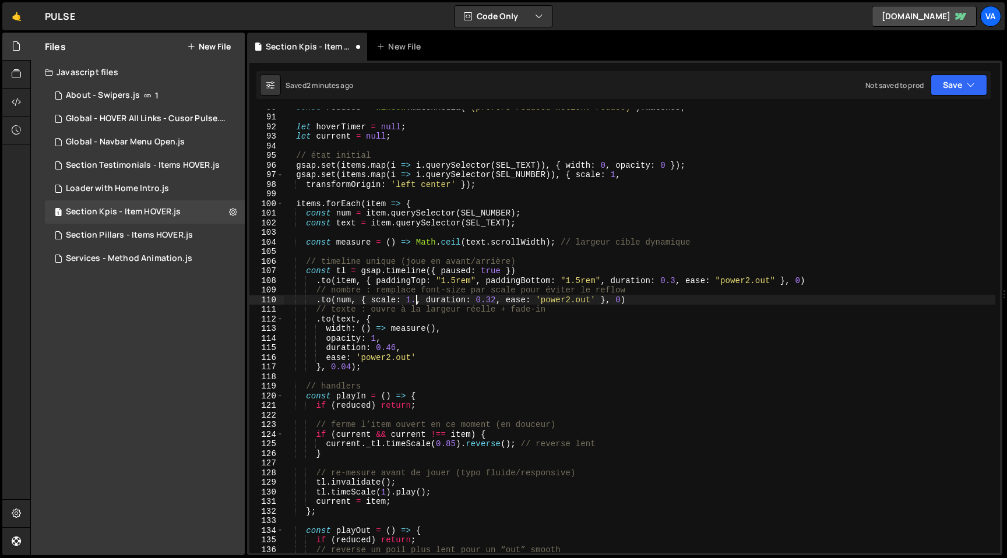
scroll to position [0, 9]
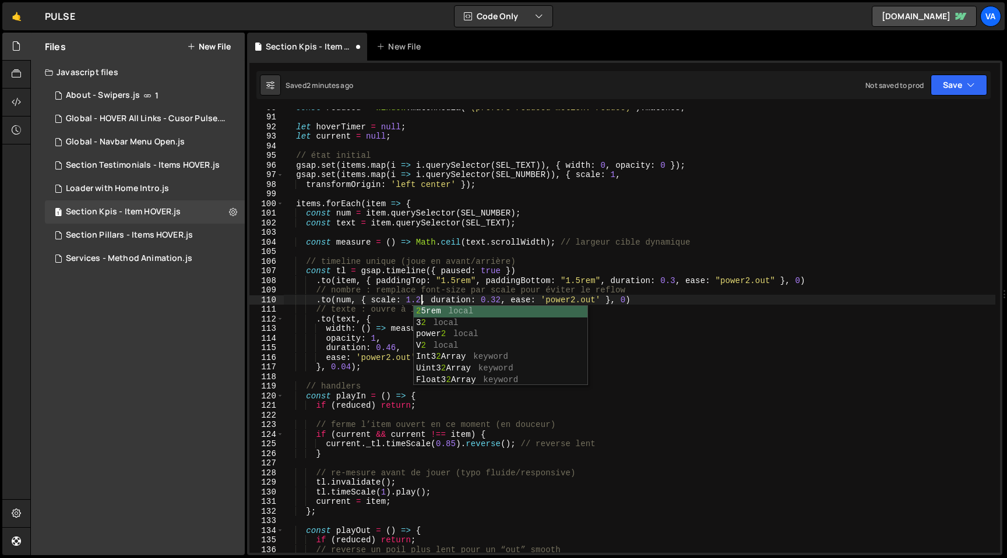
click at [671, 299] on div "const reduced = window . matchMedia ( '(prefers-reduced-motion: reduce)' ) . ma…" at bounding box center [640, 334] width 712 height 463
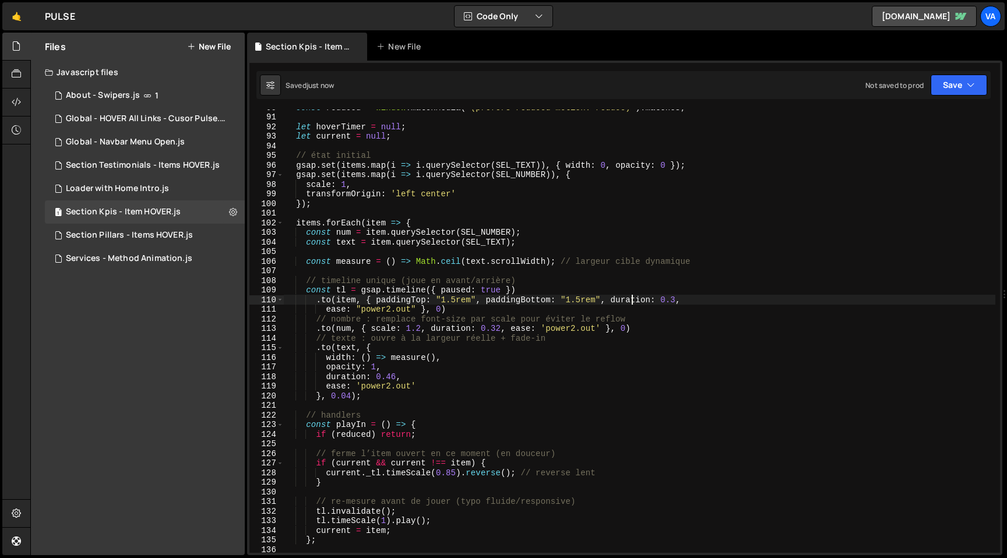
click at [395, 377] on div "const reduced = window . matchMedia ( '(prefers-reduced-motion: reduce)' ) . ma…" at bounding box center [640, 334] width 712 height 463
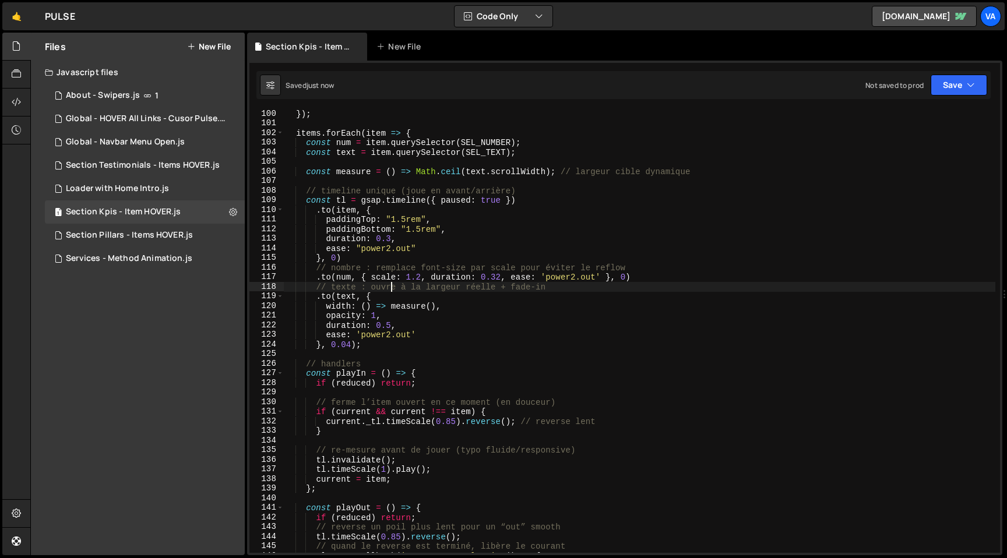
scroll to position [952, 0]
click at [402, 219] on div "}) ; items . forEach ( item => { const num = item . querySelector ( SEL_NUMBER …" at bounding box center [640, 341] width 712 height 463
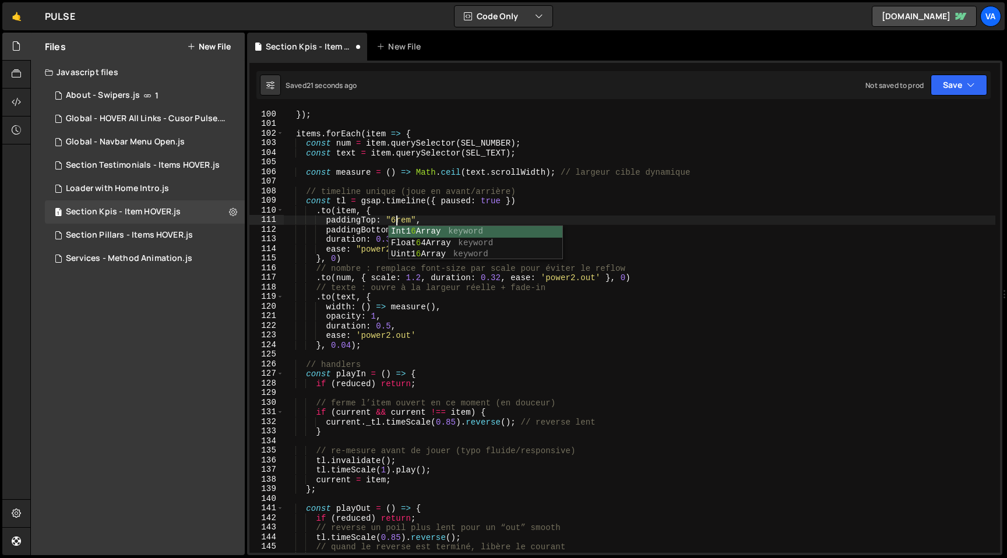
click at [431, 212] on div "}) ; items . forEach ( item => { const num = item . querySelector ( SEL_NUMBER …" at bounding box center [640, 341] width 712 height 463
click at [420, 229] on div "}) ; items . forEach ( item => { const num = item . querySelector ( SEL_NUMBER …" at bounding box center [640, 341] width 712 height 463
click at [383, 277] on div "}) ; items . forEach ( item => { const num = item . querySelector ( SEL_NUMBER …" at bounding box center [640, 341] width 712 height 463
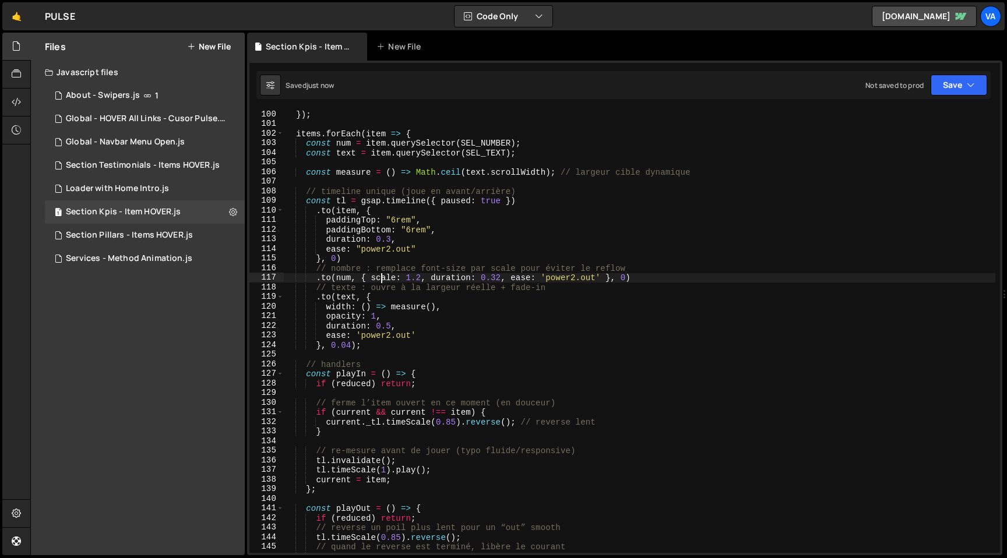
click at [383, 277] on div "}) ; items . forEach ( item => { const num = item . querySelector ( SEL_NUMBER …" at bounding box center [640, 341] width 712 height 463
click at [435, 275] on div "}) ; items . forEach ( item => { const num = item . querySelector ( SEL_NUMBER …" at bounding box center [640, 341] width 712 height 463
click at [650, 297] on div "}) ; items . forEach ( item => { const num = item . querySelector ( SEL_NUMBER …" at bounding box center [640, 341] width 712 height 463
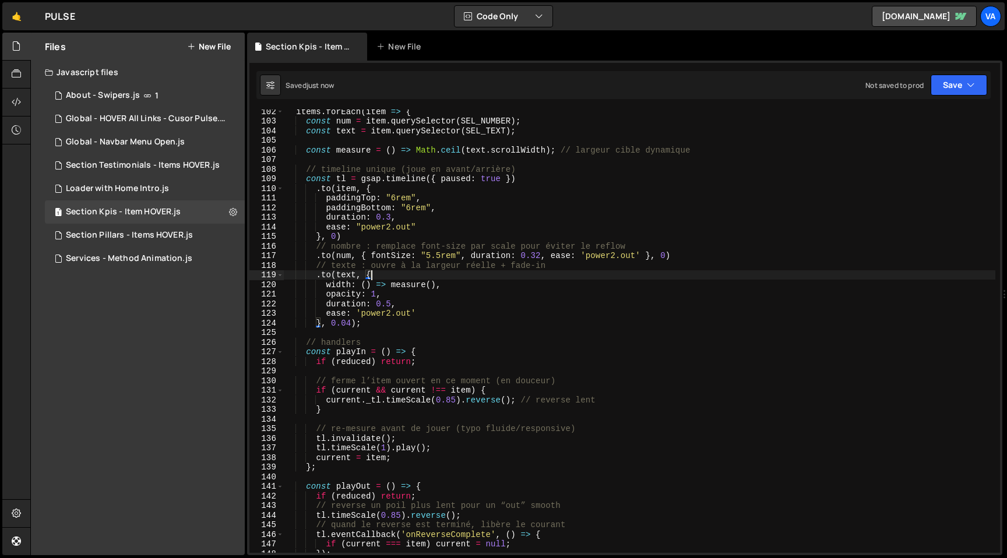
scroll to position [975, 0]
drag, startPoint x: 371, startPoint y: 252, endPoint x: 461, endPoint y: 253, distance: 90.3
click at [461, 253] on div "items . forEach ( item => { const num = item . querySelector ( SEL_NUMBER ) ; c…" at bounding box center [640, 336] width 712 height 463
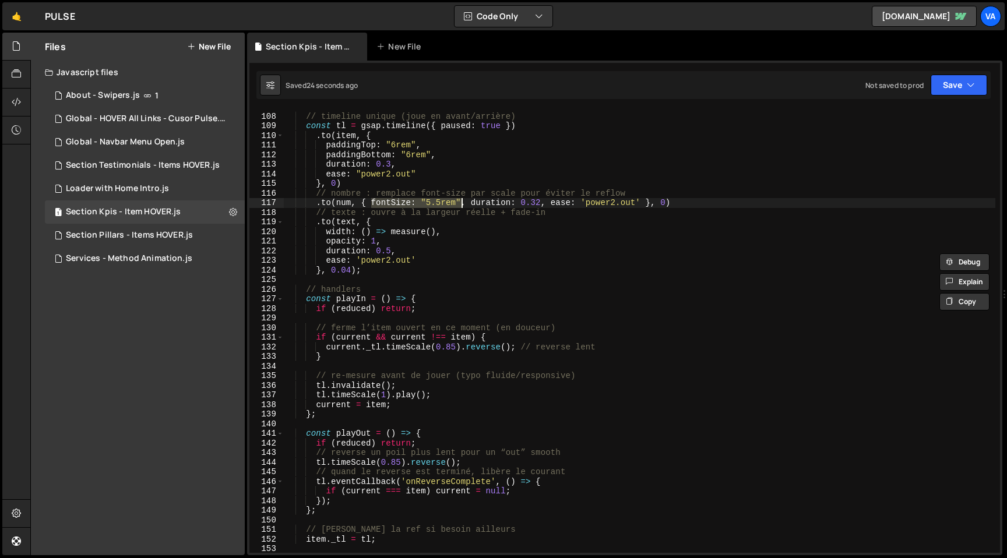
scroll to position [886, 0]
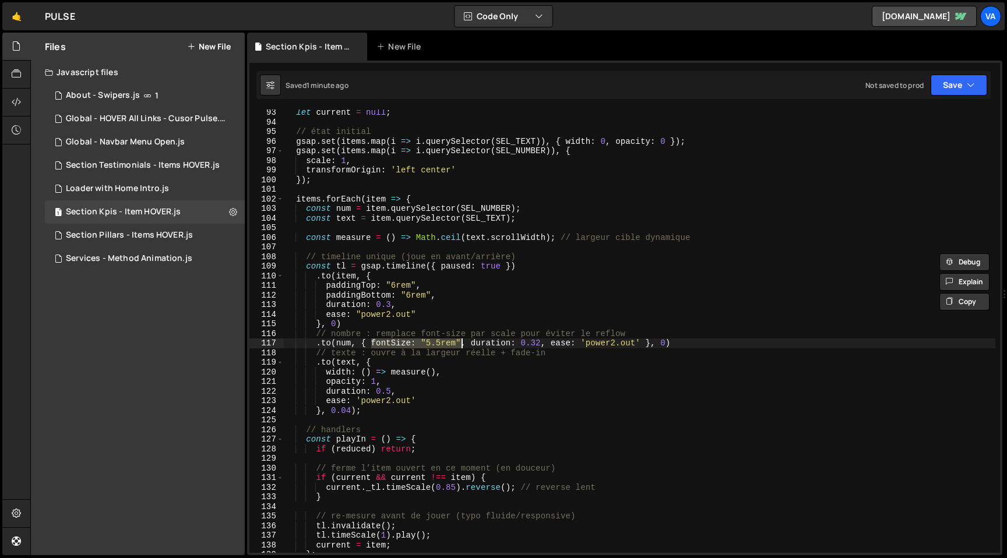
click at [409, 297] on div "let current = null ; // état initial gsap . set ( items . map ( i => i . queryS…" at bounding box center [640, 339] width 712 height 463
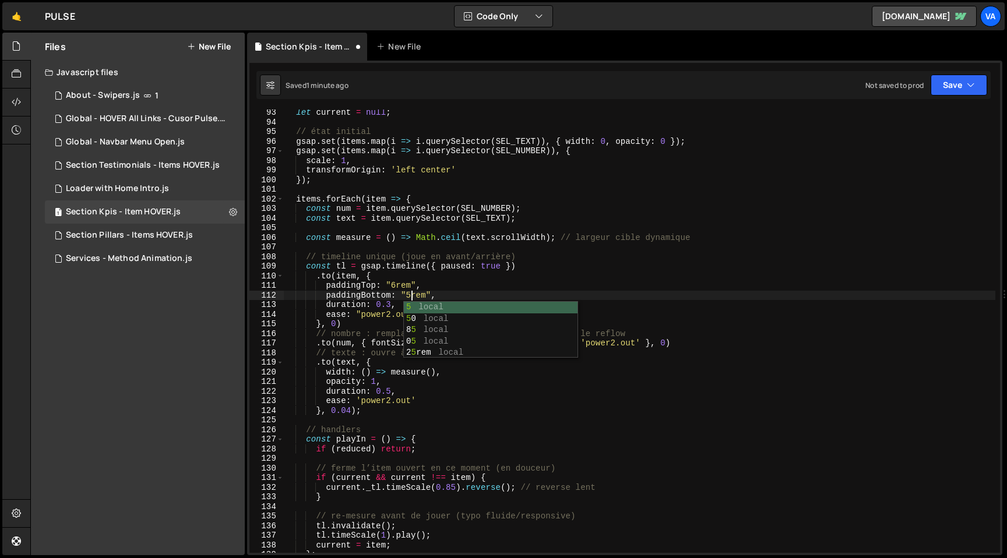
scroll to position [0, 8]
click at [395, 287] on div "let current = null ; // état initial gsap . set ( items . map ( i => i . queryS…" at bounding box center [640, 339] width 712 height 463
click at [389, 302] on div "let current = null ; // état initial gsap . set ( items . map ( i => i . queryS…" at bounding box center [640, 339] width 712 height 463
click at [615, 329] on div "let current = null ; // état initial gsap . set ( items . map ( i => i . queryS…" at bounding box center [640, 339] width 712 height 463
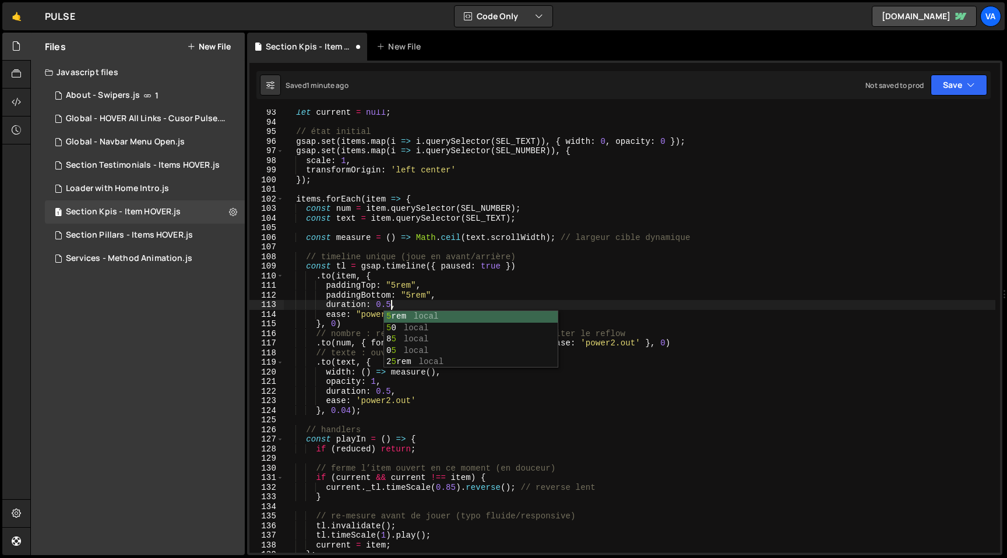
scroll to position [0, 3]
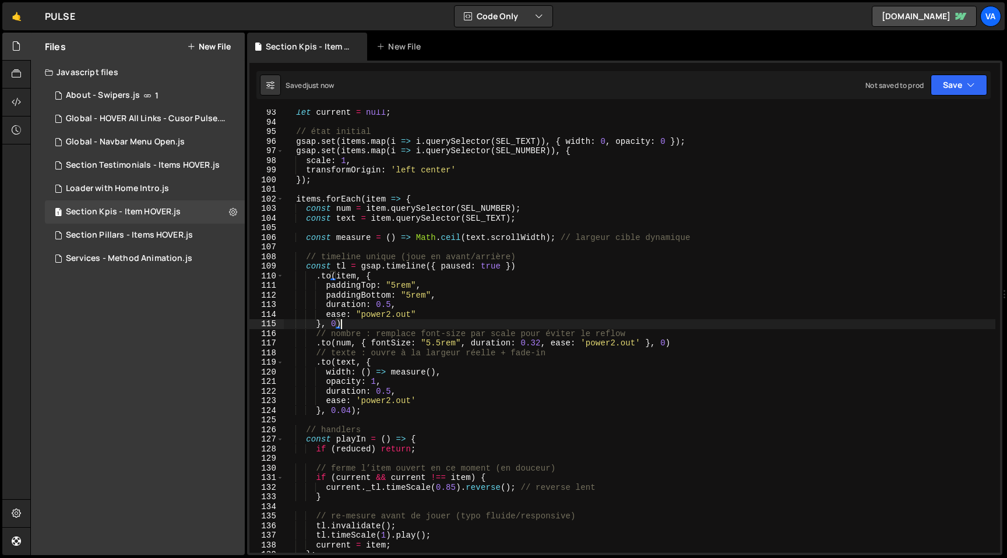
click at [439, 295] on div "let current = null ; // état initial gsap . set ( items . map ( i => i . queryS…" at bounding box center [640, 339] width 712 height 463
click at [667, 345] on div "let current = null ; // état initial gsap . set ( items . map ( i => i . queryS…" at bounding box center [640, 339] width 712 height 463
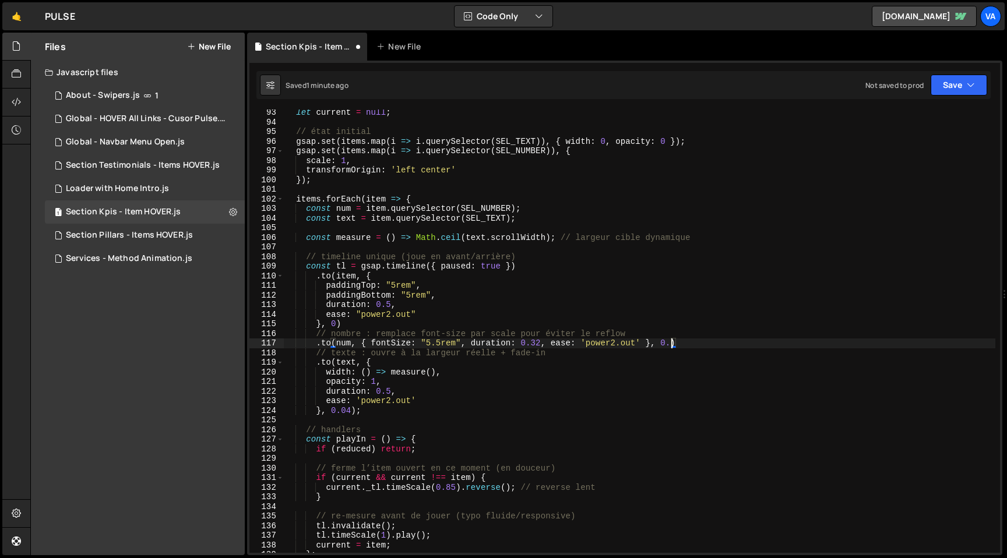
scroll to position [0, 27]
click at [431, 311] on div "let current = null ; // état initial gsap . set ( items . map ( i => i . queryS…" at bounding box center [640, 339] width 712 height 463
click at [390, 307] on div "let current = null ; // état initial gsap . set ( items . map ( i => i . queryS…" at bounding box center [640, 339] width 712 height 463
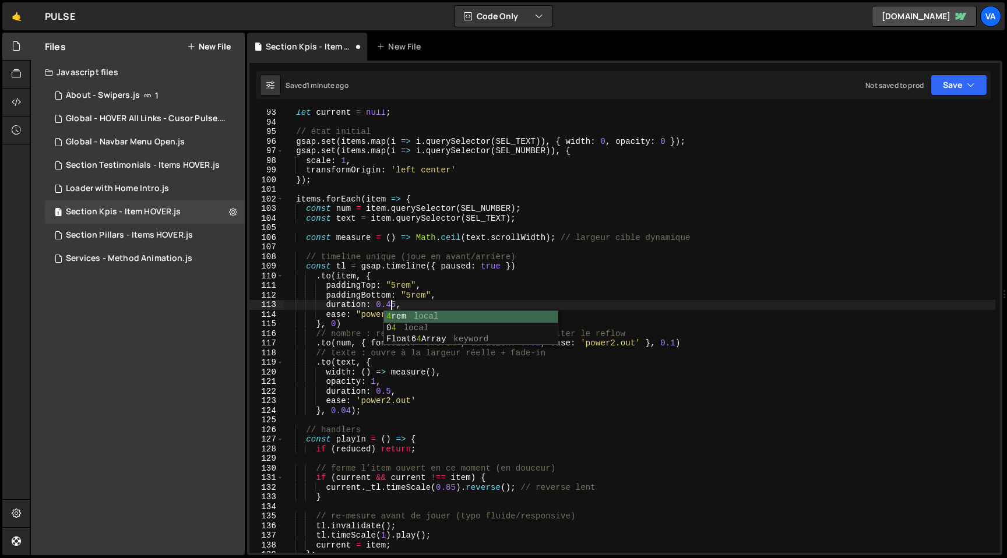
click at [672, 349] on div "let current = null ; // état initial gsap . set ( items . map ( i => i . queryS…" at bounding box center [640, 339] width 712 height 463
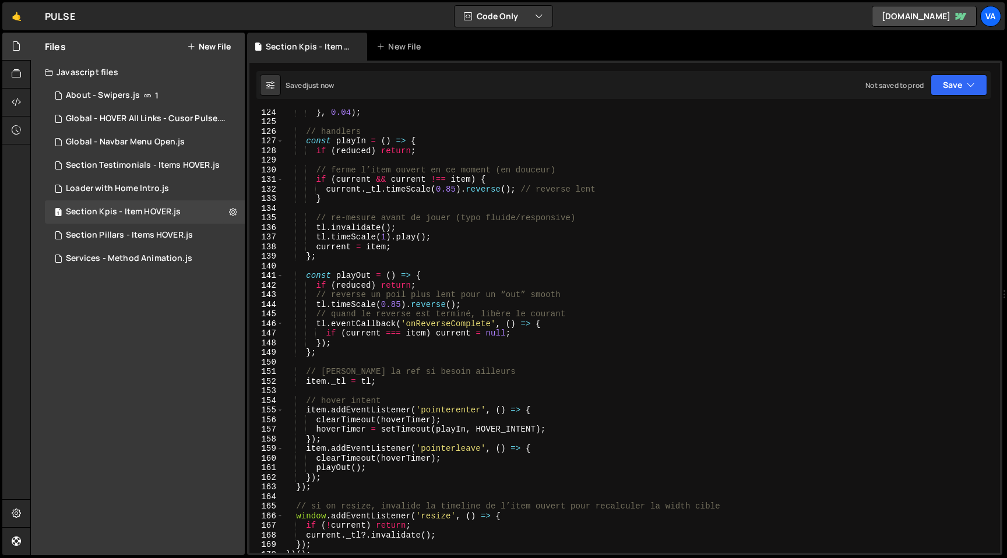
scroll to position [1182, 0]
type textarea "// texte : ouvre à la largeur réelle + fade-in"
